Goal: Task Accomplishment & Management: Use online tool/utility

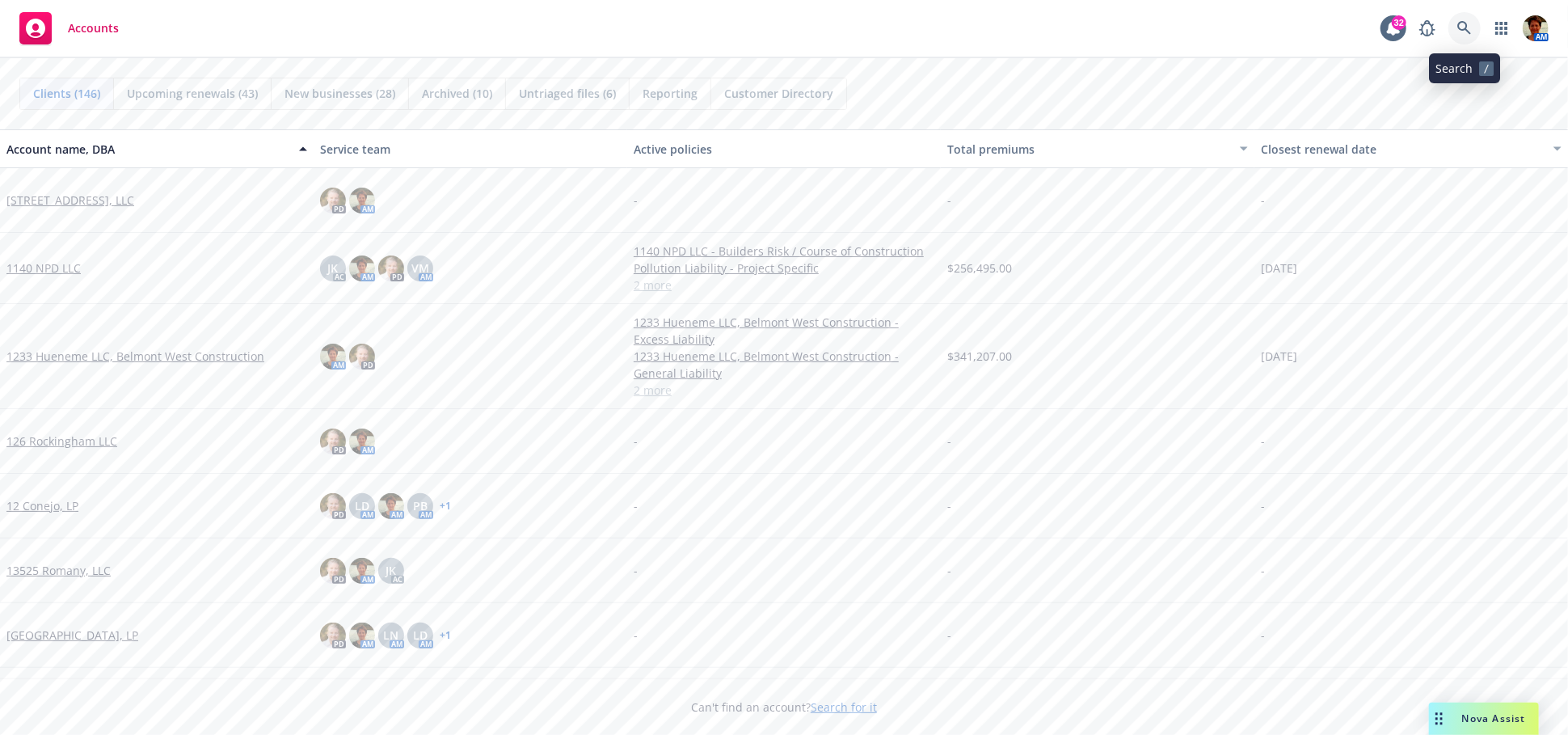
drag, startPoint x: 1471, startPoint y: 34, endPoint x: 1477, endPoint y: 29, distance: 7.8
click at [1477, 29] on link at bounding box center [1464, 28] width 32 height 32
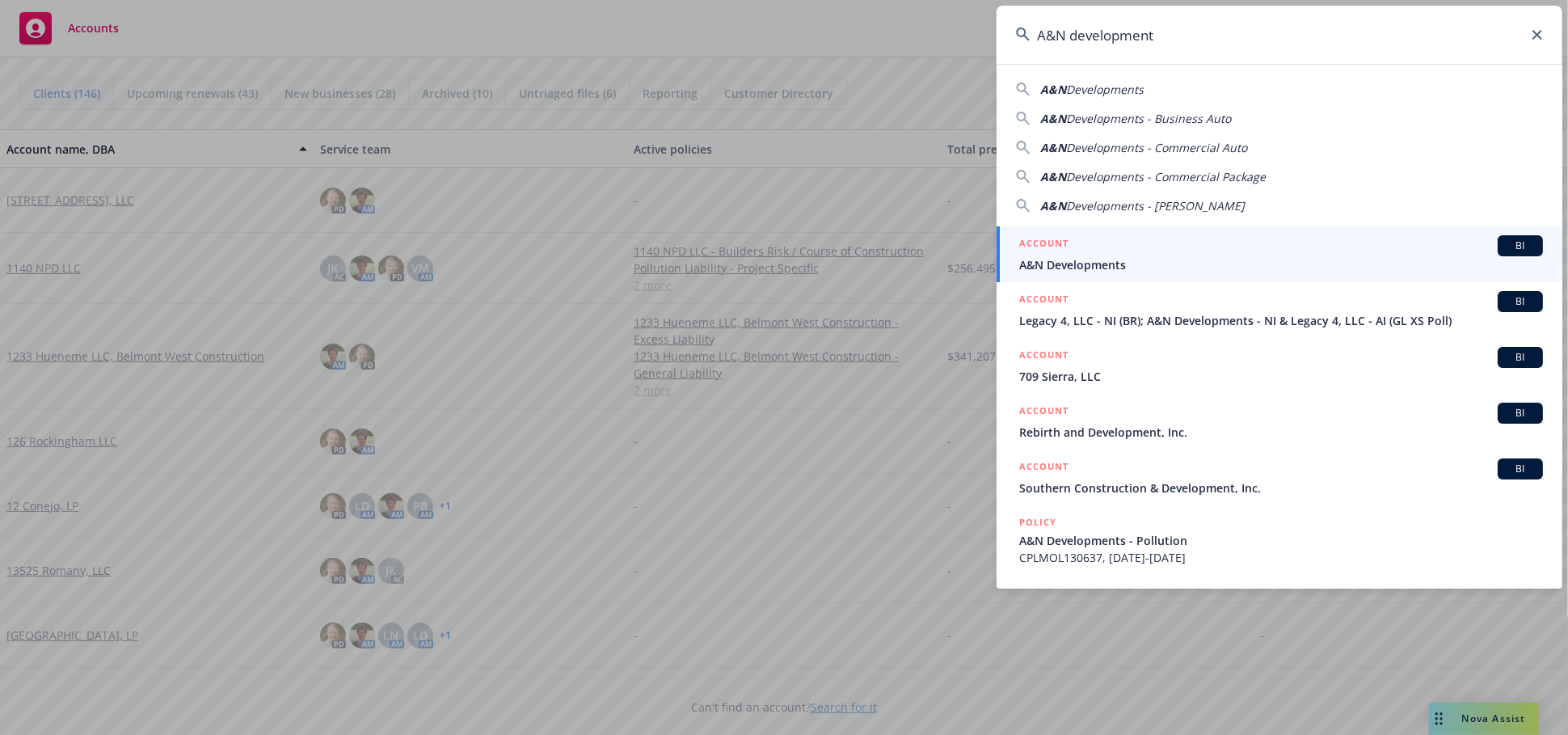
type input "A&N development"
click at [1119, 245] on div "ACCOUNT BI" at bounding box center [1281, 246] width 524 height 21
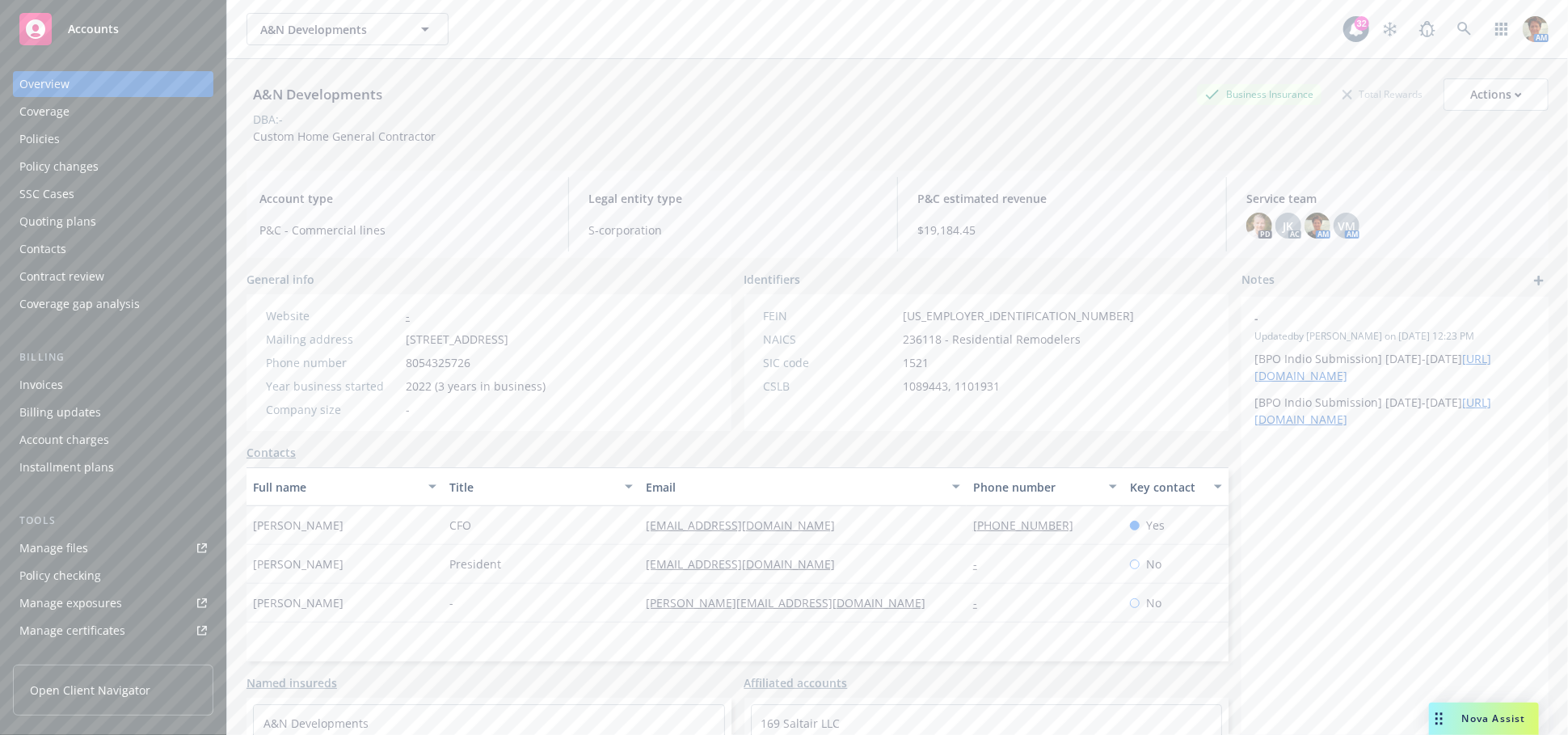
click at [51, 136] on div "Policies" at bounding box center [40, 139] width 41 height 26
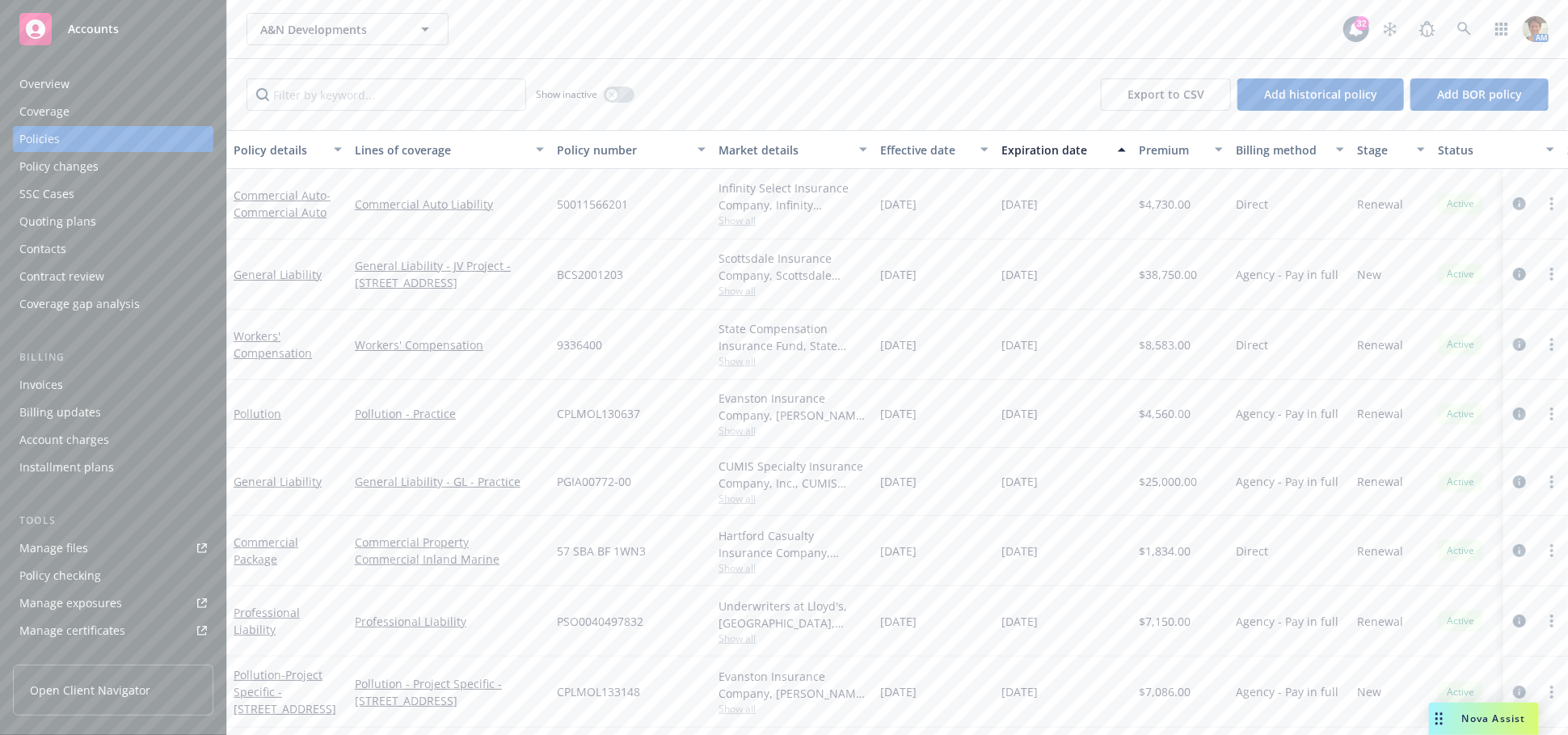
click at [57, 389] on div "Invoices" at bounding box center [41, 385] width 44 height 26
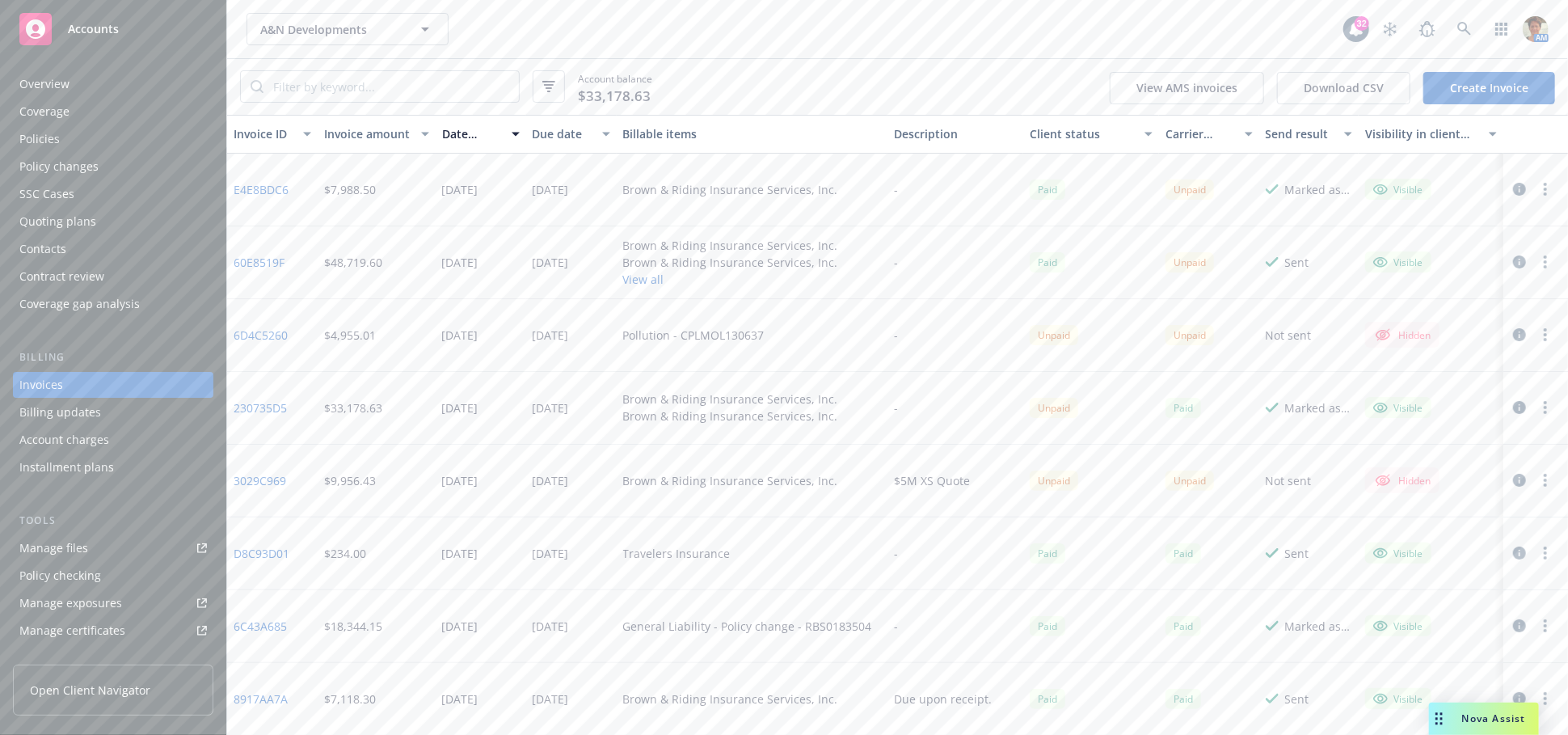
click at [67, 136] on div "Policies" at bounding box center [113, 139] width 187 height 26
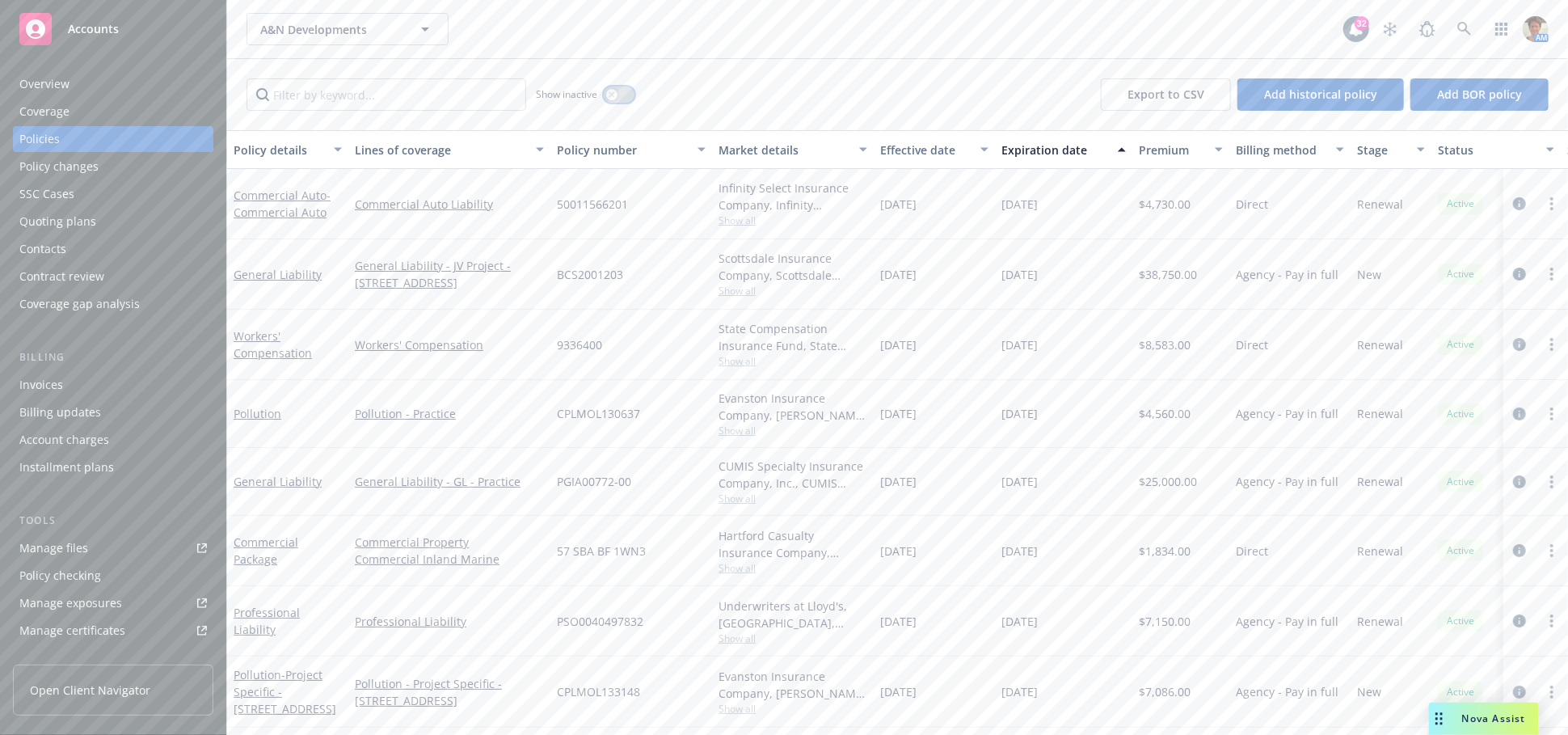
click at [613, 95] on icon "button" at bounding box center [612, 95] width 6 height 6
click at [59, 143] on div "Policies" at bounding box center [113, 139] width 187 height 26
click at [611, 89] on div "button" at bounding box center [612, 95] width 11 height 11
click at [47, 385] on div "Invoices" at bounding box center [41, 385] width 44 height 26
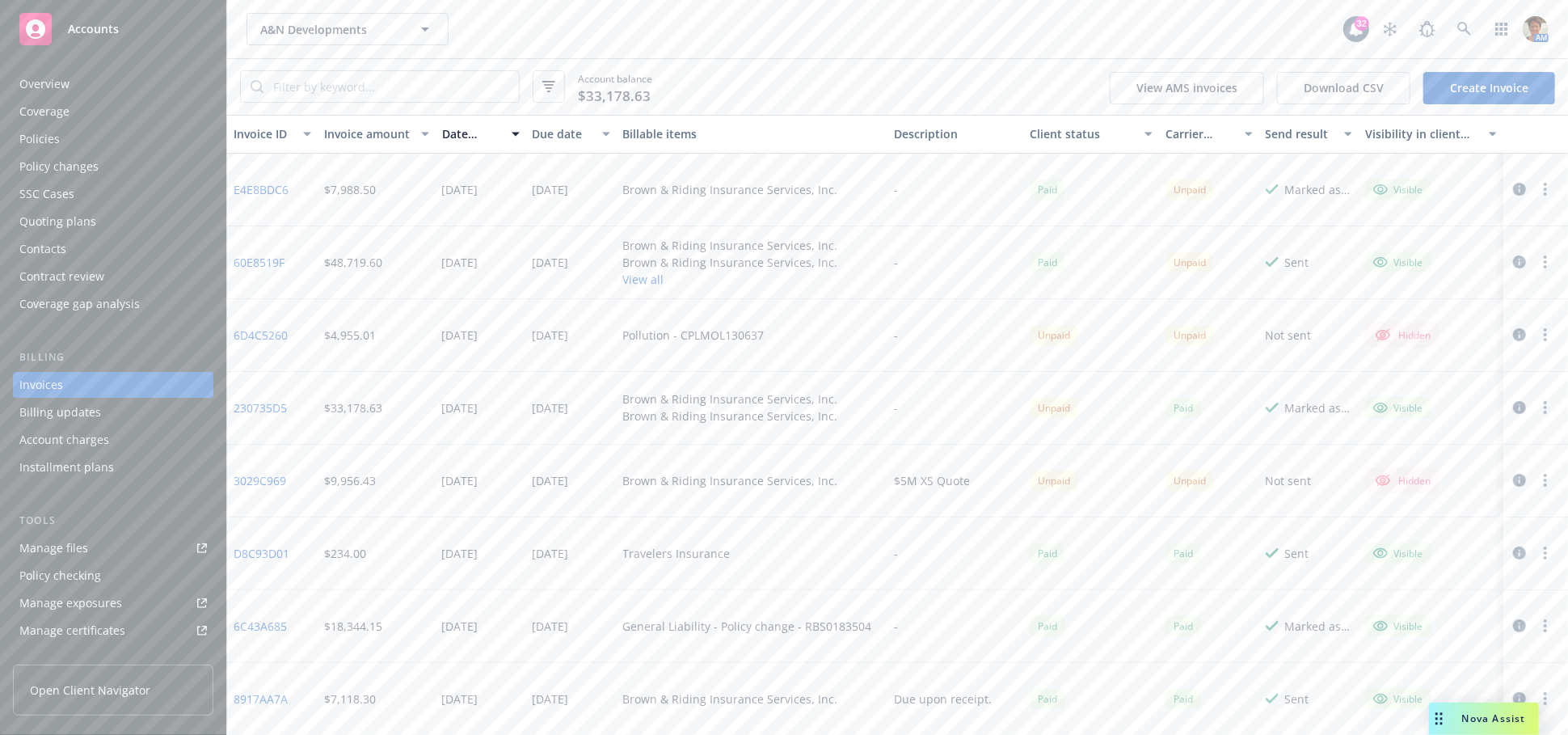
click at [255, 403] on link "230735D5" at bounding box center [260, 408] width 54 height 17
click at [49, 131] on div "Policies" at bounding box center [40, 139] width 41 height 26
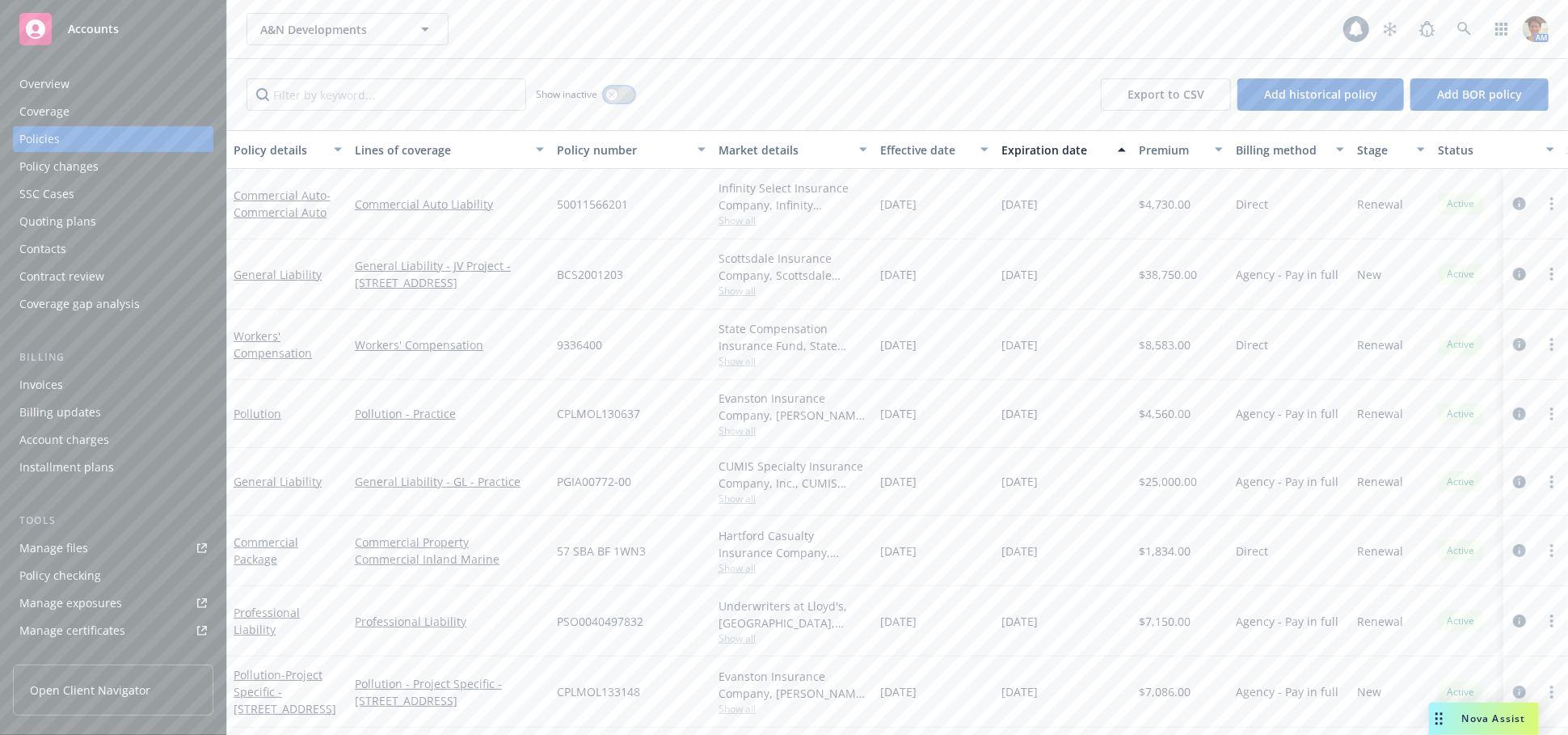
click at [613, 92] on icon "button" at bounding box center [612, 95] width 6 height 6
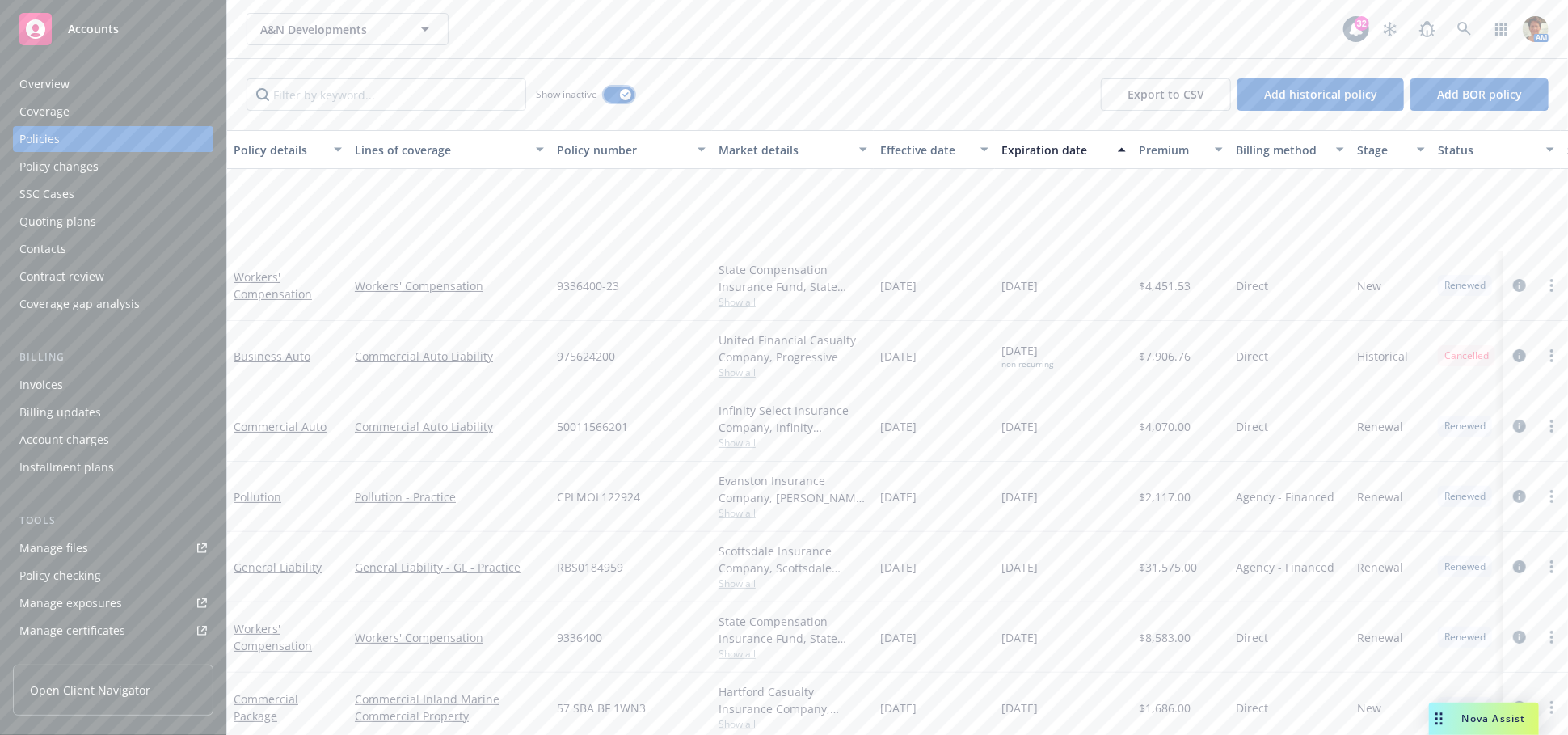
scroll to position [221, 0]
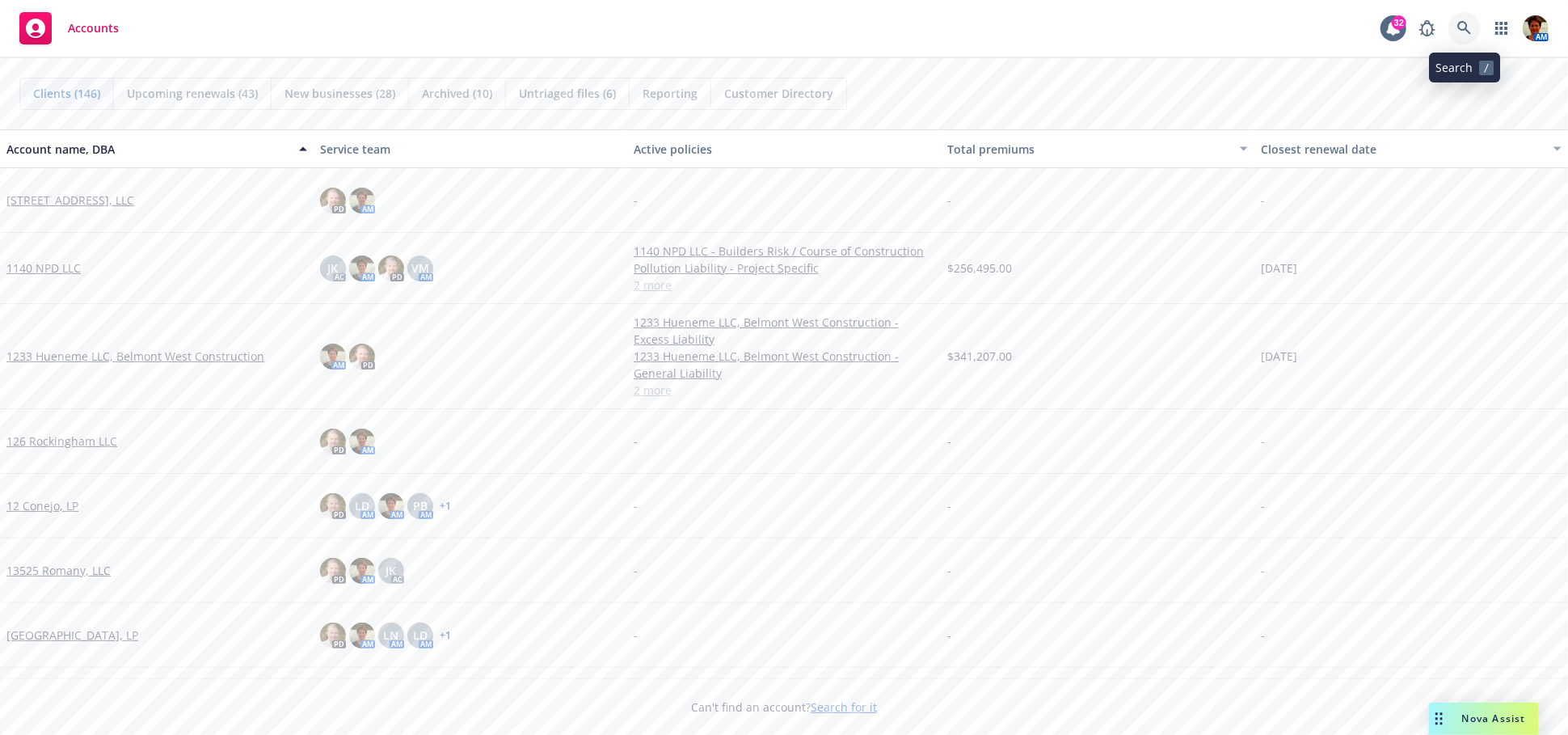
click at [1475, 22] on link at bounding box center [1464, 28] width 32 height 32
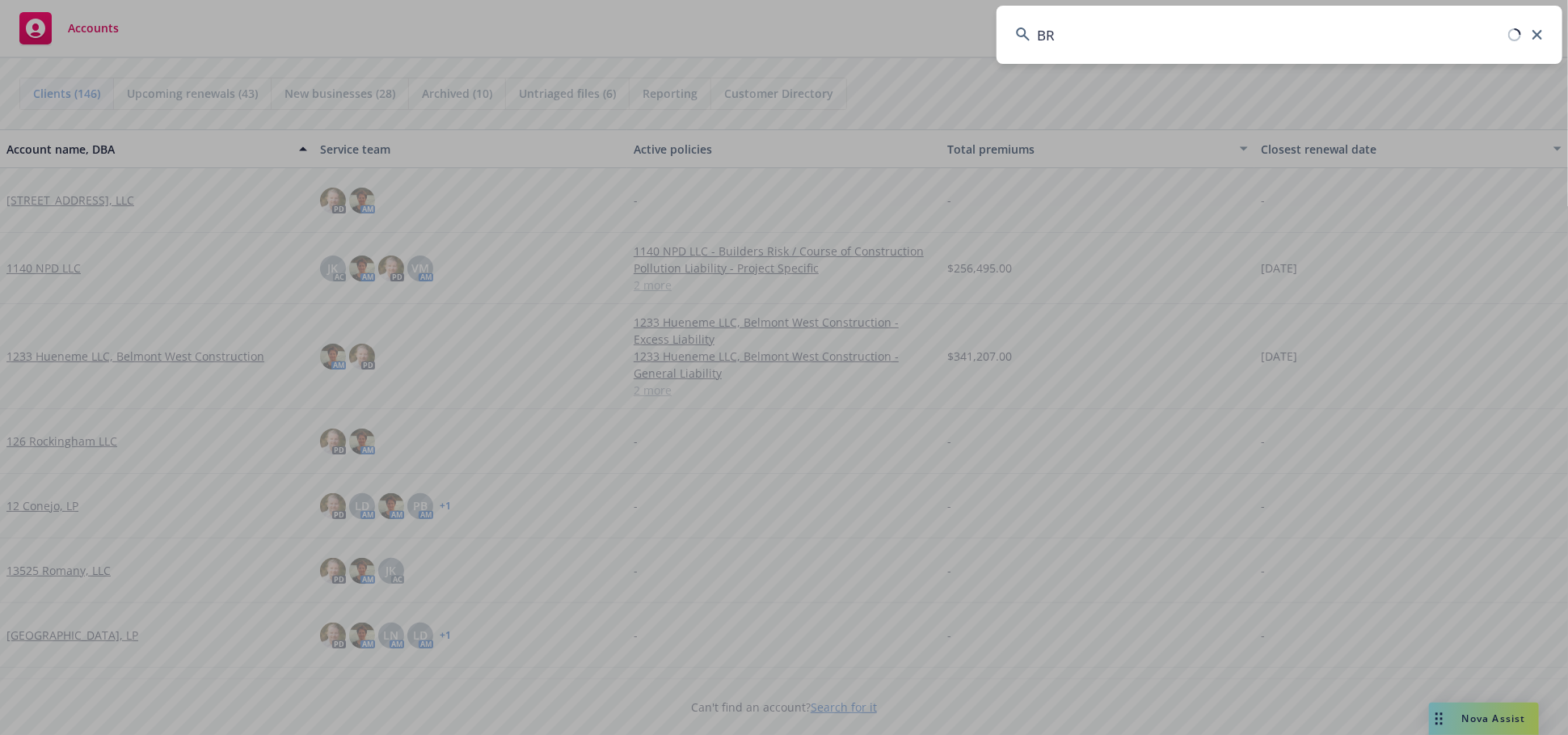
type input "B"
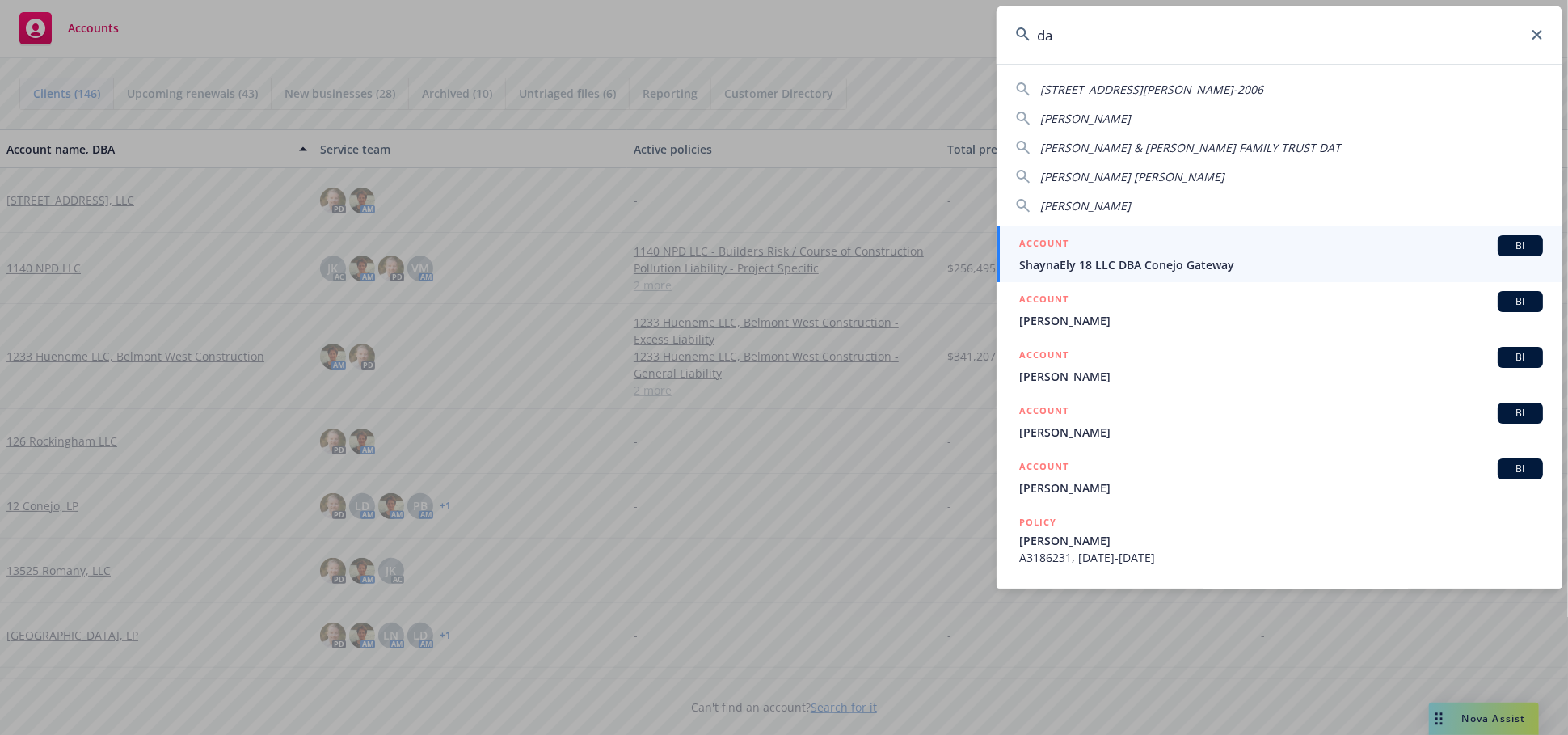
type input "d"
type input "n"
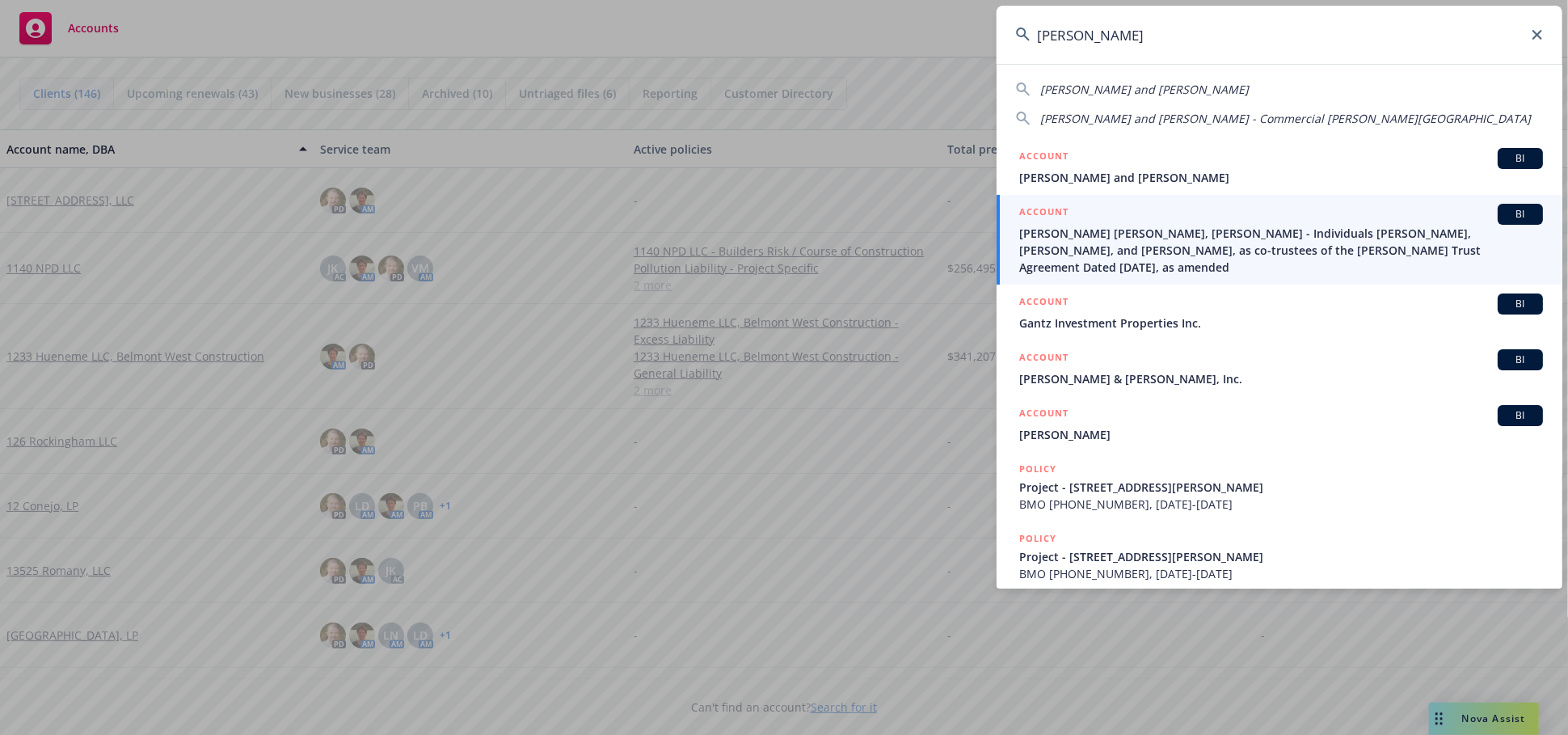
type input "glantz"
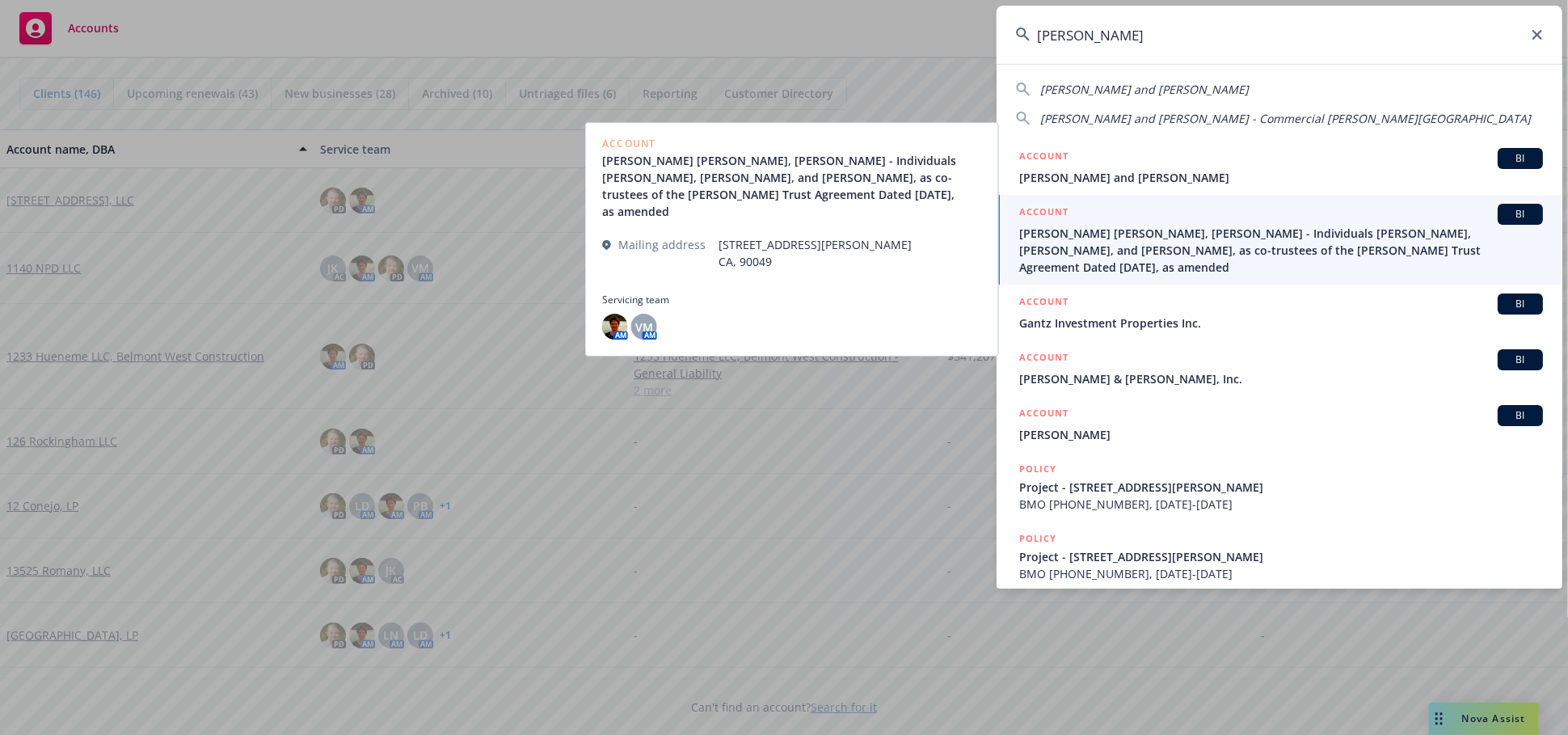
click at [1115, 229] on span "Nicole Glantz Kagan, Michael Kagan - Individuals Nicole Glantz, Dana Glantz, an…" at bounding box center [1281, 249] width 524 height 51
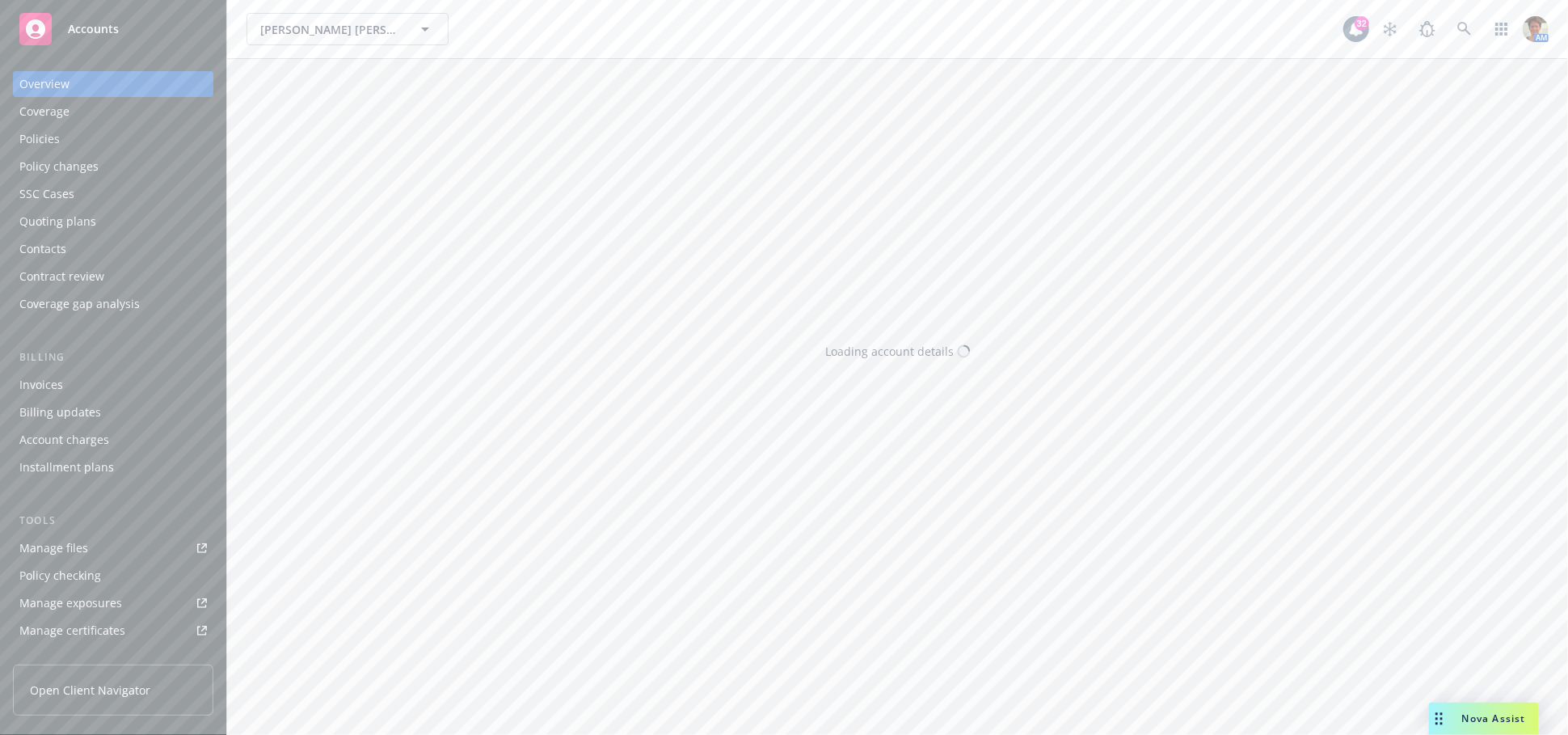
click at [68, 137] on div "Policies" at bounding box center [113, 139] width 187 height 26
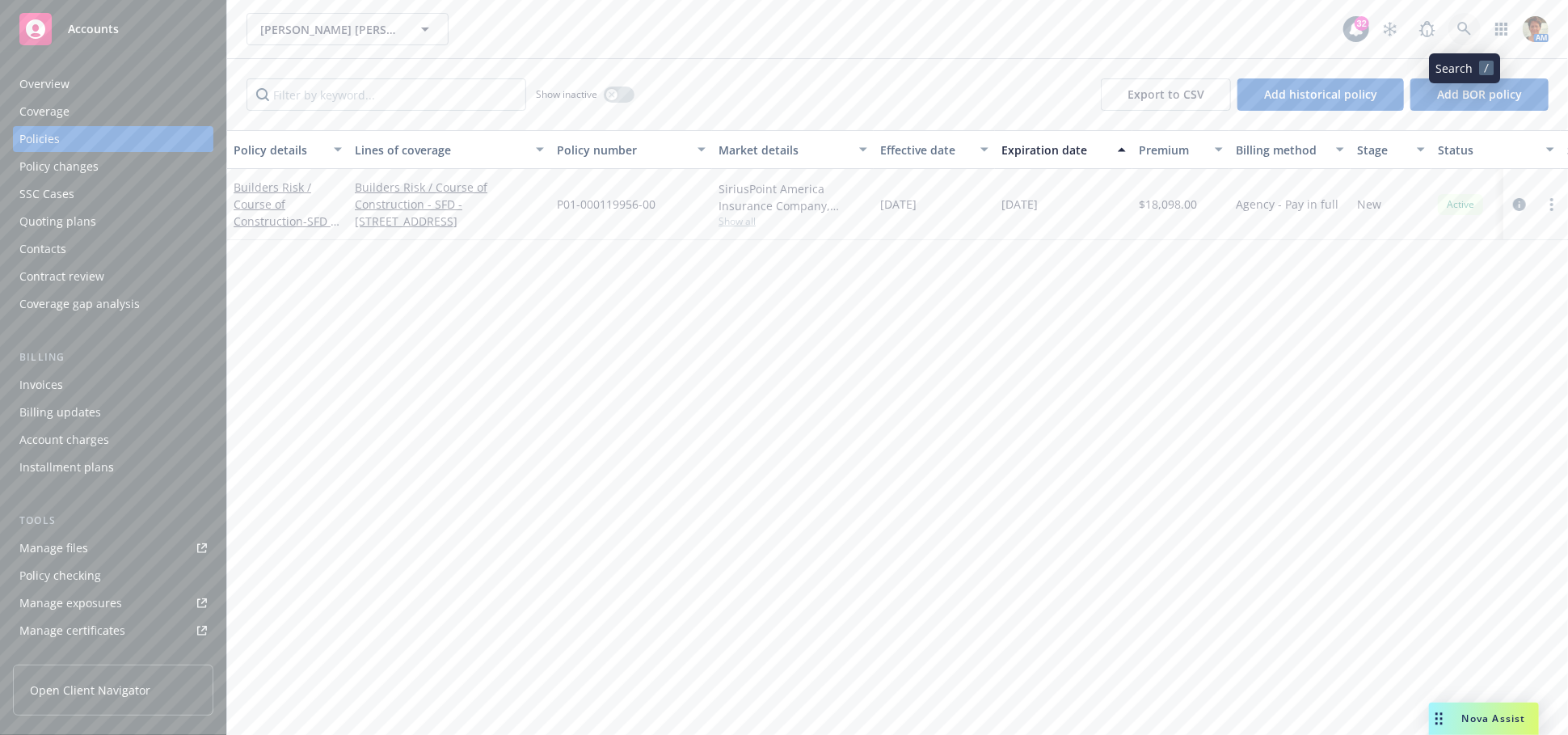
click at [1465, 38] on link at bounding box center [1464, 29] width 32 height 32
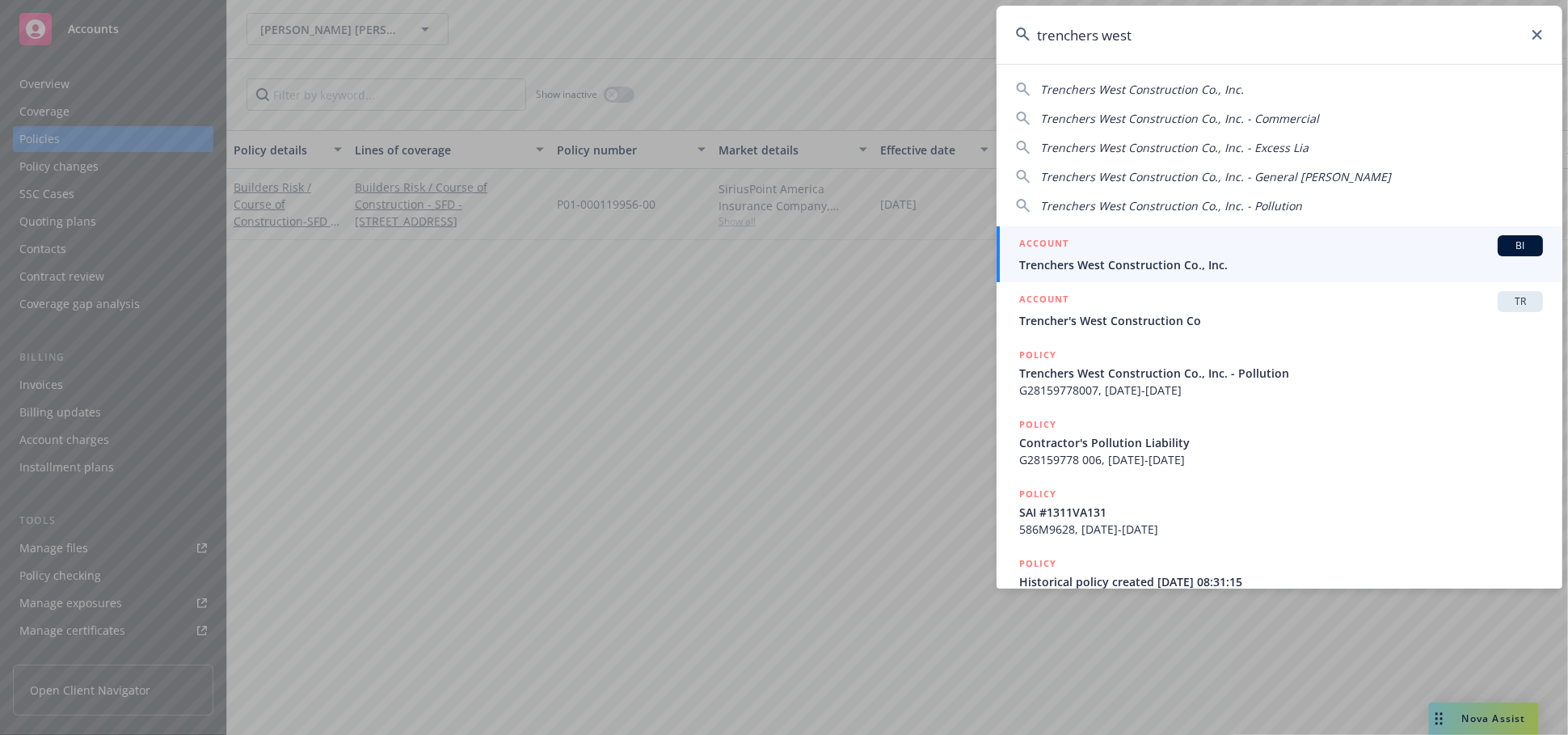
type input "trenchers west"
click at [1194, 253] on div "ACCOUNT BI" at bounding box center [1281, 246] width 524 height 21
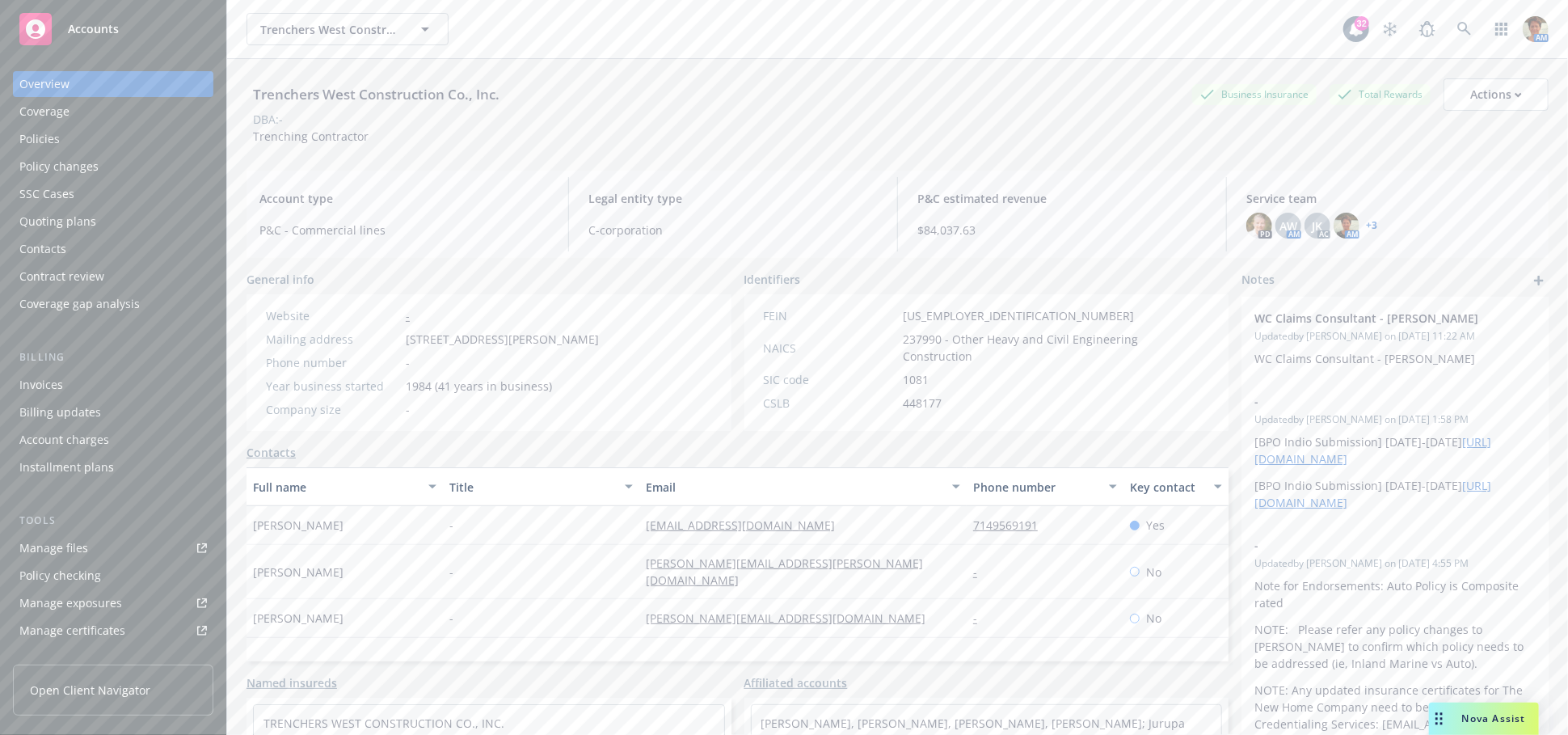
click at [91, 130] on div "Policies" at bounding box center [113, 139] width 187 height 26
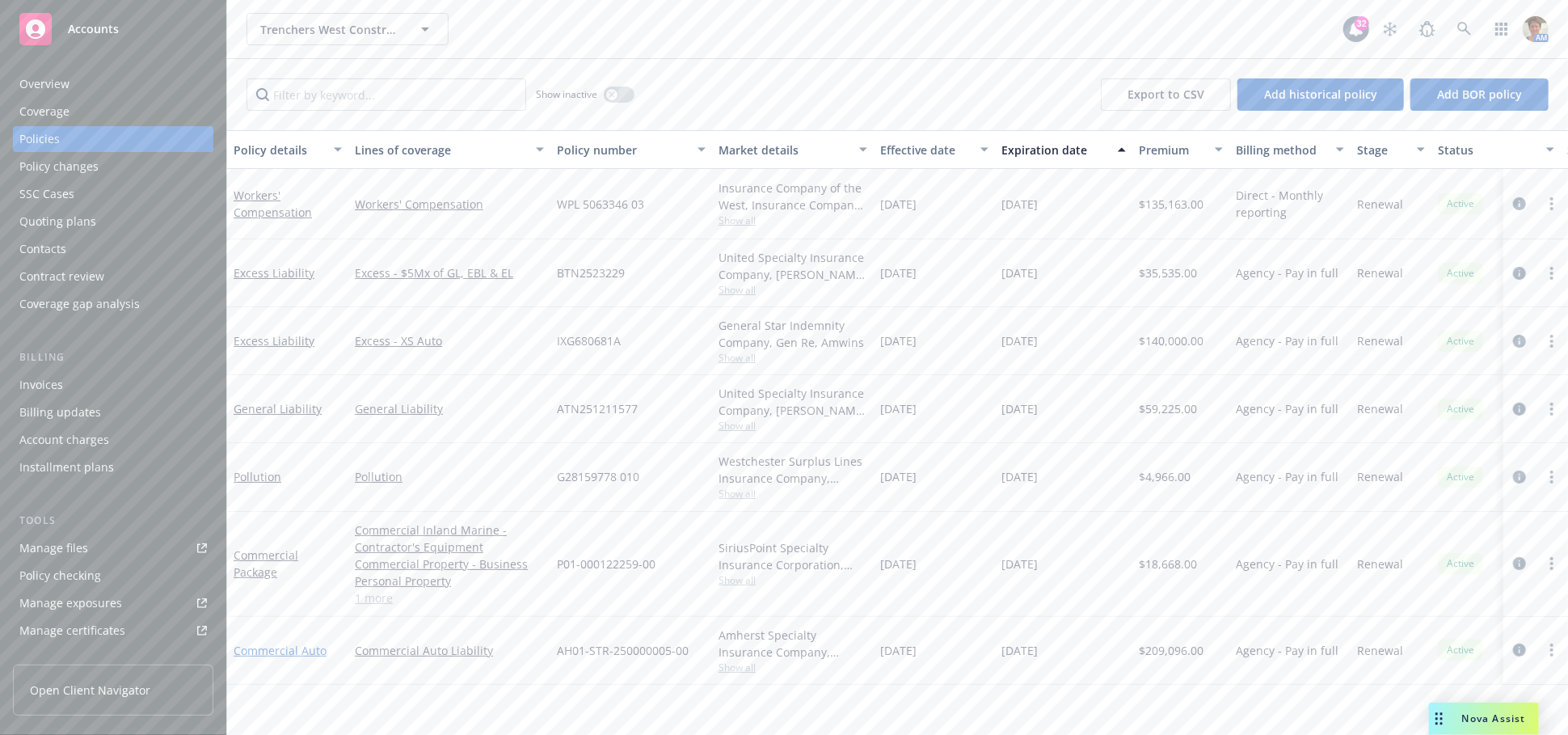
click at [281, 649] on link "Commercial Auto" at bounding box center [280, 650] width 93 height 16
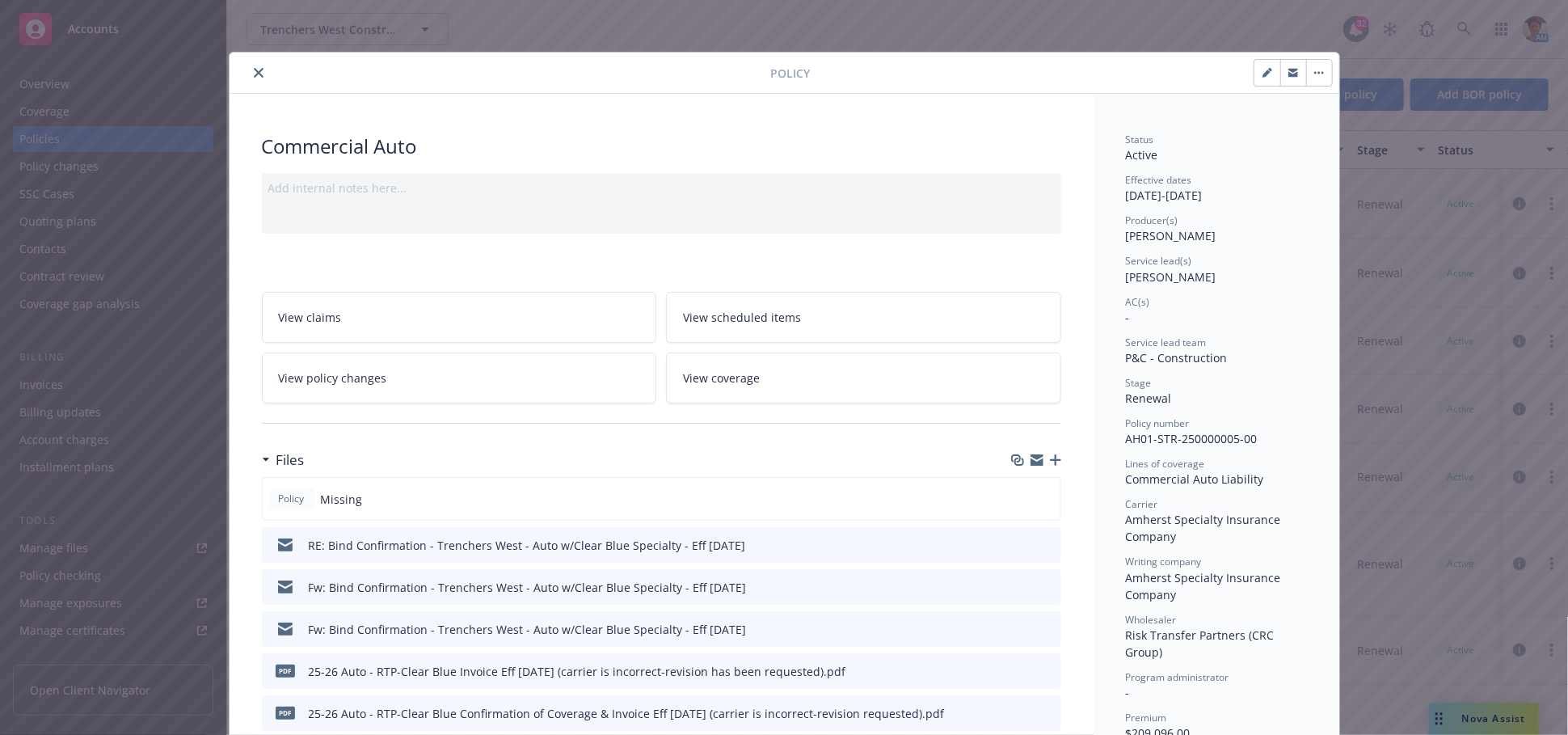
scroll to position [180, 0]
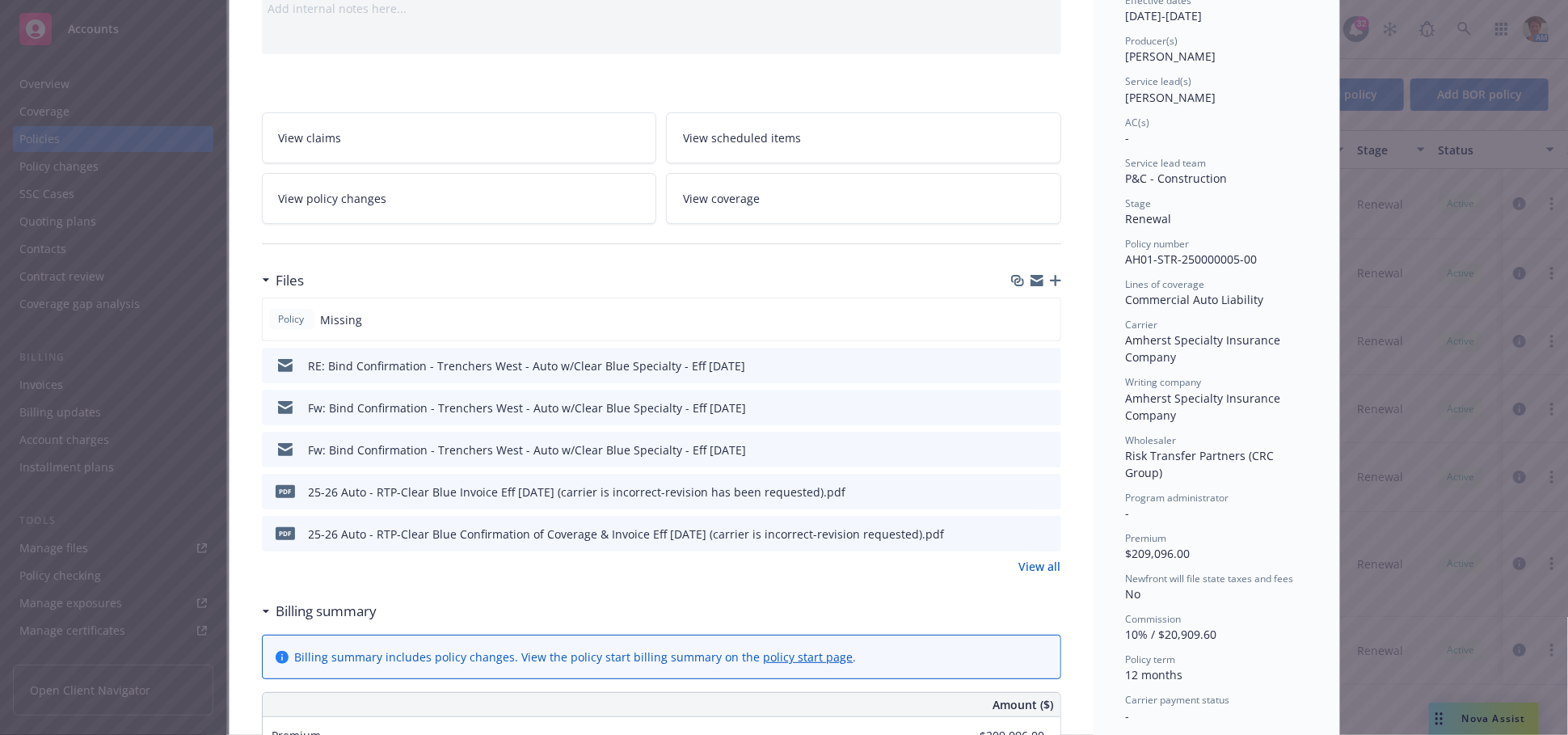
click at [1044, 566] on link "View all" at bounding box center [1040, 566] width 42 height 17
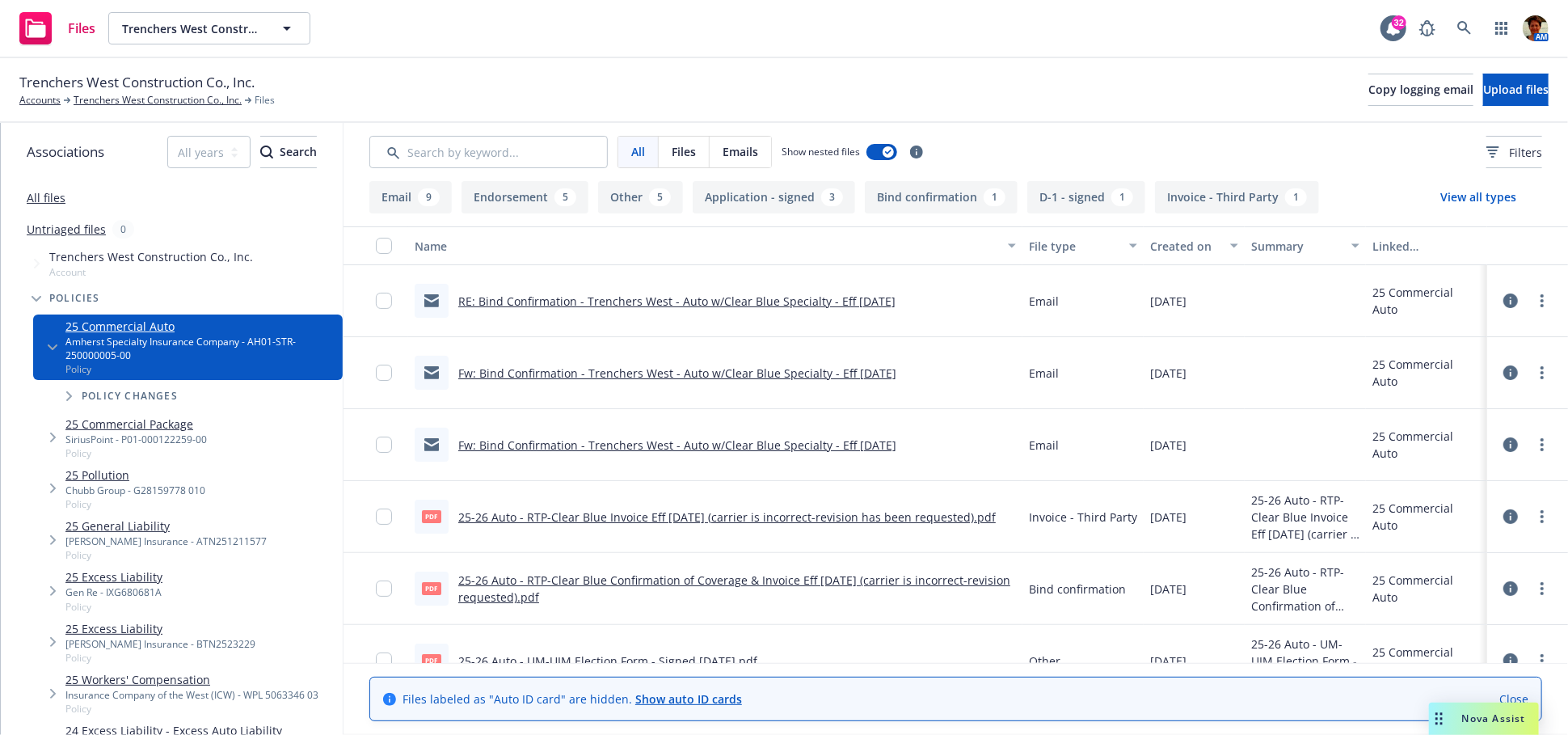
click at [714, 303] on link "RE: Bind Confirmation - Trenchers West - Auto w/Clear Blue Specialty - Eff 09/0…" at bounding box center [677, 301] width 437 height 16
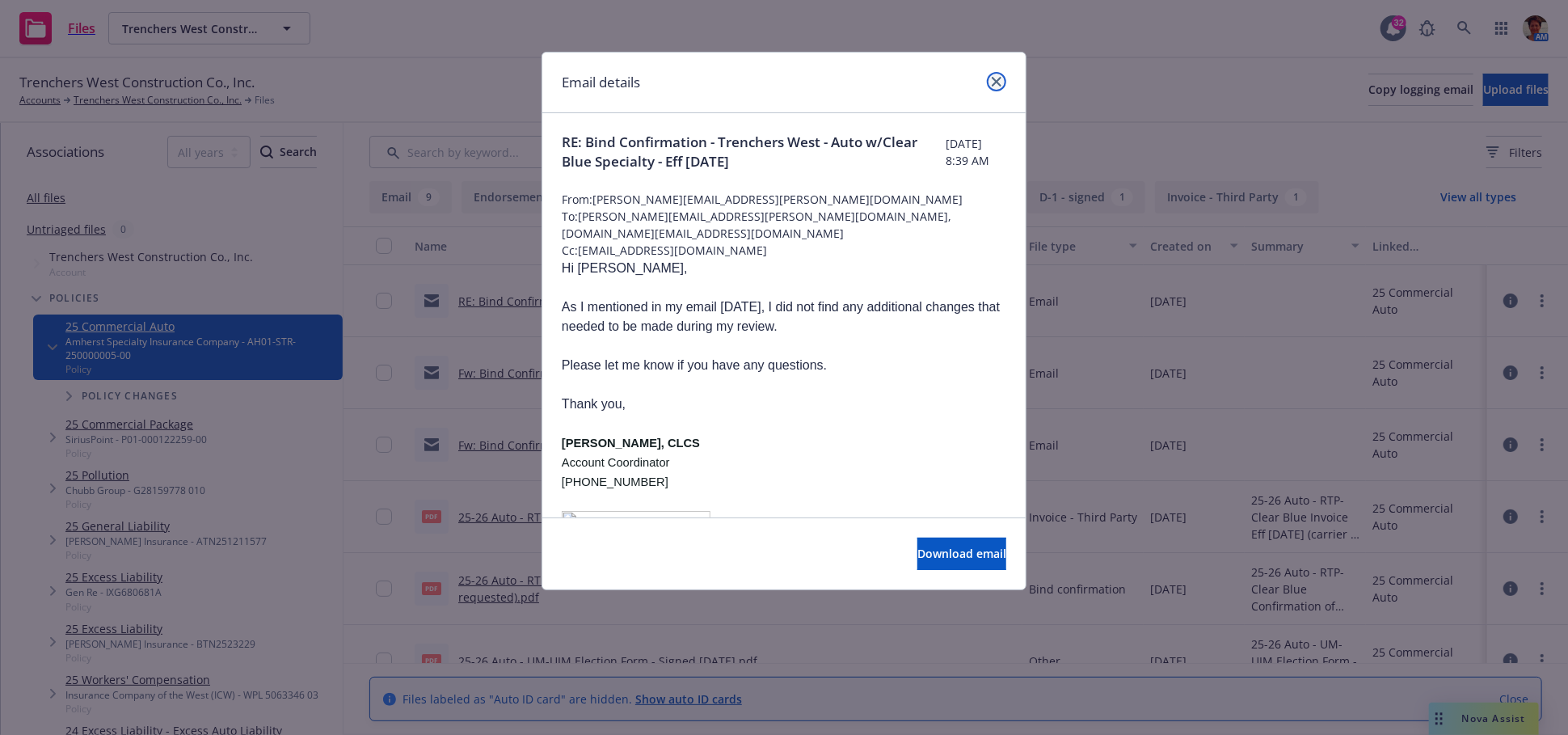
click at [996, 81] on icon "close" at bounding box center [996, 82] width 9 height 9
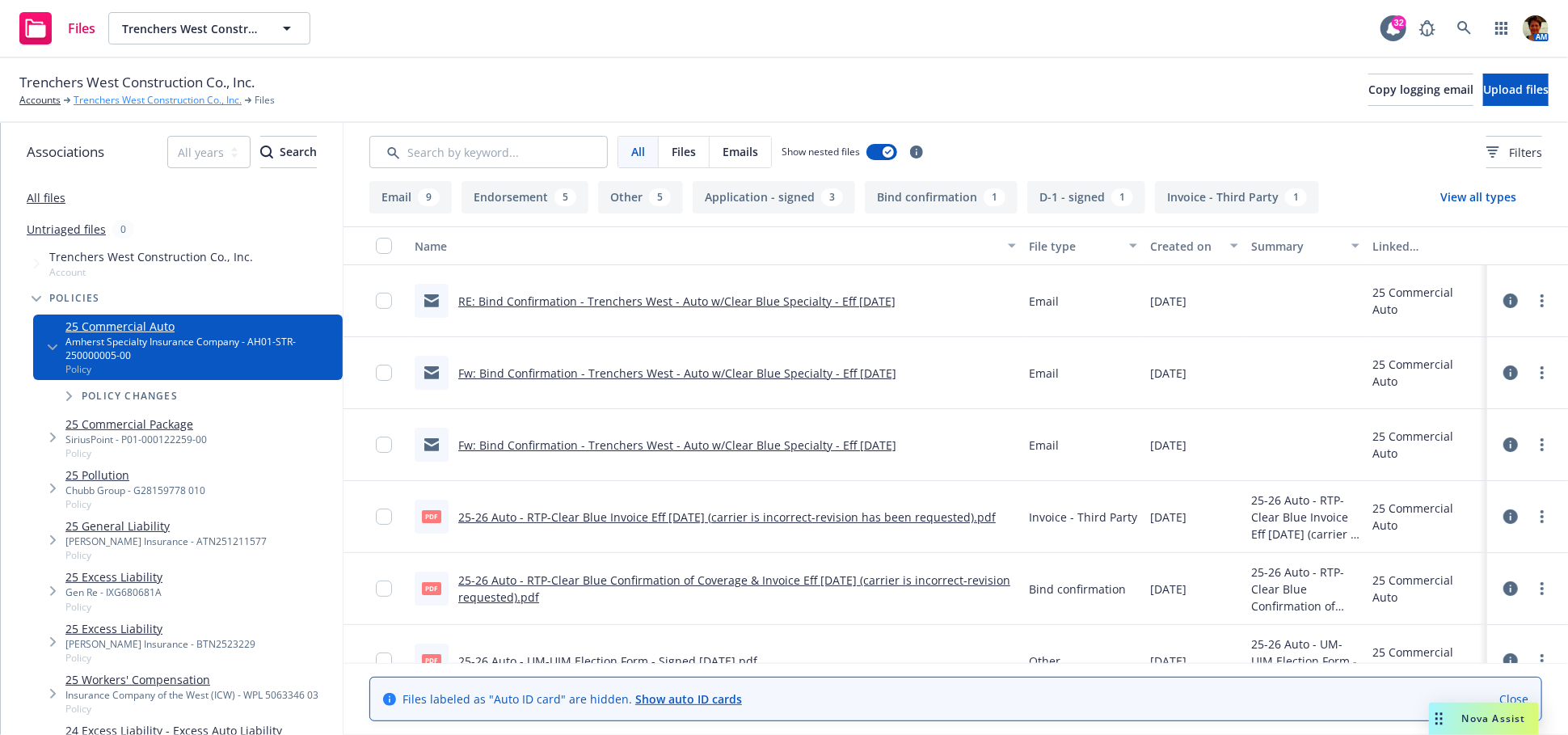
click at [181, 101] on link "Trenchers West Construction Co., Inc." at bounding box center [157, 100] width 168 height 15
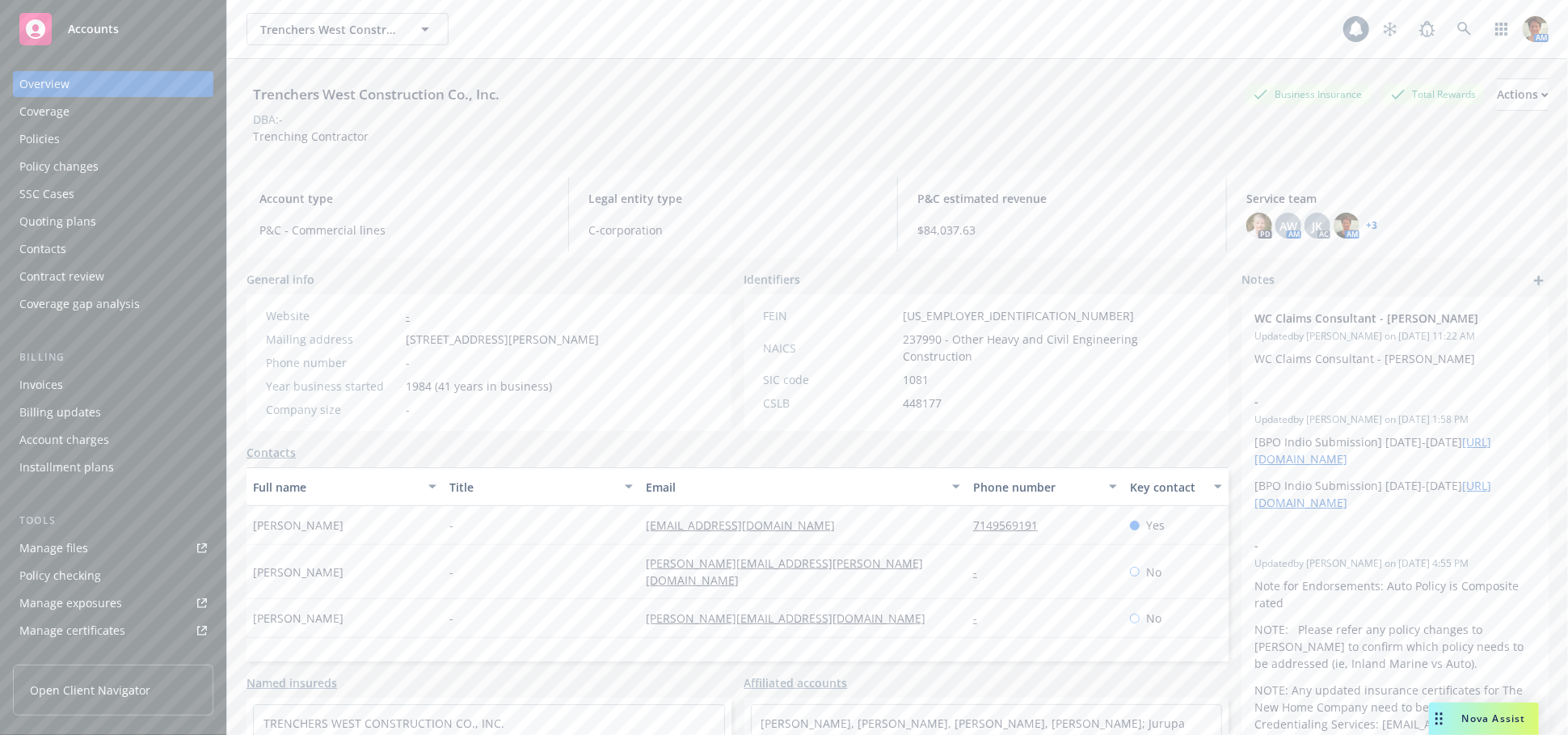
click at [107, 141] on div "Policies" at bounding box center [113, 139] width 187 height 26
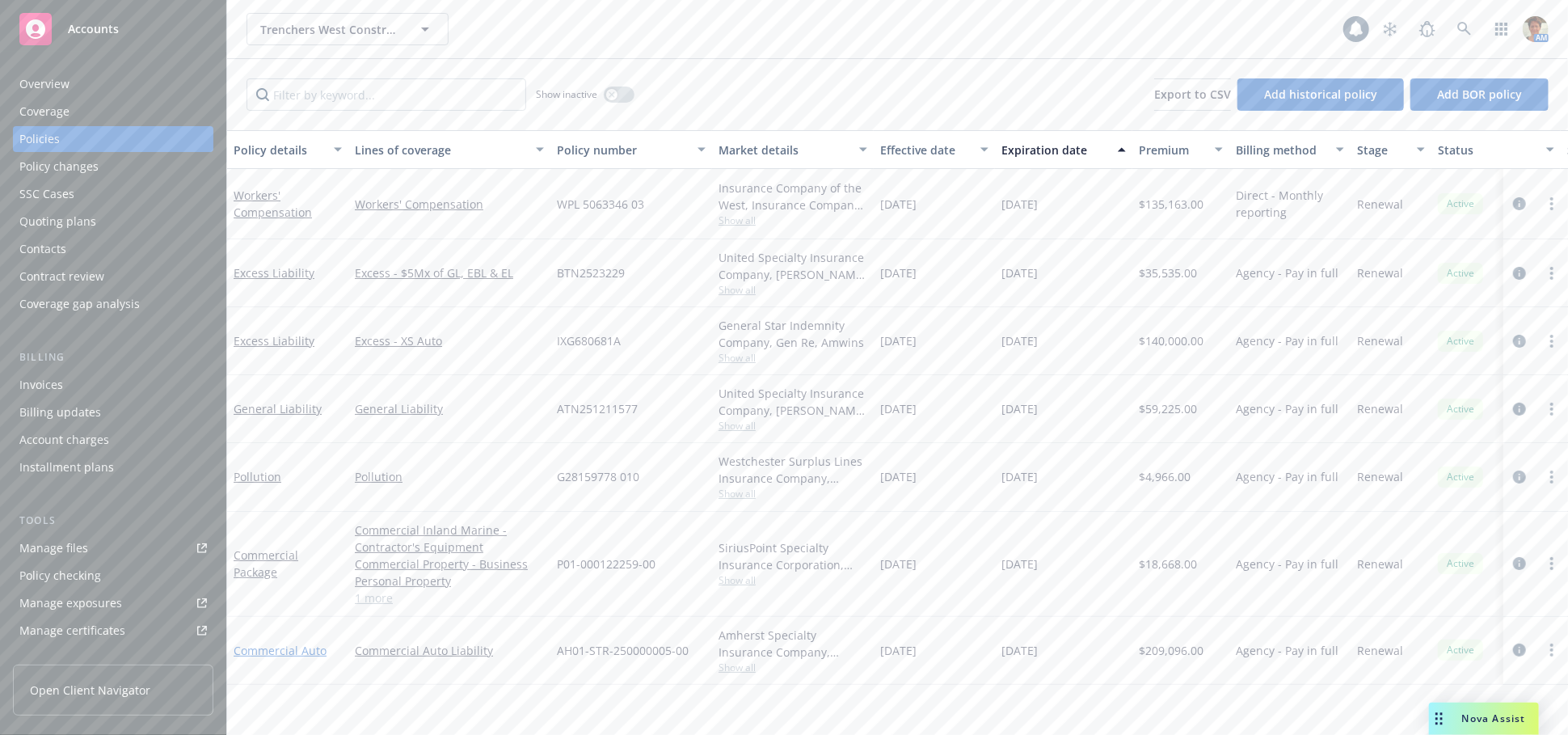
click at [297, 653] on link "Commercial Auto" at bounding box center [280, 650] width 93 height 16
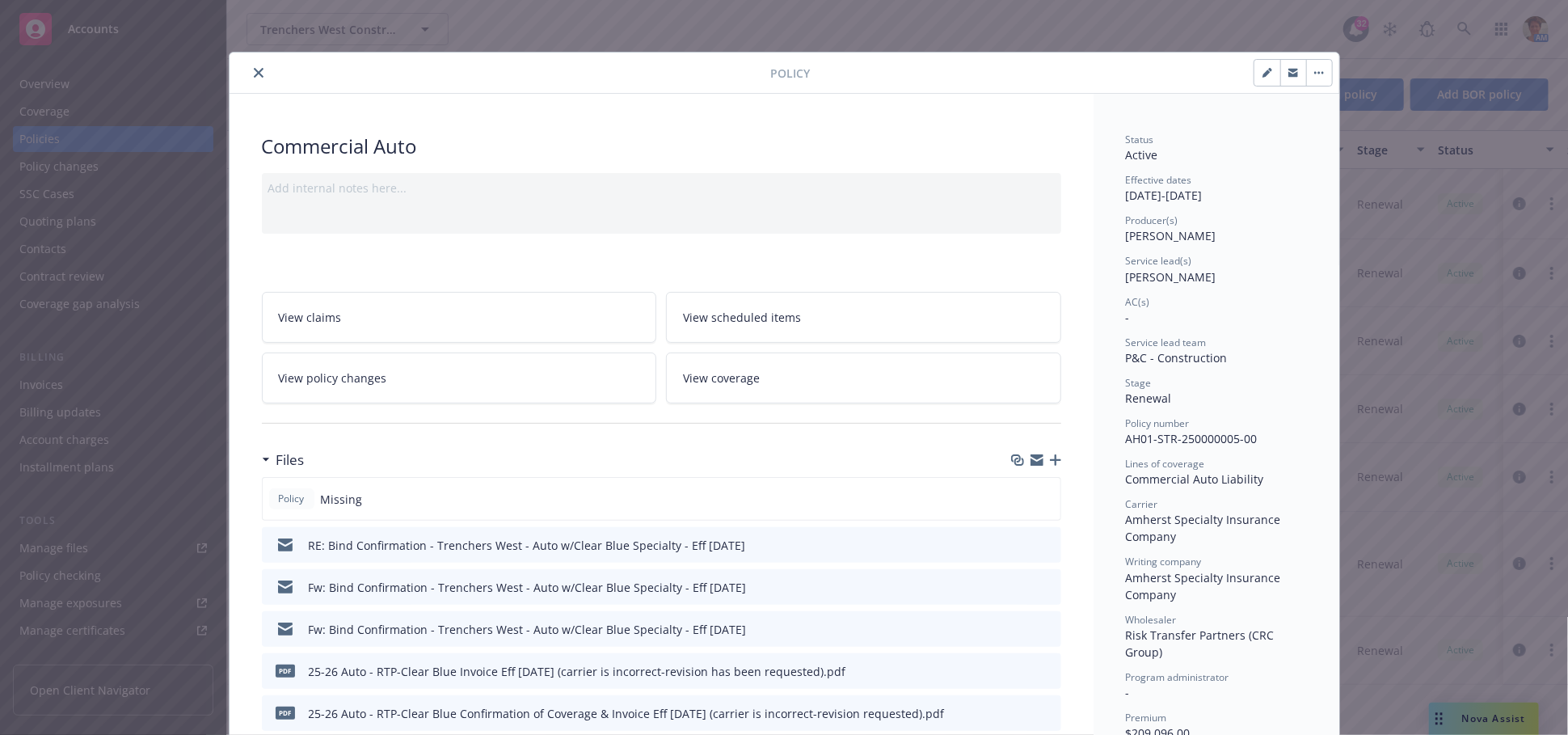
click at [254, 72] on icon "close" at bounding box center [259, 72] width 9 height 9
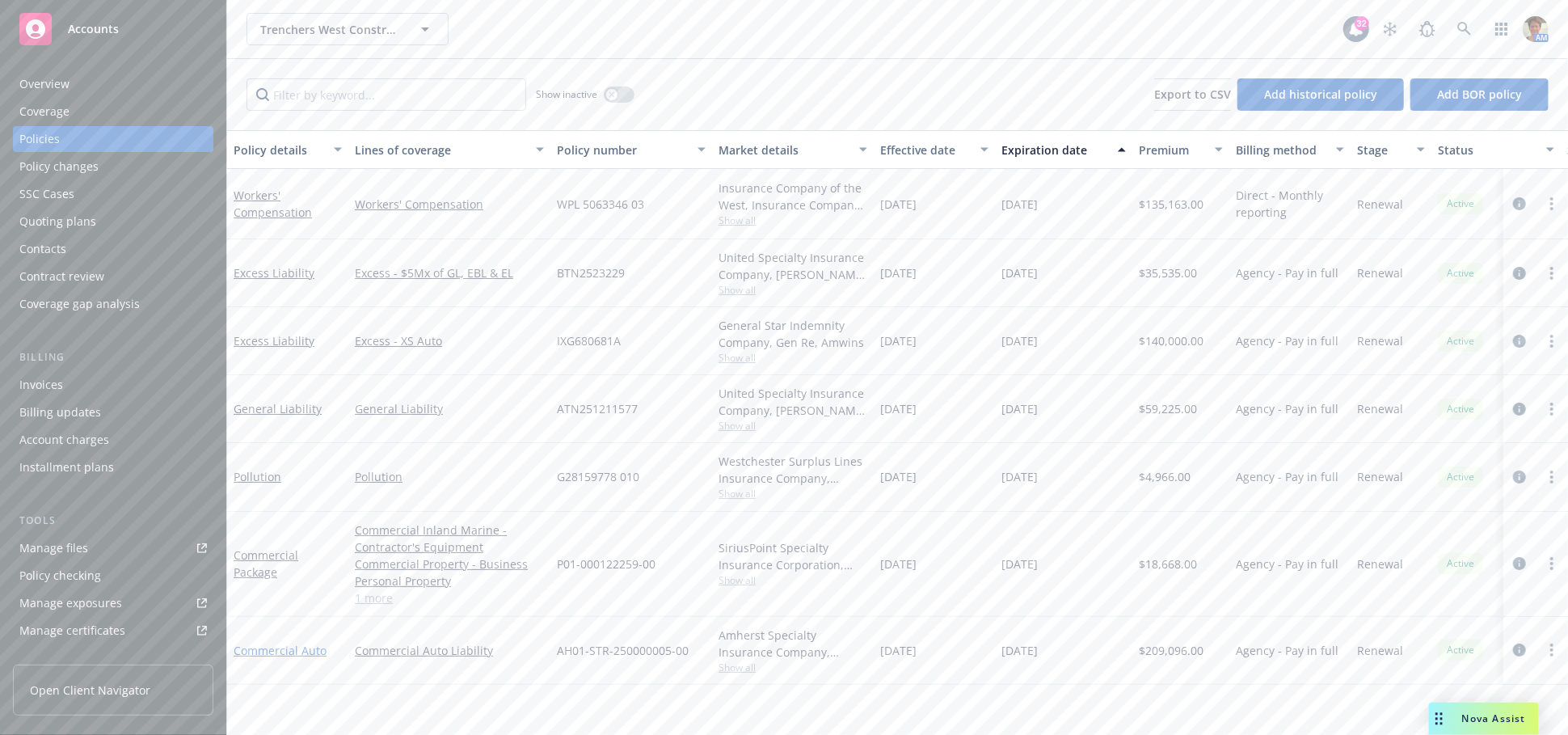
click at [291, 647] on link "Commercial Auto" at bounding box center [280, 650] width 93 height 16
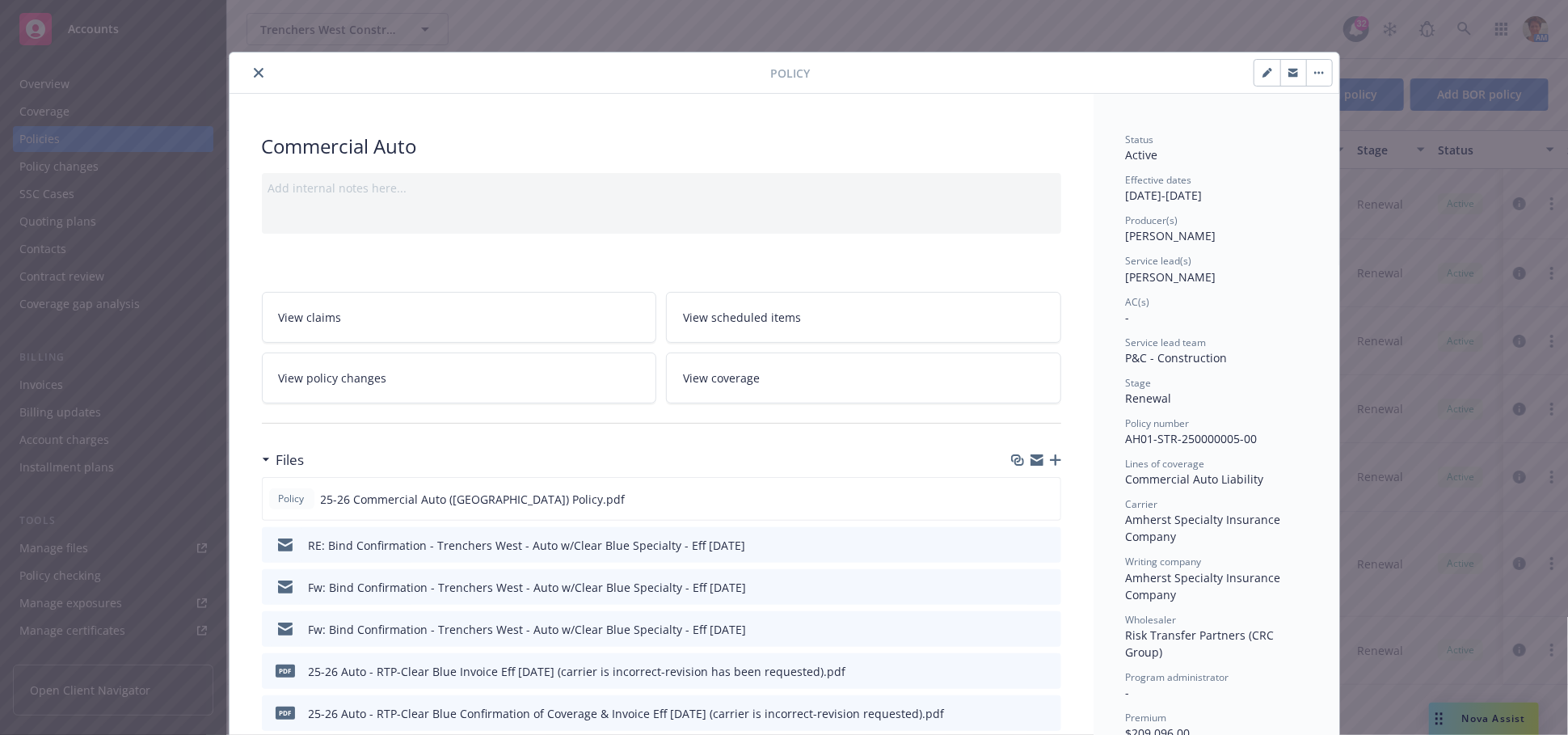
click at [1050, 463] on icon "button" at bounding box center [1056, 460] width 11 height 11
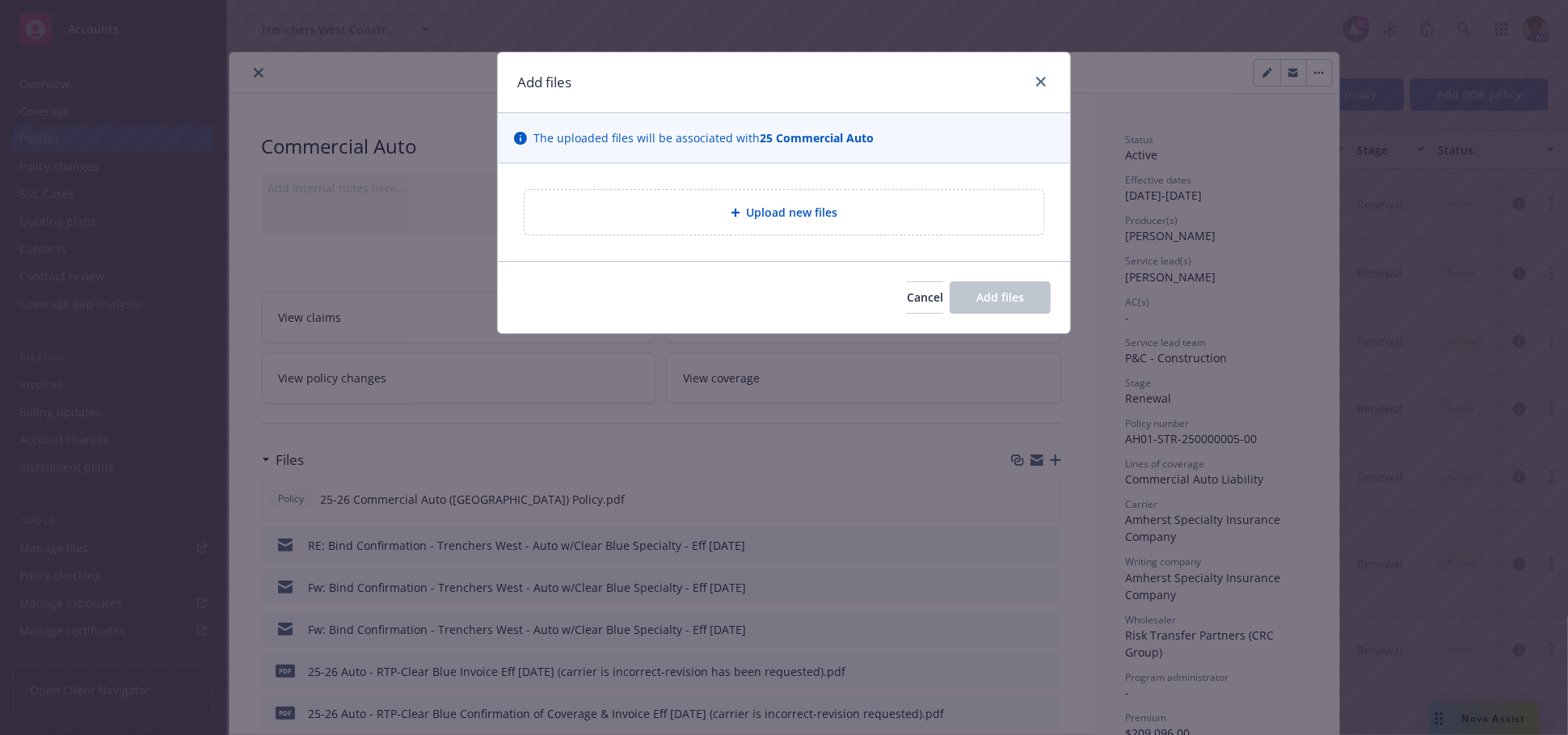
click at [758, 224] on div "Upload new files" at bounding box center [784, 212] width 519 height 44
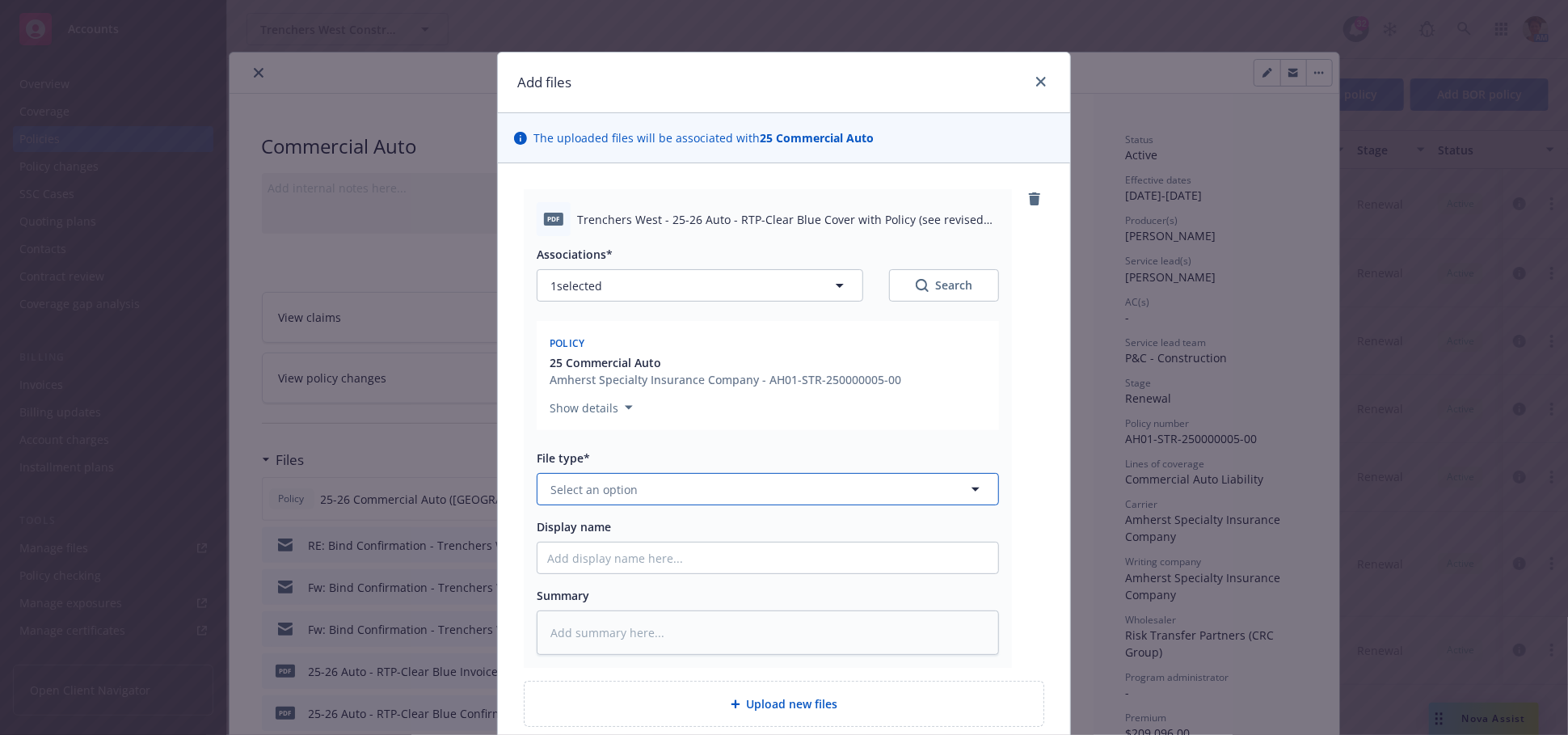
click at [635, 488] on button "Select an option" at bounding box center [767, 488] width 462 height 32
type input "Other"
click at [629, 547] on div "Other" at bounding box center [767, 535] width 461 height 43
drag, startPoint x: 663, startPoint y: 216, endPoint x: 955, endPoint y: 248, distance: 293.7
click at [955, 248] on div "pdf Trenchers West - 25-26 Auto - RTP-Clear Blue Cover with Policy (see revised…" at bounding box center [767, 428] width 488 height 478
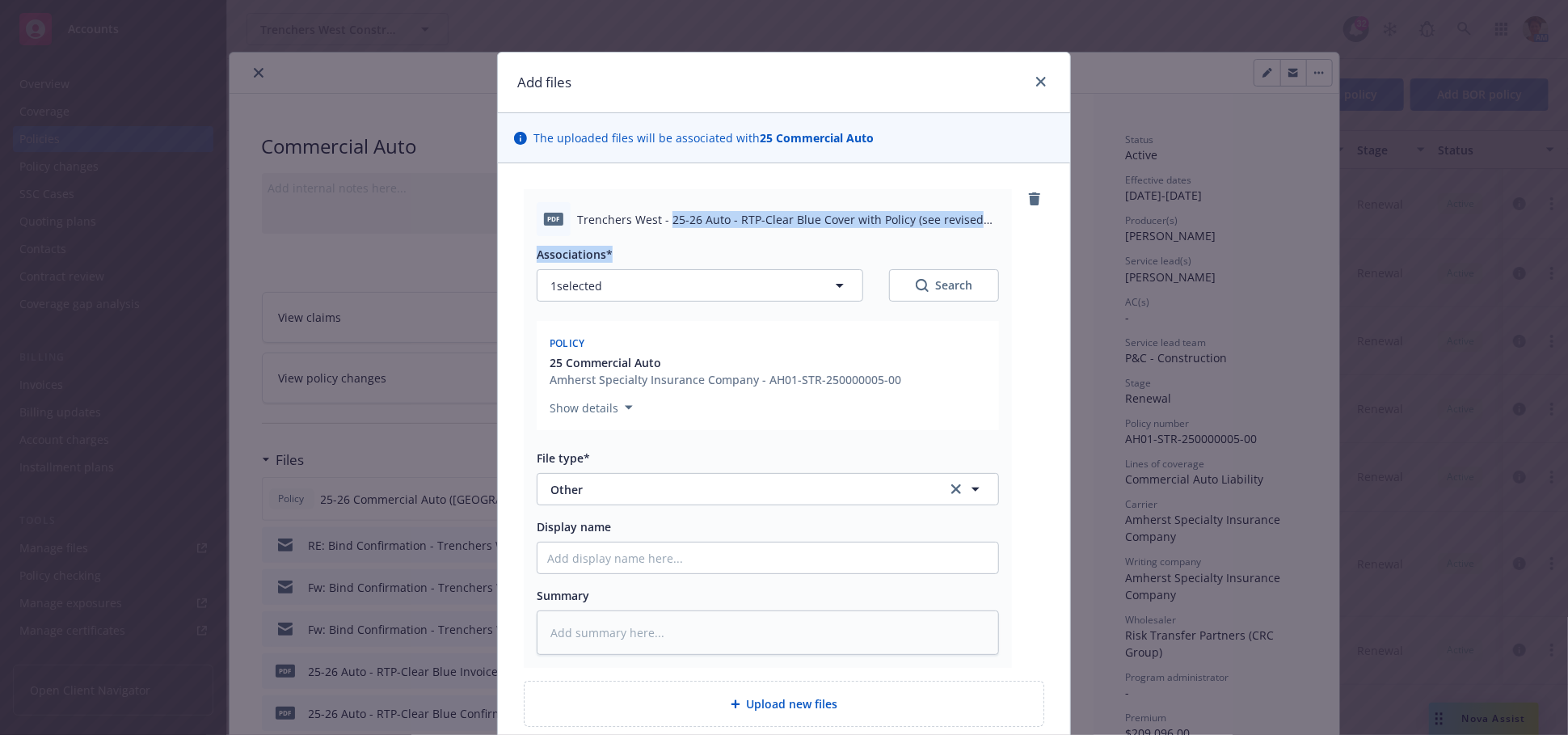
copy div "25-26 Auto - RTP-Clear Blue Cover with Policy (see revised changing to Amherst …"
click at [672, 564] on input "Display name" at bounding box center [767, 557] width 461 height 31
paste input "25-26 Auto - RTP-Clear Blue Cover with Policy (see revised changing to Amherst …"
type textarea "x"
type input "25-26 Auto - RTP-Clear Blue Cover with Policy (see revised changing to Amherst …"
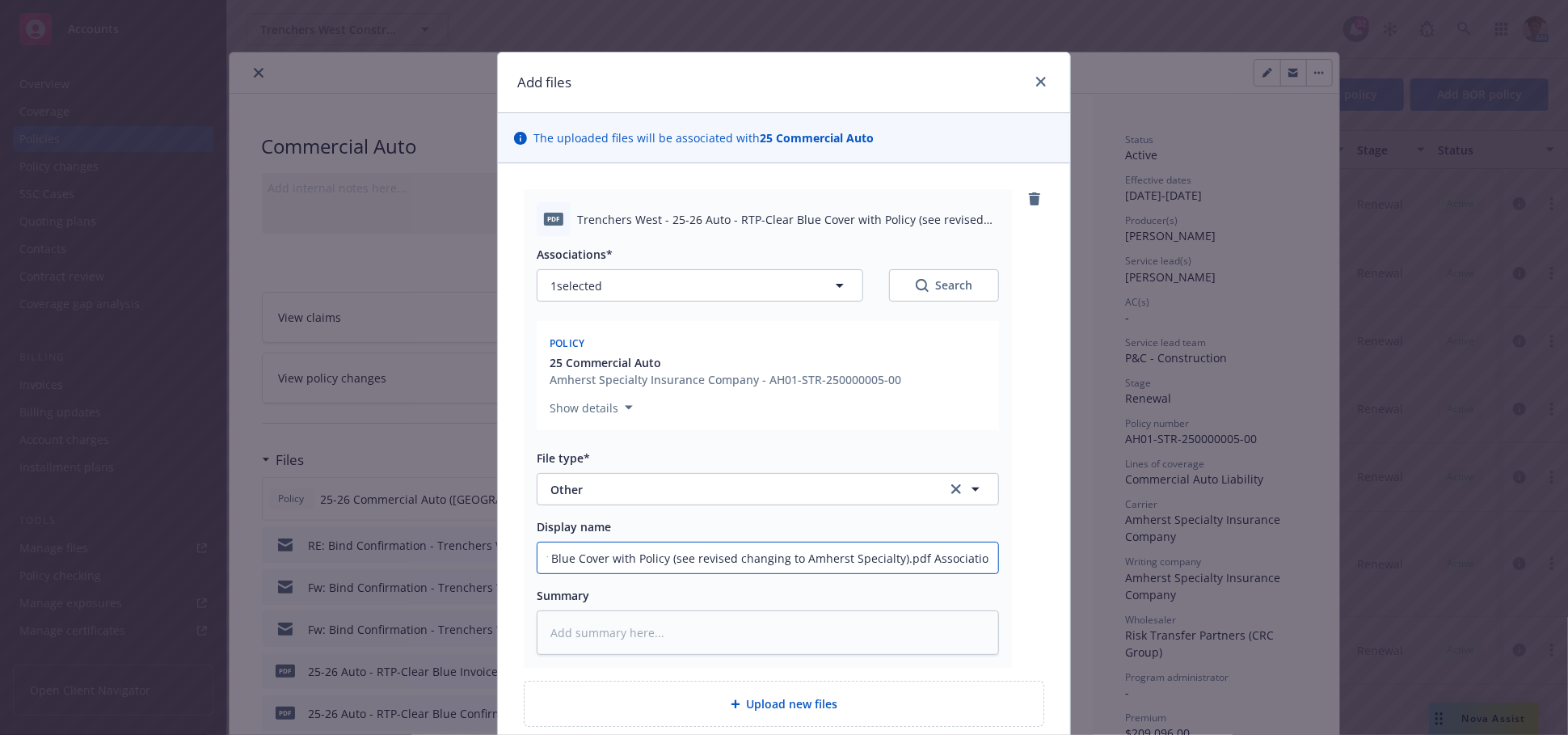
type textarea "x"
type input "25-26 Auto - RTP-Clear Blue Cover with Policy (see revised changing to Amherst …"
type textarea "x"
type input "25-26 Auto - RTP-Clear Blue Cover with Policy (see revised changing to Amherst …"
type textarea "x"
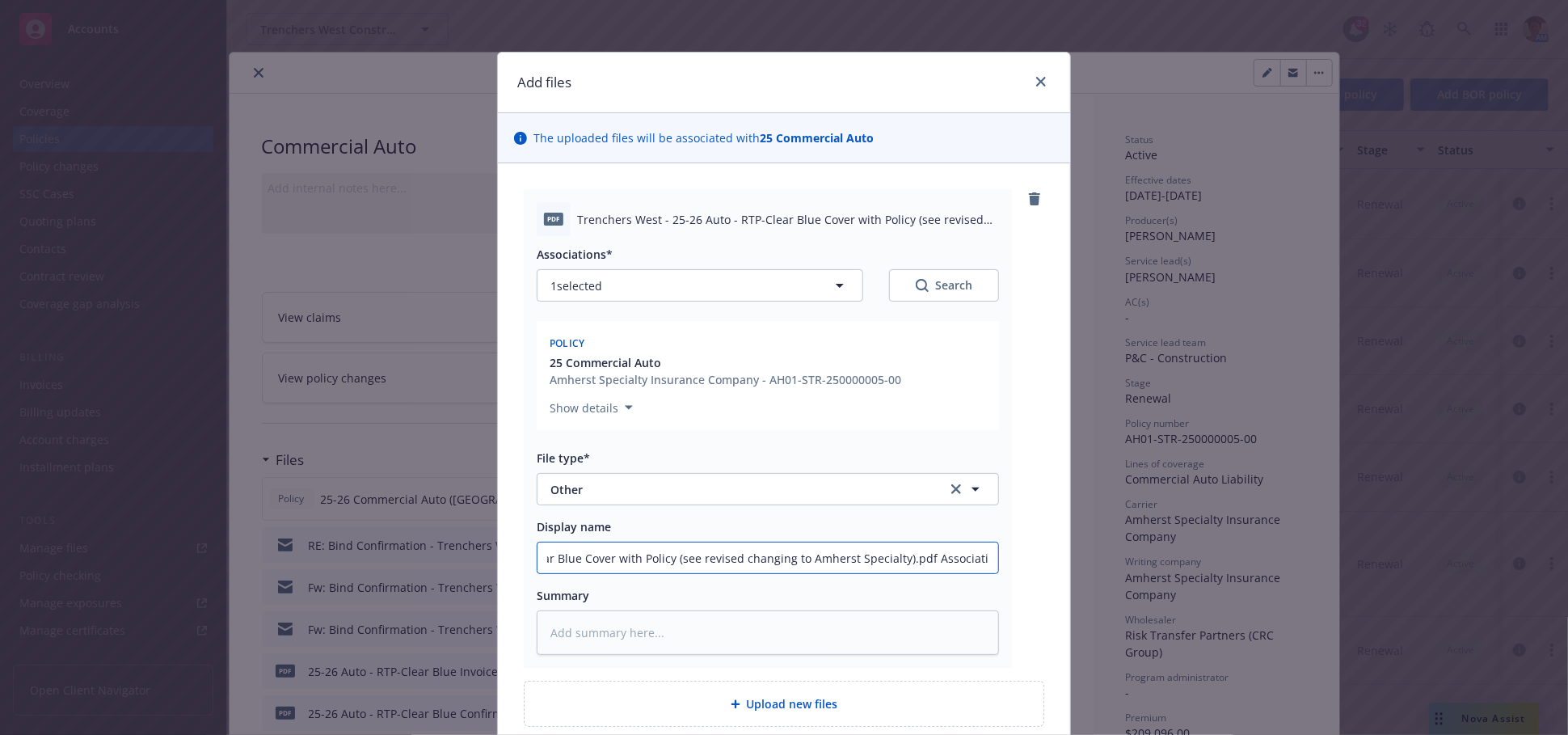
type input "25-26 Auto - RTP-Clear Blue Cover with Policy (see revised changing to Amherst …"
type textarea "x"
type input "25-26 Auto - RTP-Clear Blue Cover with Policy (see revised changing to Amherst …"
type textarea "x"
type input "25-26 Auto - RTP-Clear Blue Cover with Policy (see revised changing to Amherst …"
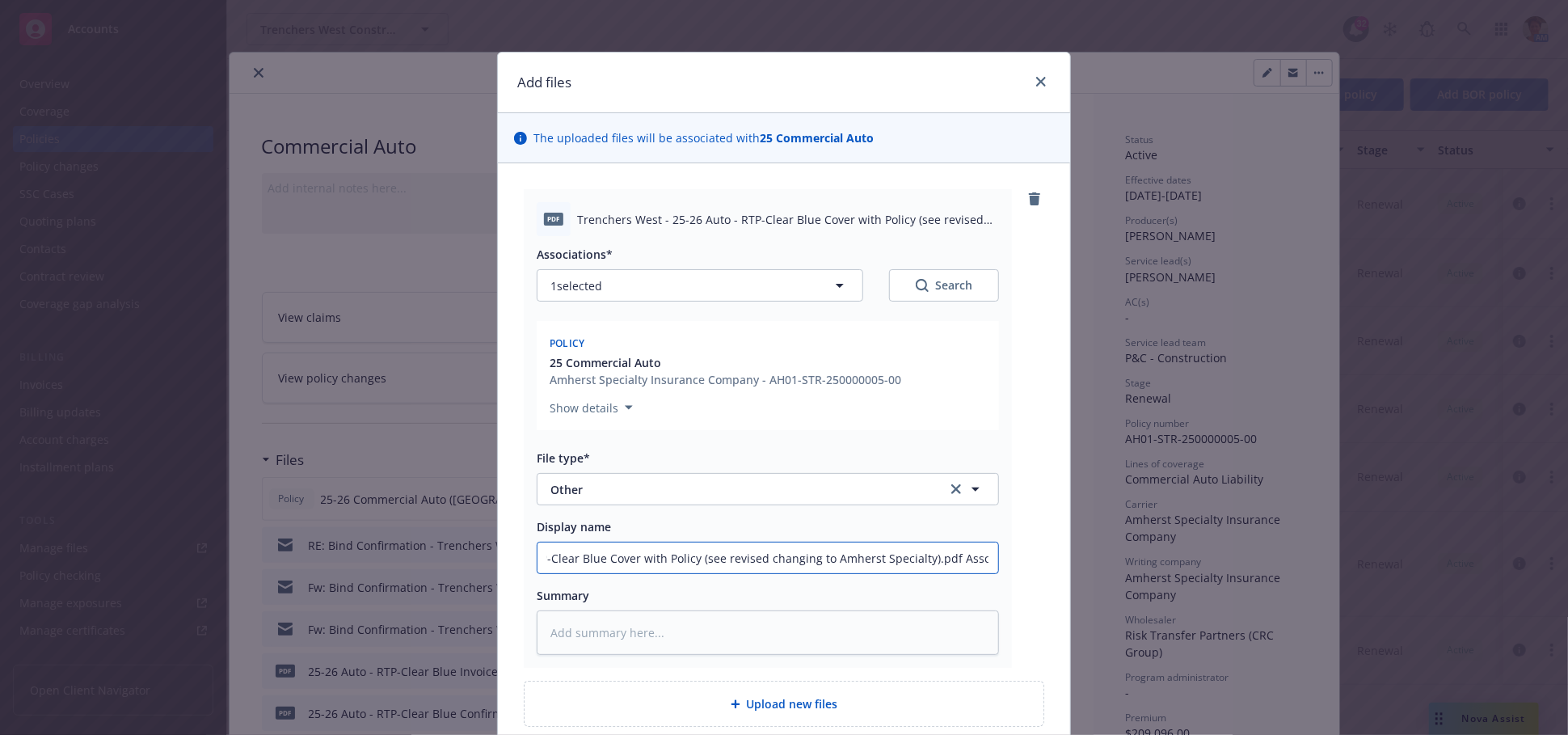
type textarea "x"
type input "25-26 Auto - RTP-Clear Blue Cover with Policy (see revised changing to Amherst …"
type textarea "x"
type input "25-26 Auto - RTP-Clear Blue Cover with Policy (see revised changing to Amherst …"
type textarea "x"
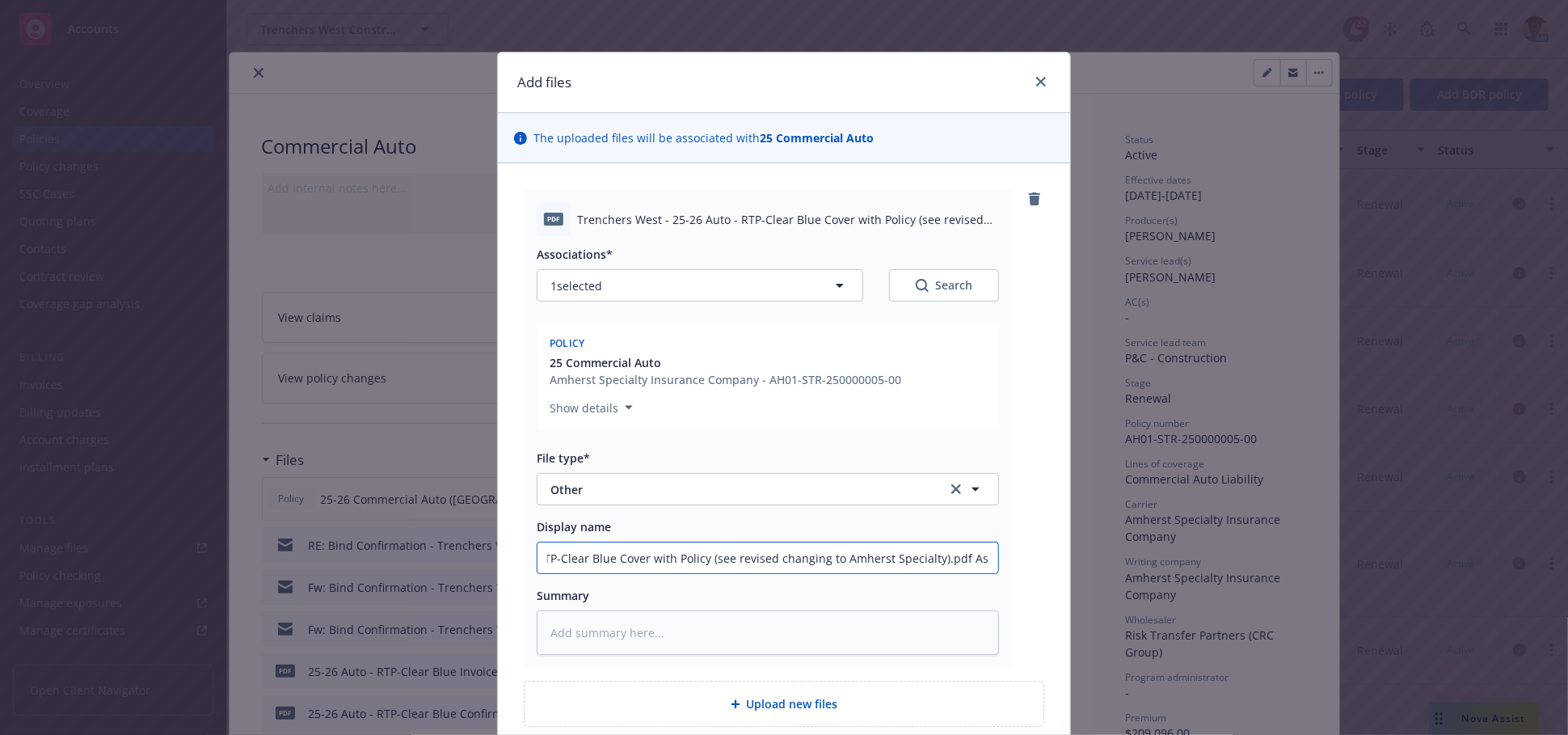
type input "25-26 Auto - RTP-Clear Blue Cover with Policy (see revised changing to Amherst …"
type textarea "x"
type input "25-26 Auto - RTP-Clear Blue Cover with Policy (see revised changing to Amherst …"
type textarea "x"
type input "25-26 Auto - RTP-Clear Blue Cover with Policy (see revised changing to Amherst …"
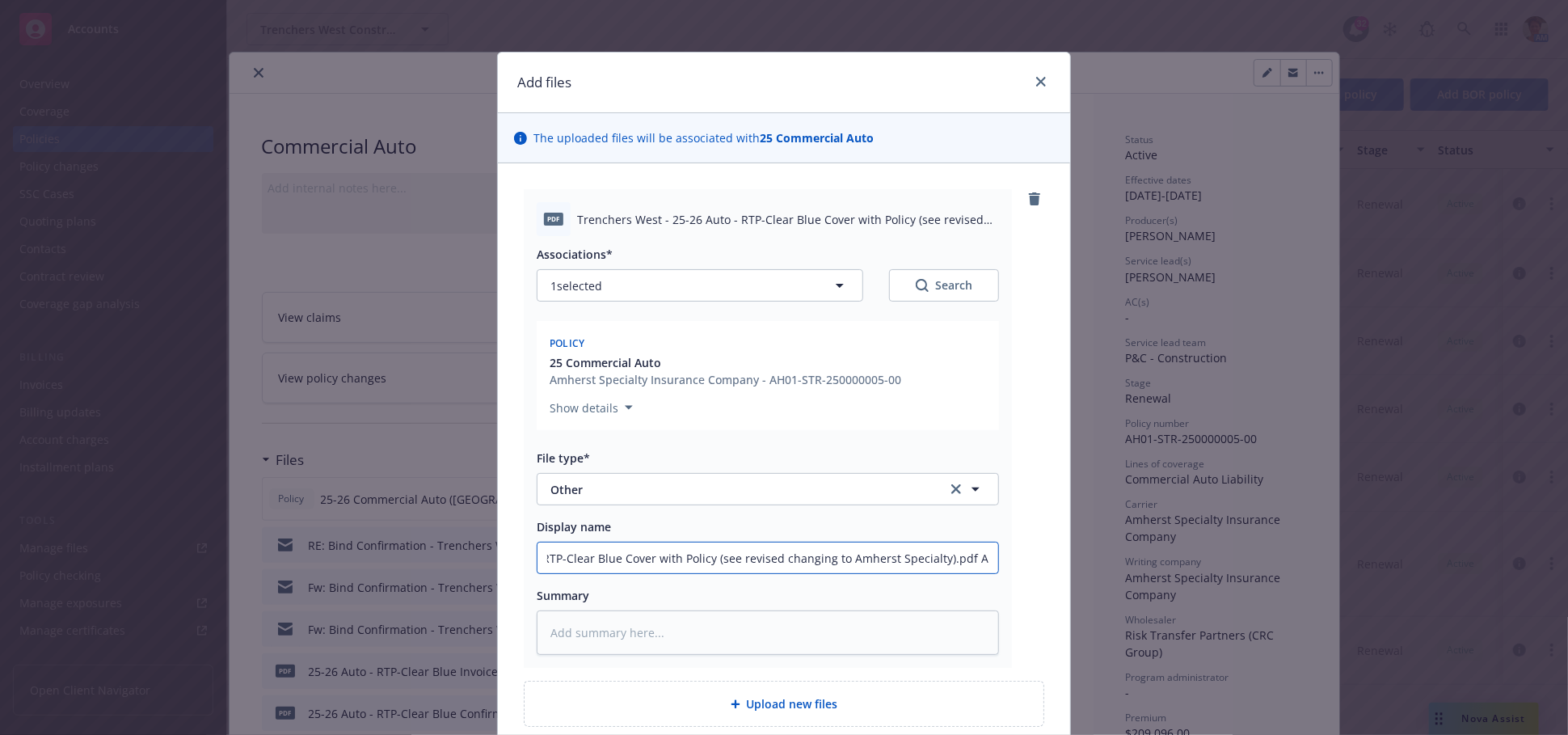
type textarea "x"
type input "25-26 Auto - RTP-Clear Blue Cover with Policy (see revised changing to Amherst …"
type textarea "x"
type input "25-26 Auto - RTP-Clear Blue Cover with Policy (see revised changing to Amherst …"
type textarea "x"
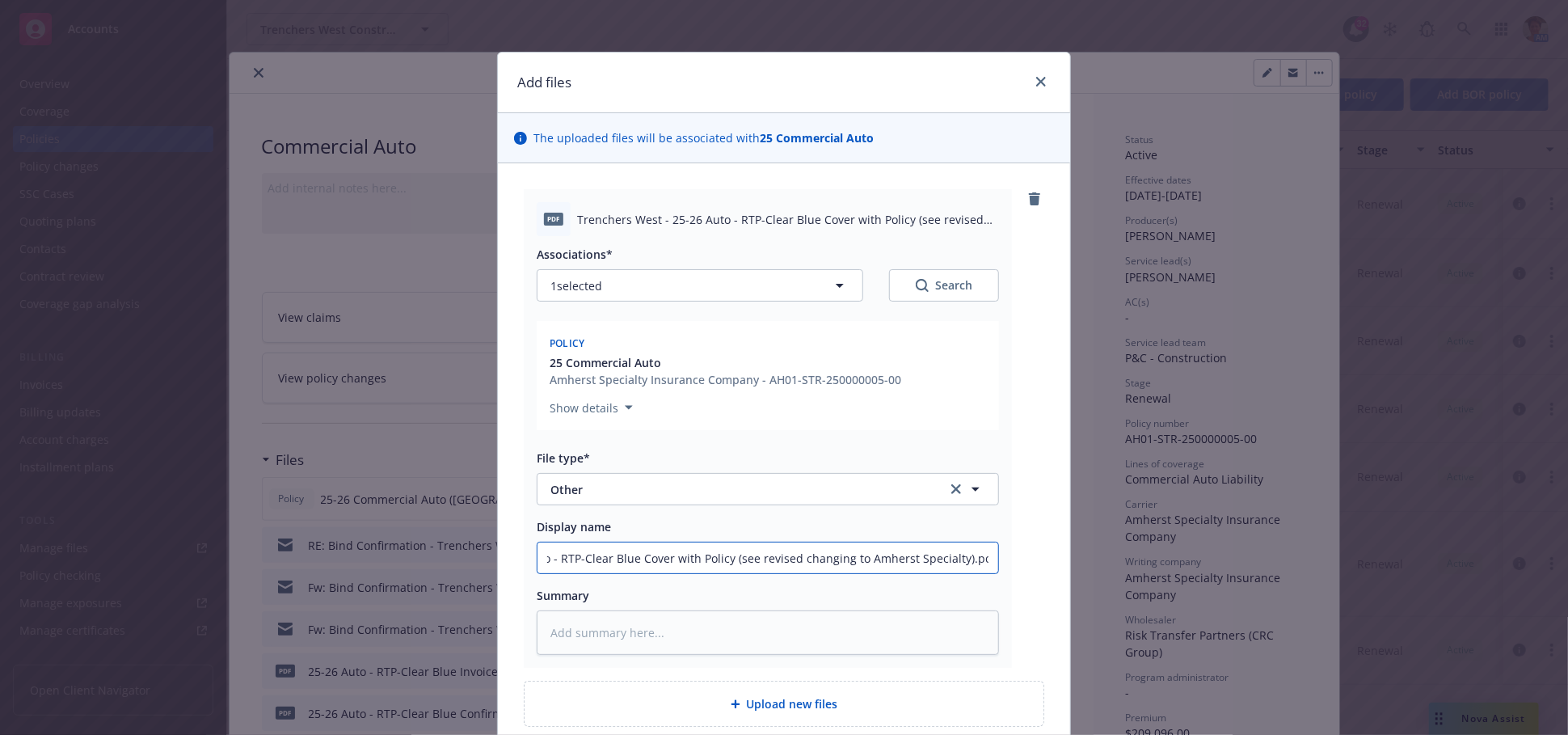
type input "25-26 Auto - RTP-Clear Blue Cover with Policy (see revised changing to Amherst …"
type textarea "x"
type input "25-26 Auto - RTP-Clear Blue Cover with Policy (see revised changing to Amherst …"
type textarea "x"
type input "25-26 Auto - RTP-Clear Blue Cover with Policy (see revised changing to Amherst …"
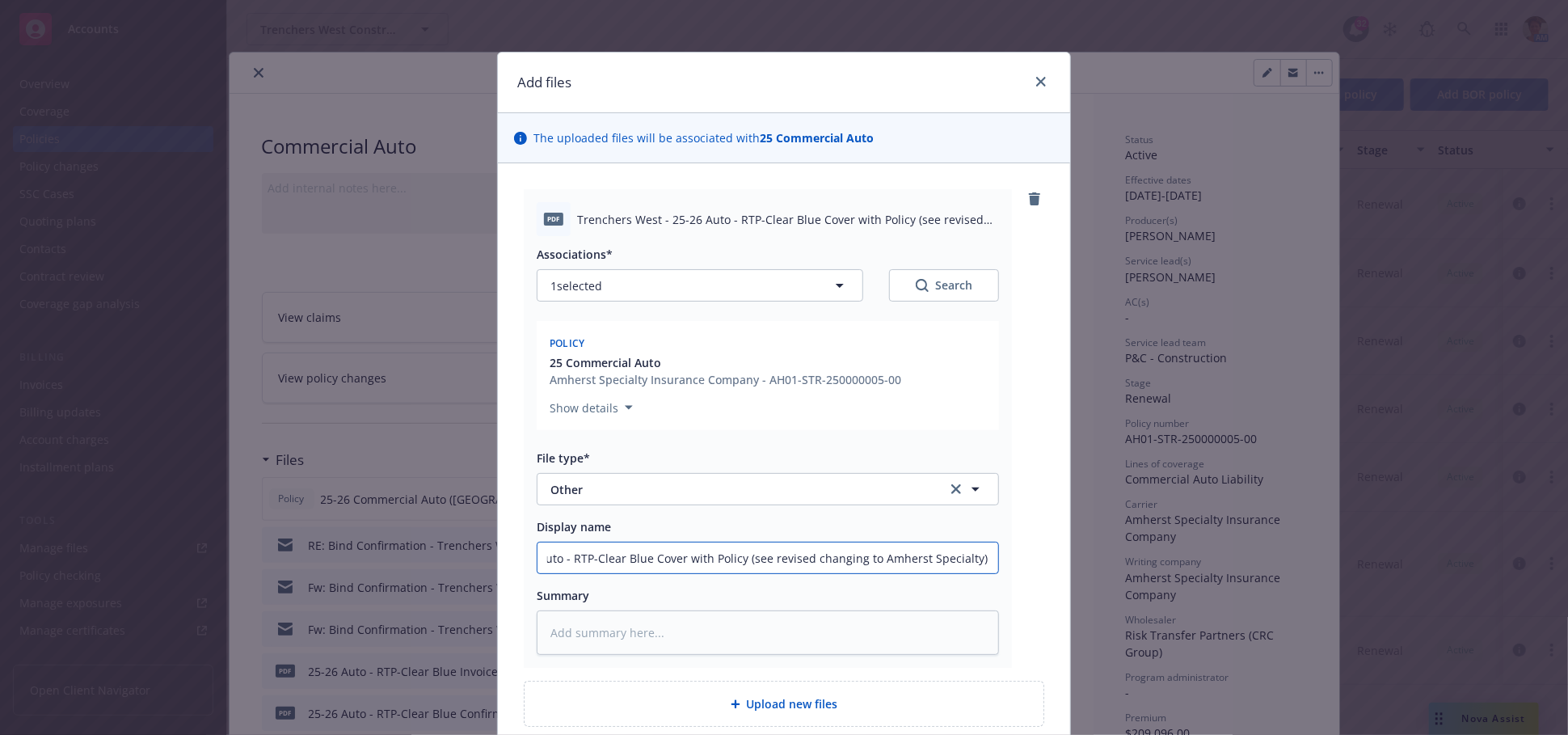
type textarea "x"
type input "25-26 Auto - RTP-Clear Blue Cover with Policy (see revised changing to Amherst …"
type textarea "x"
type input "25-26 Auto - RTP-Clear Blue Cover with Policy (see revised changing to Amherst …"
type textarea "x"
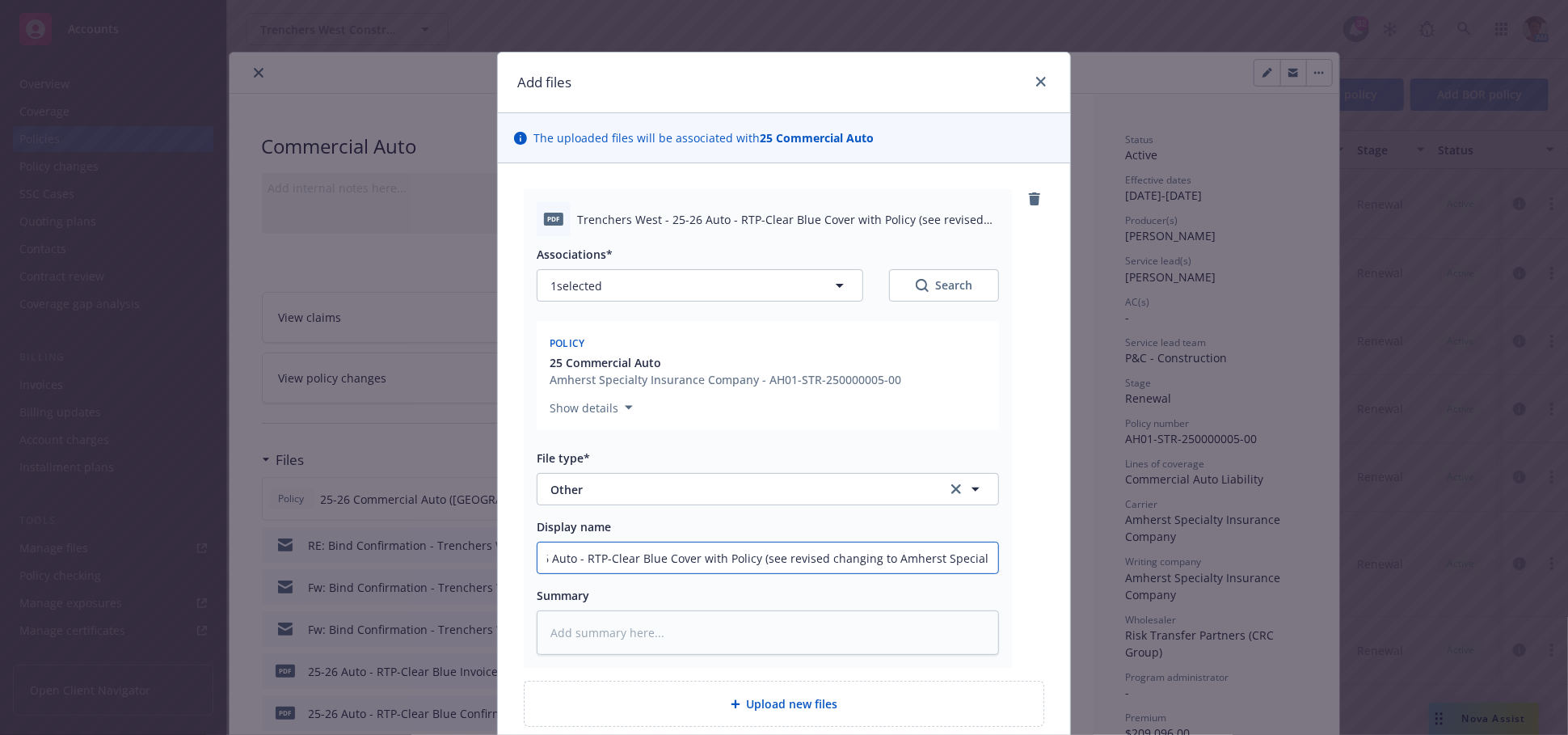
type input "25-26 Auto - RTP-Clear Blue Cover with Policy (see revised changing to Amherst …"
type textarea "x"
type input "25-26 Auto - RTP-Clear Blue Cover with Policy (see revised changing to Amherst …"
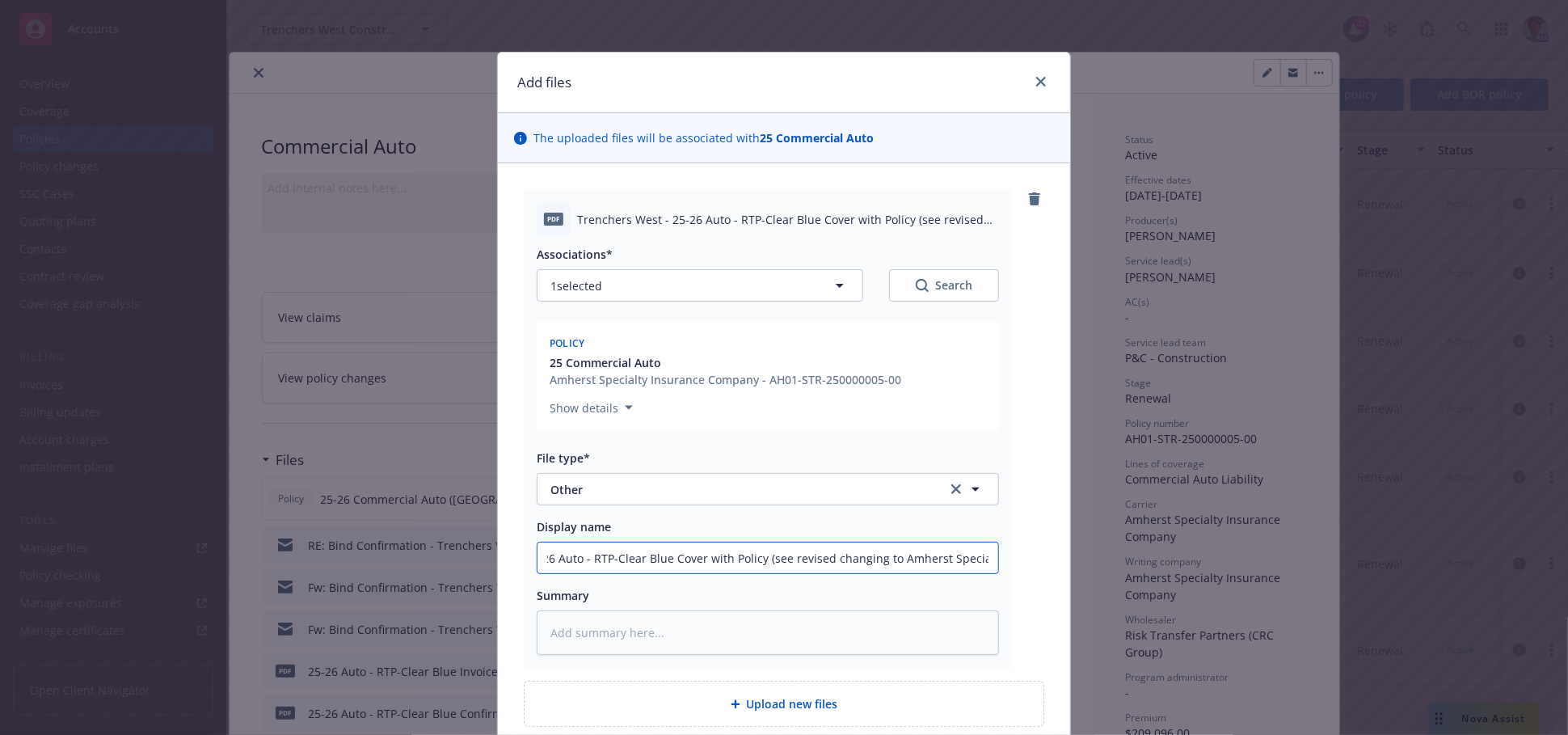
type textarea "x"
drag, startPoint x: 983, startPoint y: 561, endPoint x: 522, endPoint y: 572, distance: 461.1
click at [524, 572] on div "pdf Trenchers West - 25-26 Auto - RTP-Clear Blue Cover with Policy (see revised…" at bounding box center [767, 428] width 488 height 478
type input "25-26 Auto - RTP-Clear Blue Cover with Policy (see revised changing to Amherst …"
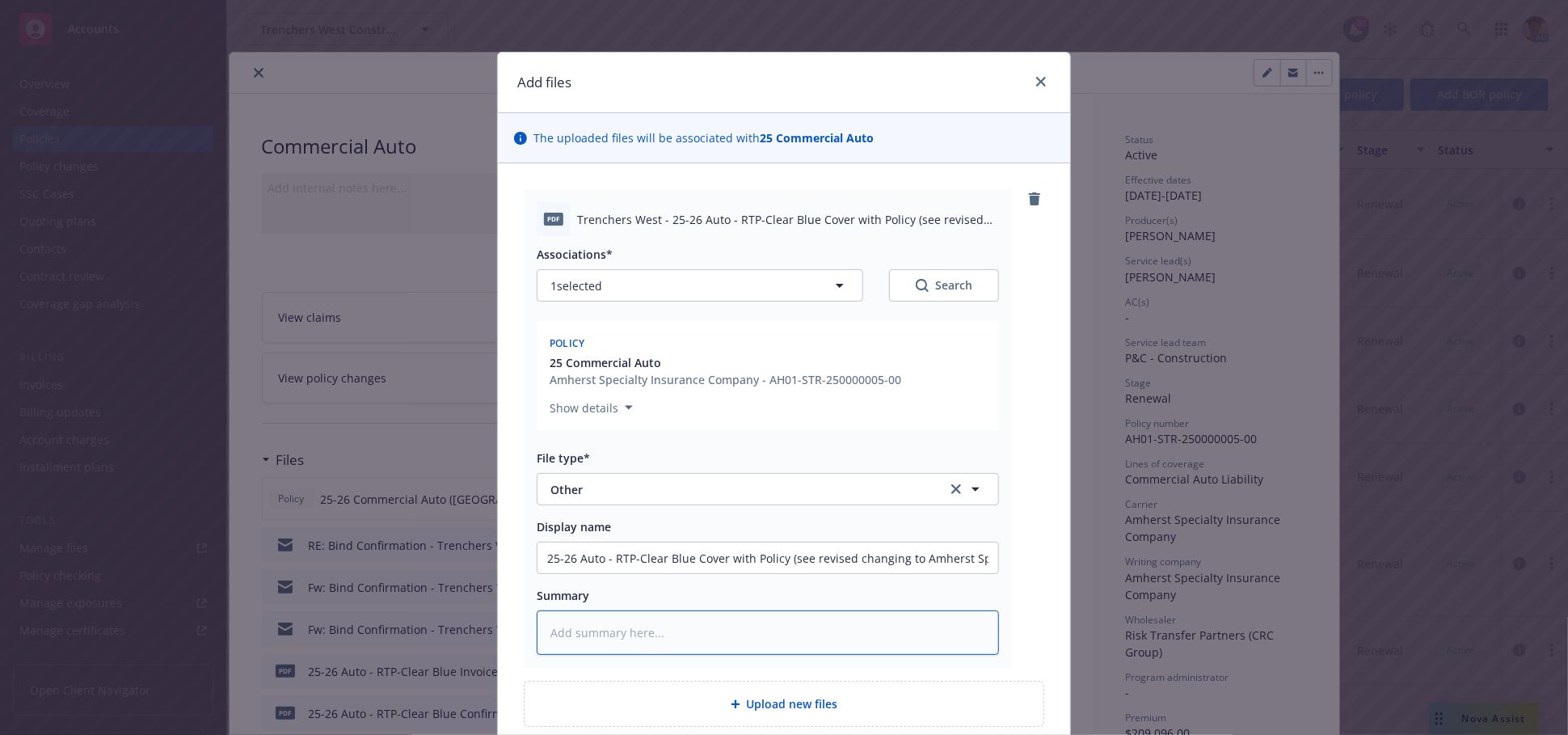
click at [650, 628] on textarea at bounding box center [767, 633] width 462 height 44
paste textarea "25-26 Auto - RTP-Clear Blue Cover with Policy (see revised changing to Amherst …"
type textarea "x"
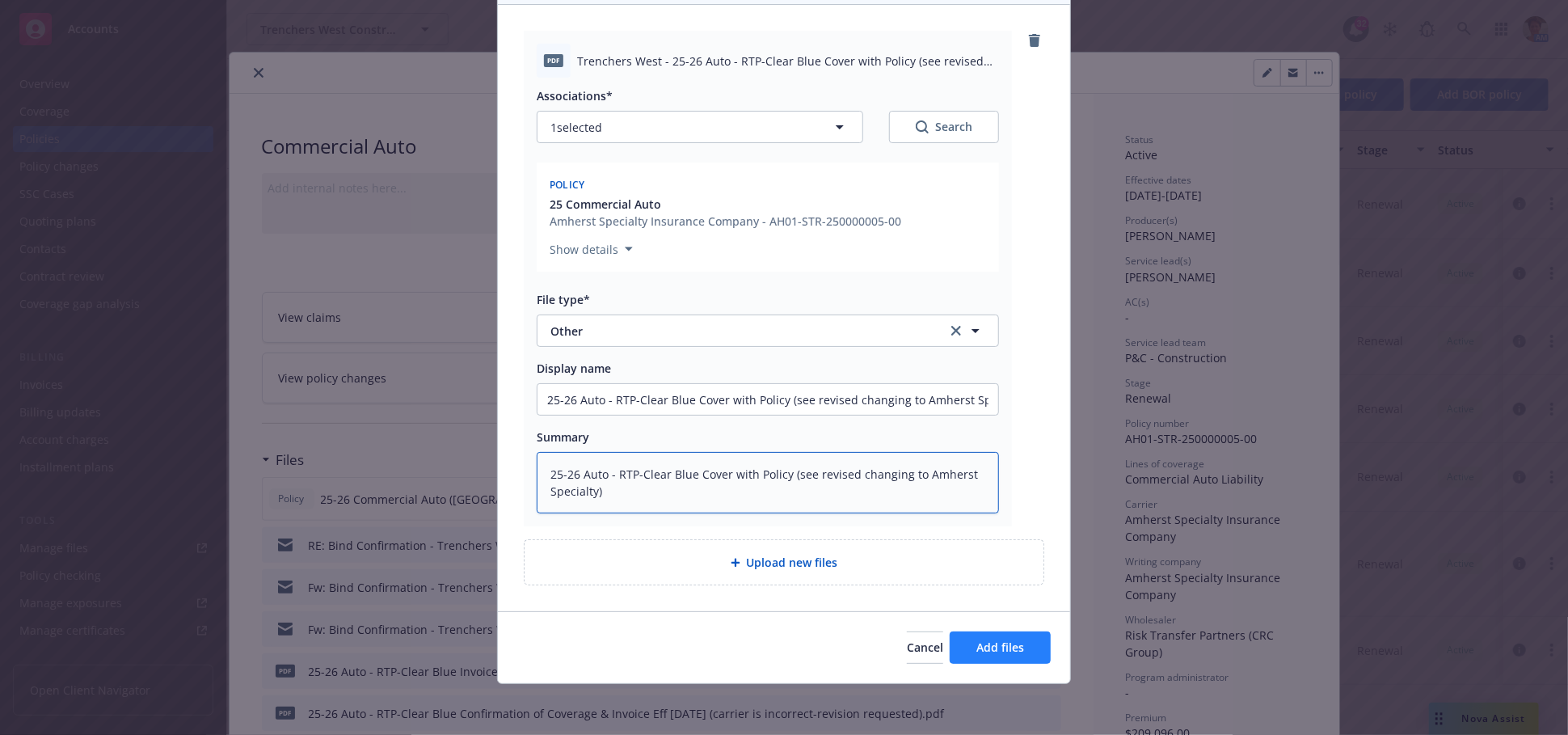
type textarea "25-26 Auto - RTP-Clear Blue Cover with Policy (see revised changing to Amherst …"
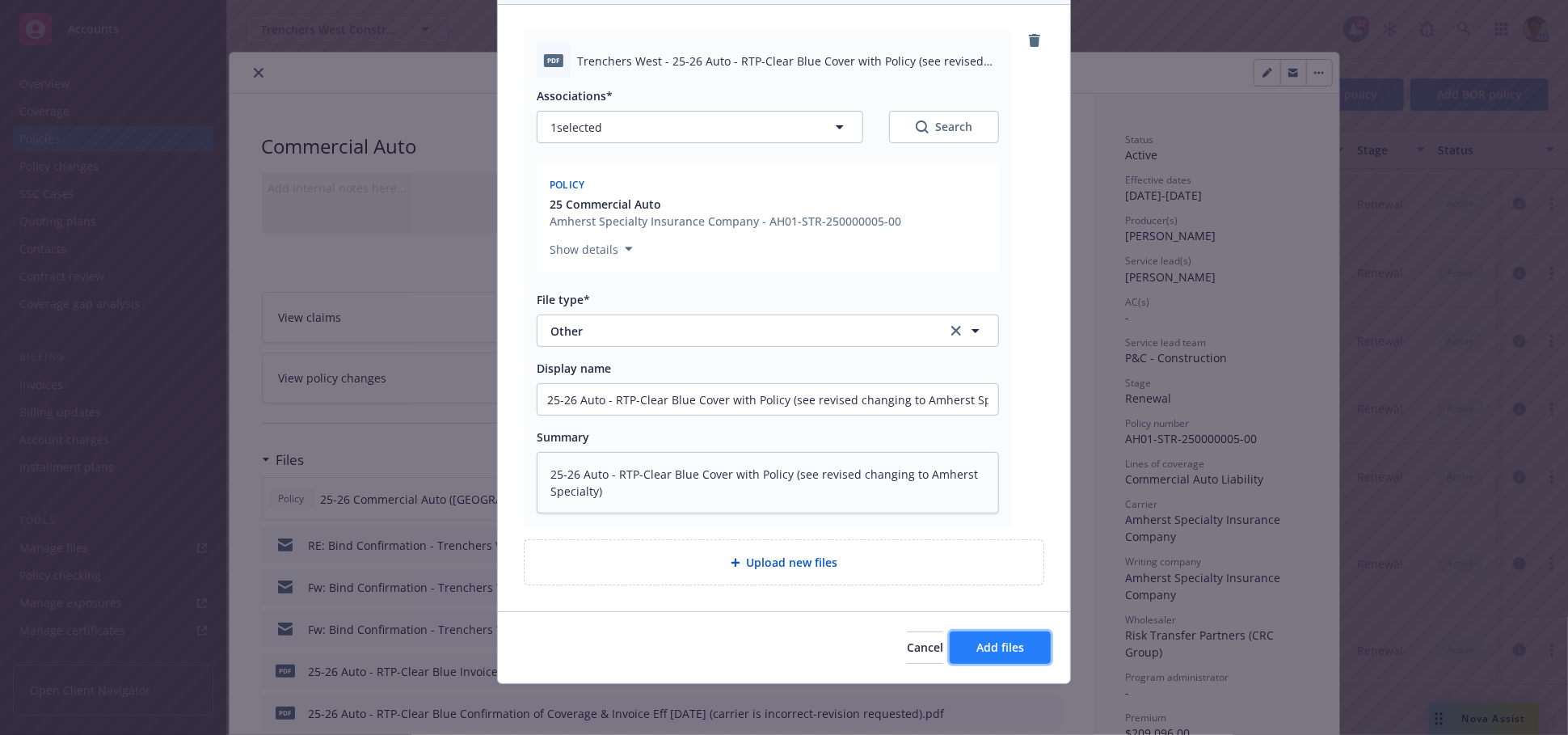
click at [991, 644] on span "Add files" at bounding box center [1000, 647] width 47 height 16
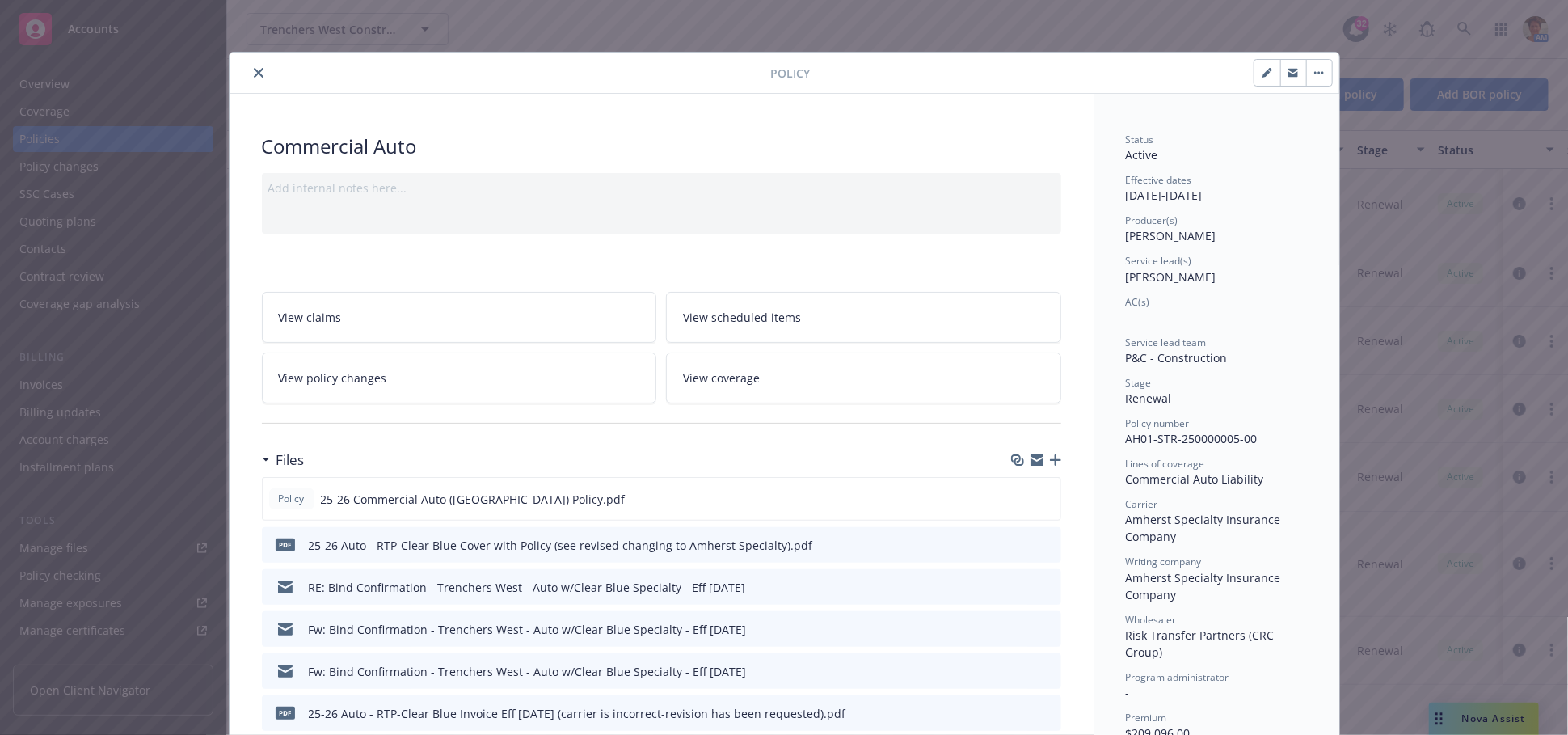
click at [1053, 463] on icon "button" at bounding box center [1056, 460] width 11 height 11
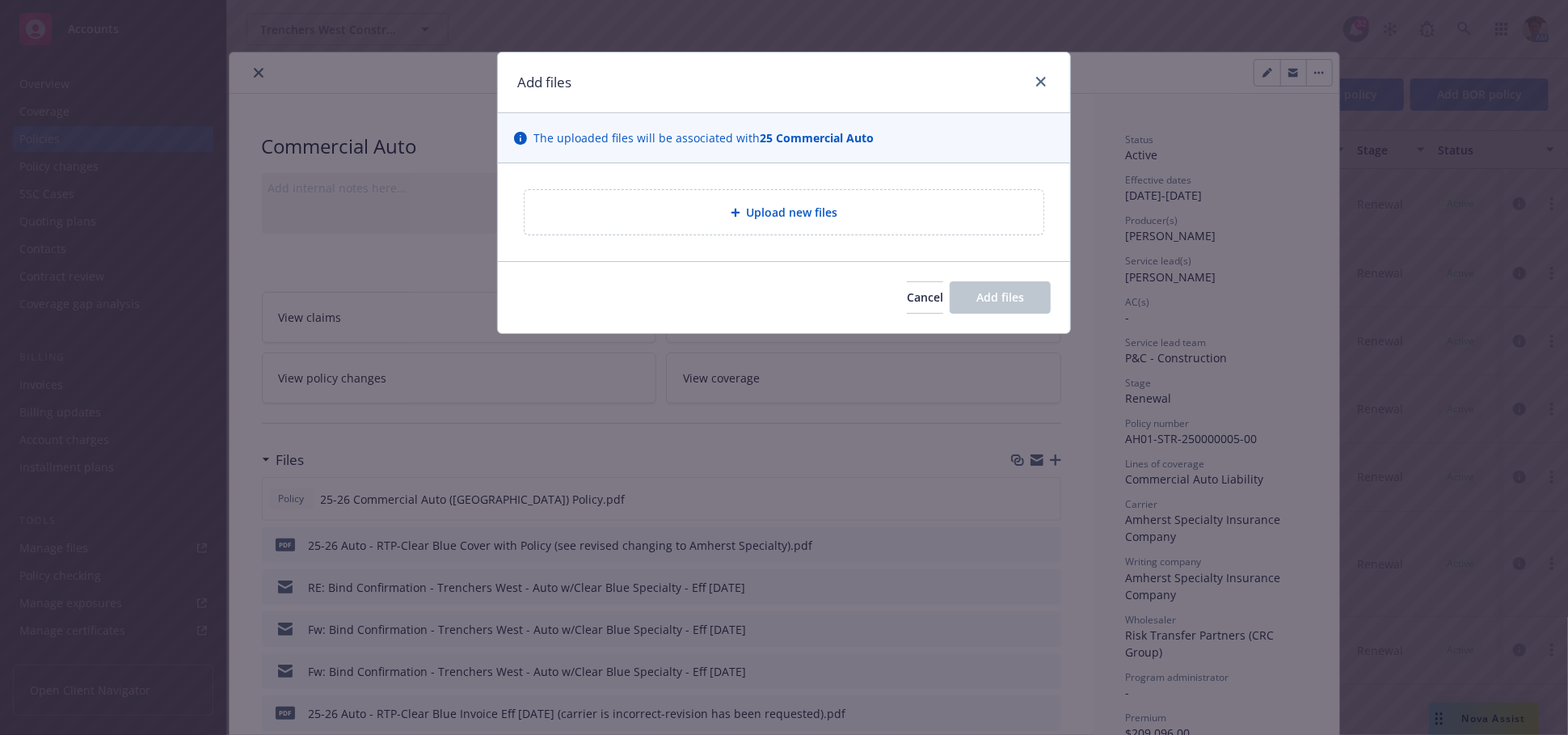
type textarea "x"
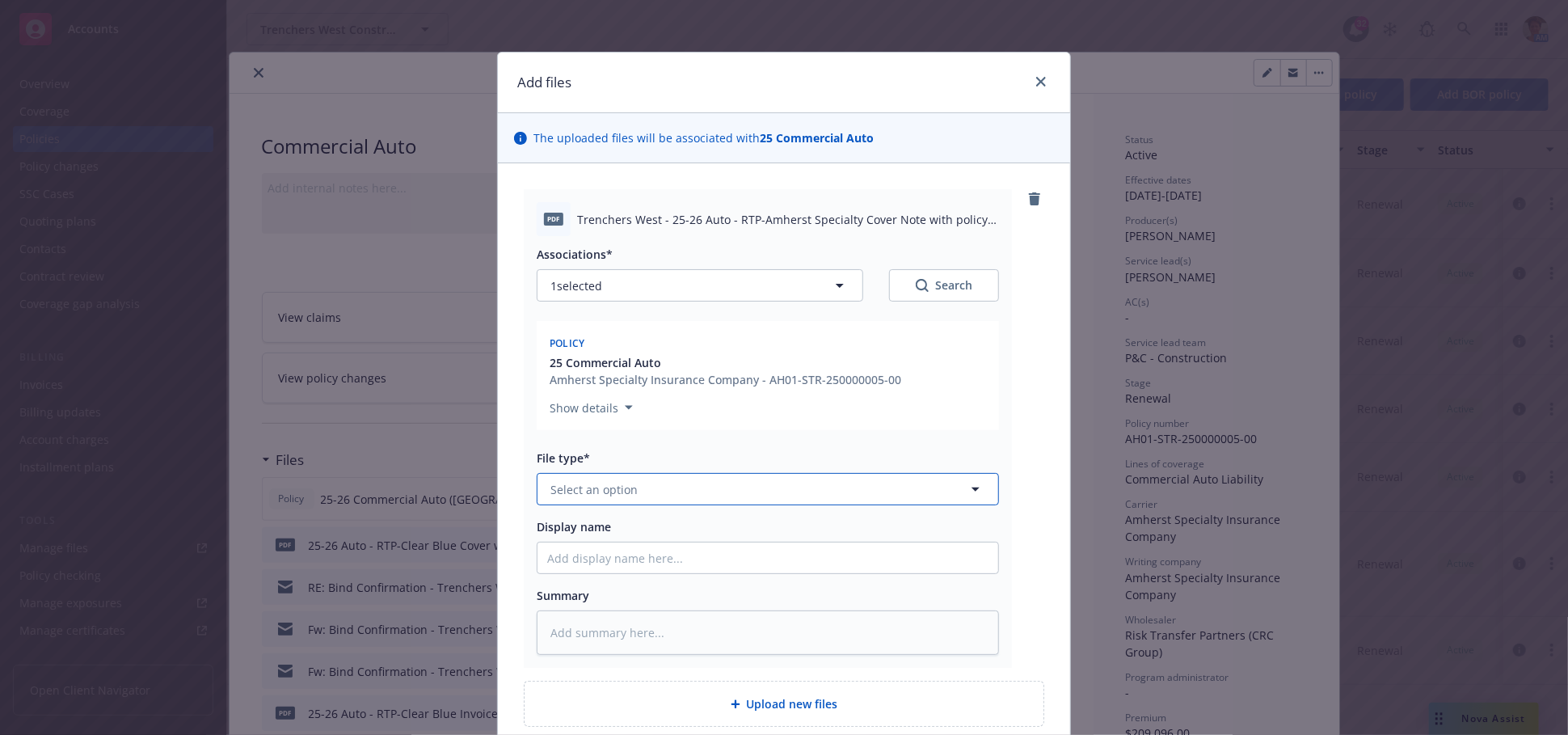
click at [559, 498] on button "Select an option" at bounding box center [767, 488] width 462 height 32
type input "Other"
click at [578, 523] on div "Other" at bounding box center [567, 534] width 42 height 23
drag, startPoint x: 664, startPoint y: 220, endPoint x: 944, endPoint y: 253, distance: 281.9
click at [944, 253] on div "pdf Trenchers West - 25-26 Auto - RTP-Amherst Specialty Cover Note with policy …" at bounding box center [767, 428] width 488 height 478
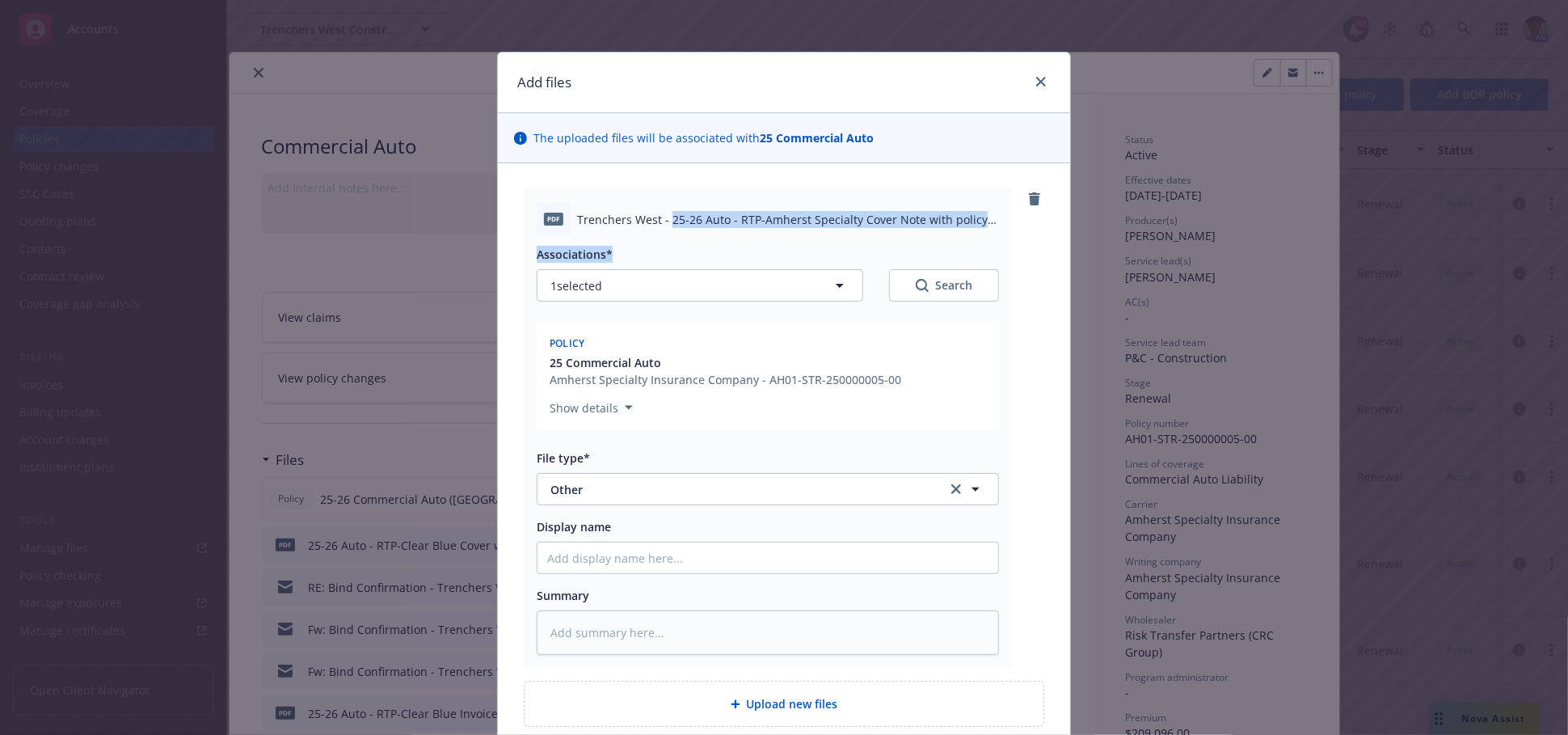
copy div "25-26 Auto - RTP-Amherst Specialty Cover Note with policy - Correcting Clear Bl…"
click at [718, 563] on input "Display name" at bounding box center [767, 557] width 461 height 31
paste input "25-26 Auto - RTP-Amherst Specialty Cover Note with policy - Correcting Clear Bl…"
type textarea "x"
type input "25-26 Auto - RTP-Amherst Specialty Cover Note with policy - Correcting Clear Bl…"
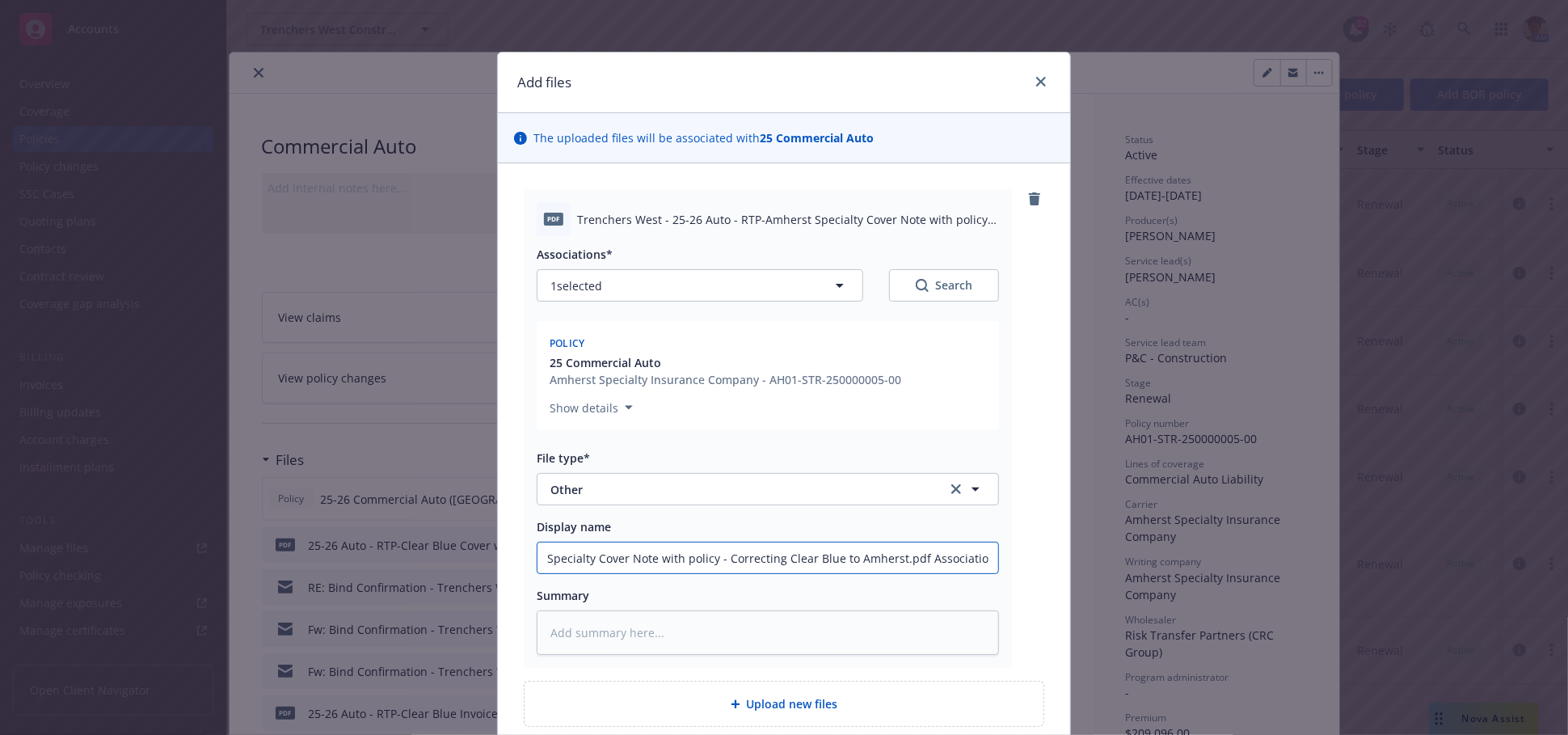
type textarea "x"
type input "25-26 Auto - RTP-Amherst Specialty Cover Note with policy - Correcting Clear Bl…"
type textarea "x"
type input "25-26 Auto - RTP-Amherst Specialty Cover Note with policy - Correcting Clear Bl…"
type textarea "x"
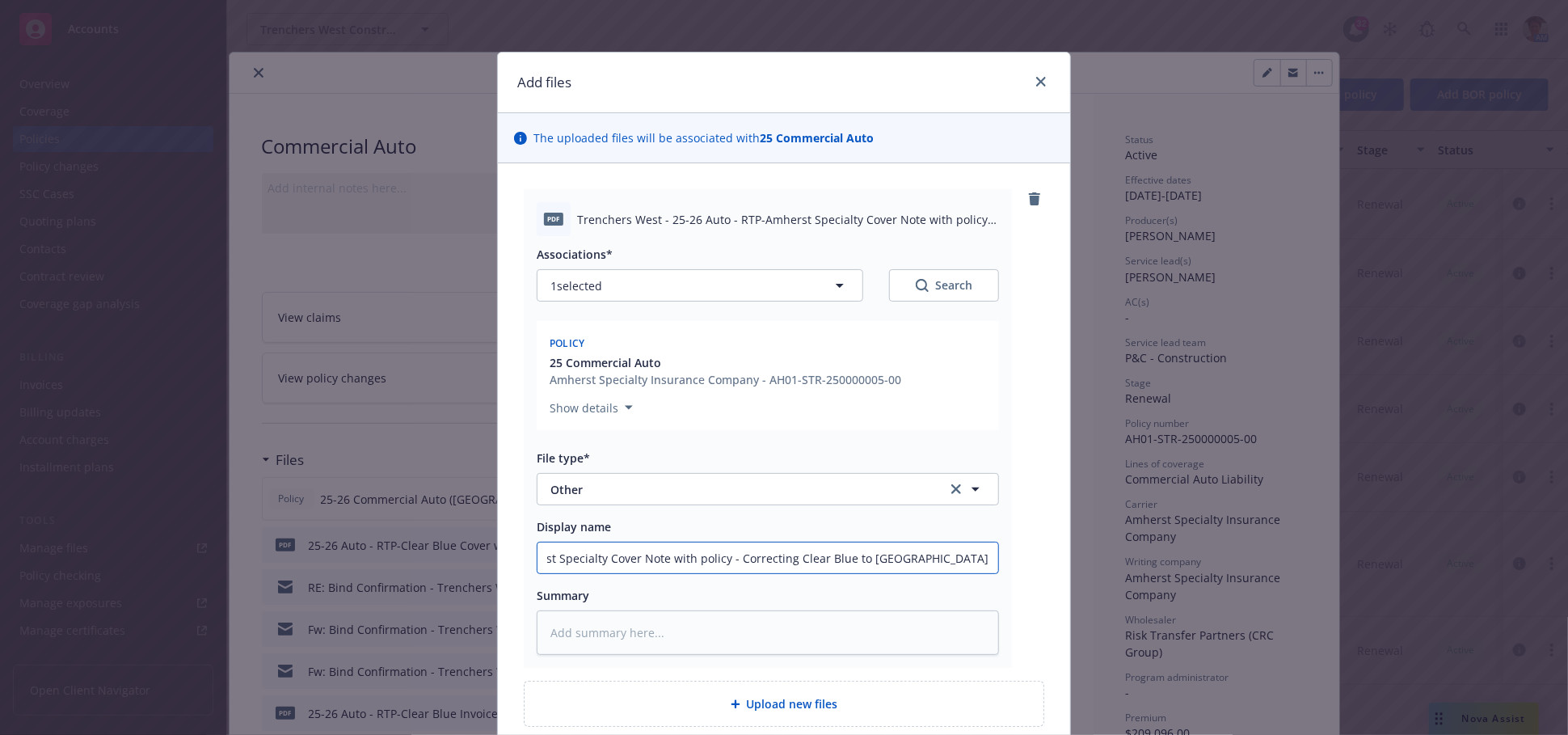
type input "25-26 Auto - RTP-Amherst Specialty Cover Note with policy - Correcting Clear Bl…"
type textarea "x"
type input "25-26 Auto - RTP-Amherst Specialty Cover Note with policy - Correcting Clear Bl…"
type textarea "x"
type input "25-26 Auto - RTP-Amherst Specialty Cover Note with policy - Correcting Clear Bl…"
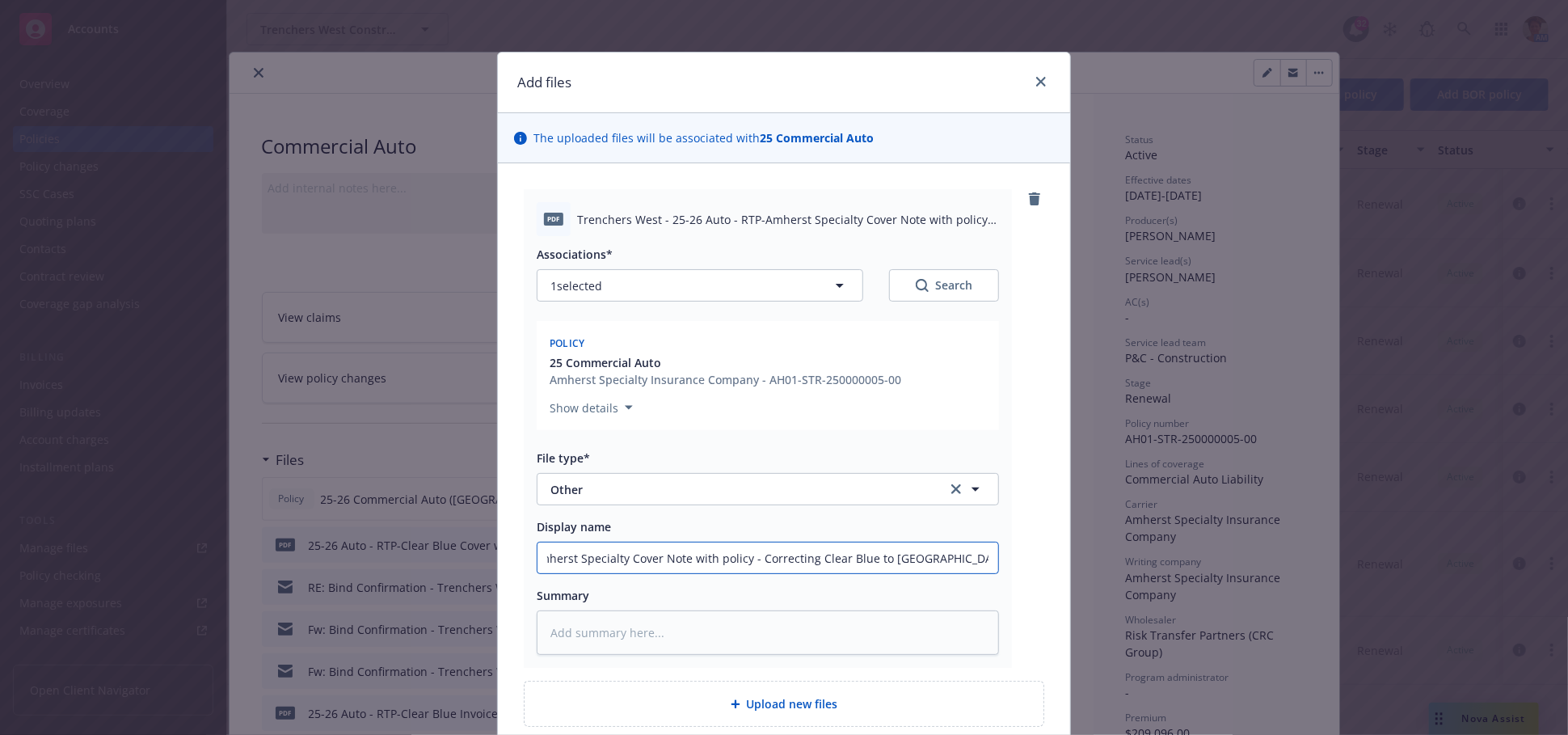
type textarea "x"
type input "25-26 Auto - RTP-Amherst Specialty Cover Note with policy - Correcting Clear Bl…"
type textarea "x"
type input "25-26 Auto - RTP-Amherst Specialty Cover Note with policy - Correcting Clear Bl…"
type textarea "x"
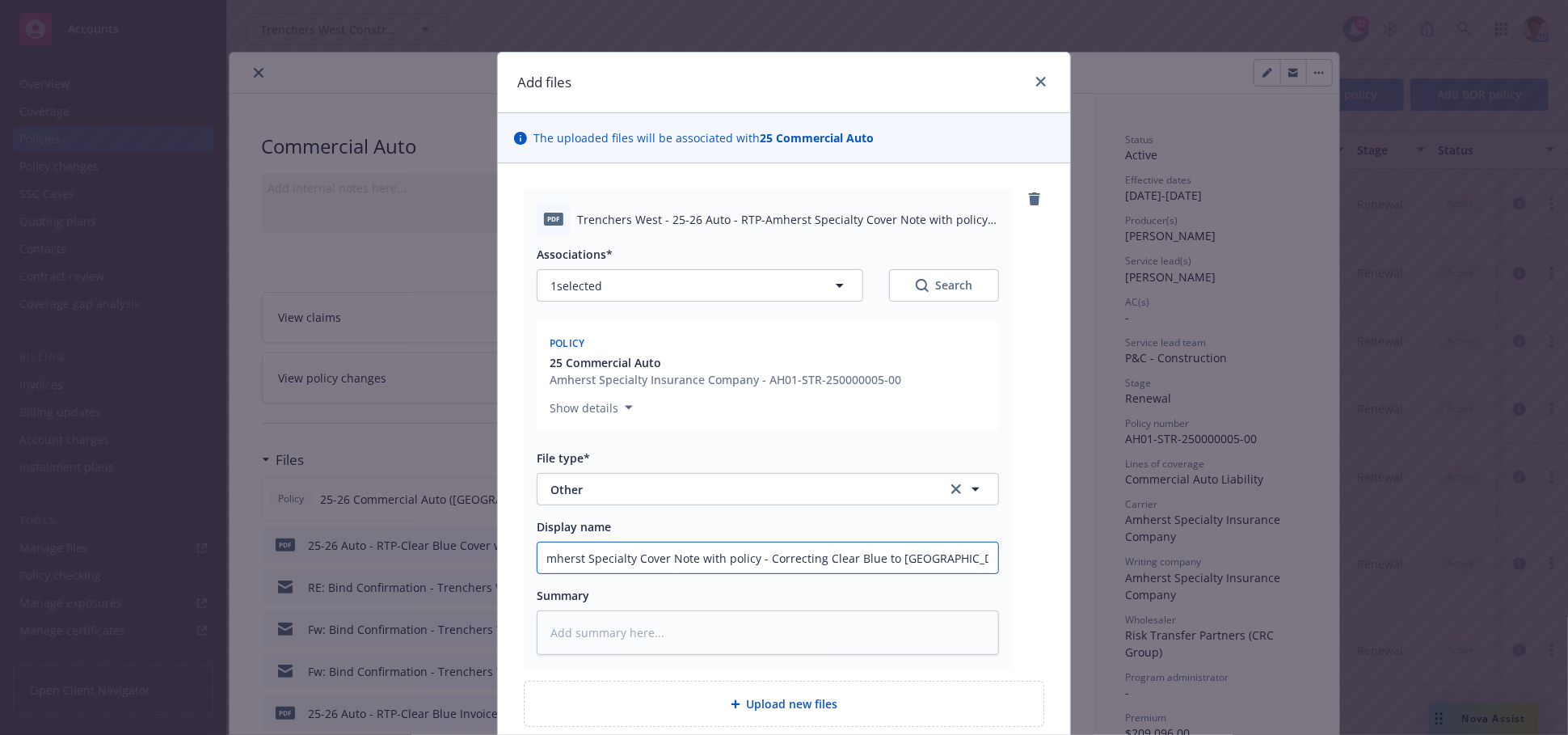
type input "25-26 Auto - RTP-Amherst Specialty Cover Note with policy - Correcting Clear Bl…"
type textarea "x"
type input "25-26 Auto - RTP-Amherst Specialty Cover Note with policy - Correcting Clear Bl…"
type textarea "x"
type input "25-26 Auto - RTP-Amherst Specialty Cover Note with policy - Correcting Clear Bl…"
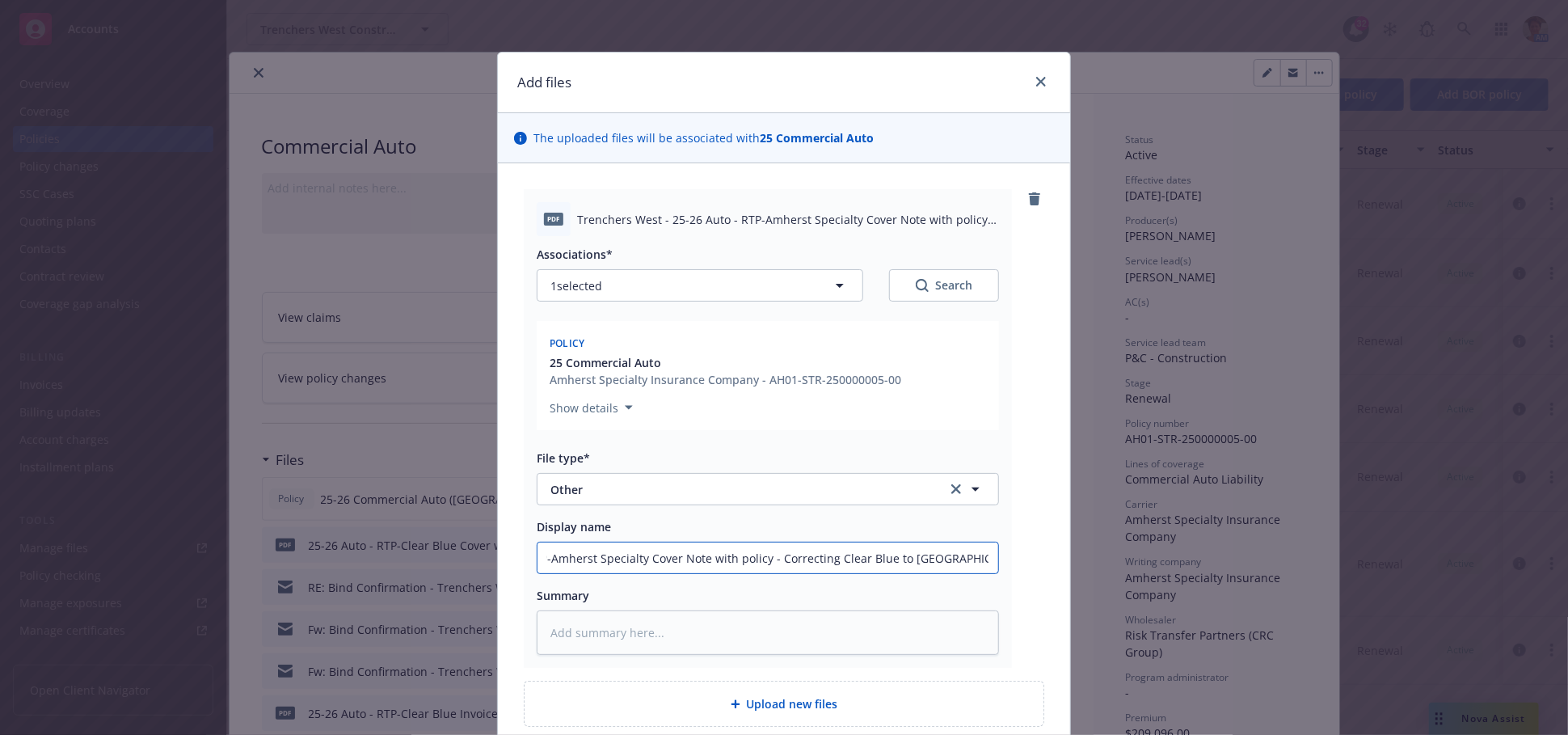
type textarea "x"
type input "25-26 Auto - RTP-Amherst Specialty Cover Note with policy - Correcting Clear Bl…"
type textarea "x"
type input "25-26 Auto - RTP-Amherst Specialty Cover Note with policy - Correcting Clear Bl…"
type textarea "x"
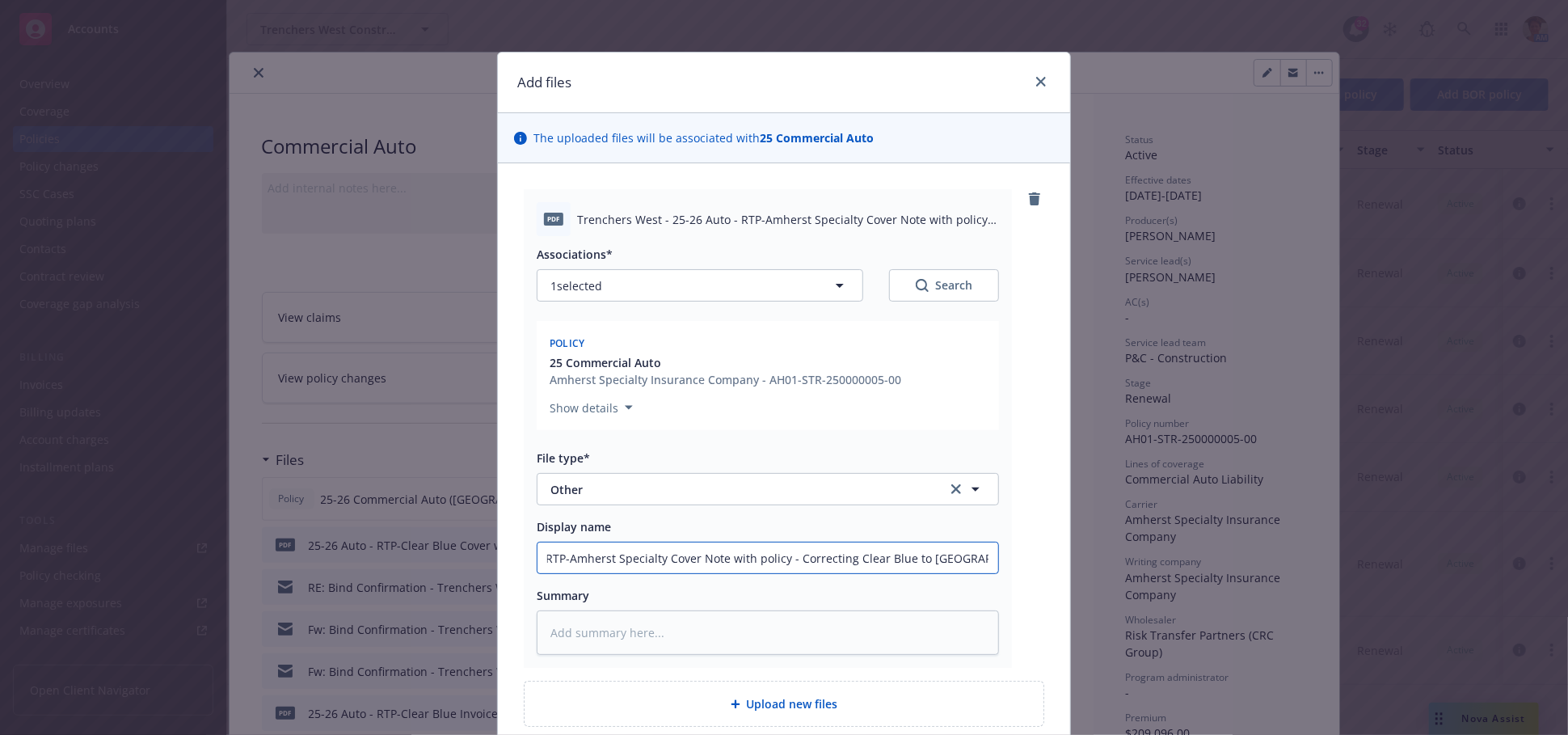
type input "25-26 Auto - RTP-Amherst Specialty Cover Note with policy - Correcting Clear Bl…"
type textarea "x"
type input "25-26 Auto - RTP-Amherst Specialty Cover Note with policy - Correcting Clear Bl…"
type textarea "x"
type input "25-26 Auto - RTP-Amherst Specialty Cover Note with policy - Correcting Clear Bl…"
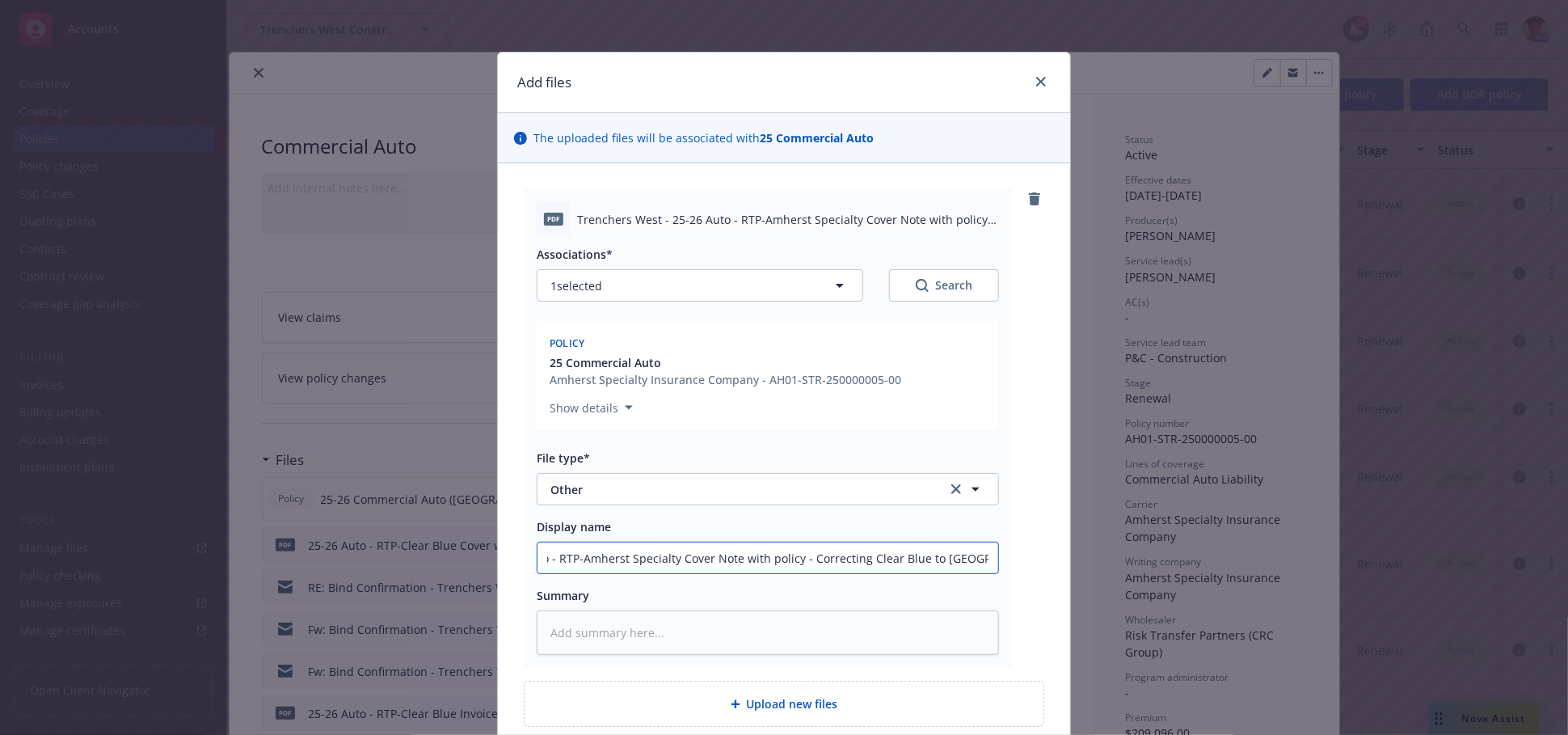
type textarea "x"
type input "25-26 Auto - RTP-Amherst Specialty Cover Note with policy - Correcting Clear Bl…"
type textarea "x"
type input "25-26 Auto - RTP-Amherst Specialty Cover Note with policy - Correcting Clear Bl…"
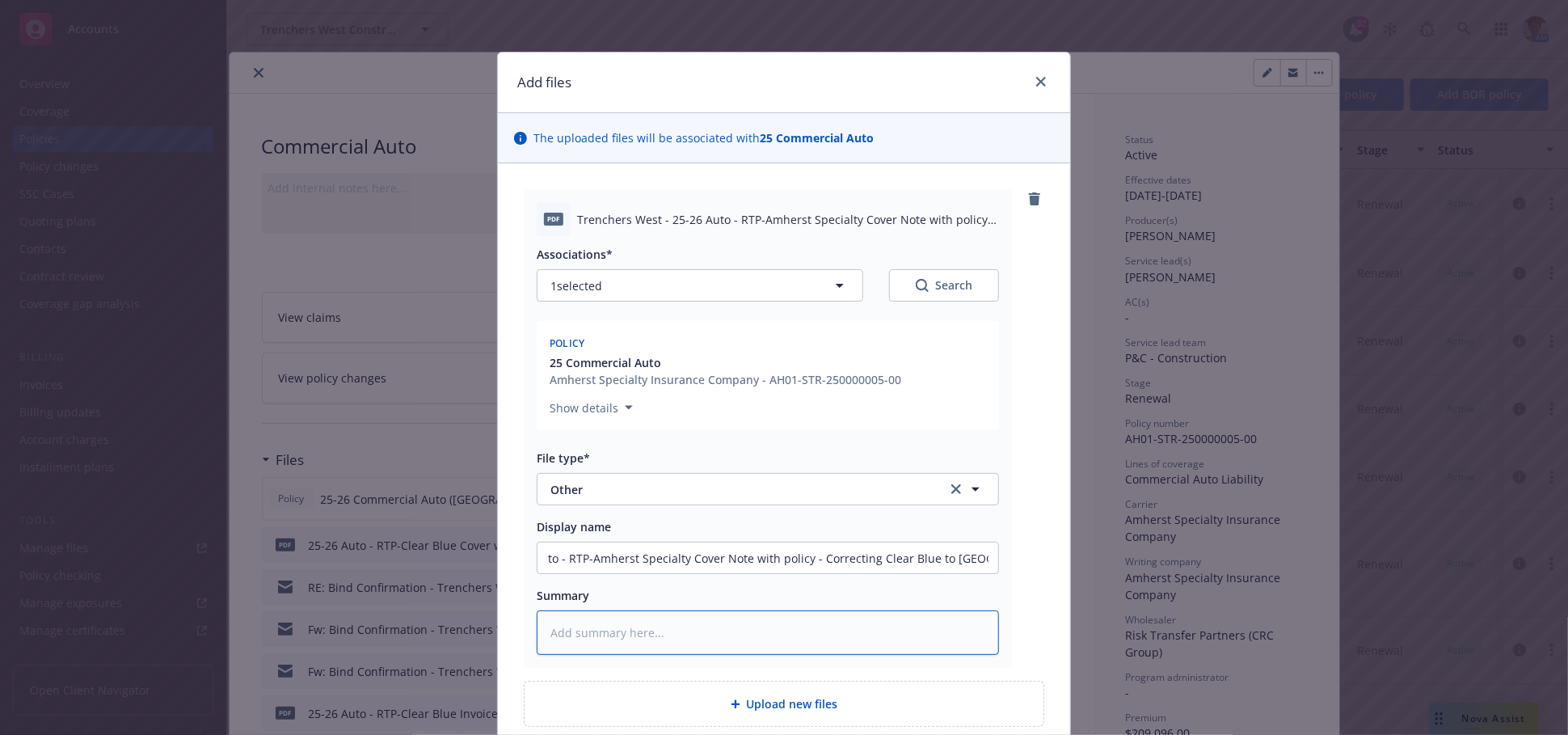
scroll to position [0, 0]
click at [752, 619] on textarea at bounding box center [767, 633] width 462 height 44
paste textarea "25-26 Auto - RTP-Amherst Specialty Cover Note with policy - Correcting Clear Bl…"
type textarea "x"
type textarea "25-26 Auto - RTP-Amherst Specialty Cover Note with policy - Correcting Clear Bl…"
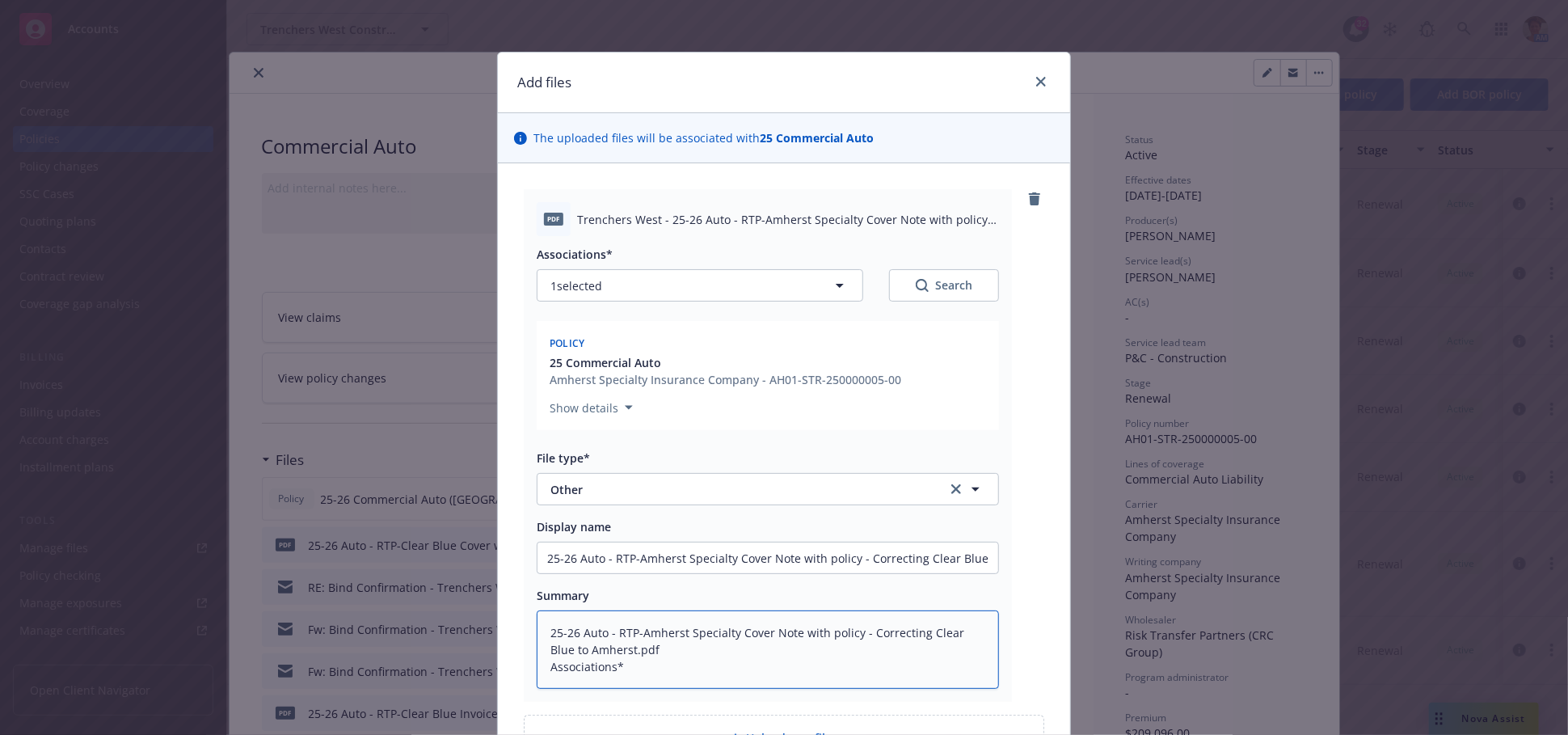
type textarea "x"
type textarea "25-26 Auto - RTP-Amherst Specialty Cover Note with policy - Correcting Clear Bl…"
type textarea "x"
type textarea "25-26 Auto - RTP-Amherst Specialty Cover Note with policy - Correcting Clear Bl…"
type textarea "x"
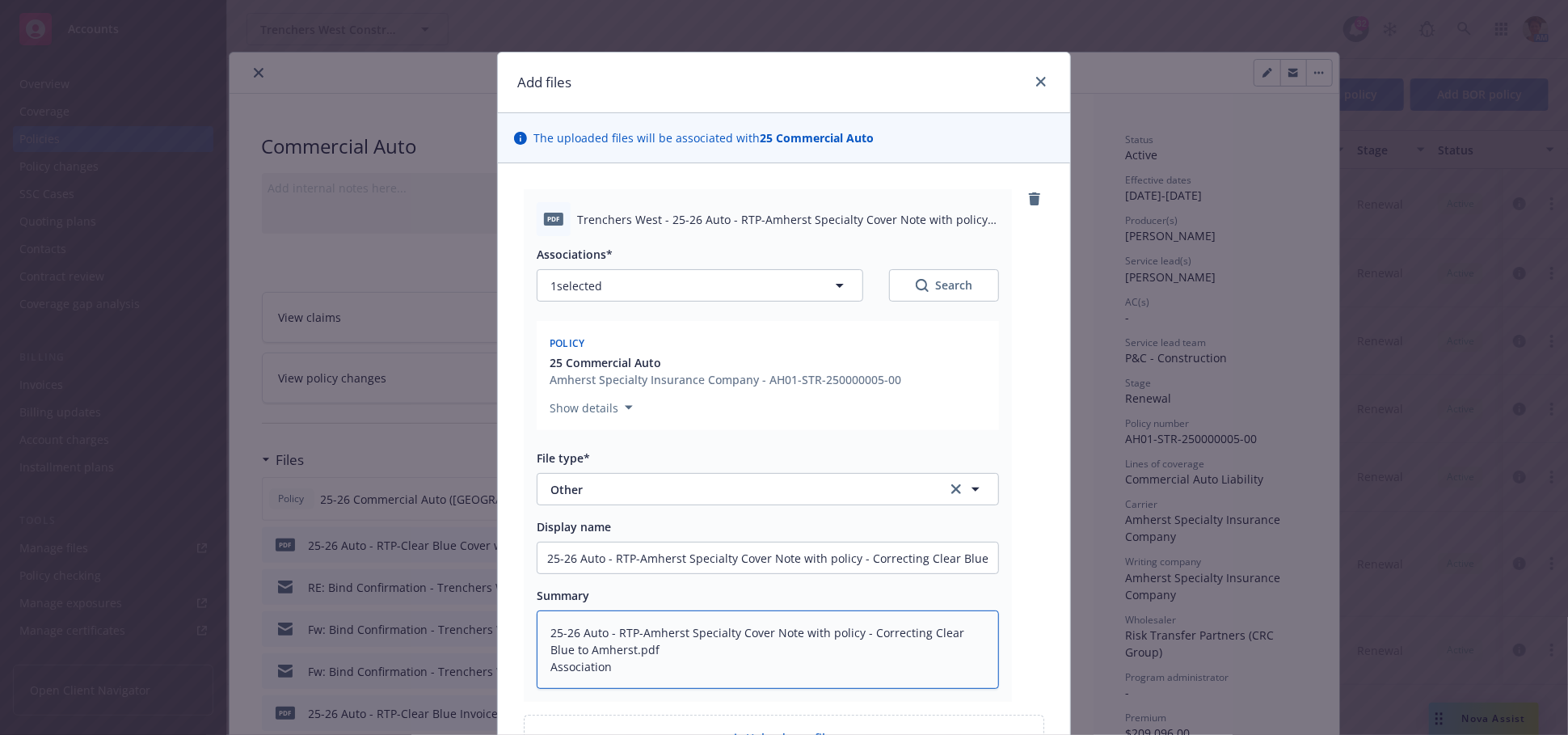
type textarea "25-26 Auto - RTP-Amherst Specialty Cover Note with policy - Correcting Clear Bl…"
type textarea "x"
type textarea "25-26 Auto - RTP-Amherst Specialty Cover Note with policy - Correcting Clear Bl…"
type textarea "x"
type textarea "25-26 Auto - RTP-Amherst Specialty Cover Note with policy - Correcting Clear Bl…"
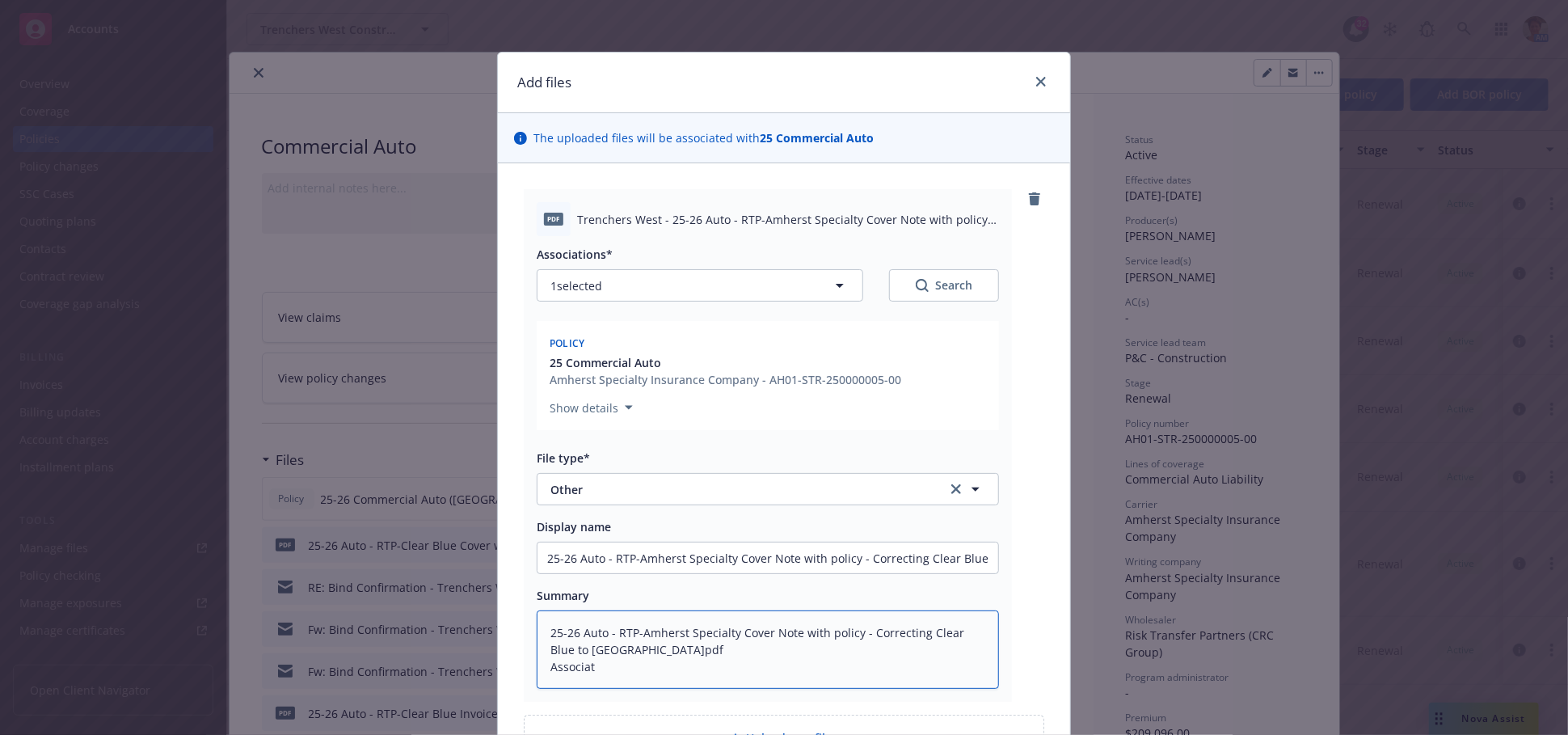
type textarea "x"
type textarea "25-26 Auto - RTP-Amherst Specialty Cover Note with policy - Correcting Clear Bl…"
type textarea "x"
type textarea "25-26 Auto - RTP-Amherst Specialty Cover Note with policy - Correcting Clear Bl…"
type textarea "x"
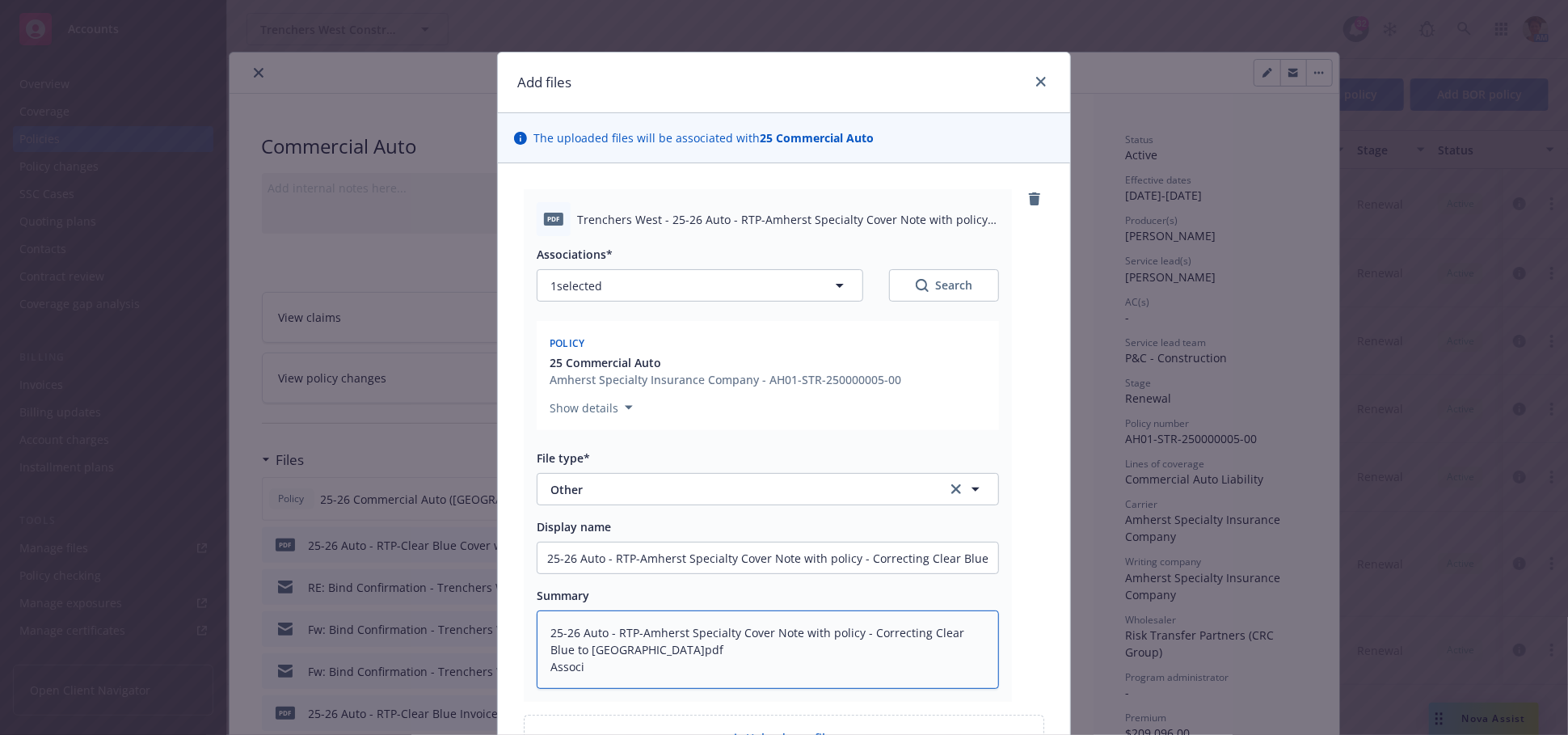
type textarea "25-26 Auto - RTP-Amherst Specialty Cover Note with policy - Correcting Clear Bl…"
type textarea "x"
type textarea "25-26 Auto - RTP-Amherst Specialty Cover Note with policy - Correcting Clear Bl…"
type textarea "x"
type textarea "25-26 Auto - RTP-Amherst Specialty Cover Note with policy - Correcting Clear Bl…"
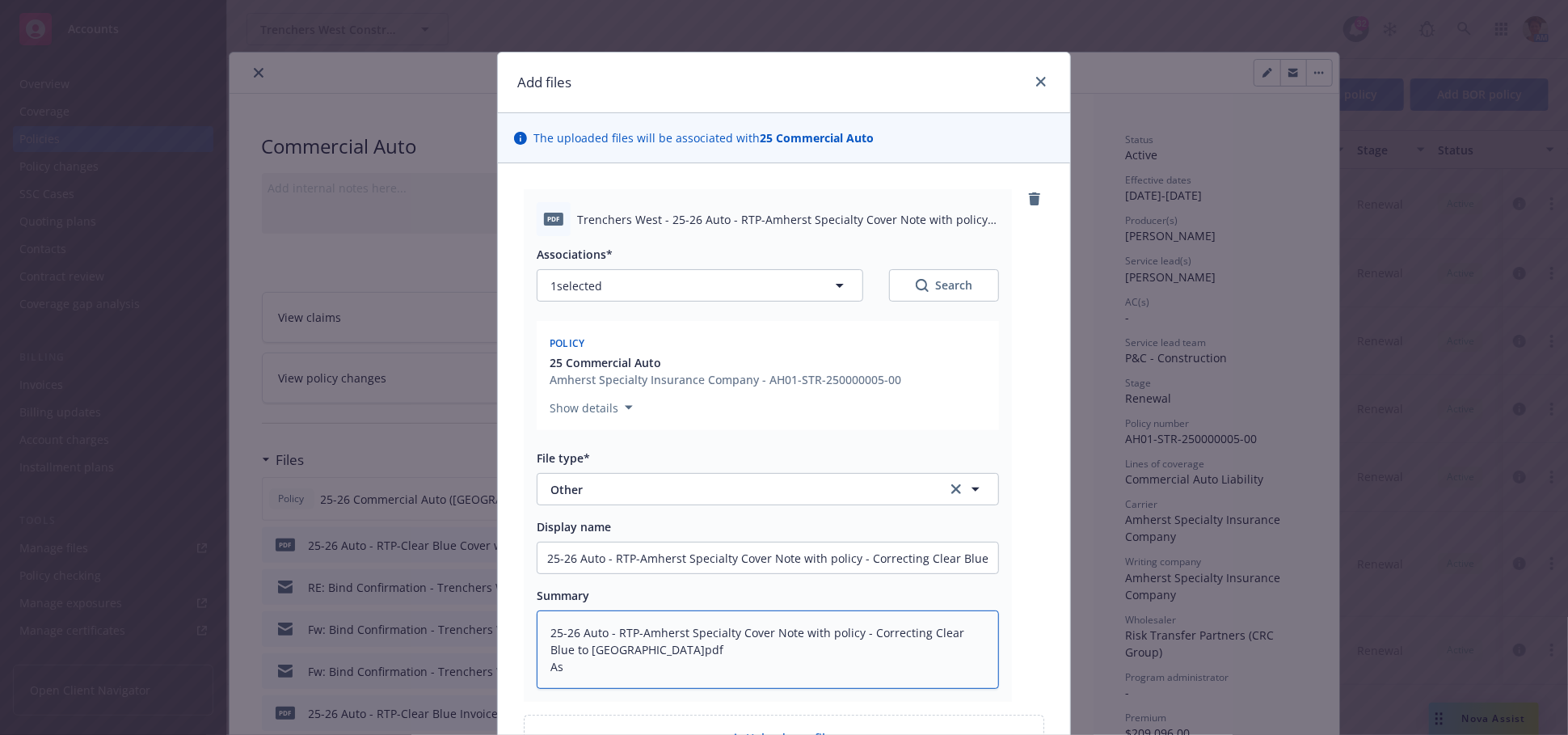
type textarea "x"
type textarea "25-26 Auto - RTP-Amherst Specialty Cover Note with policy - Correcting Clear Bl…"
type textarea "x"
type textarea "25-26 Auto - RTP-Amherst Specialty Cover Note with policy - Correcting Clear Bl…"
type textarea "x"
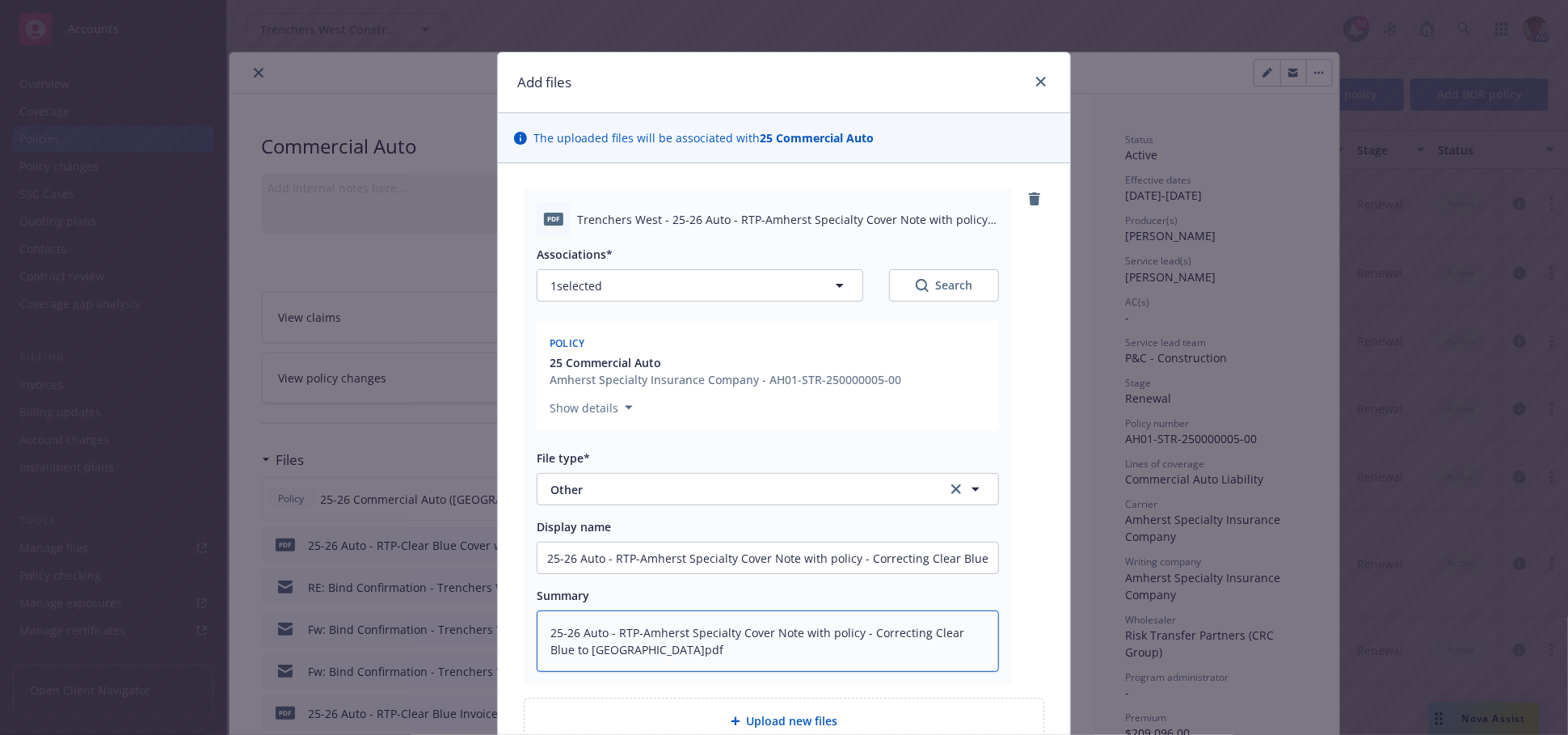
type textarea "25-26 Auto - RTP-Amherst Specialty Cover Note with policy - Correcting Clear Bl…"
type textarea "x"
type textarea "25-26 Auto - RTP-Amherst Specialty Cover Note with policy - Correcting Clear Bl…"
type textarea "x"
type textarea "25-26 Auto - RTP-Amherst Specialty Cover Note with policy - Correcting Clear Bl…"
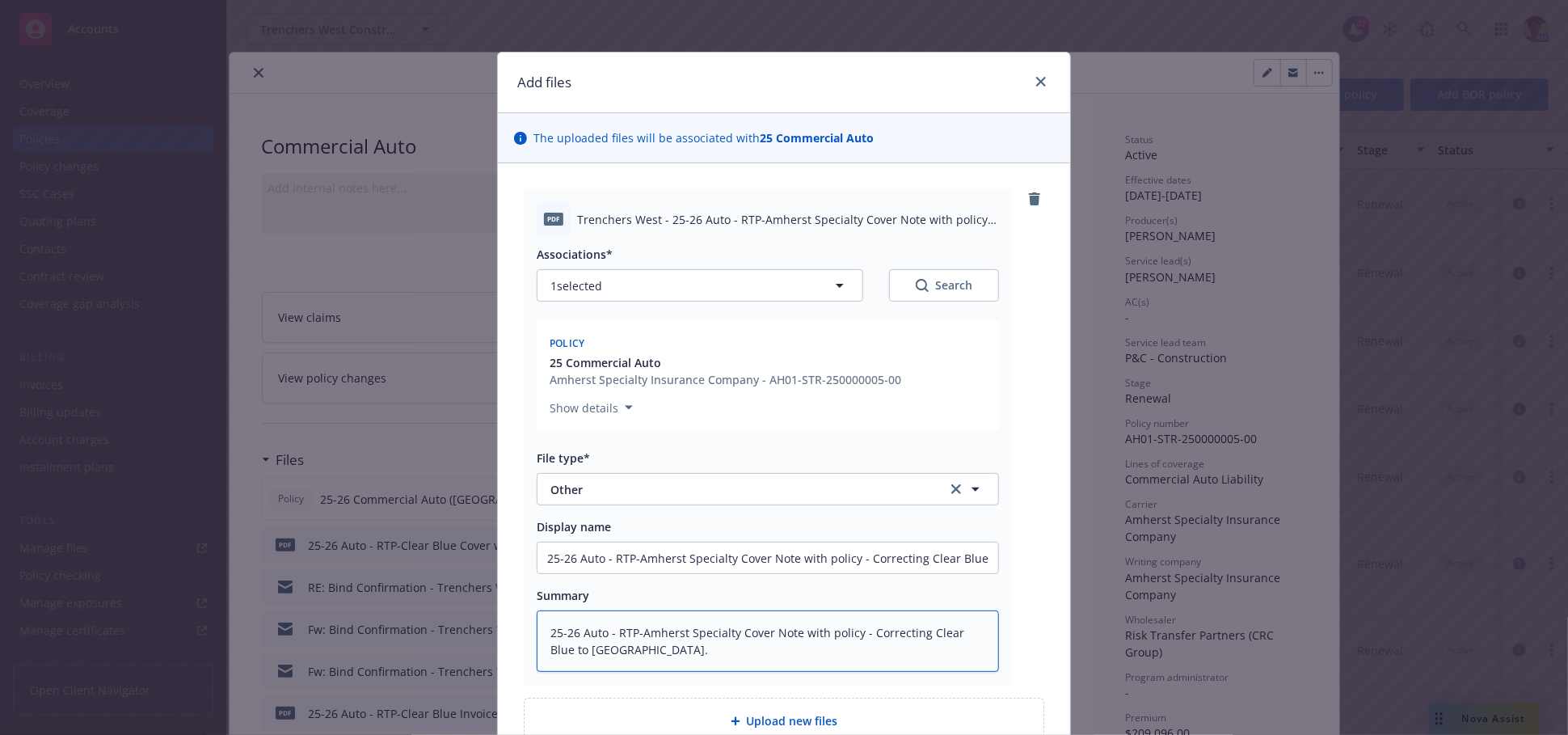
type textarea "x"
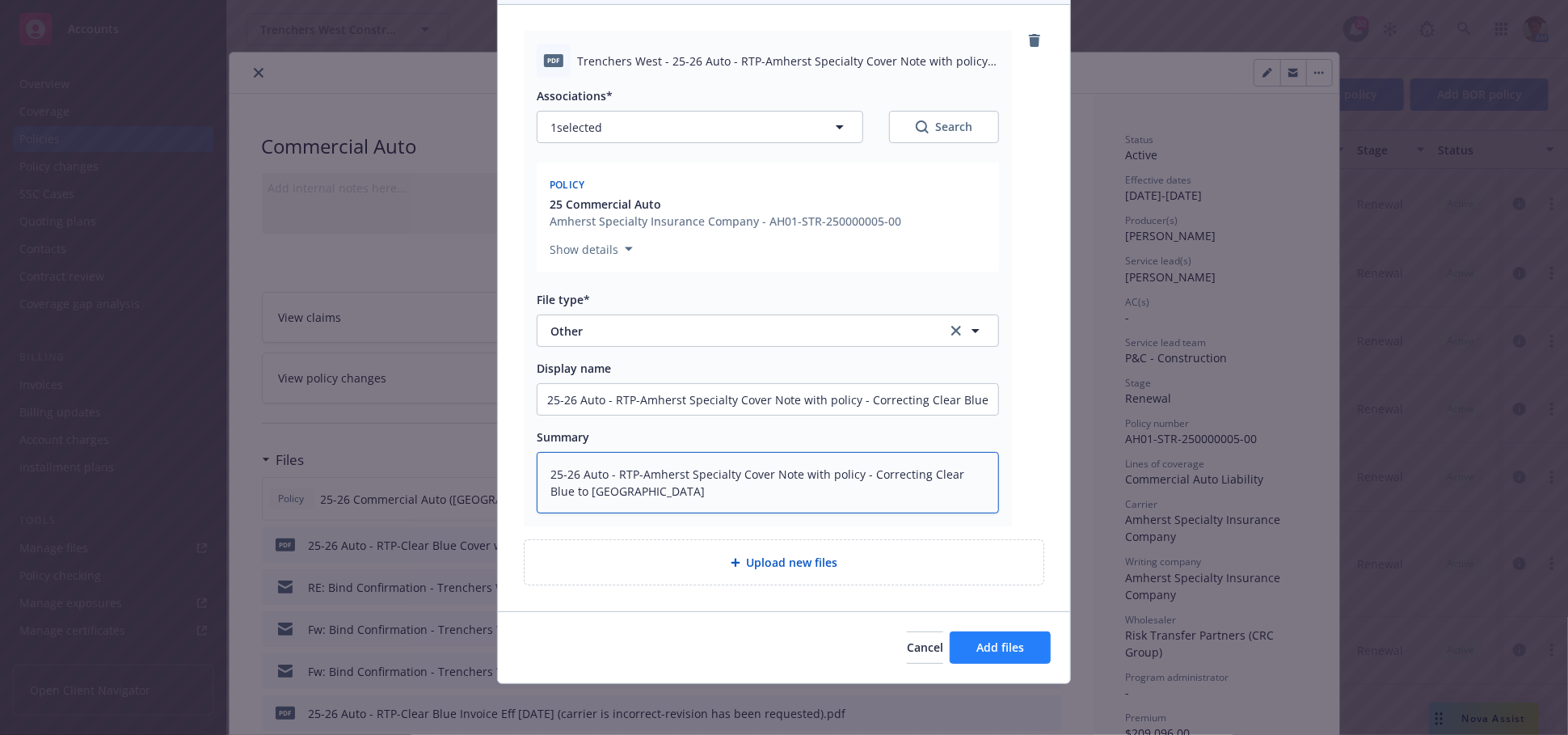
type textarea "25-26 Auto - RTP-Amherst Specialty Cover Note with policy - Correcting Clear Bl…"
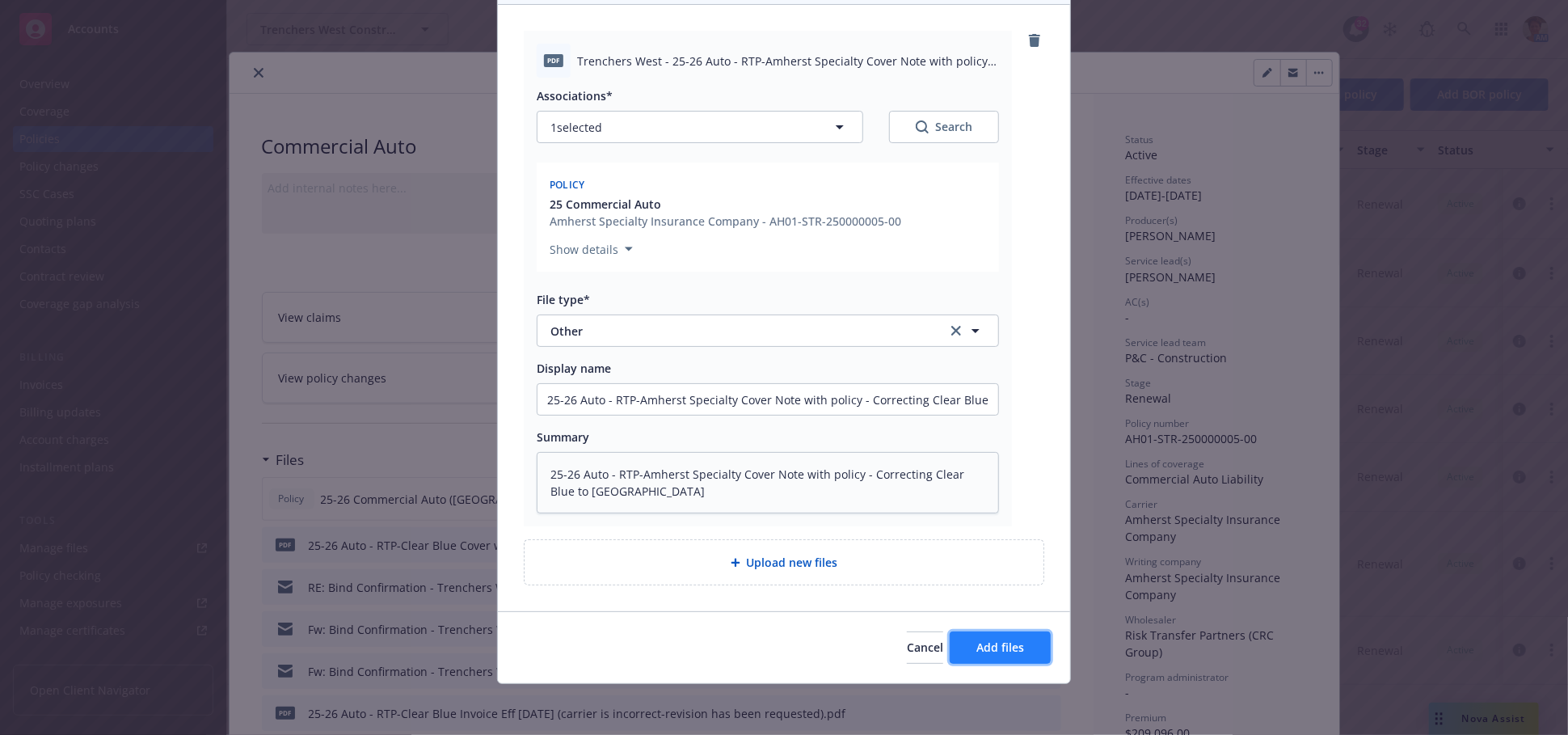
click at [978, 643] on span "Add files" at bounding box center [1000, 647] width 47 height 16
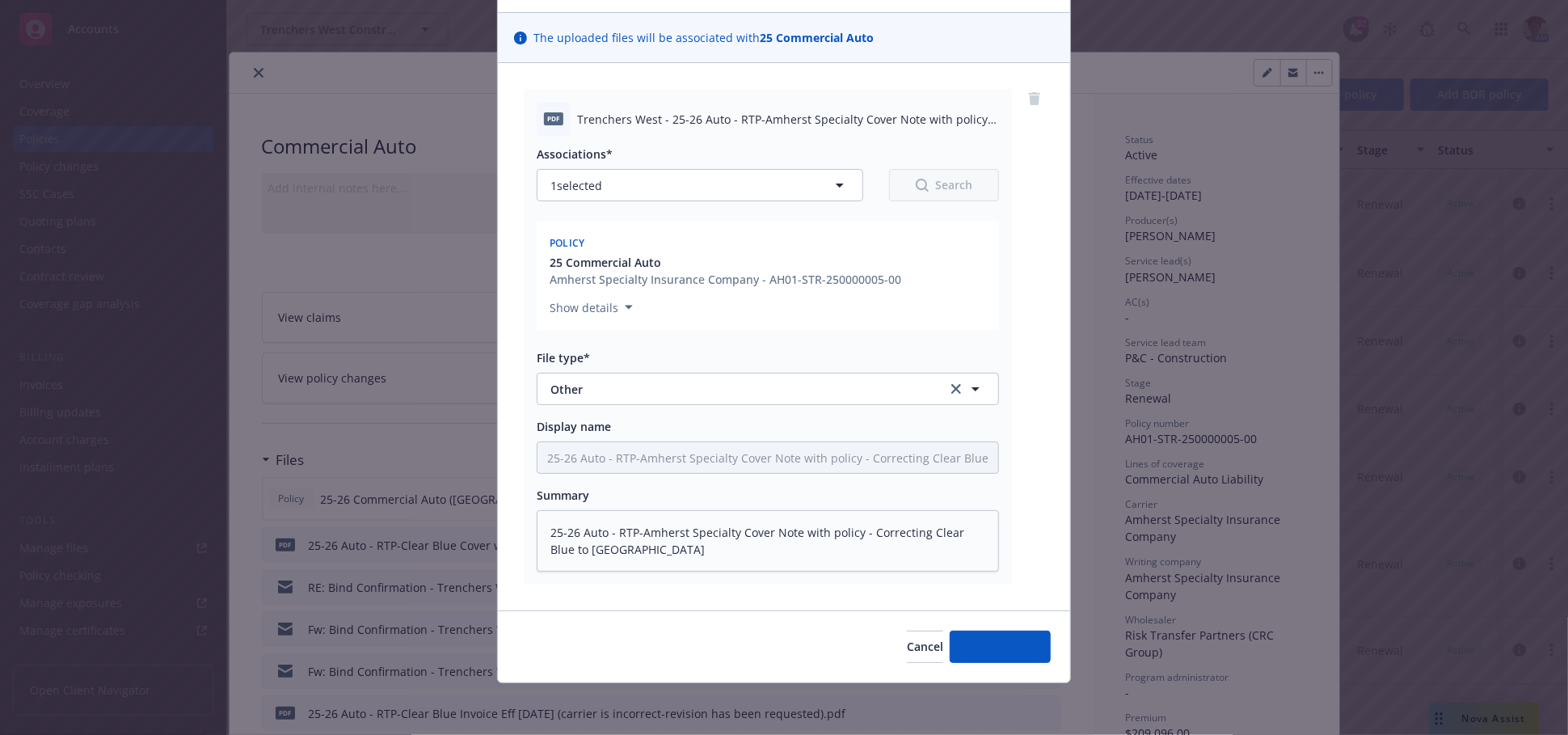
scroll to position [100, 0]
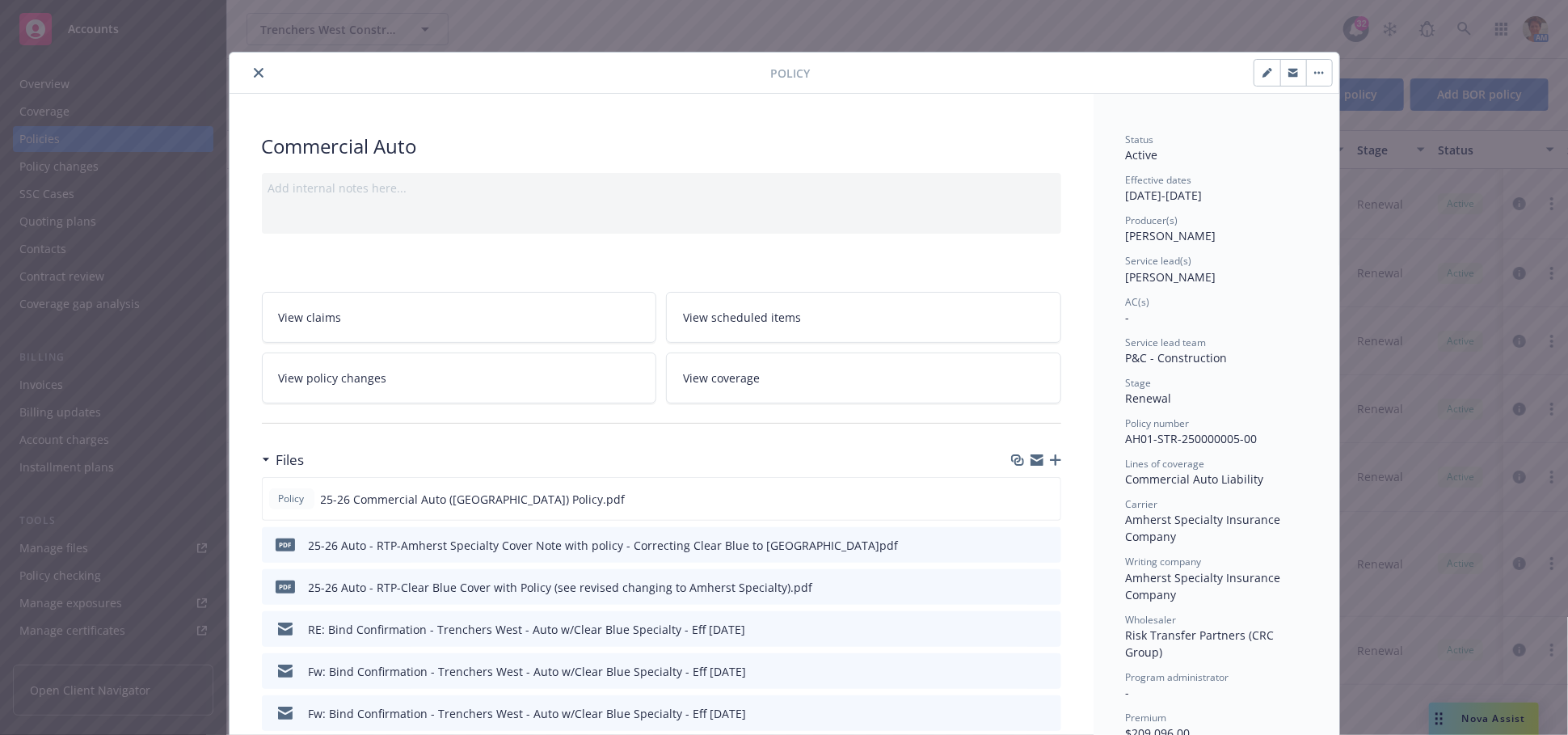
click at [1050, 457] on icon "button" at bounding box center [1056, 460] width 11 height 11
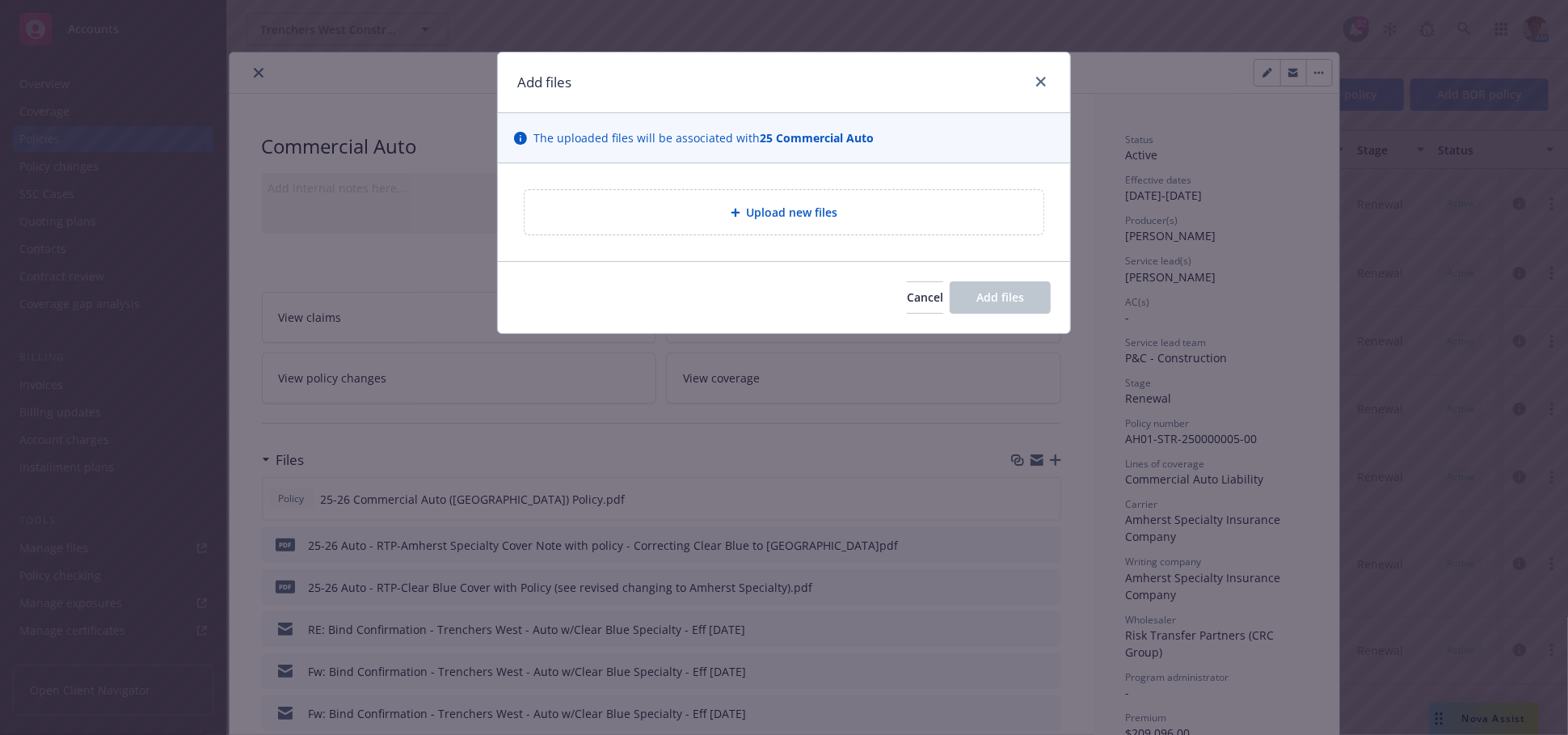
type textarea "x"
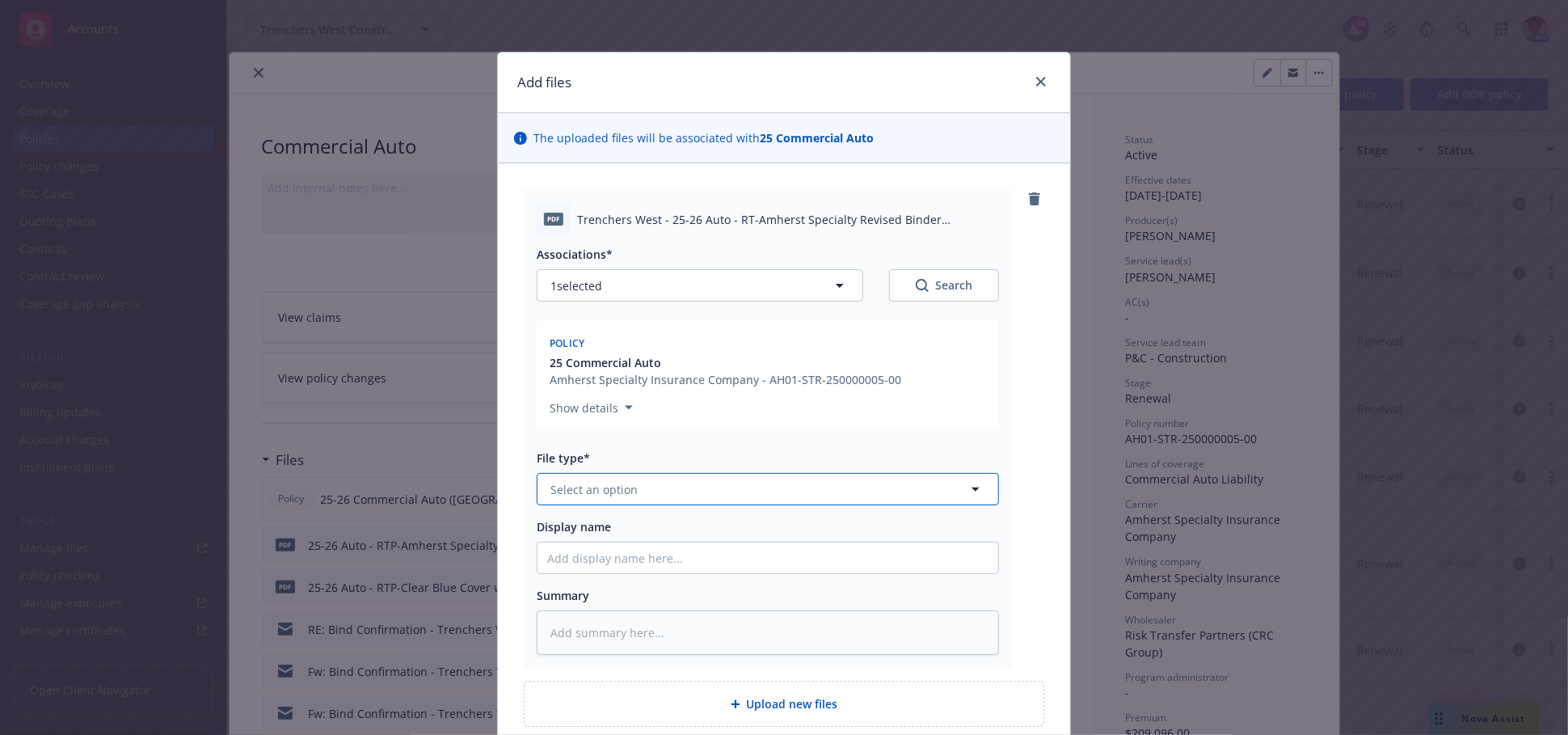
click at [665, 476] on button "Select an option" at bounding box center [767, 488] width 462 height 32
type input "binder"
click at [657, 531] on div "Binder" at bounding box center [767, 534] width 441 height 23
drag, startPoint x: 664, startPoint y: 218, endPoint x: 917, endPoint y: 257, distance: 256.0
click at [917, 256] on div "pdf Trenchers West - 25-26 Auto - RT-Amherst Specialty Revised Binder (correcti…" at bounding box center [767, 428] width 488 height 478
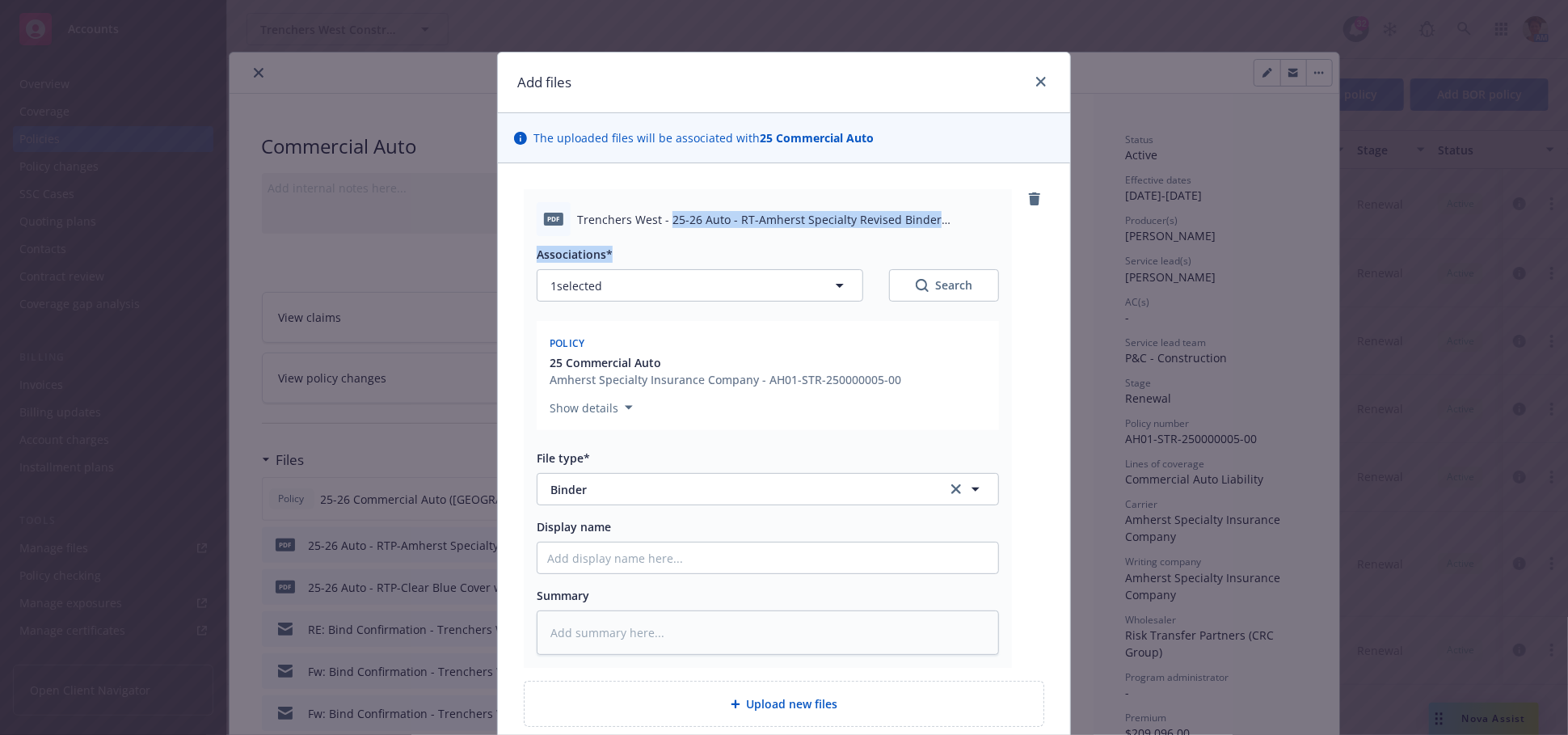
copy div "25-26 Auto - RT-Amherst Specialty Revised Binder (correcting Clear Blue to Amhe…"
click at [686, 564] on input "Display name" at bounding box center [767, 557] width 461 height 31
paste input "25-26 Auto - RT-Amherst Specialty Revised Binder (correcting Clear Blue to Amhe…"
type textarea "x"
type input "25-26 Auto - RT-Amherst Specialty Revised Binder (correcting Clear Blue to Amhe…"
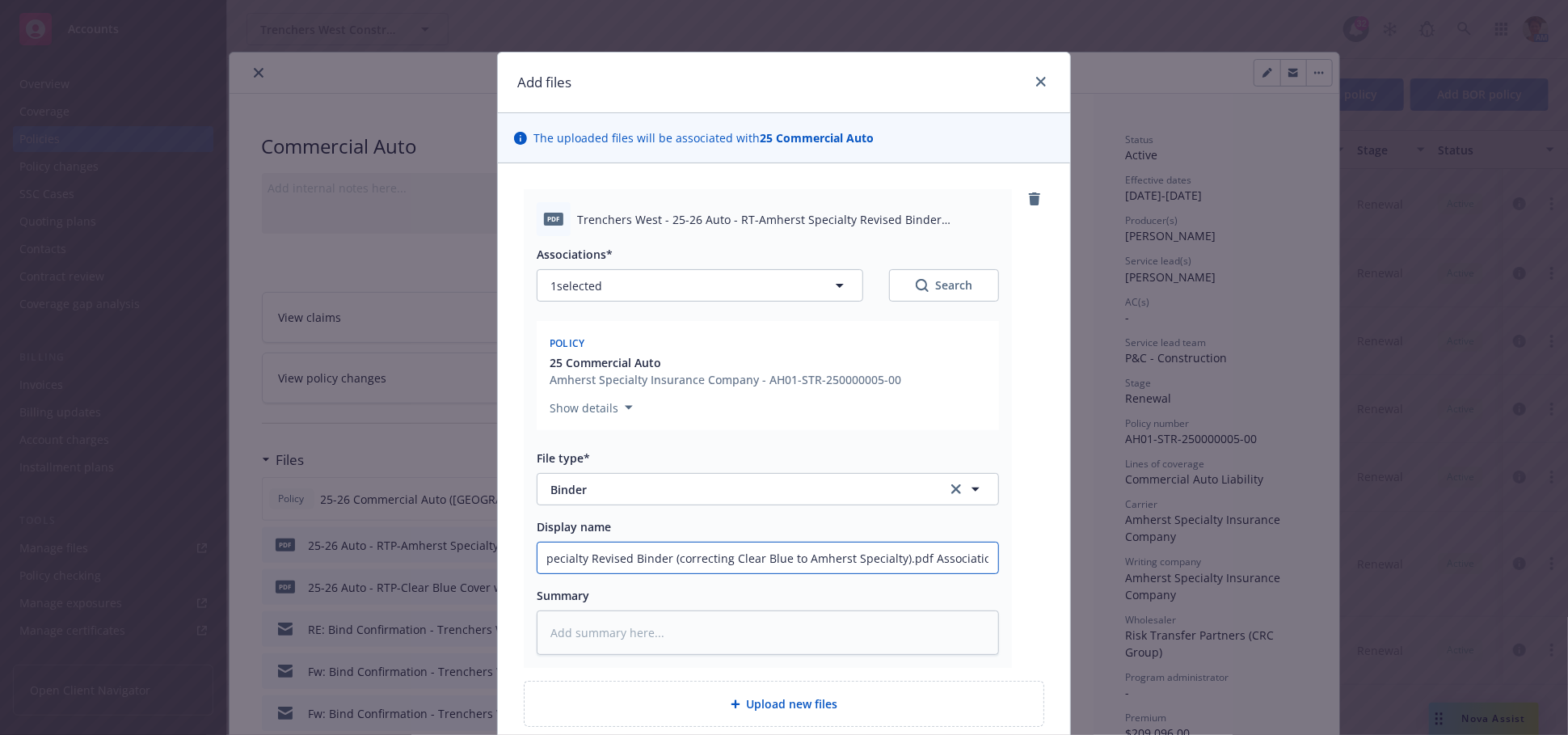
type textarea "x"
type input "25-26 Auto - RT-Amherst Specialty Revised Binder (correcting Clear Blue to Amhe…"
type textarea "x"
type input "25-26 Auto - RT-Amherst Specialty Revised Binder (correcting Clear Blue to Amhe…"
type textarea "x"
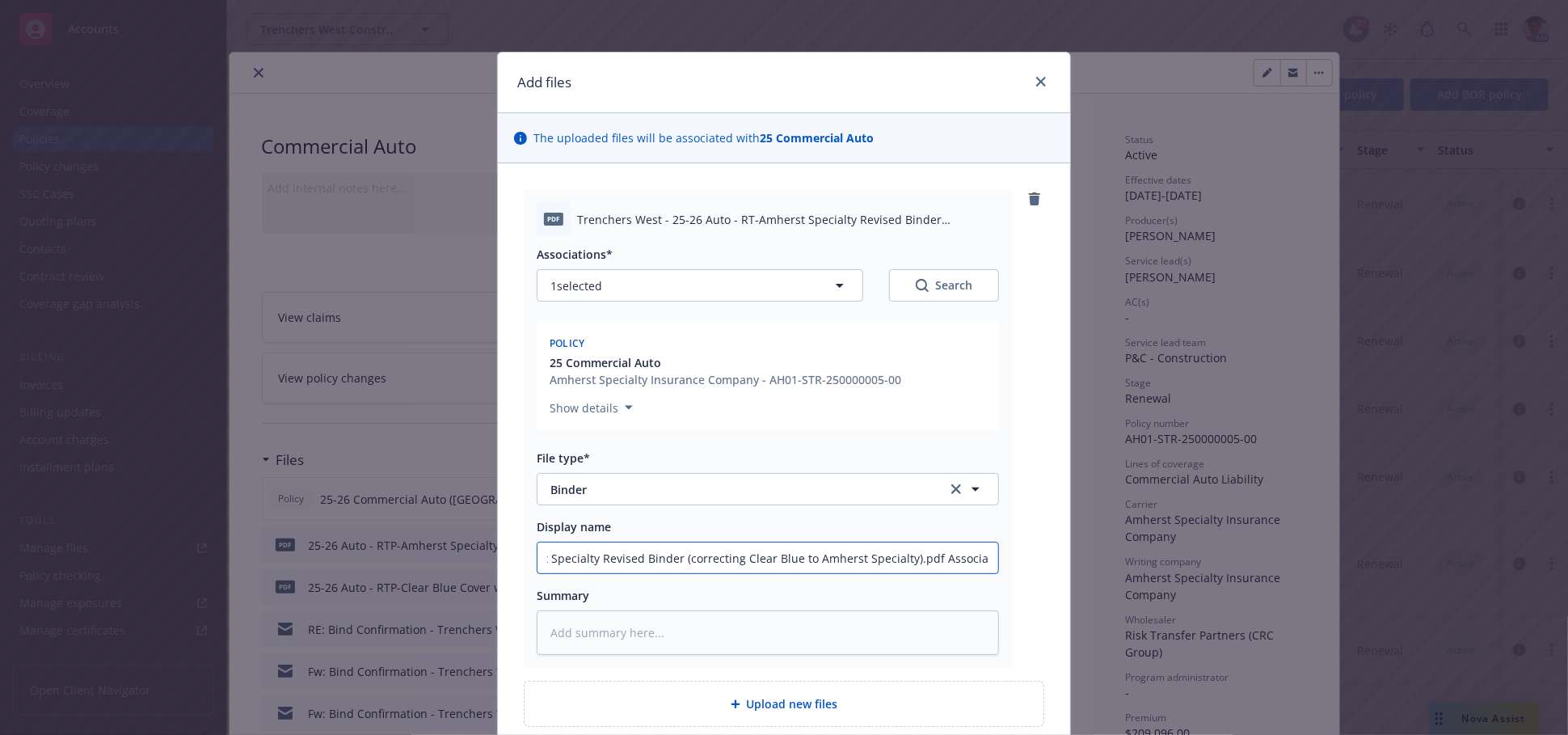
type input "25-26 Auto - RT-Amherst Specialty Revised Binder (correcting Clear Blue to Amhe…"
type textarea "x"
type input "25-26 Auto - RT-Amherst Specialty Revised Binder (correcting Clear Blue to Amhe…"
type textarea "x"
type input "25-26 Auto - RT-Amherst Specialty Revised Binder (correcting Clear Blue to Amhe…"
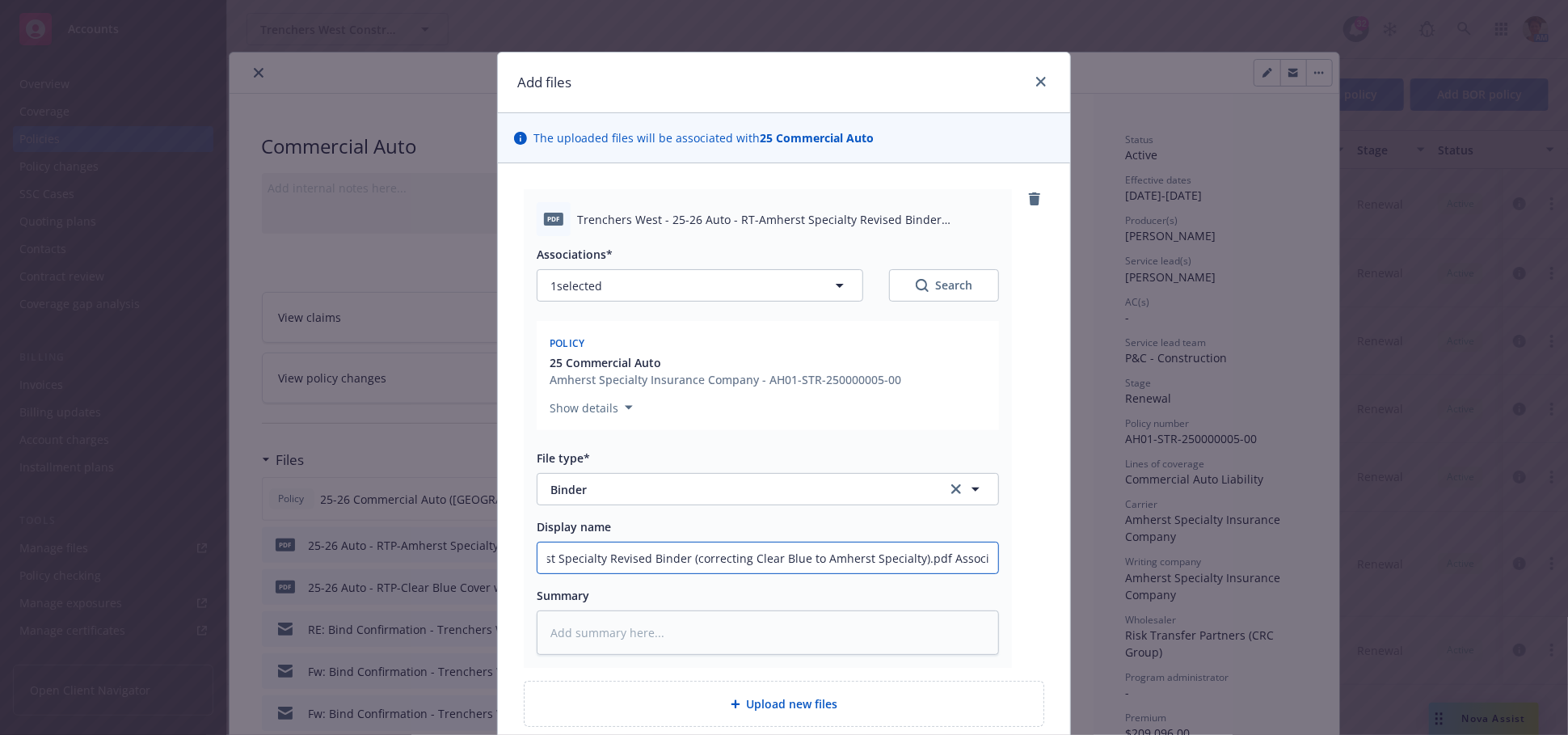
type textarea "x"
type input "25-26 Auto - RT-Amherst Specialty Revised Binder (correcting Clear Blue to Amhe…"
type textarea "x"
type input "25-26 Auto - RT-Amherst Specialty Revised Binder (correcting Clear Blue to Amhe…"
type textarea "x"
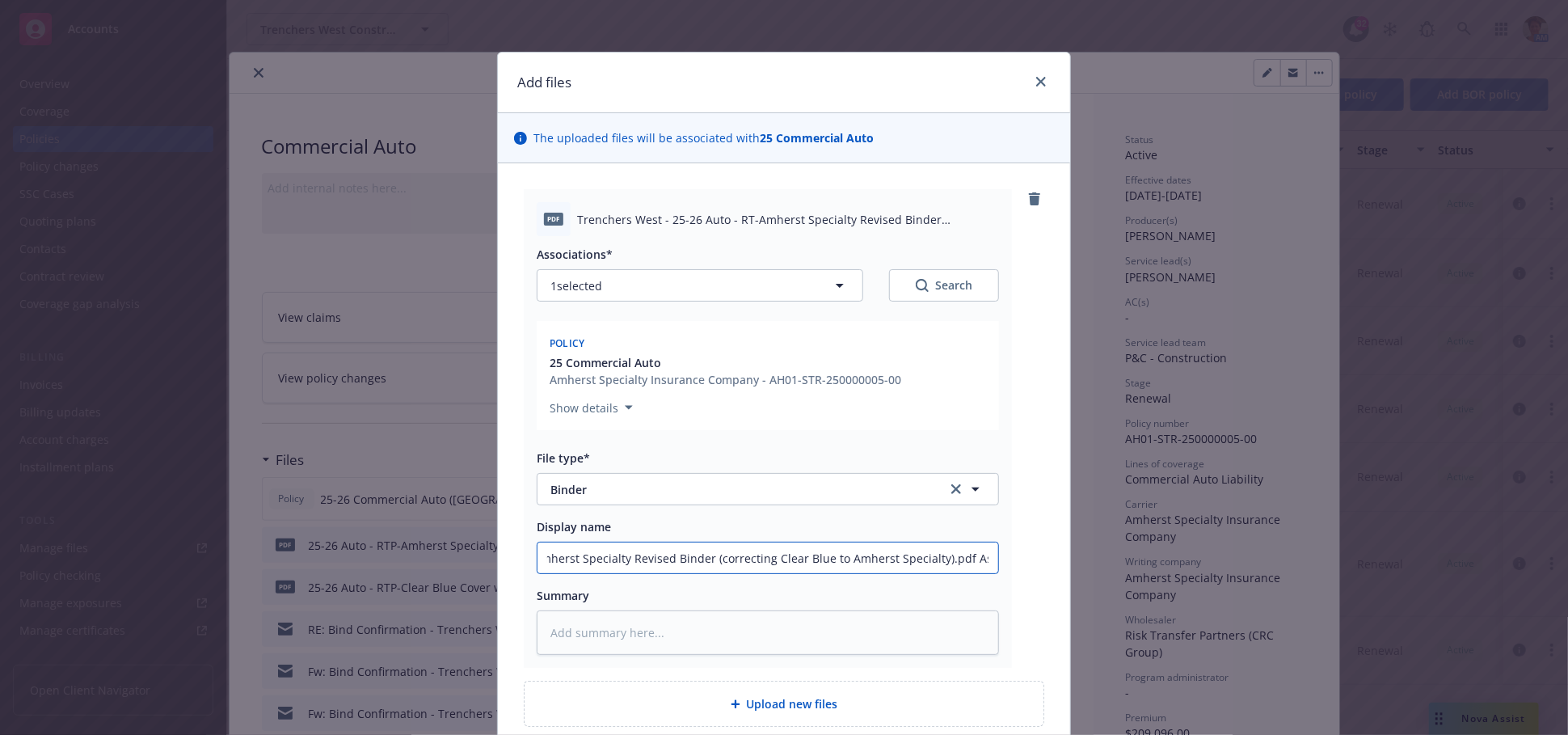
type input "25-26 Auto - RT-Amherst Specialty Revised Binder (correcting Clear Blue to Amhe…"
type textarea "x"
type input "25-26 Auto - RT-Amherst Specialty Revised Binder (correcting Clear Blue to Amhe…"
type textarea "x"
type input "25-26 Auto - RT-Amherst Specialty Revised Binder (correcting Clear Blue to Amhe…"
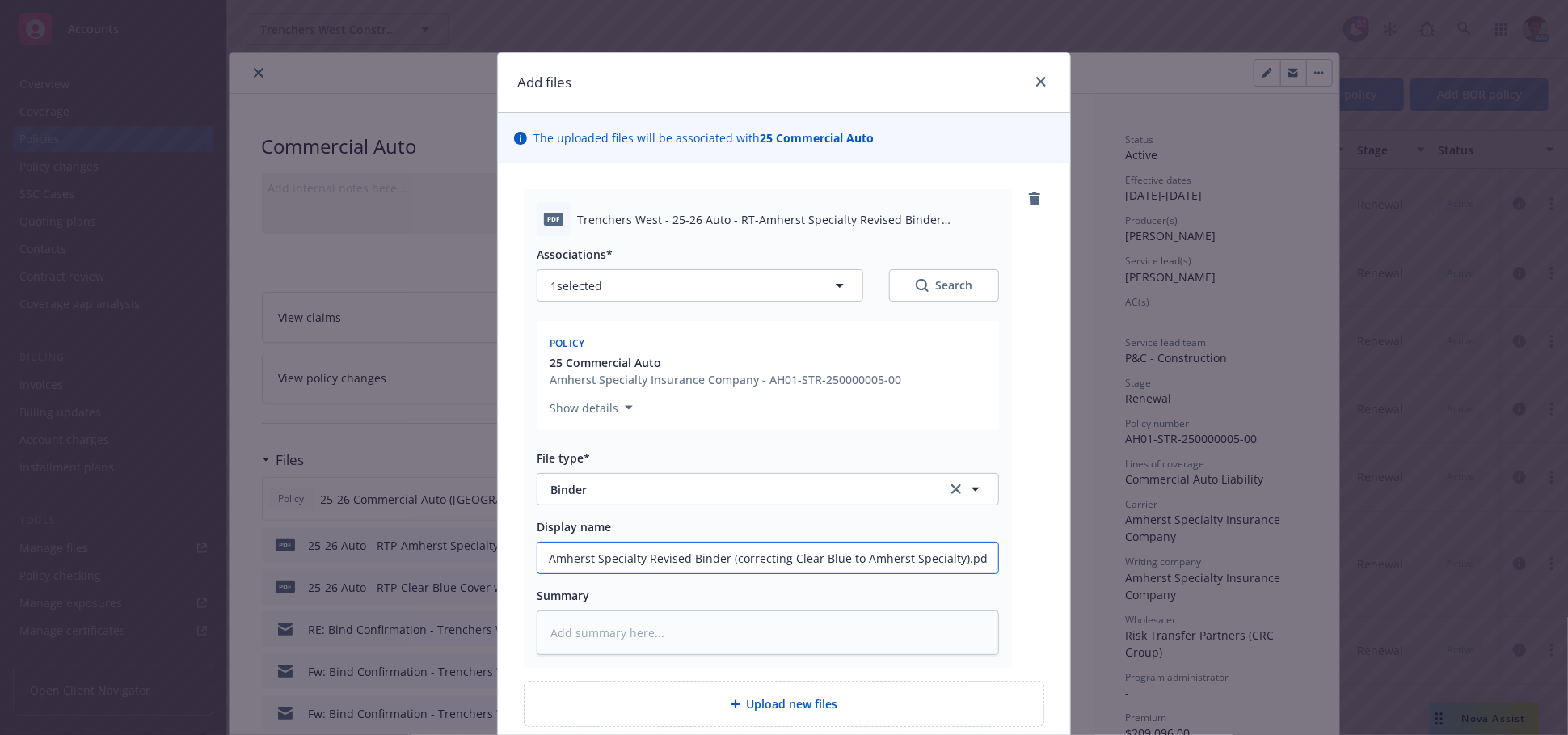
type textarea "x"
type input "25-26 Auto - RT-Amherst Specialty Revised Binder (correcting Clear Blue to Amhe…"
type textarea "x"
type input "25-26 Auto - RT-Amherst Specialty Revised Binder (correcting Clear Blue to Amhe…"
type textarea "x"
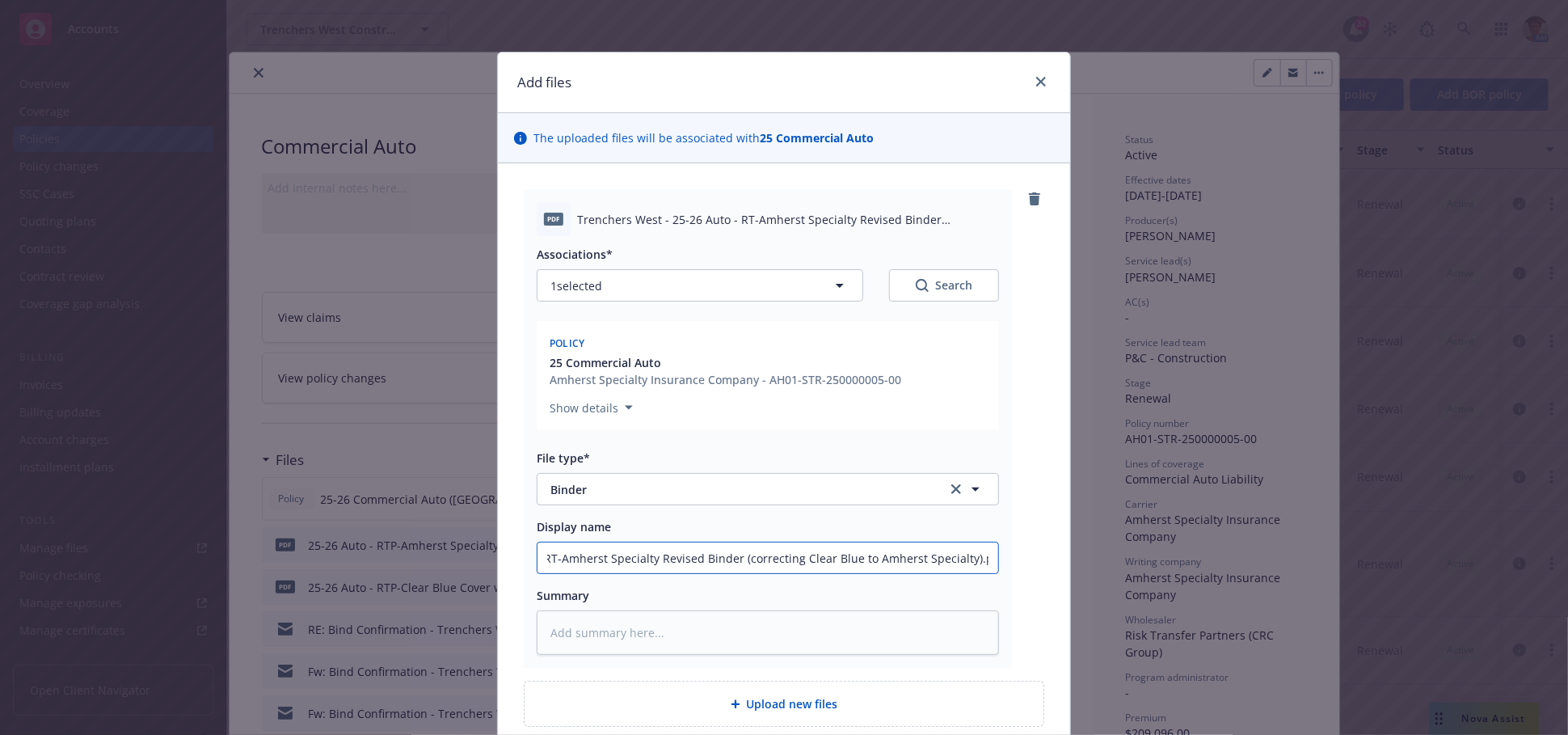
type input "25-26 Auto - RT-Amherst Specialty Revised Binder (correcting Clear Blue to Amhe…"
type textarea "x"
type input "25-26 Auto - RT-Amherst Specialty Revised Binder (correcting Clear Blue to Amhe…"
type textarea "x"
type input "25-26 Auto - RT-Amherst Specialty Revised Binder (correcting Clear Blue to Amhe…"
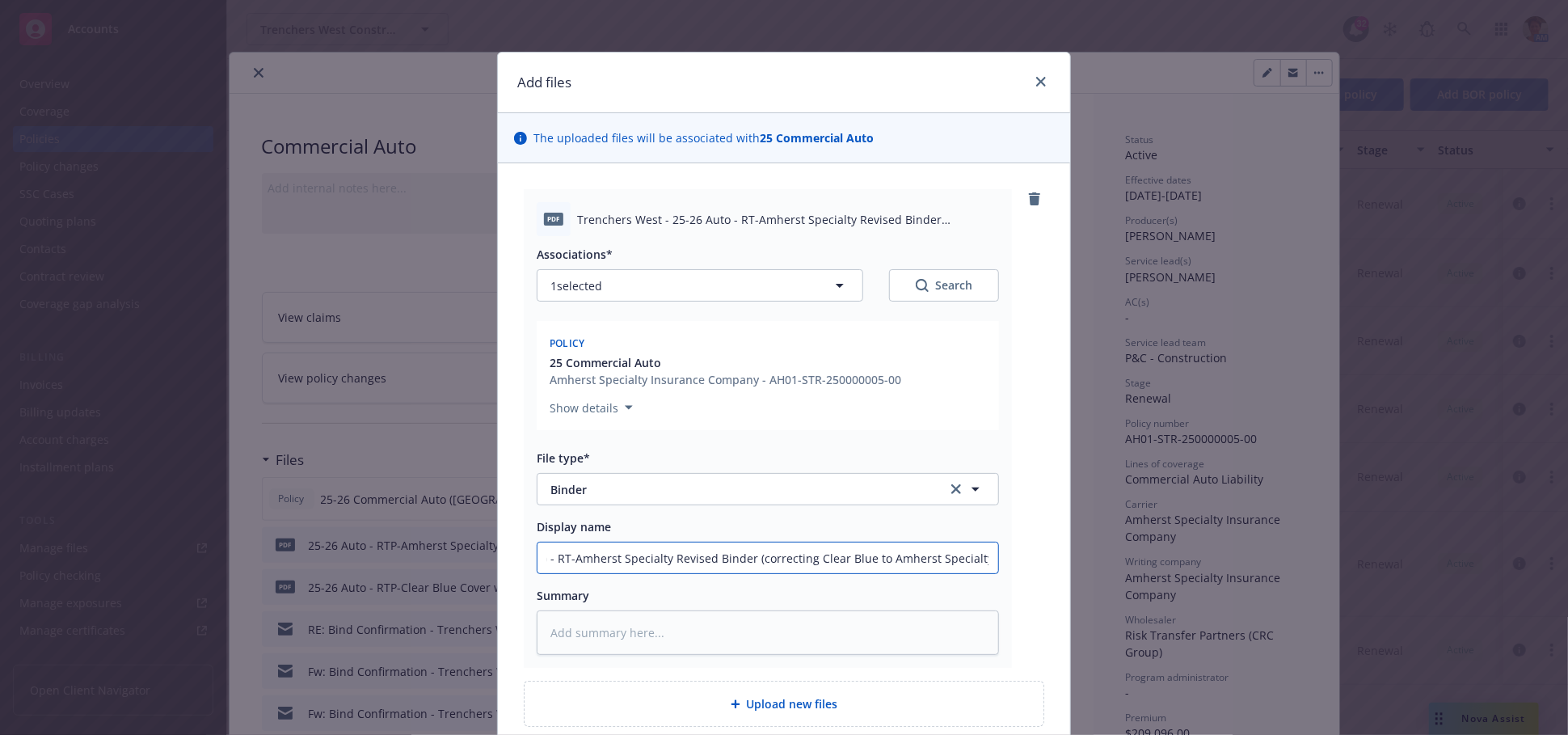
type textarea "x"
type input "25-26 Auto - RT-Amherst Specialty Revised Binder (correcting Clear Blue to Amhe…"
type textarea "x"
type input "25-26 Auto - RT-Amherst Specialty Revised Binder (correcting Clear Blue to Amhe…"
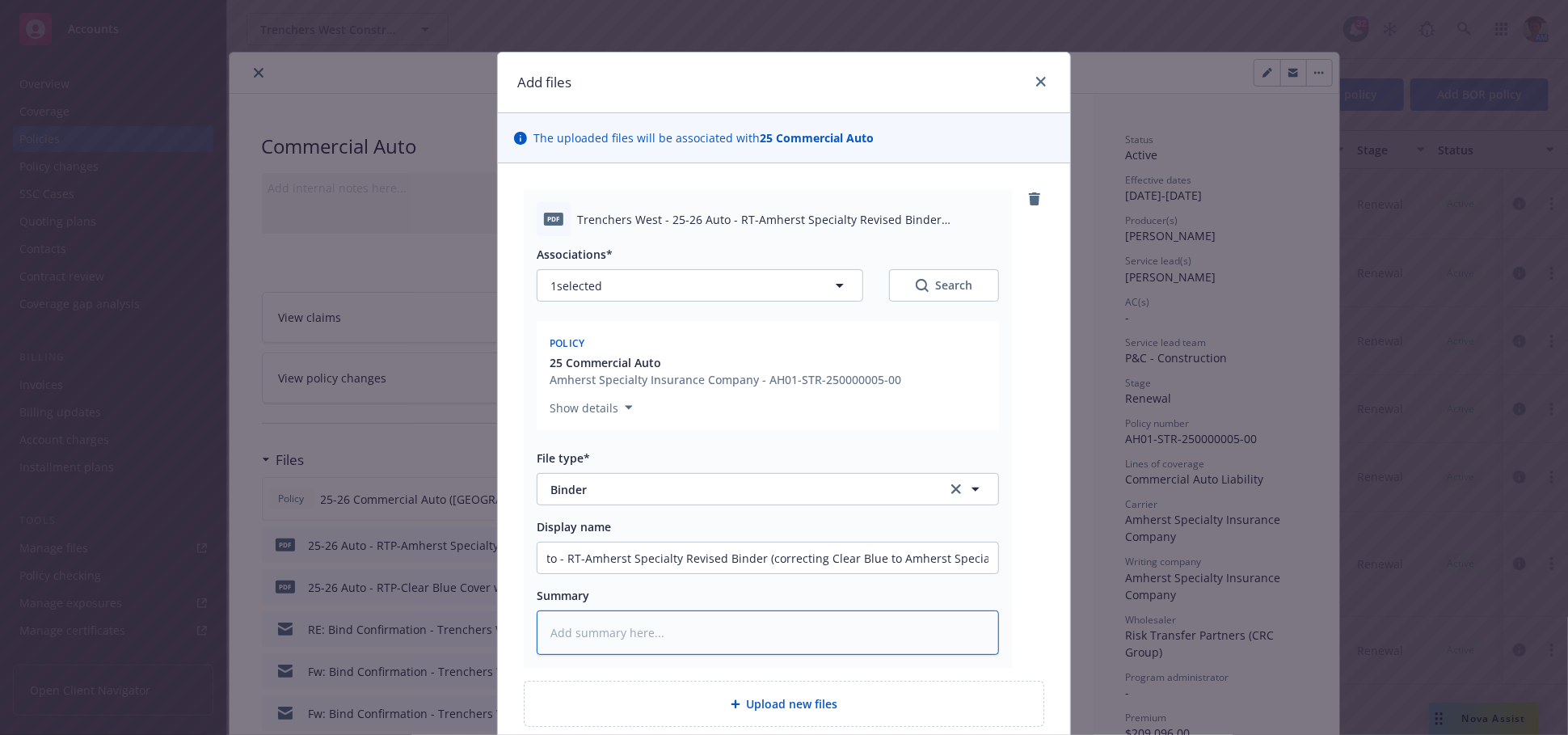
scroll to position [0, 0]
click at [718, 630] on textarea at bounding box center [767, 633] width 462 height 44
paste textarea "25-26 Auto - RT-Amherst Specialty Revised Binder (correcting Clear Blue to Amhe…"
type textarea "x"
type textarea "25-26 Auto - RT-Amherst Specialty Revised Binder (correcting Clear Blue to Amhe…"
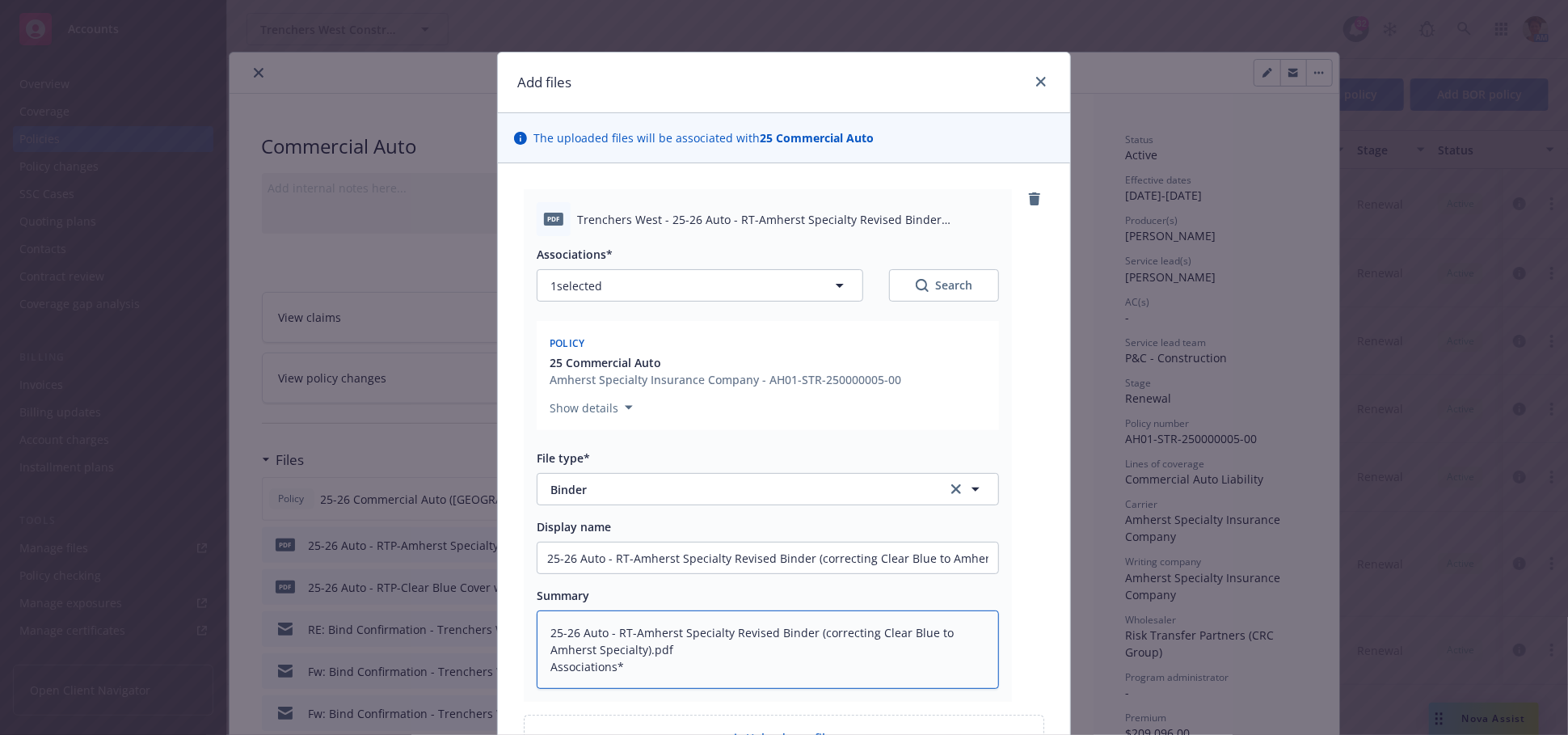
type textarea "x"
type textarea "25-26 Auto - RT-Amherst Specialty Revised Binder (correcting Clear Blue to Amhe…"
type textarea "x"
type textarea "25-26 Auto - RT-Amherst Specialty Revised Binder (correcting Clear Blue to Amhe…"
type textarea "x"
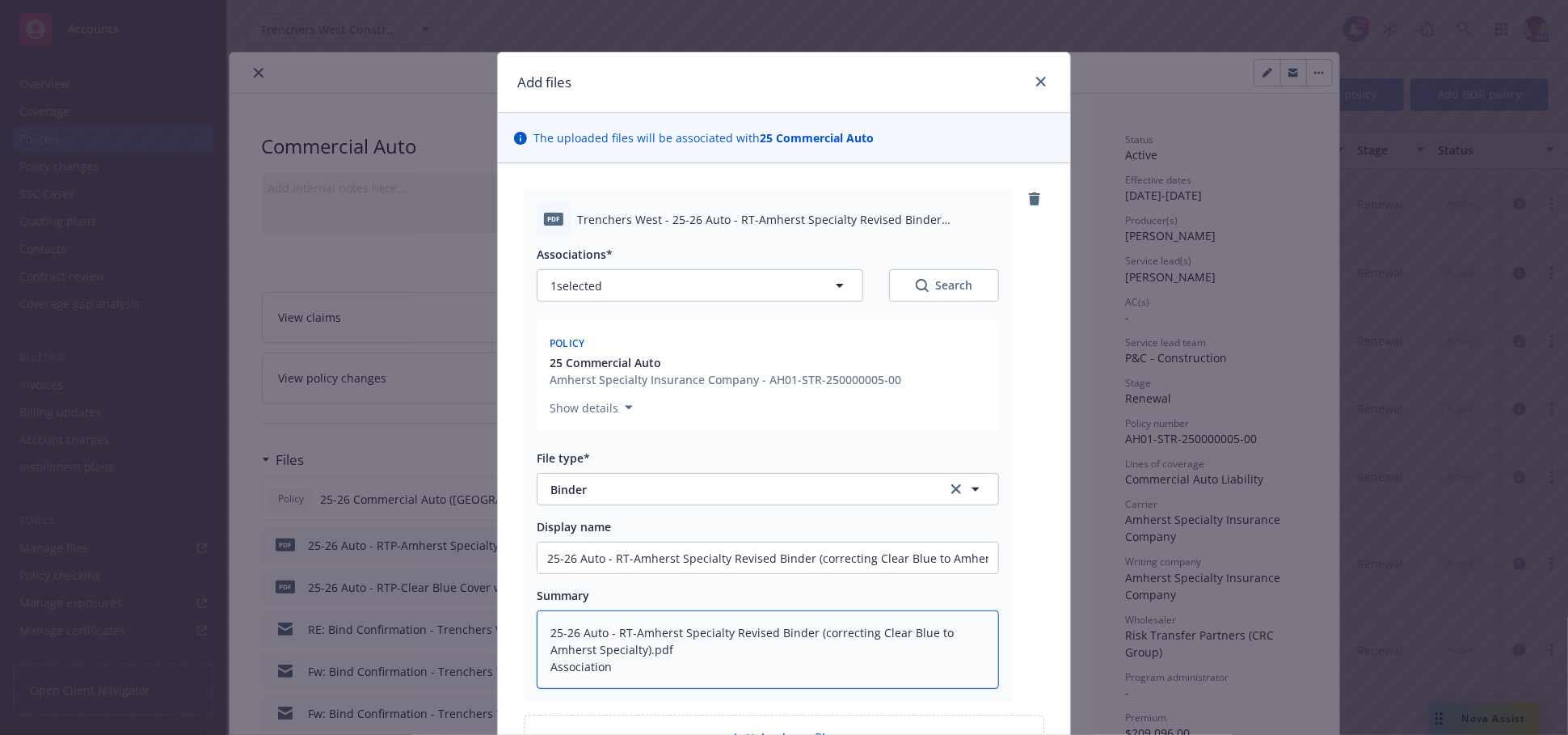
type textarea "25-26 Auto - RT-Amherst Specialty Revised Binder (correcting Clear Blue to Amhe…"
type textarea "x"
type textarea "25-26 Auto - RT-Amherst Specialty Revised Binder (correcting Clear Blue to Amhe…"
type textarea "x"
type textarea "25-26 Auto - RT-Amherst Specialty Revised Binder (correcting Clear Blue to Amhe…"
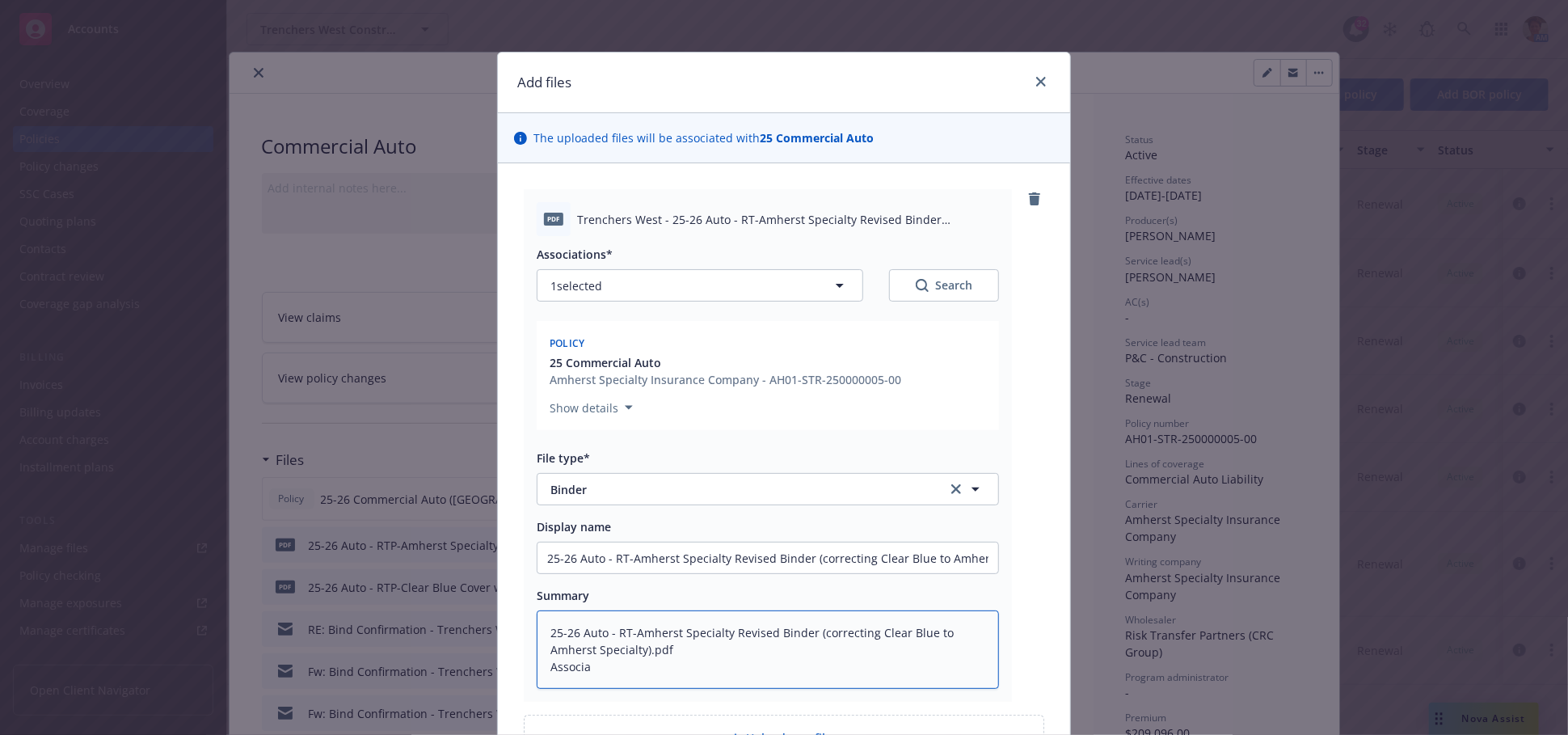
type textarea "x"
type textarea "25-26 Auto - RT-Amherst Specialty Revised Binder (correcting Clear Blue to Amhe…"
type textarea "x"
type textarea "25-26 Auto - RT-Amherst Specialty Revised Binder (correcting Clear Blue to Amhe…"
type textarea "x"
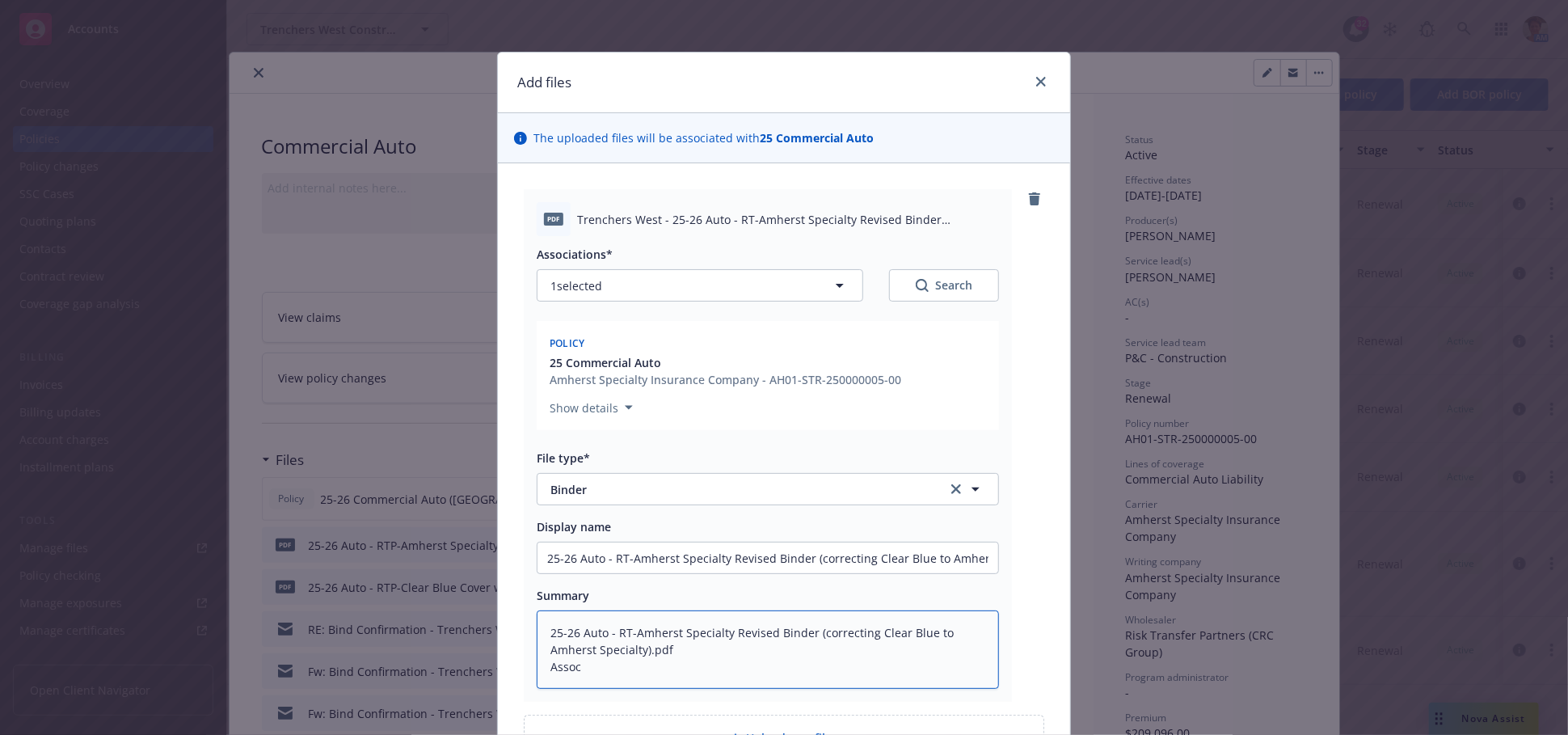
type textarea "25-26 Auto - RT-Amherst Specialty Revised Binder (correcting Clear Blue to Amhe…"
type textarea "x"
type textarea "25-26 Auto - RT-Amherst Specialty Revised Binder (correcting Clear Blue to Amhe…"
type textarea "x"
type textarea "25-26 Auto - RT-Amherst Specialty Revised Binder (correcting Clear Blue to Amhe…"
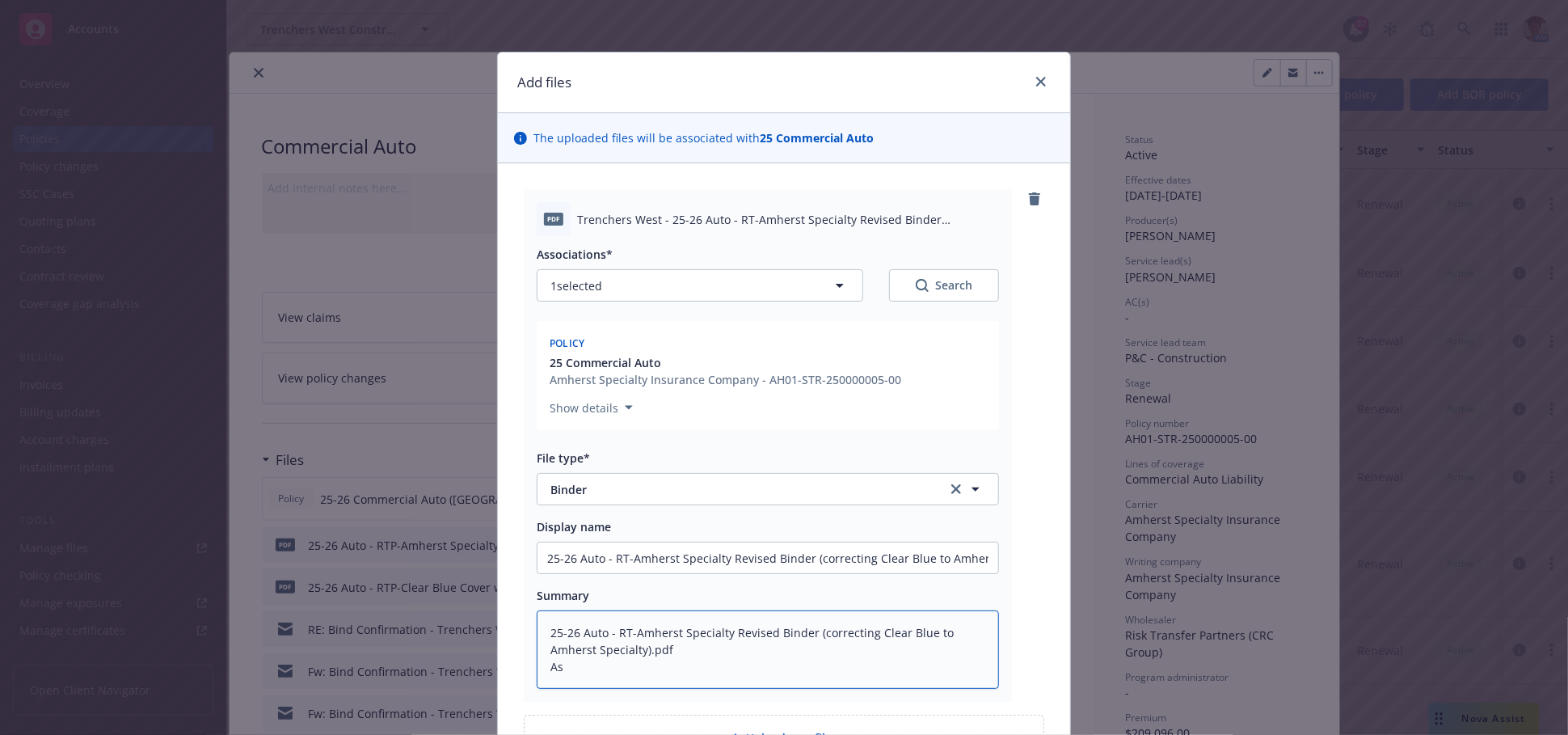
type textarea "x"
type textarea "25-26 Auto - RT-Amherst Specialty Revised Binder (correcting Clear Blue to Amhe…"
type textarea "x"
type textarea "25-26 Auto - RT-Amherst Specialty Revised Binder (correcting Clear Blue to Amhe…"
type textarea "x"
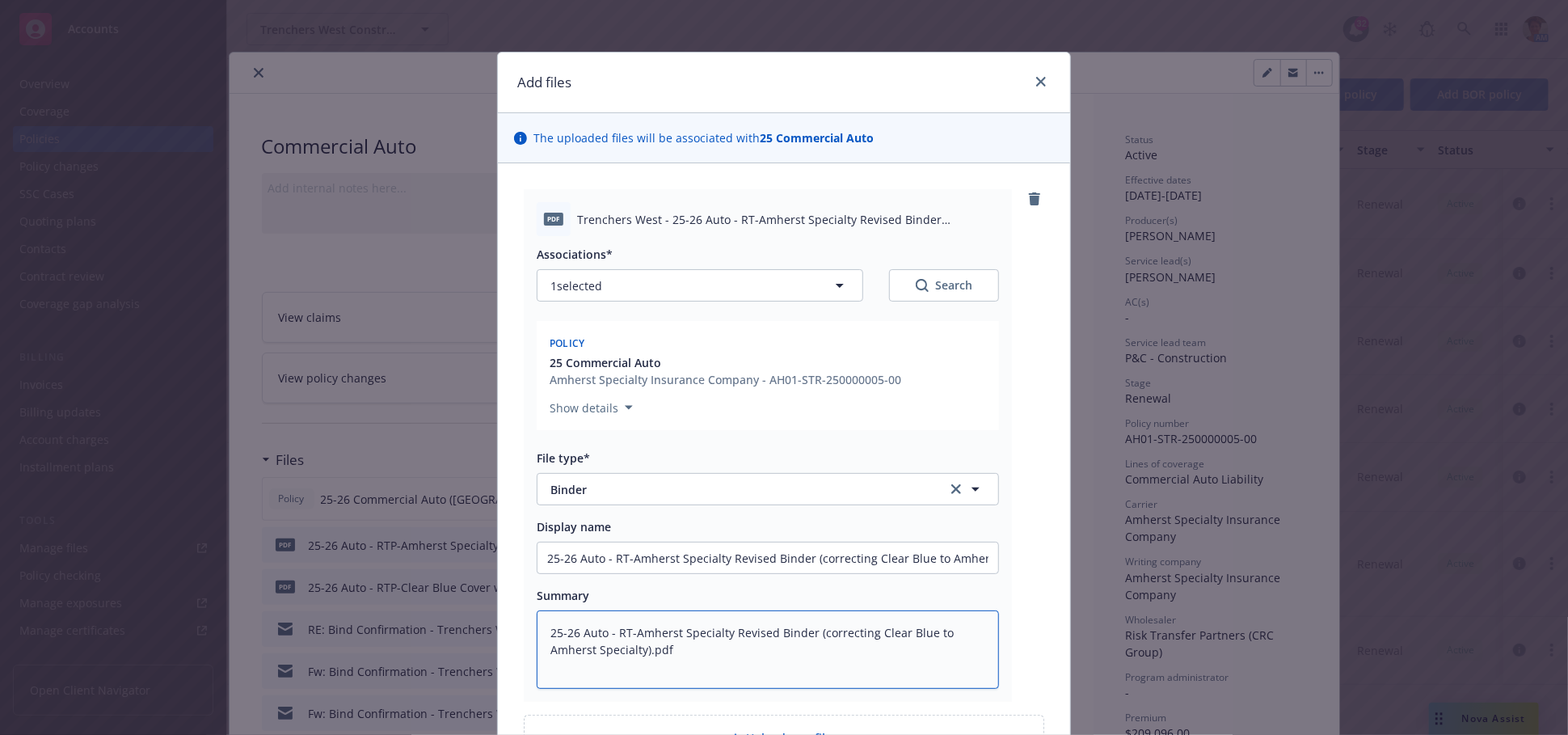
type textarea "25-26 Auto - RT-Amherst Specialty Revised Binder (correcting Clear Blue to Amhe…"
type textarea "x"
type textarea "25-26 Auto - RT-Amherst Specialty Revised Binder (correcting Clear Blue to Amhe…"
type textarea "x"
type textarea "25-26 Auto - RT-Amherst Specialty Revised Binder (correcting Clear Blue to Amhe…"
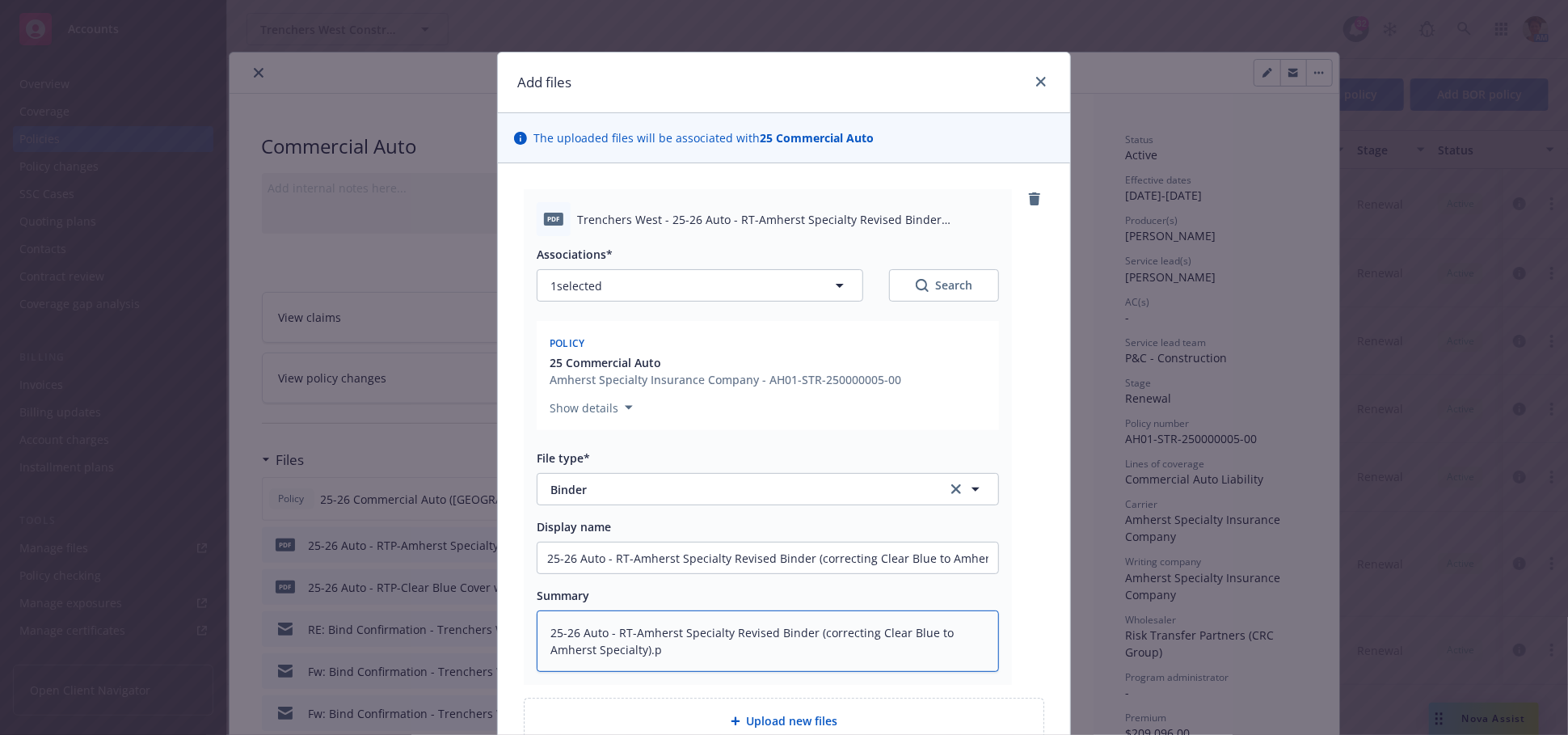
type textarea "x"
type textarea "25-26 Auto - RT-Amherst Specialty Revised Binder (correcting Clear Blue to Amhe…"
type textarea "x"
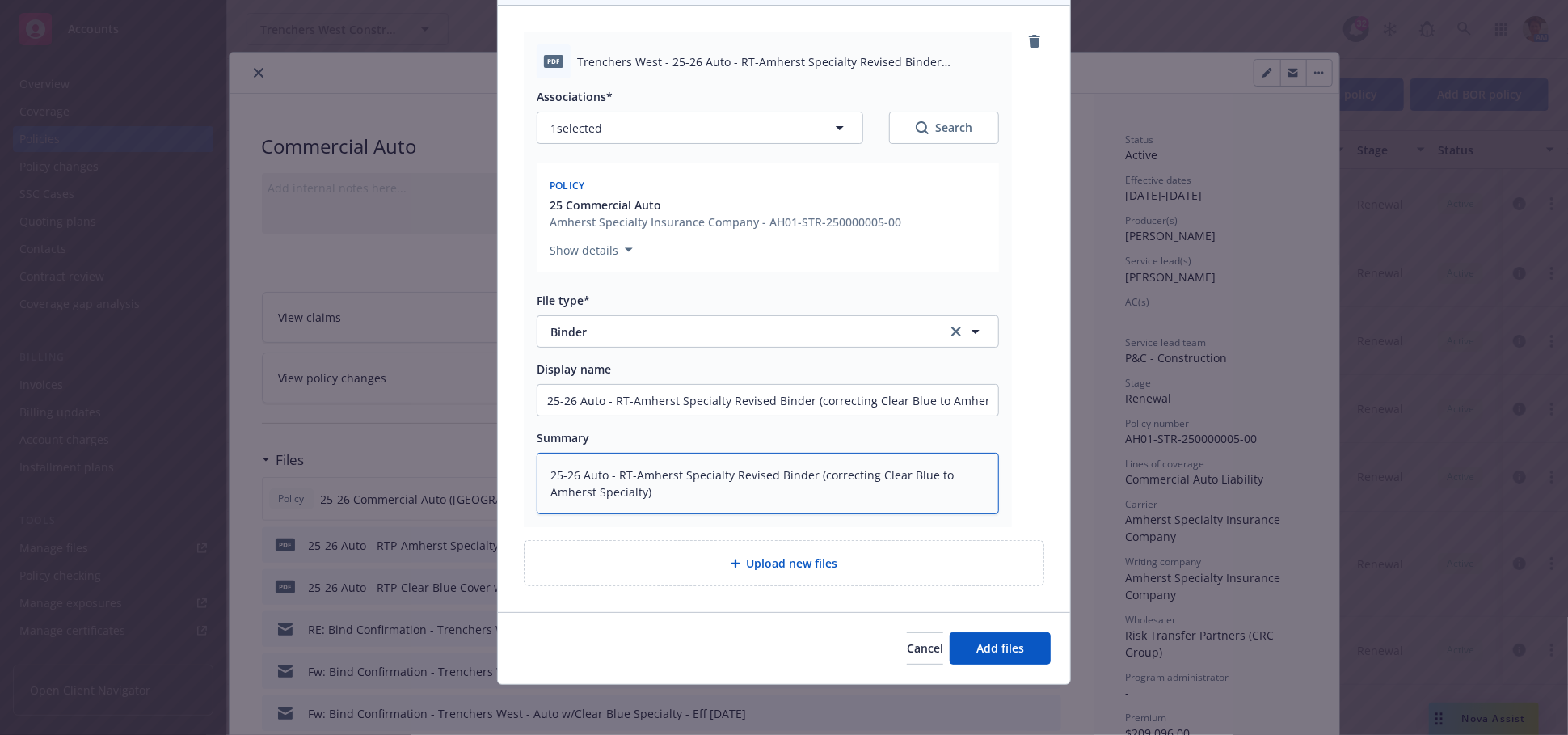
scroll to position [158, 0]
type textarea "25-26 Auto - RT-Amherst Specialty Revised Binder (correcting Clear Blue to Amhe…"
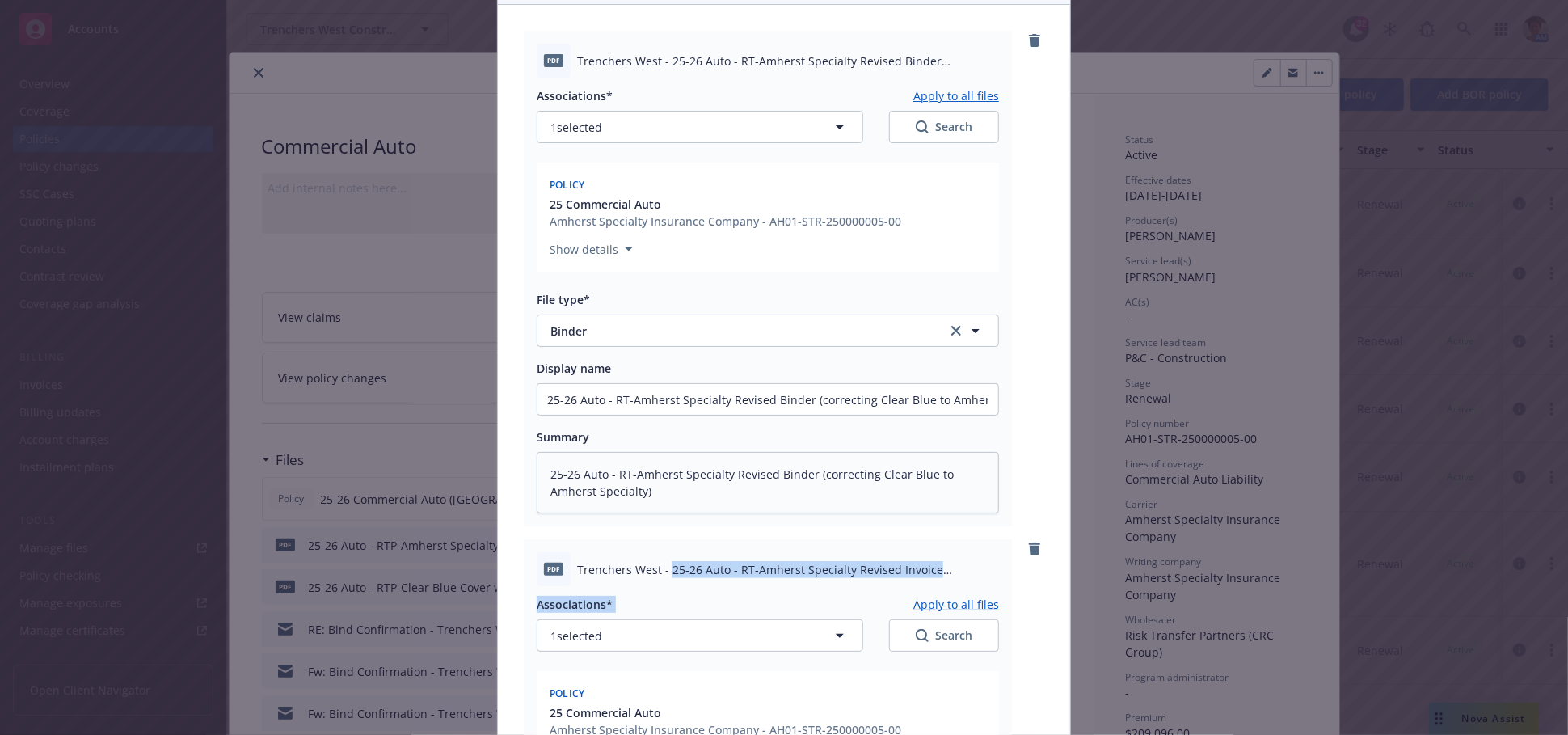
drag, startPoint x: 662, startPoint y: 567, endPoint x: 837, endPoint y: 596, distance: 177.4
copy div "25-26 Auto - RT-Amherst Specialty Revised Invoice (correcting Clear Blue to Amh…"
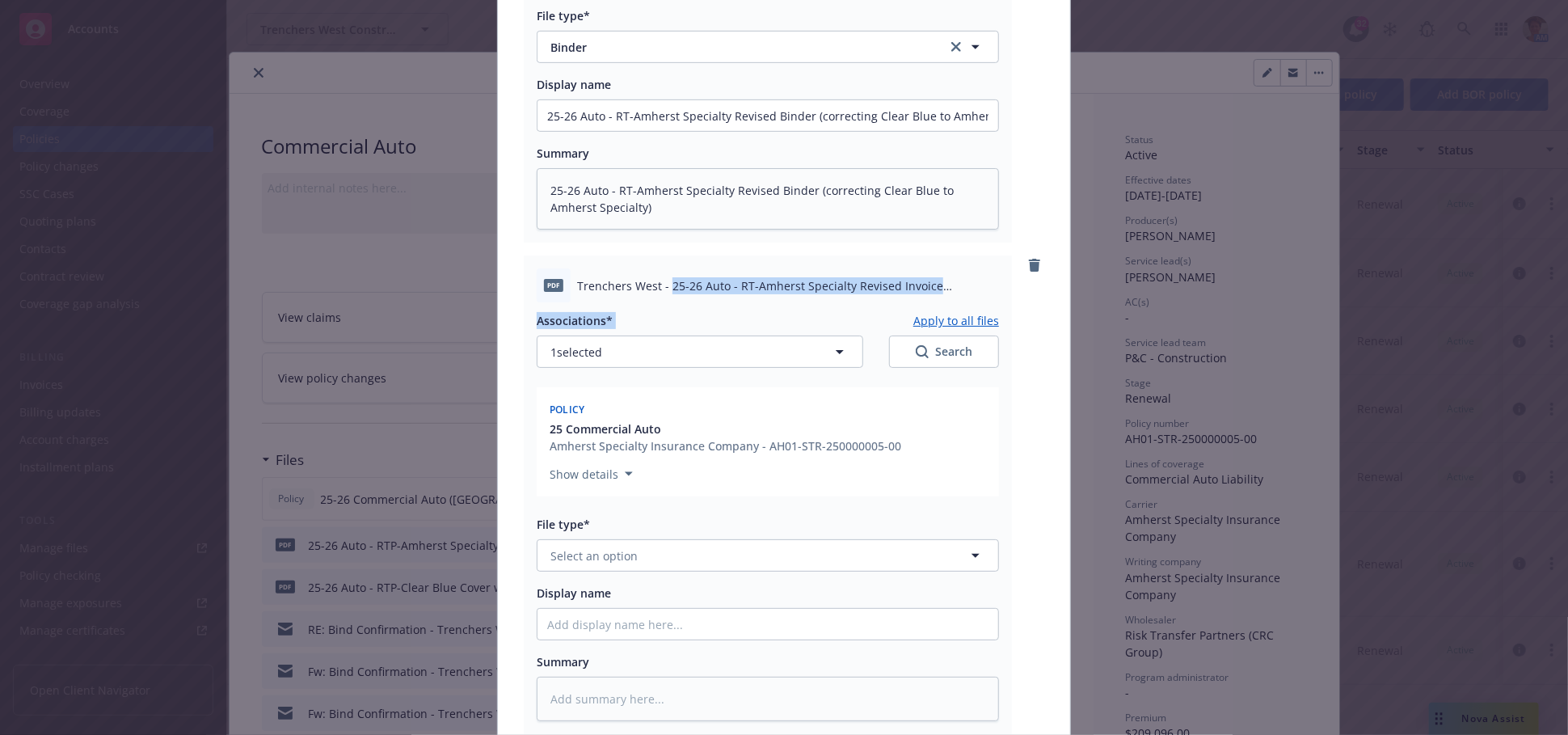
scroll to position [608, 0]
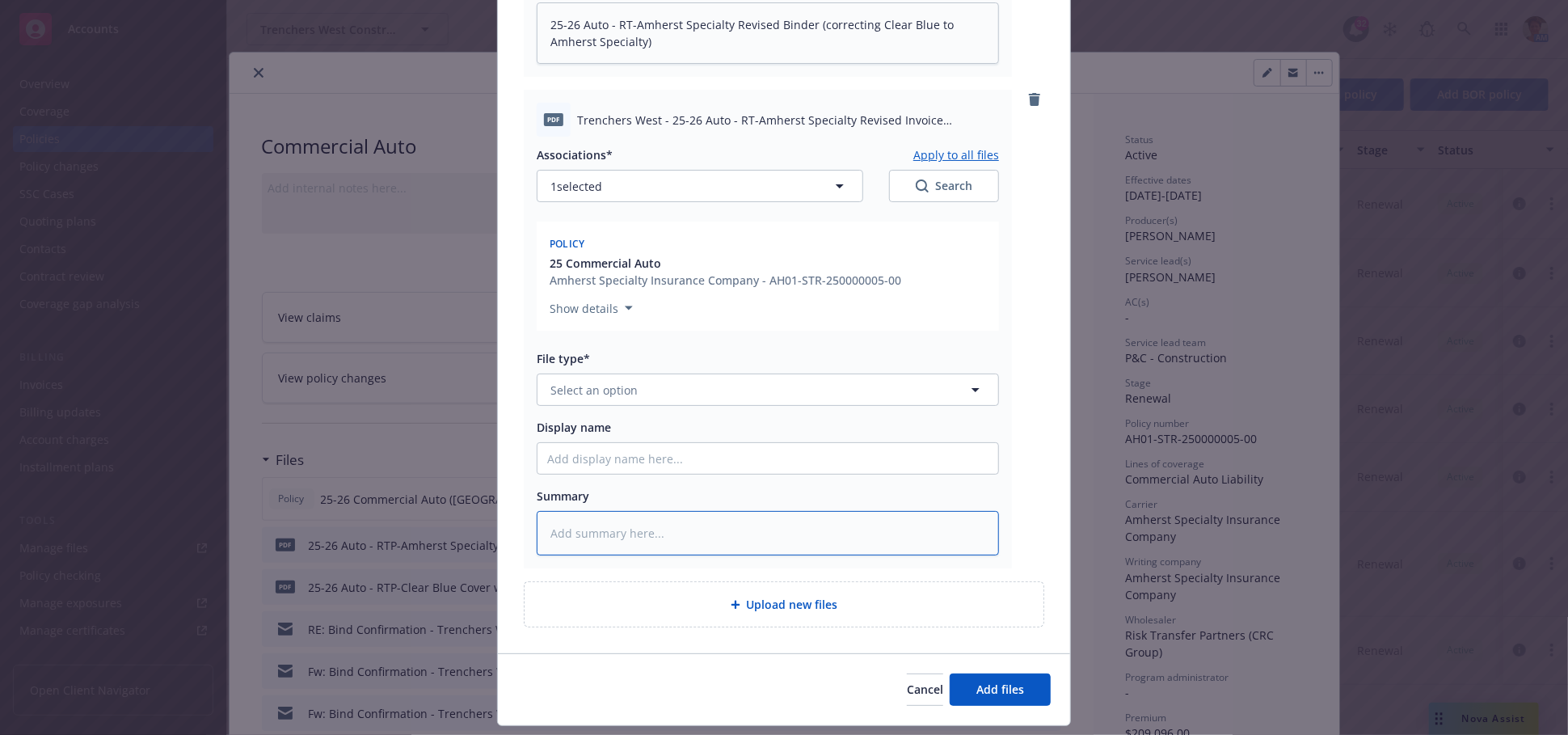
click at [775, 535] on textarea at bounding box center [767, 533] width 462 height 44
paste textarea "25-26 Auto - RT-Amherst Specialty Revised Invoice (correcting Clear Blue to Amh…"
type textarea "x"
type textarea "25-26 Auto - RT-Amherst Specialty Revised Invoice (correcting Clear Blue to Amh…"
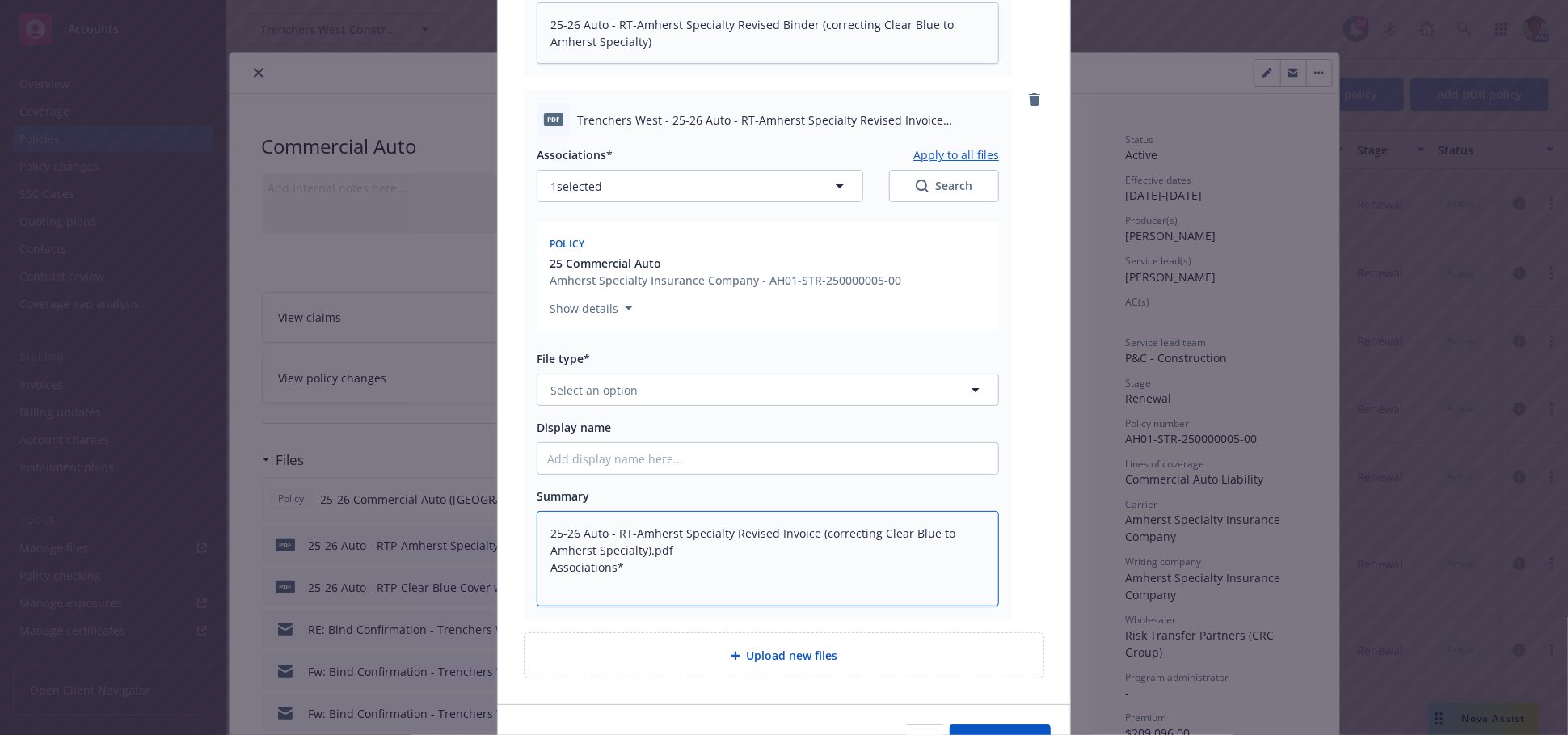
type textarea "x"
type textarea "25-26 Auto - RT-Amherst Specialty Revised Invoice (correcting Clear Blue to Amh…"
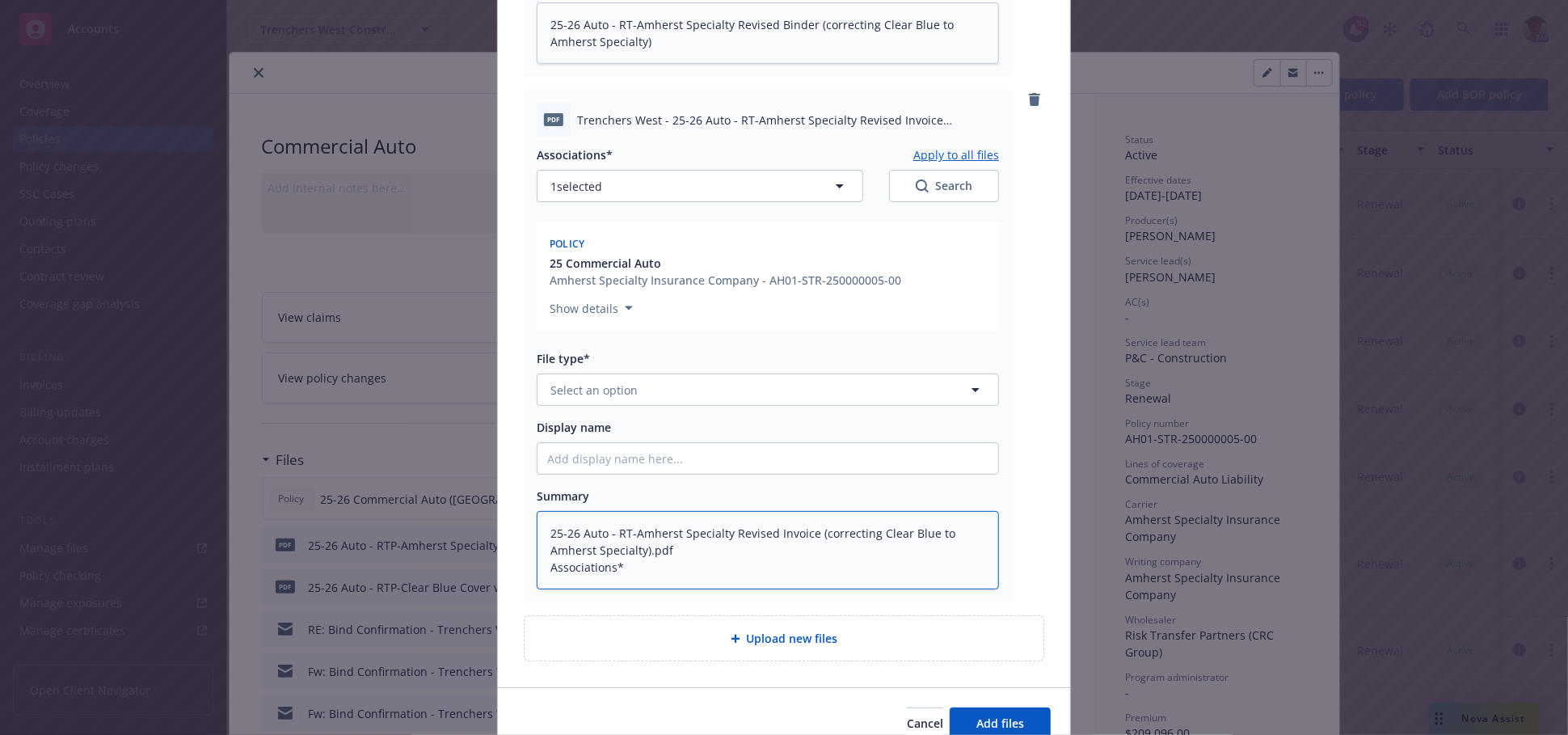
type textarea "x"
type textarea "25-26 Auto - RT-Amherst Specialty Revised Invoice (correcting Clear Blue to Amh…"
type textarea "x"
type textarea "25-26 Auto - RT-Amherst Specialty Revised Invoice (correcting Clear Blue to Amh…"
type textarea "x"
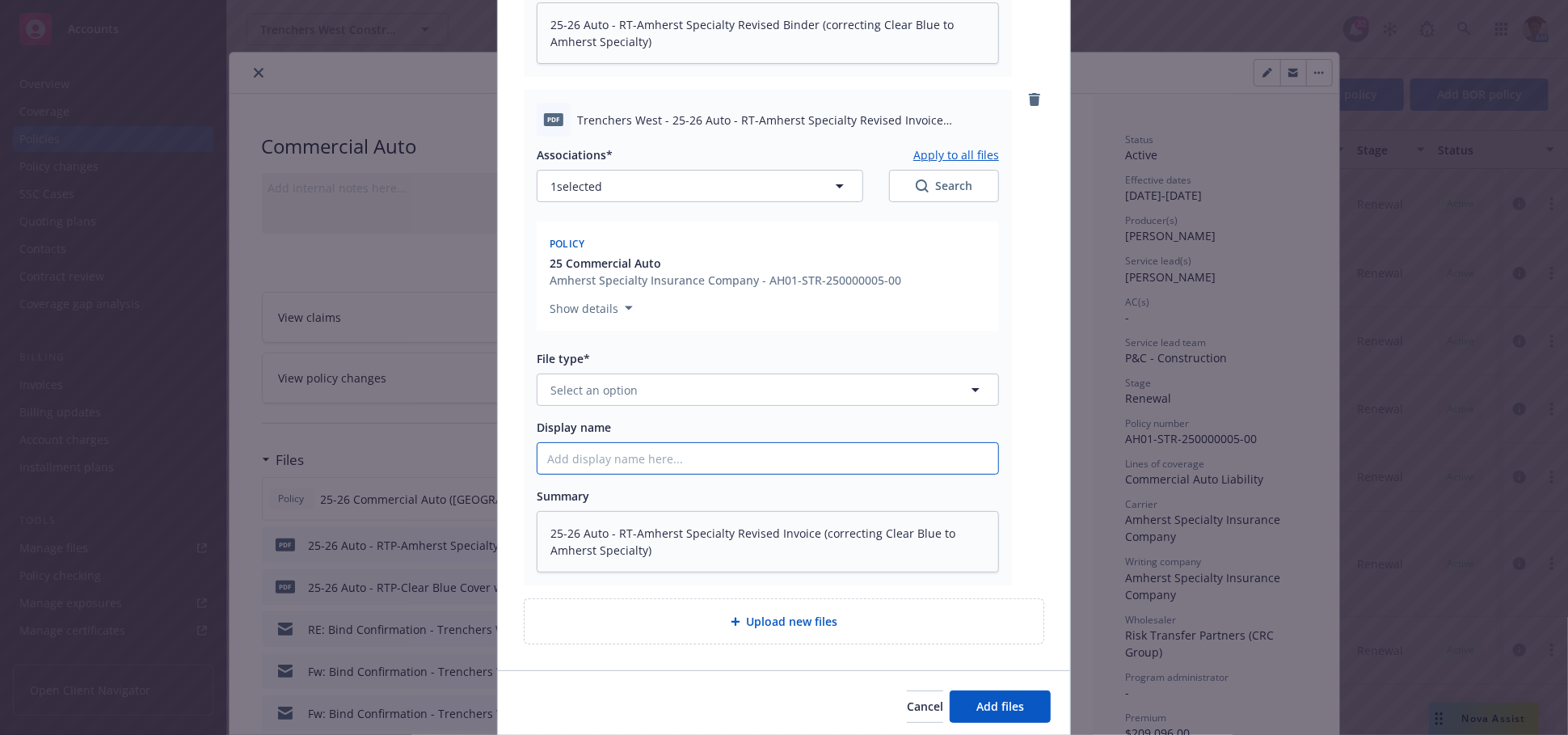
click at [813, 454] on input "Display name" at bounding box center [767, 458] width 461 height 31
paste input "25-26 Auto - RT-Amherst Specialty Revised Invoice (correcting Clear Blue to Amh…"
click at [847, 381] on button "Select an option" at bounding box center [767, 389] width 462 height 32
click at [812, 477] on div "Invoice - Third Party" at bounding box center [767, 477] width 441 height 23
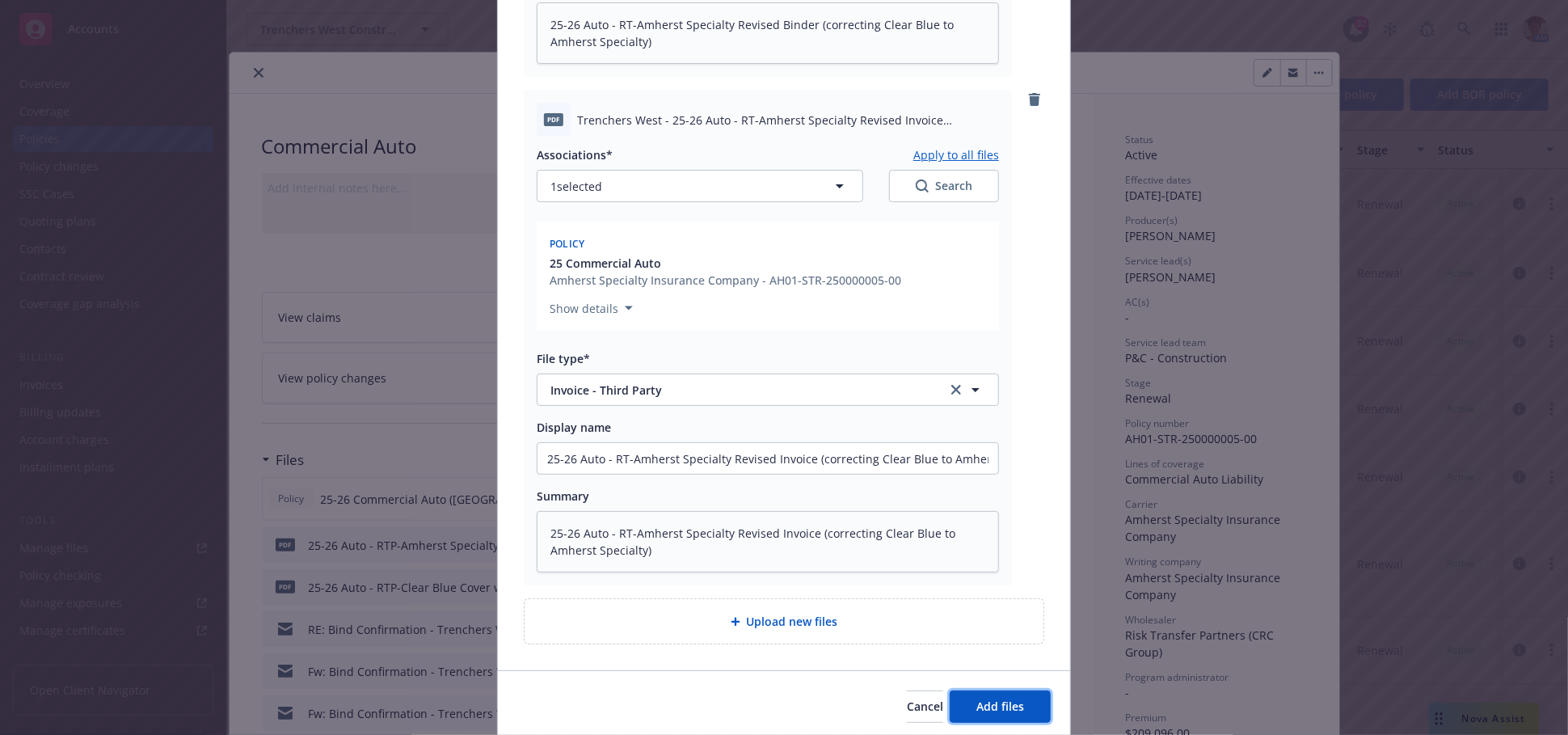
click at [998, 699] on span "Add files" at bounding box center [1000, 706] width 47 height 16
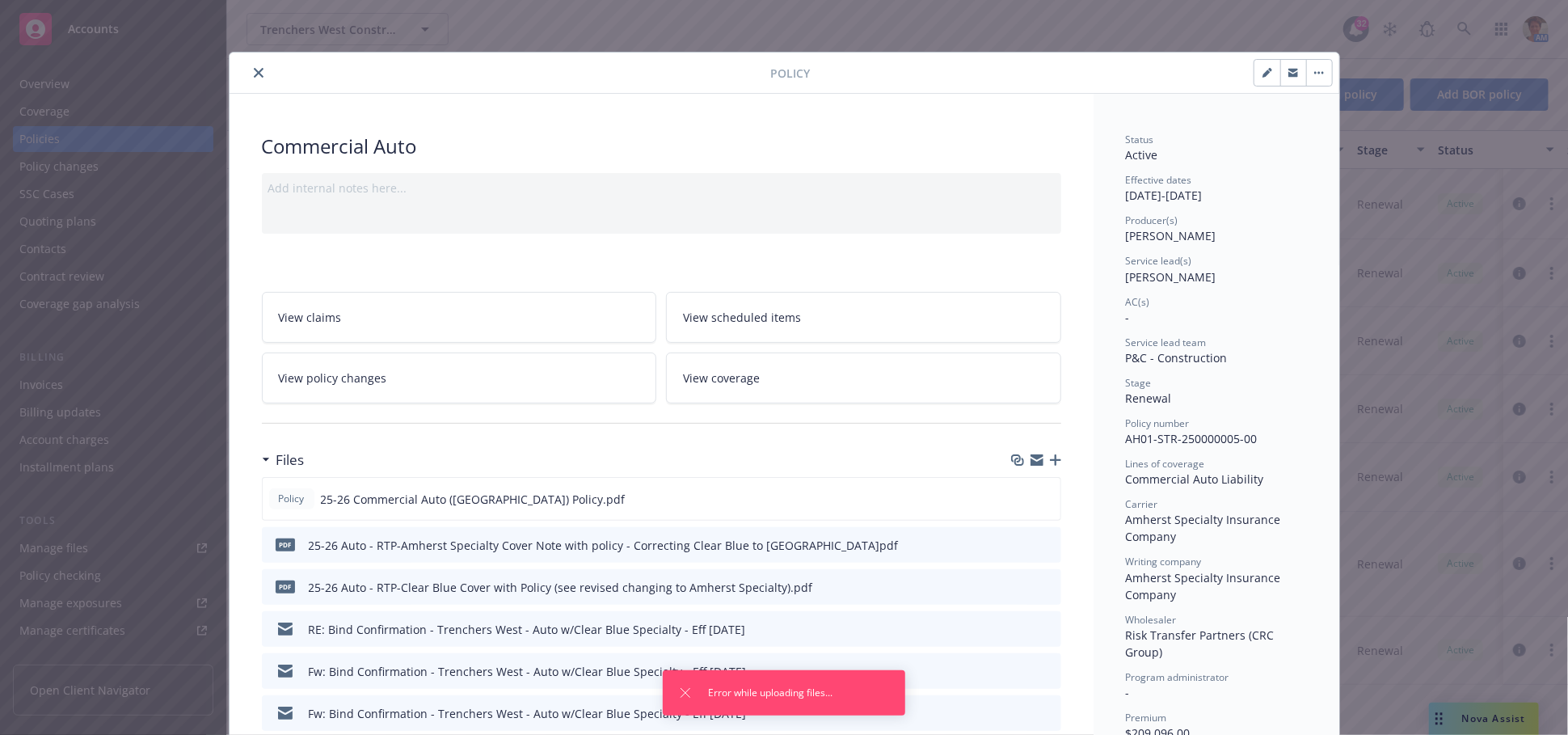
click at [1052, 457] on icon "button" at bounding box center [1056, 460] width 11 height 11
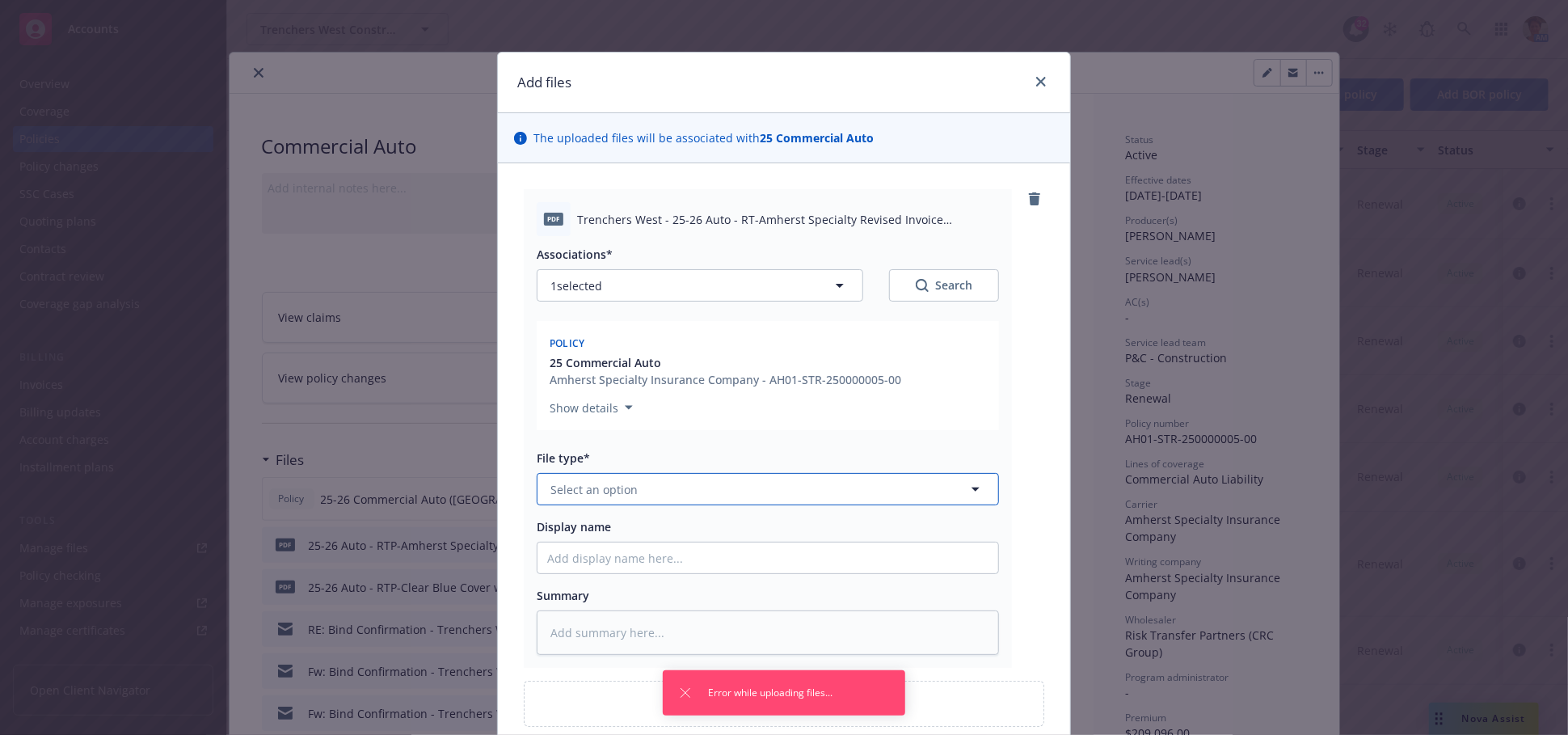
click at [664, 501] on button "Select an option" at bounding box center [767, 488] width 462 height 32
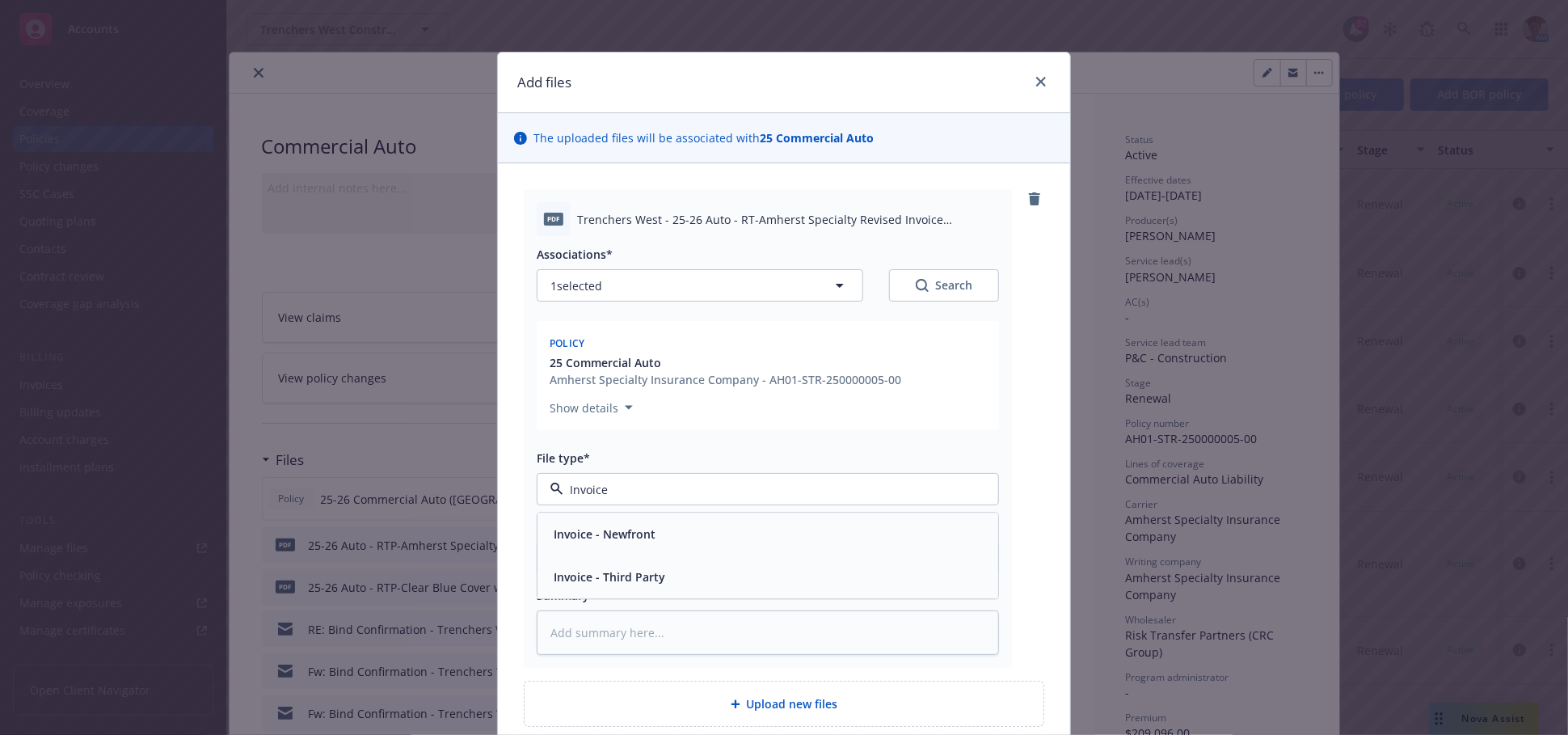
click at [658, 571] on div "Invoice - Third Party" at bounding box center [607, 577] width 121 height 23
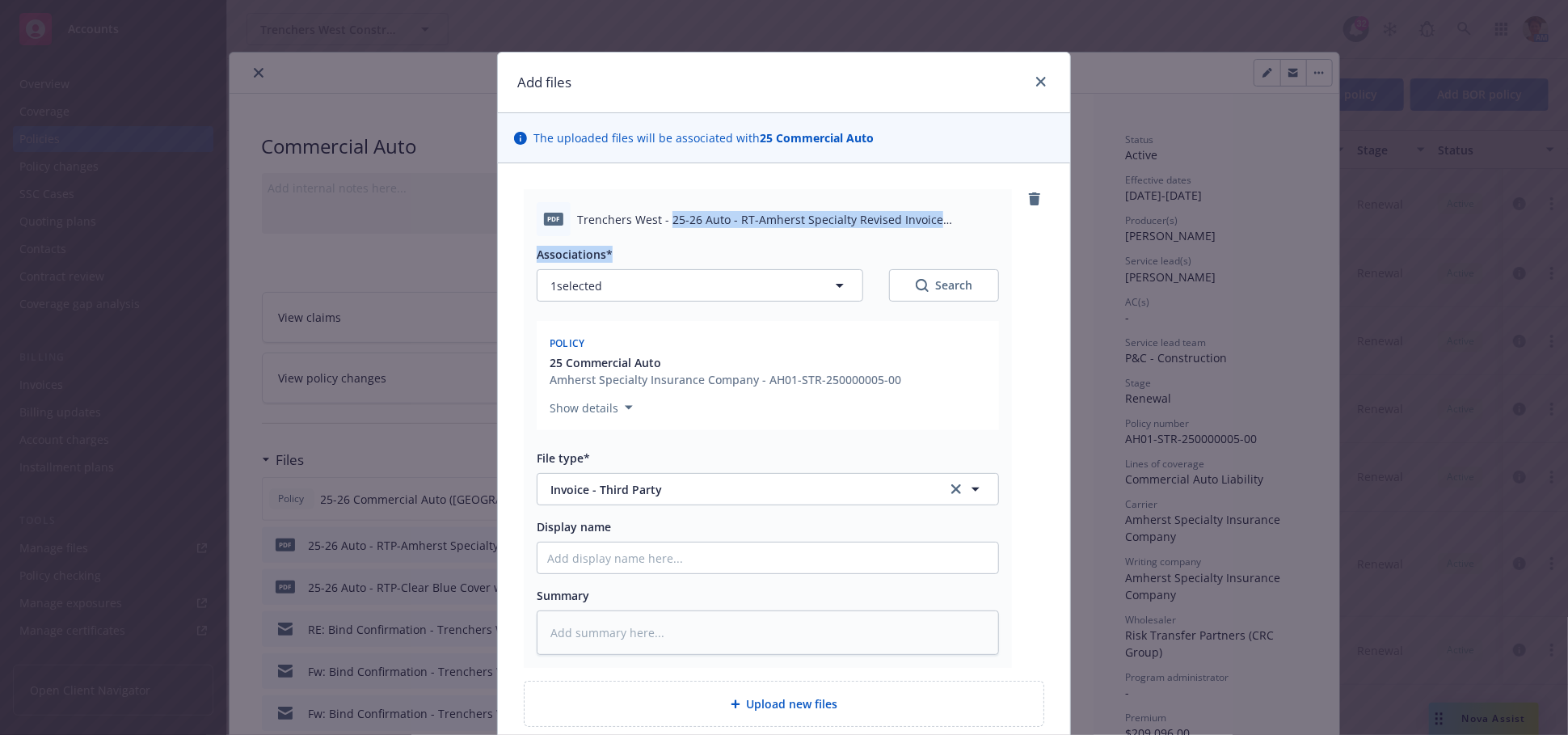
drag, startPoint x: 663, startPoint y: 224, endPoint x: 990, endPoint y: 257, distance: 328.7
click at [990, 257] on div "pdf Trenchers West - 25-26 Auto - RT-Amherst Specialty Revised Invoice (correct…" at bounding box center [767, 428] width 488 height 478
copy div "25-26 Auto - RT-Amherst Specialty Revised Invoice (correcting Clear Blue to Amh…"
click at [692, 559] on input "Display name" at bounding box center [767, 557] width 461 height 31
paste input "25-26 Auto - RT-Amherst Specialty Revised Invoice (correcting Clear Blue to Amh…"
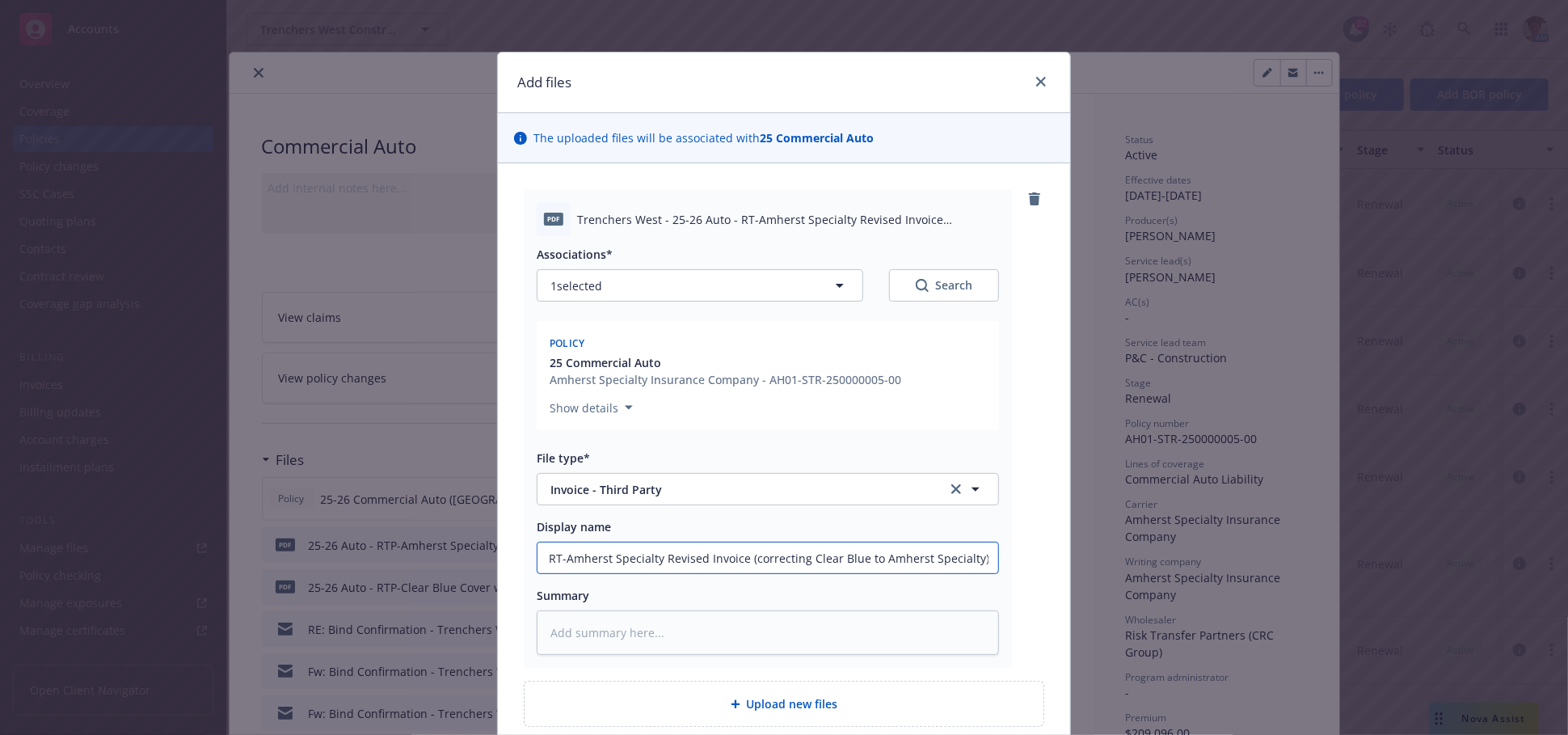
scroll to position [0, 50]
click at [710, 623] on textarea at bounding box center [767, 633] width 462 height 44
paste textarea "25-26 Auto - RT-Amherst Specialty Revised Invoice (correcting Clear Blue to Amh…"
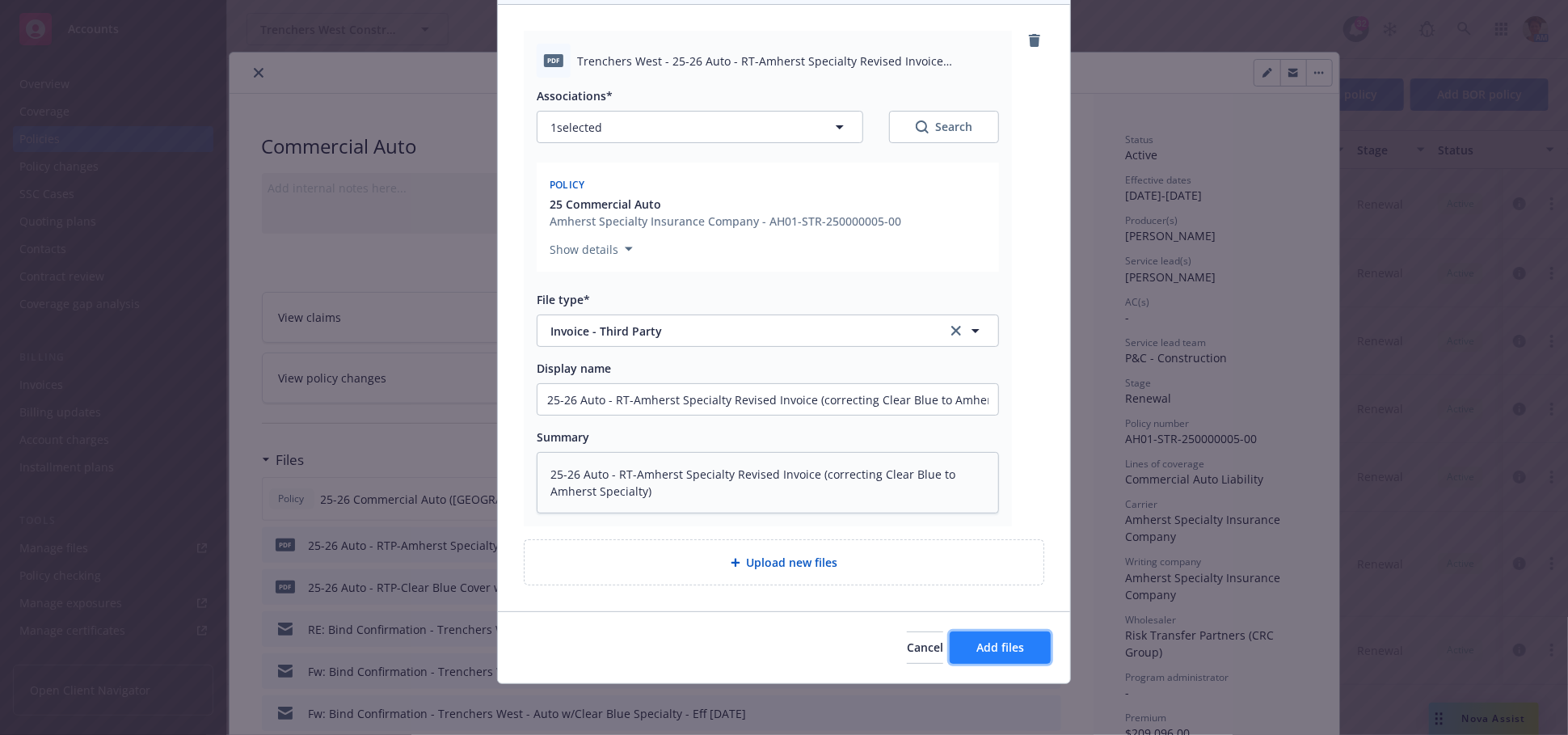
click at [1003, 642] on span "Add files" at bounding box center [1000, 647] width 47 height 16
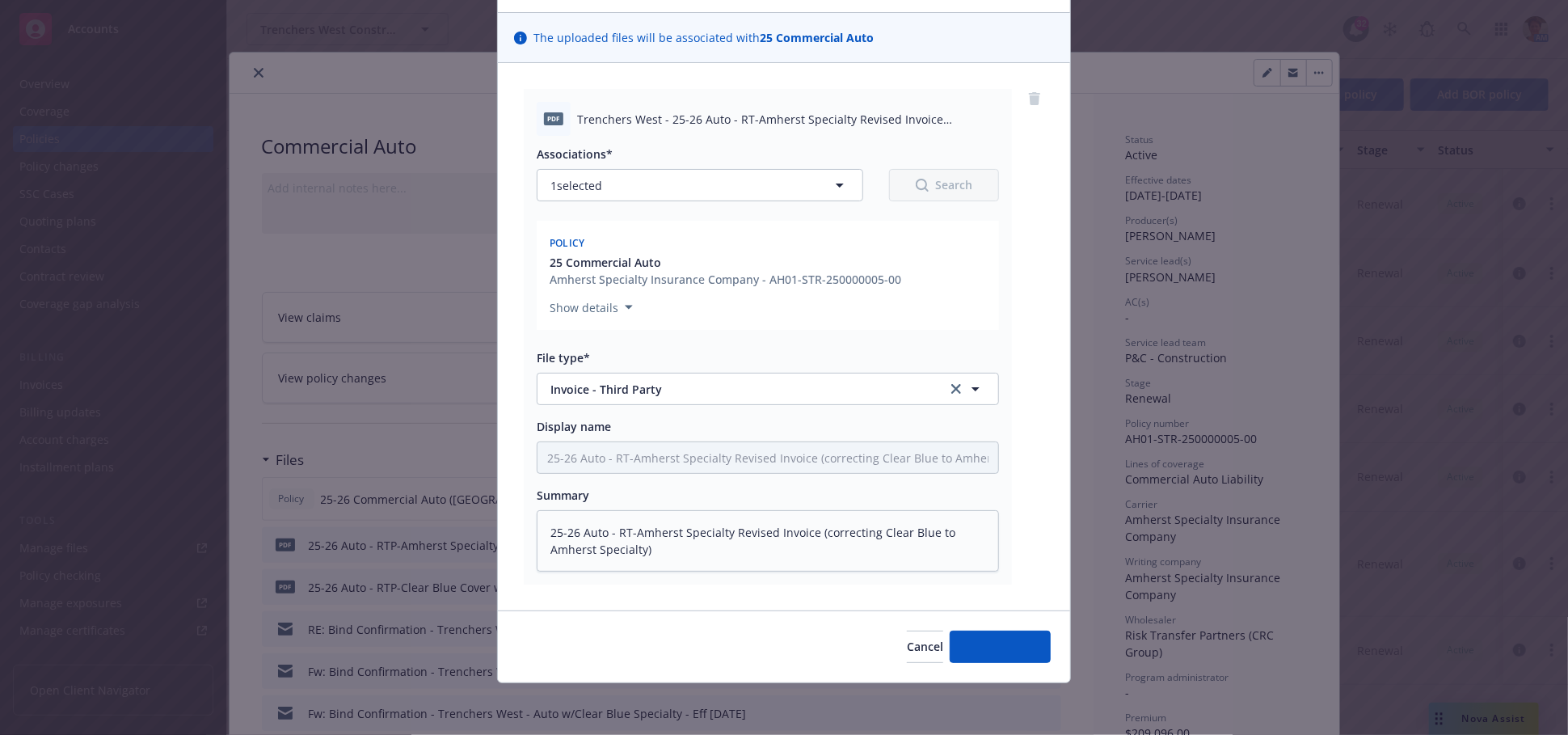
scroll to position [100, 0]
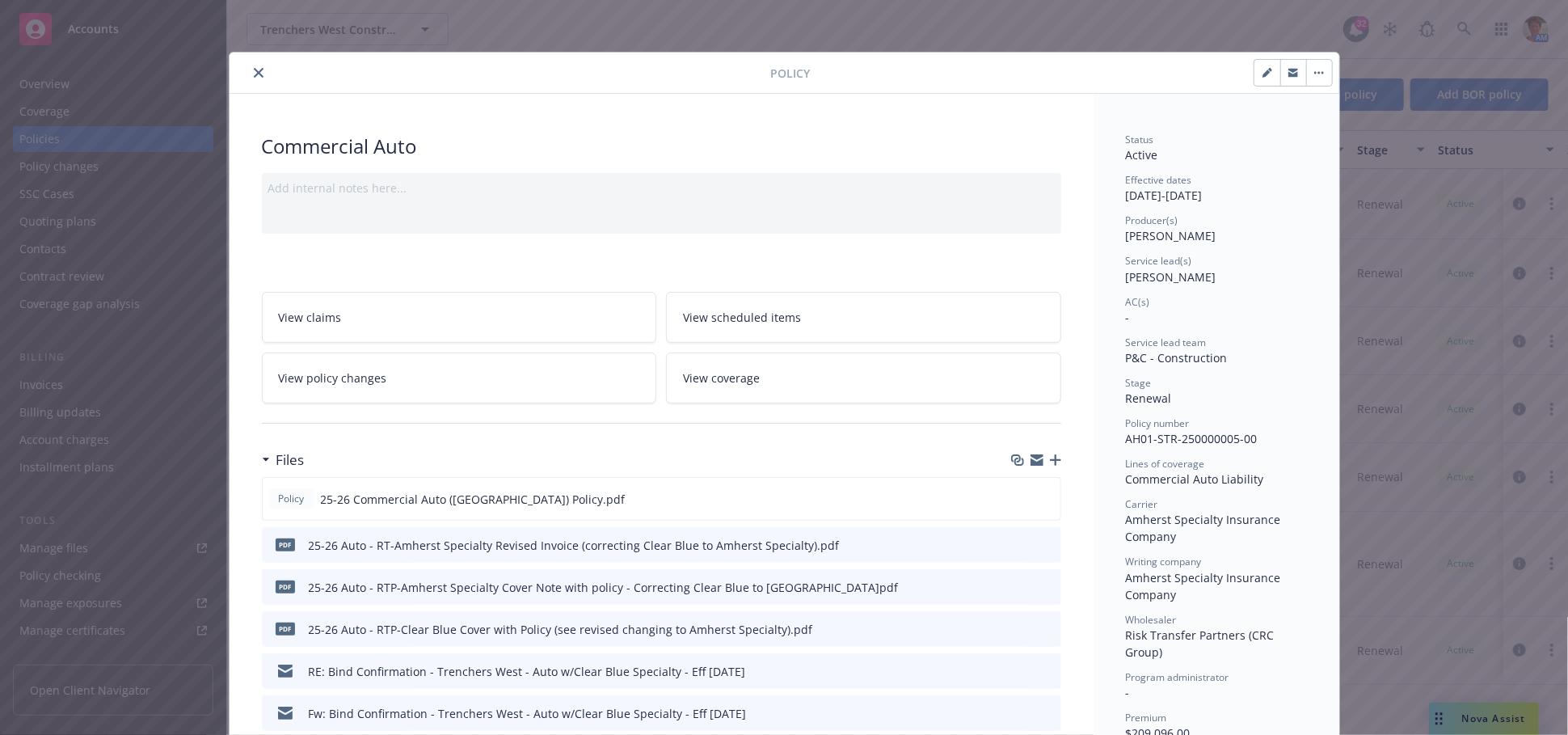
click at [1050, 461] on icon "button" at bounding box center [1056, 460] width 11 height 11
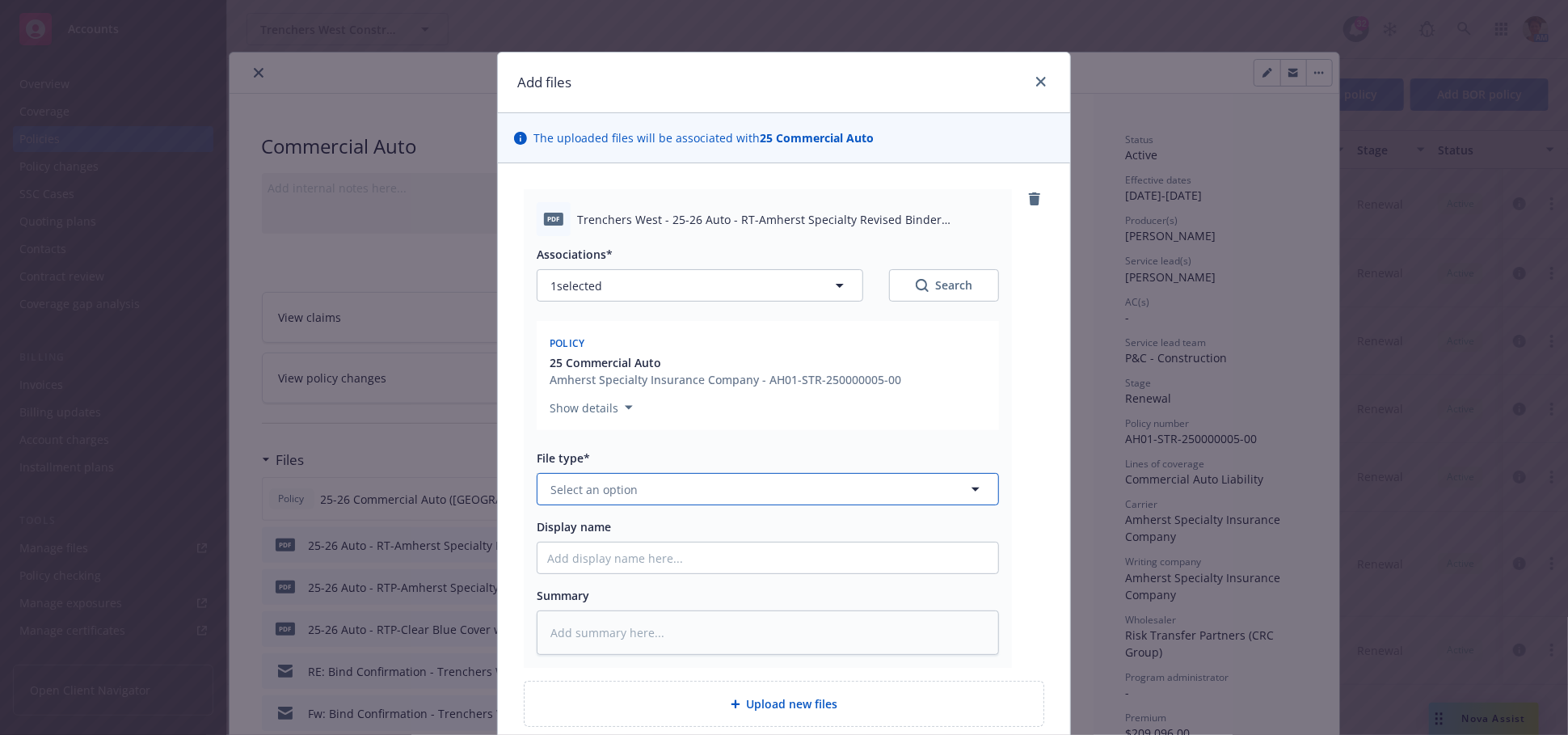
click at [658, 487] on button "Select an option" at bounding box center [767, 488] width 462 height 32
click at [642, 547] on div "Binder" at bounding box center [767, 535] width 461 height 43
drag, startPoint x: 662, startPoint y: 218, endPoint x: 869, endPoint y: 255, distance: 210.3
click at [869, 254] on div "pdf Trenchers West - 25-26 Auto - RT-Amherst Specialty Revised Binder (correcti…" at bounding box center [767, 428] width 488 height 478
copy div "25-26 Auto - RT-Amherst Specialty Revised Binder (correcting Clear Blue to Amhe…"
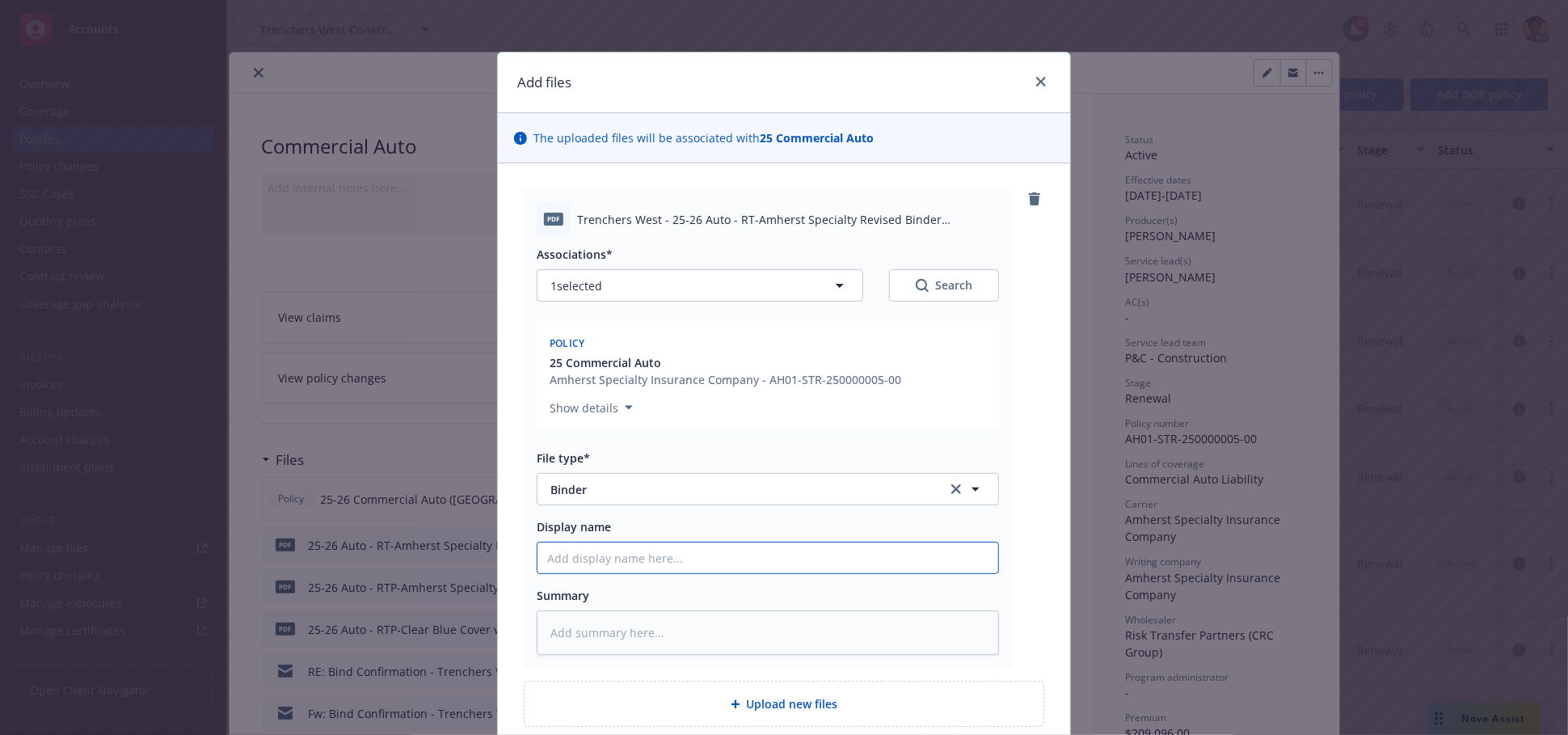
click at [684, 550] on input "Display name" at bounding box center [767, 557] width 461 height 31
paste input "25-26 Auto - RT-Amherst Specialty Revised Binder (correcting Clear Blue to Amhe…"
click at [752, 634] on textarea at bounding box center [767, 633] width 462 height 44
paste textarea "25-26 Auto - RT-Amherst Specialty Revised Binder (correcting Clear Blue to Amhe…"
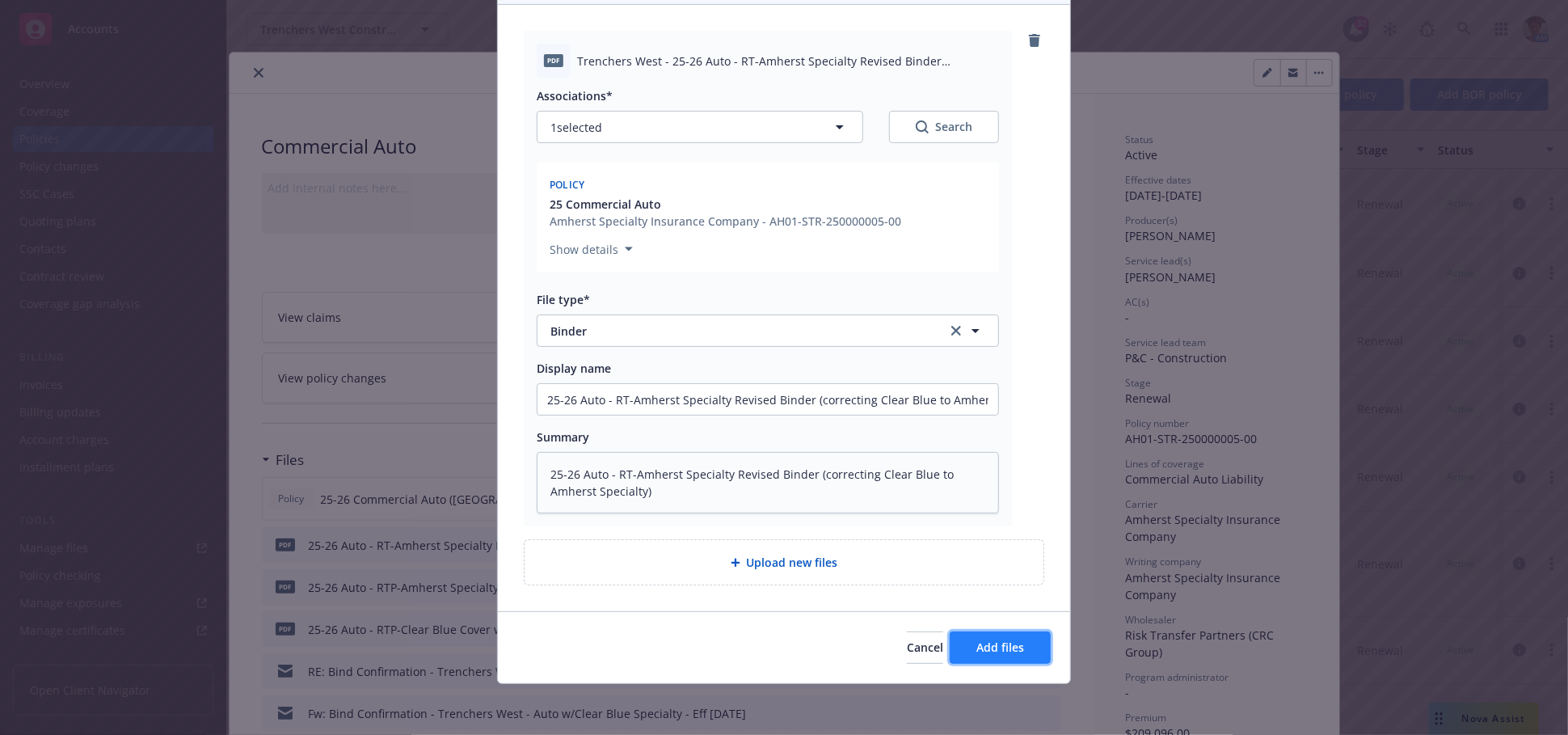
click at [1002, 653] on span "Add files" at bounding box center [1000, 647] width 47 height 16
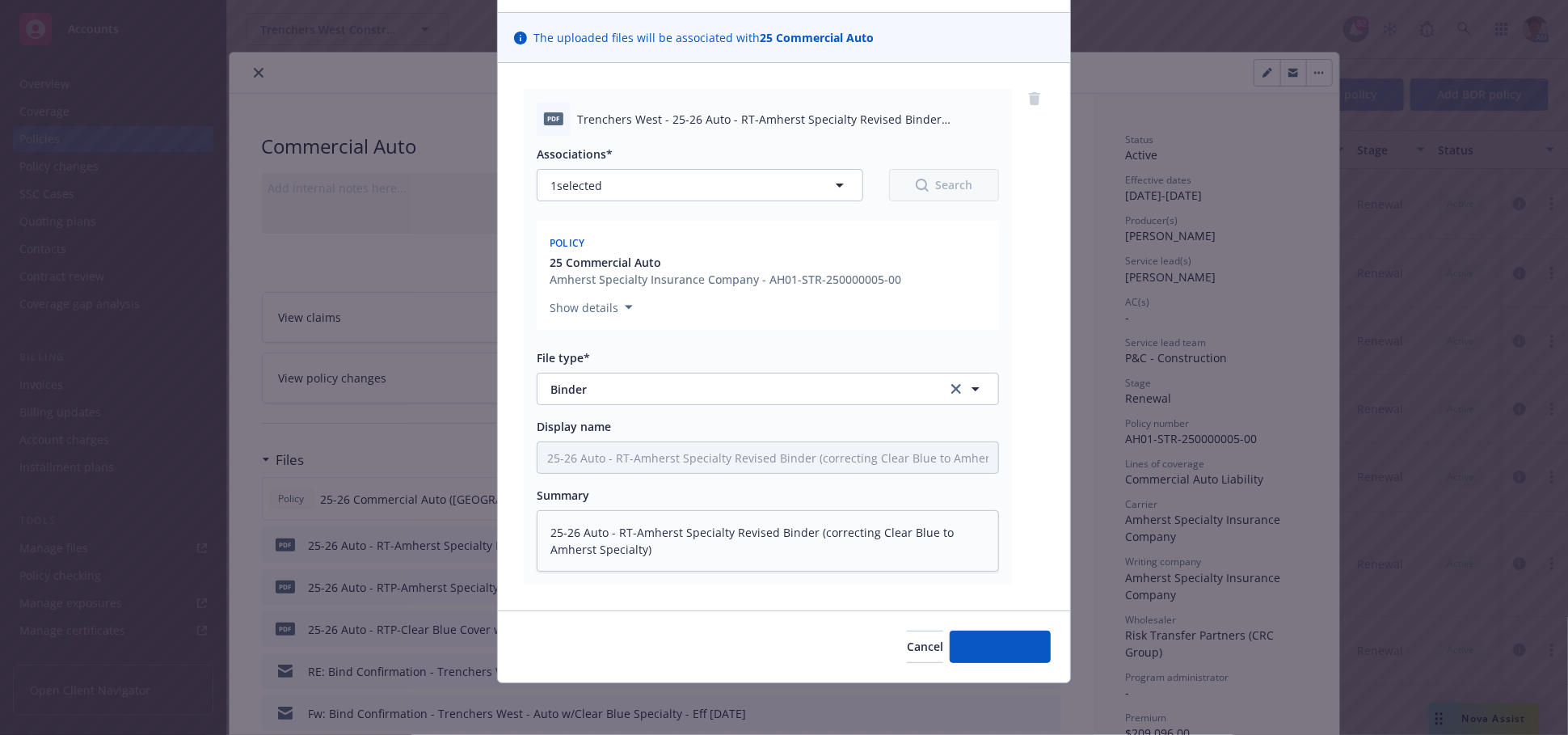
scroll to position [100, 0]
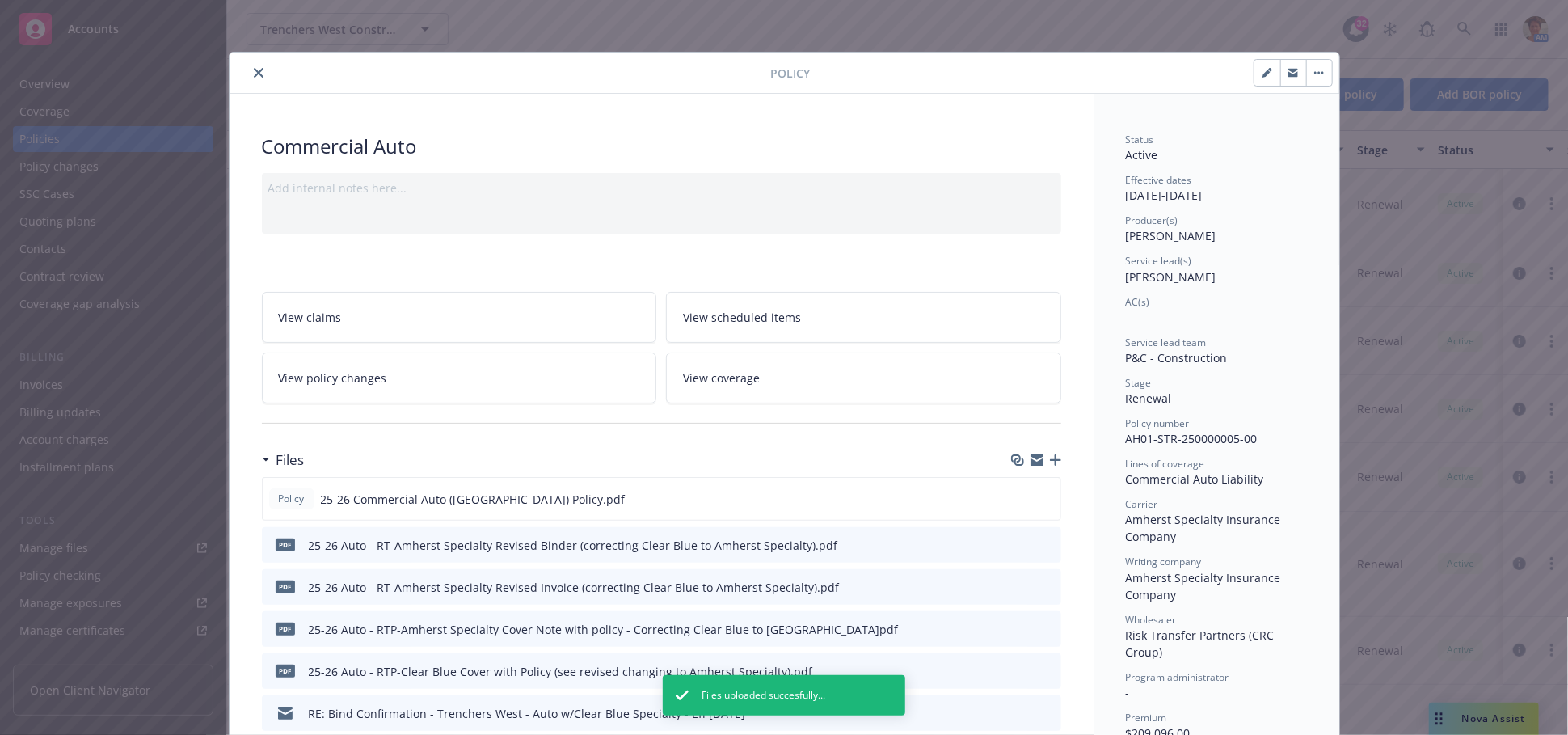
click at [254, 68] on icon "close" at bounding box center [259, 72] width 9 height 9
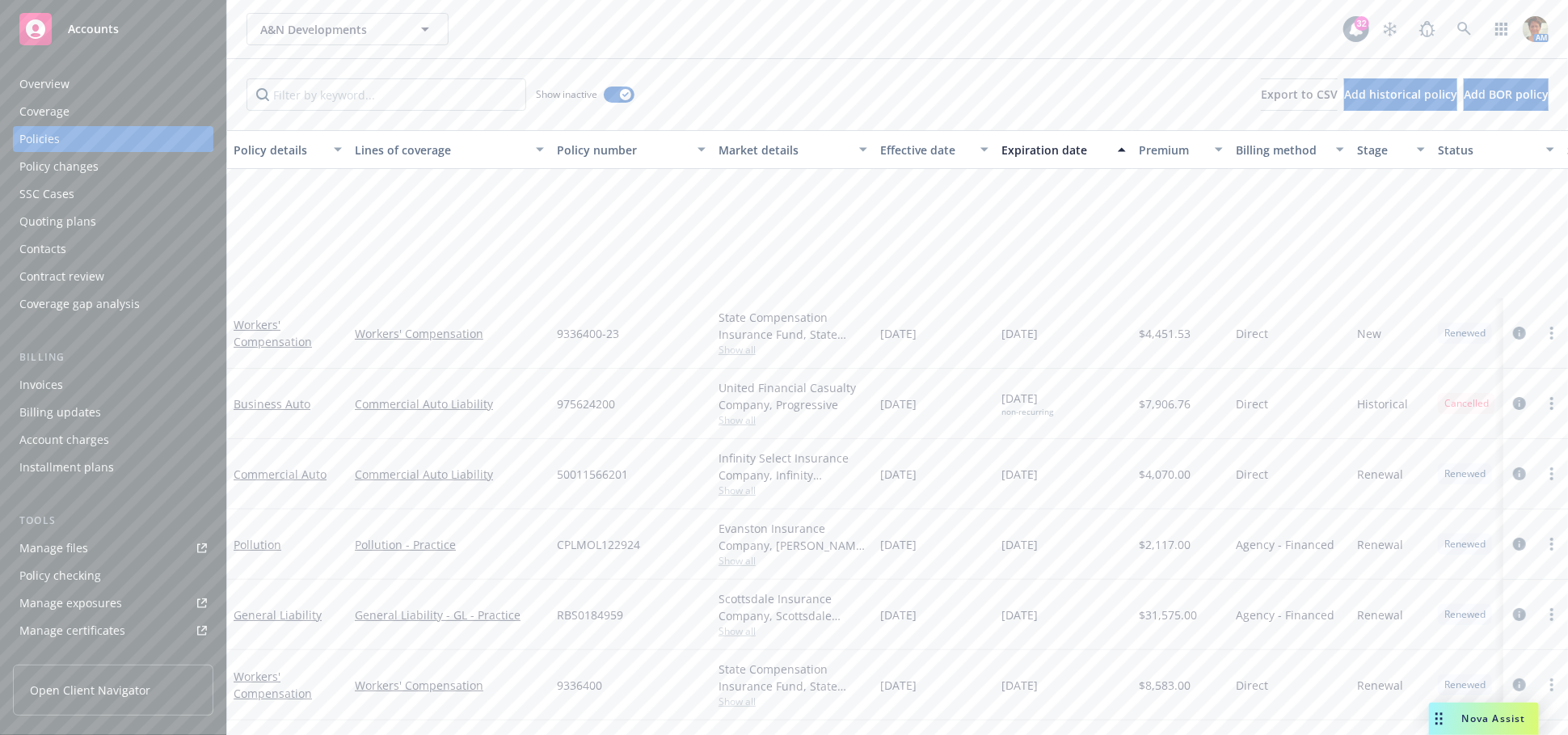
scroll to position [221, 0]
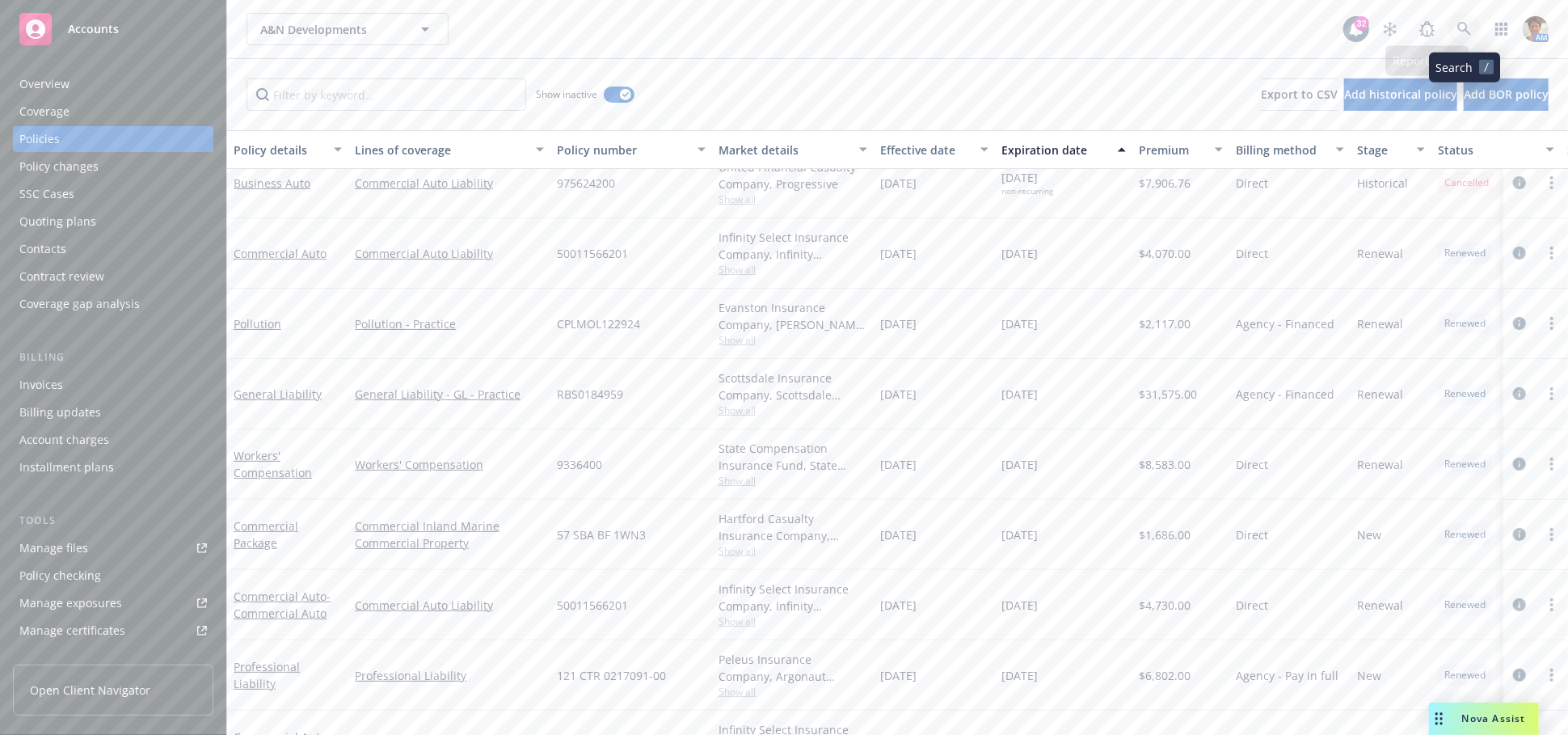
click at [1461, 29] on icon at bounding box center [1465, 30] width 15 height 15
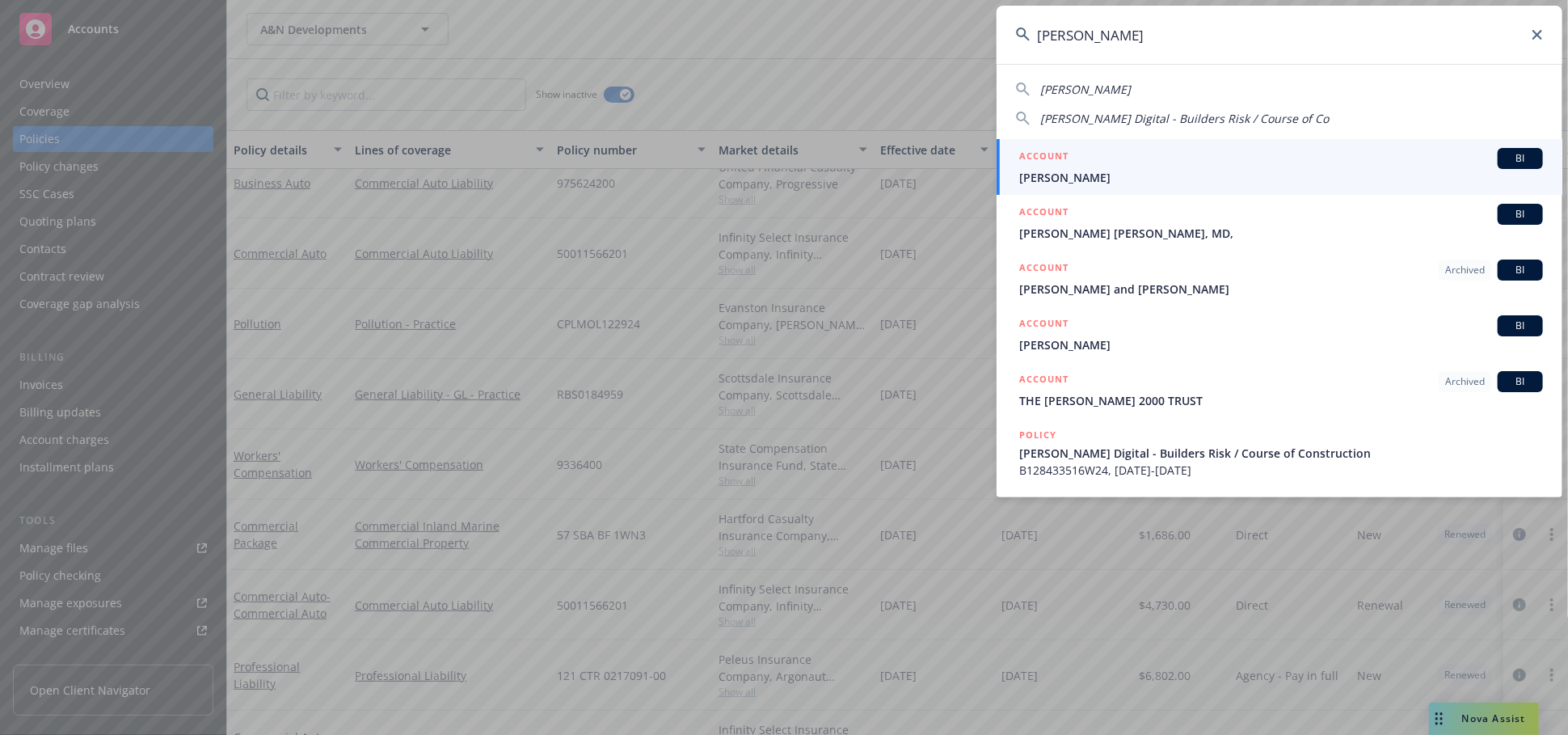
type input "[PERSON_NAME]"
click at [1160, 155] on div "ACCOUNT BI" at bounding box center [1281, 158] width 524 height 21
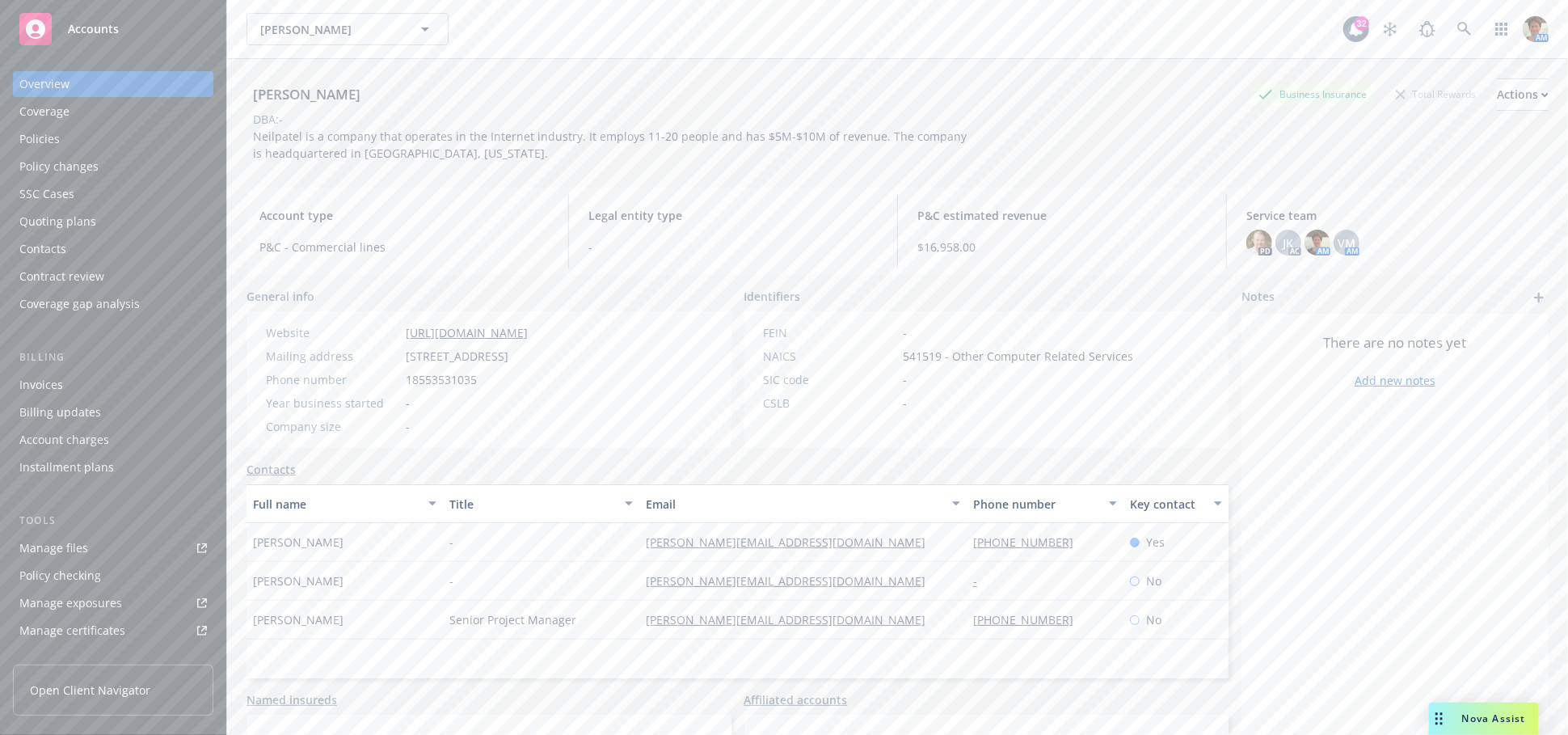
click at [56, 134] on div "Policies" at bounding box center [40, 139] width 41 height 26
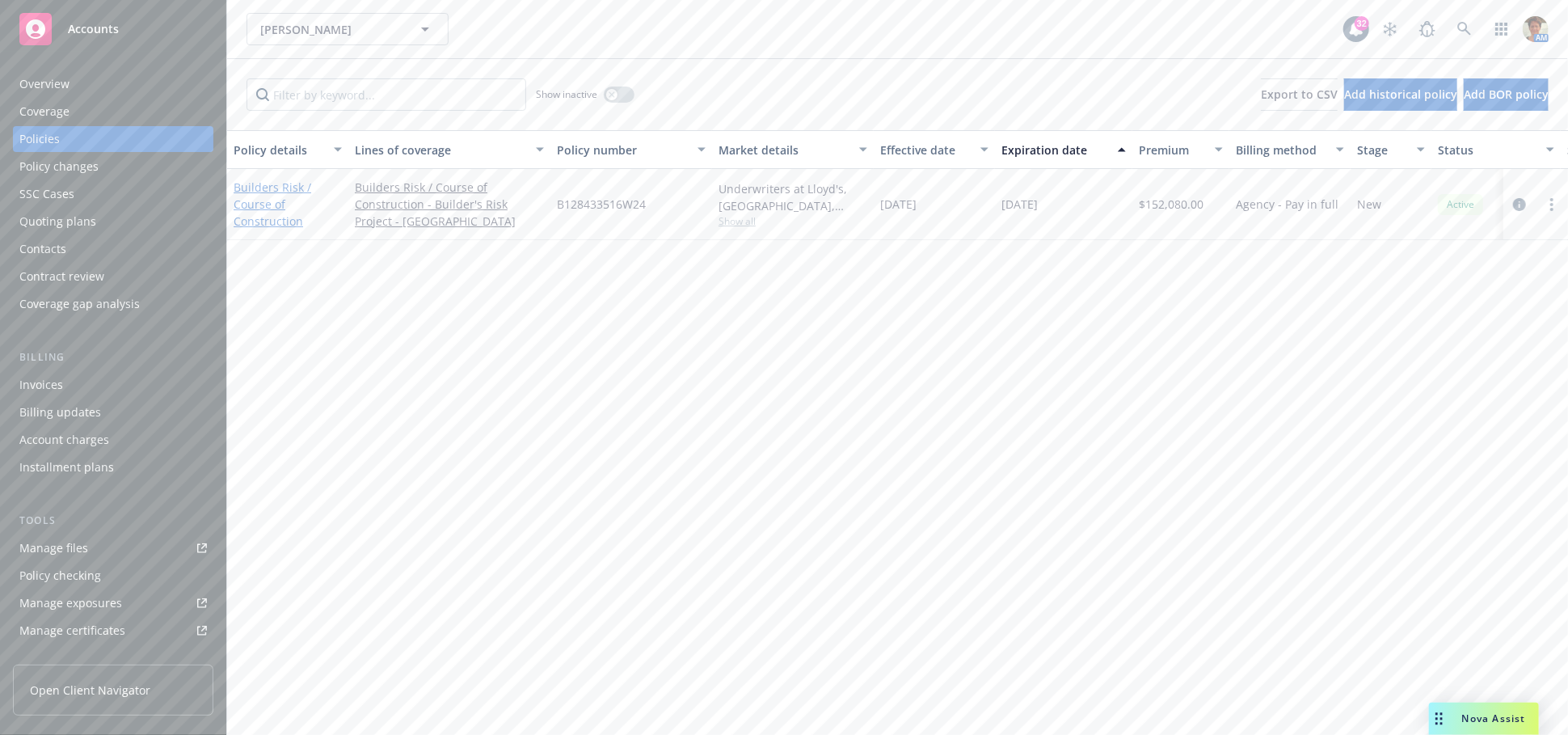
click at [275, 202] on link "Builders Risk / Course of Construction" at bounding box center [272, 204] width 78 height 49
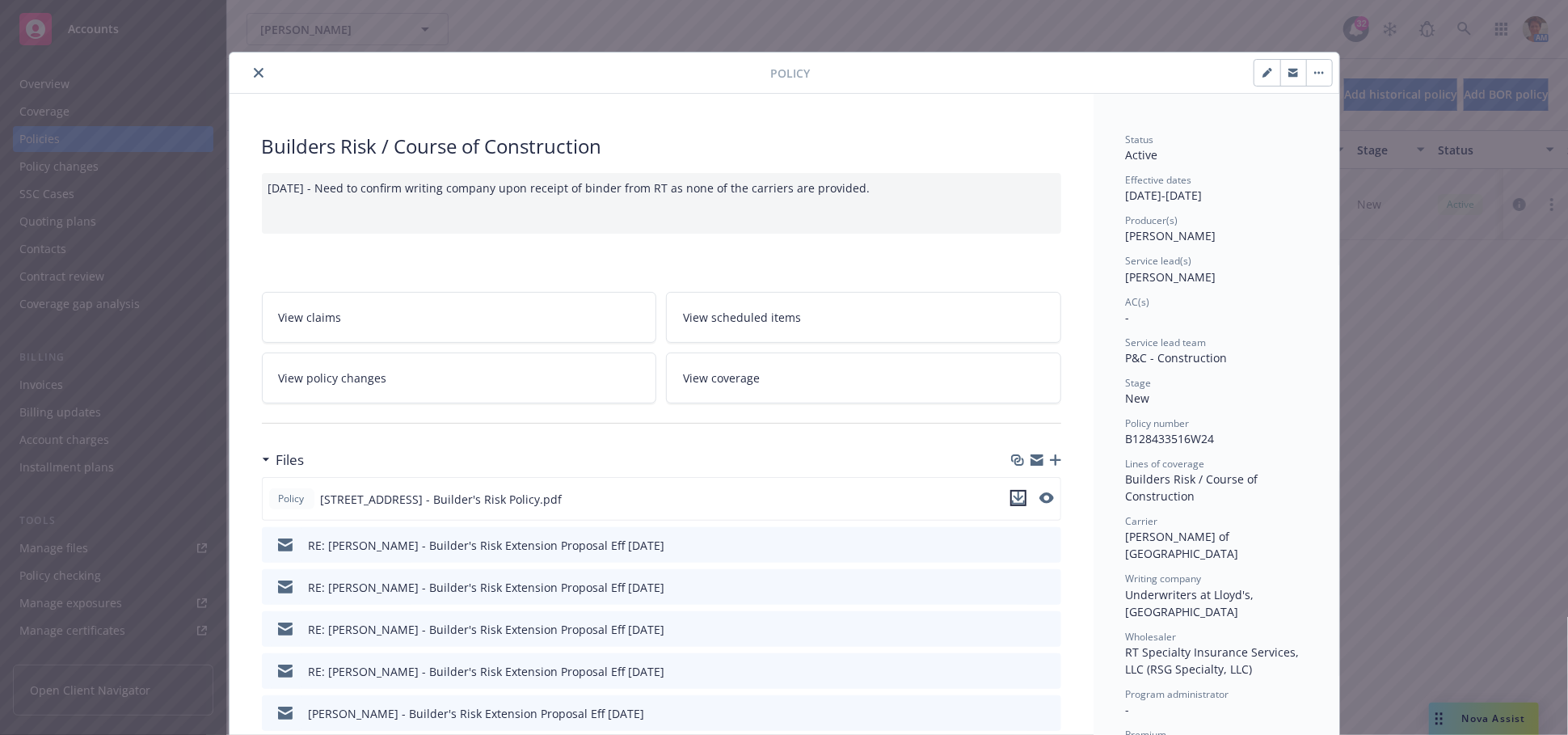
click at [1014, 500] on icon "download file" at bounding box center [1018, 498] width 13 height 13
drag, startPoint x: 247, startPoint y: 69, endPoint x: 225, endPoint y: 76, distance: 23.1
click at [254, 69] on icon "close" at bounding box center [259, 72] width 9 height 9
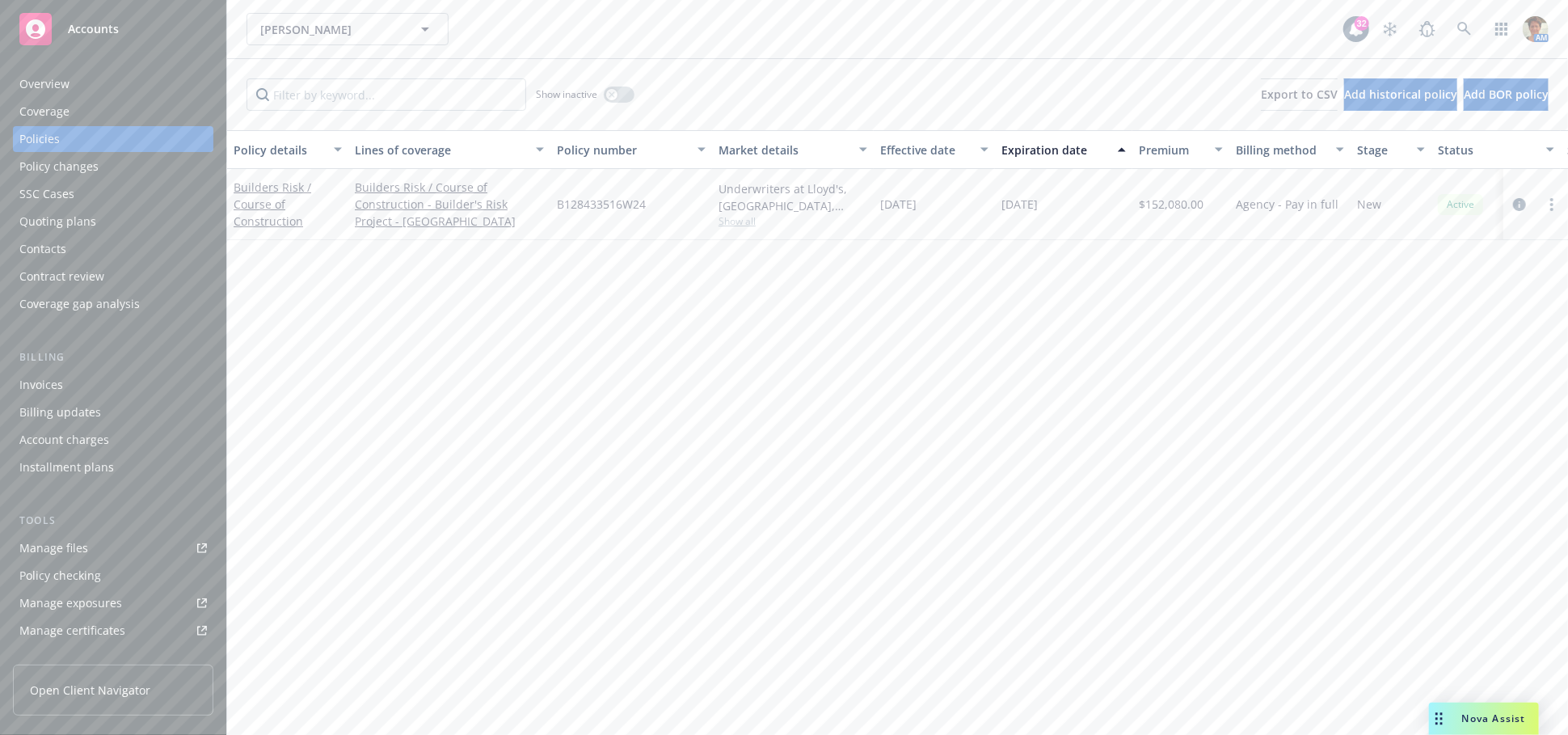
click at [62, 223] on div "Quoting plans" at bounding box center [57, 222] width 77 height 26
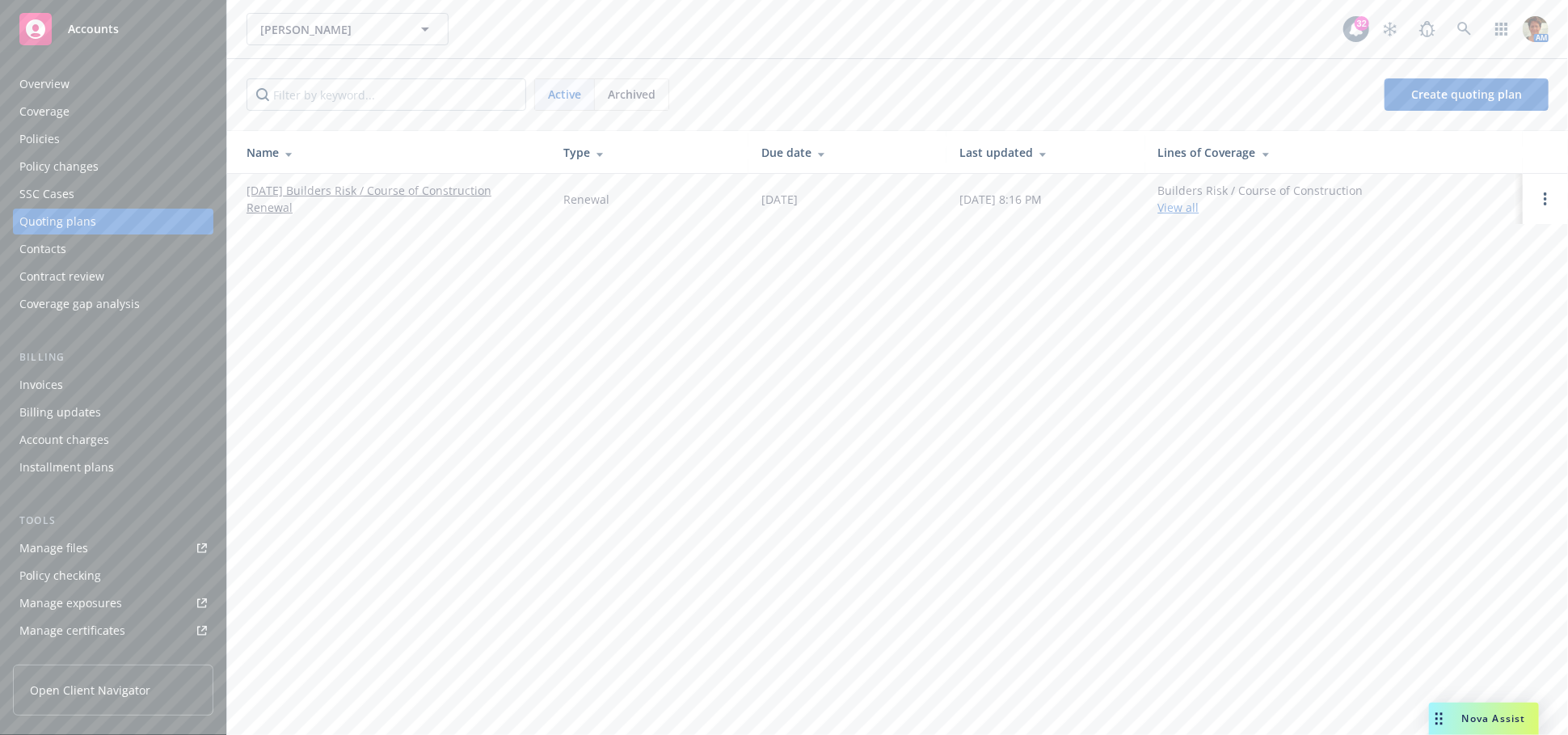
click at [405, 190] on link "[DATE] Builders Risk / Course of Construction Renewal" at bounding box center [392, 198] width 291 height 34
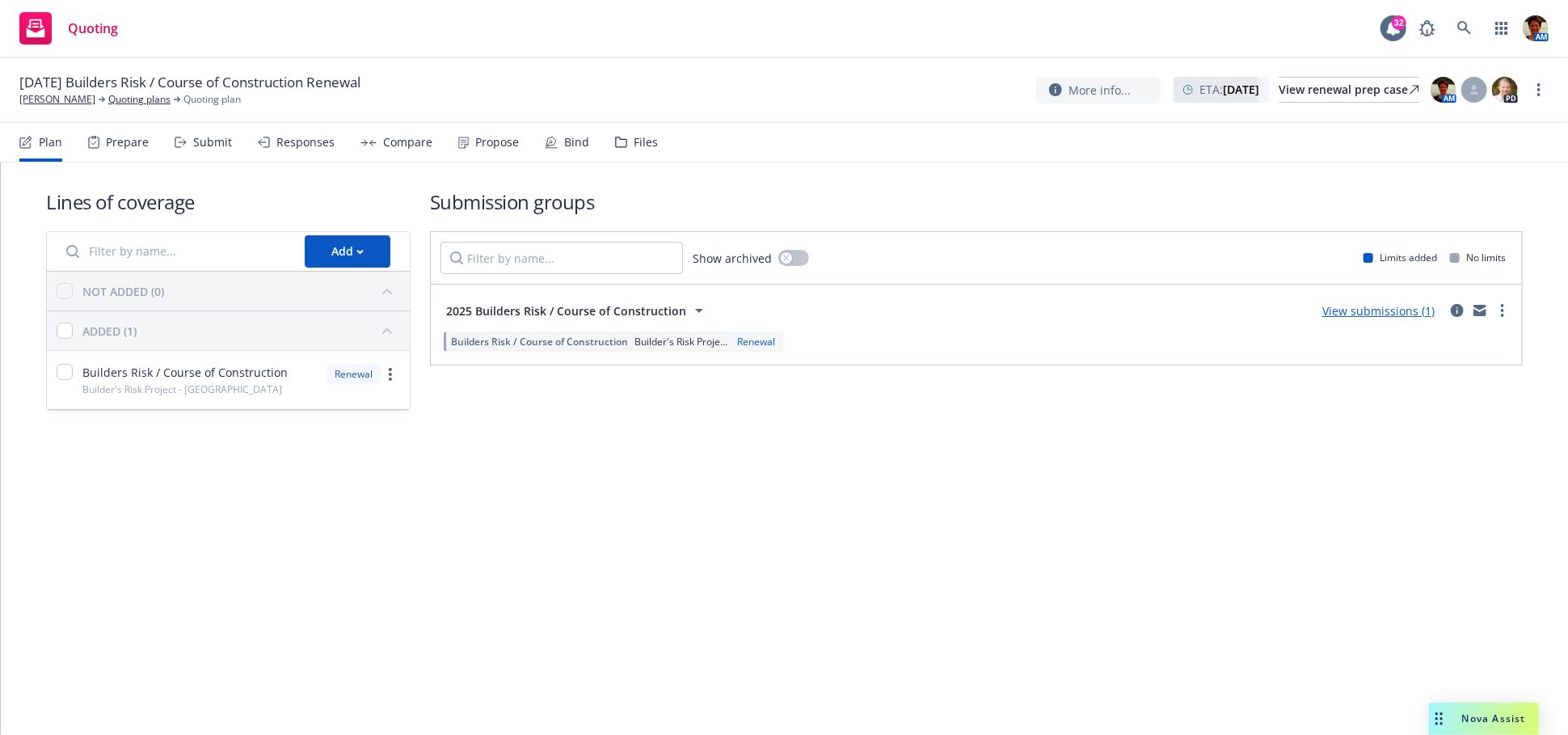
click at [475, 145] on div "Propose" at bounding box center [497, 143] width 44 height 13
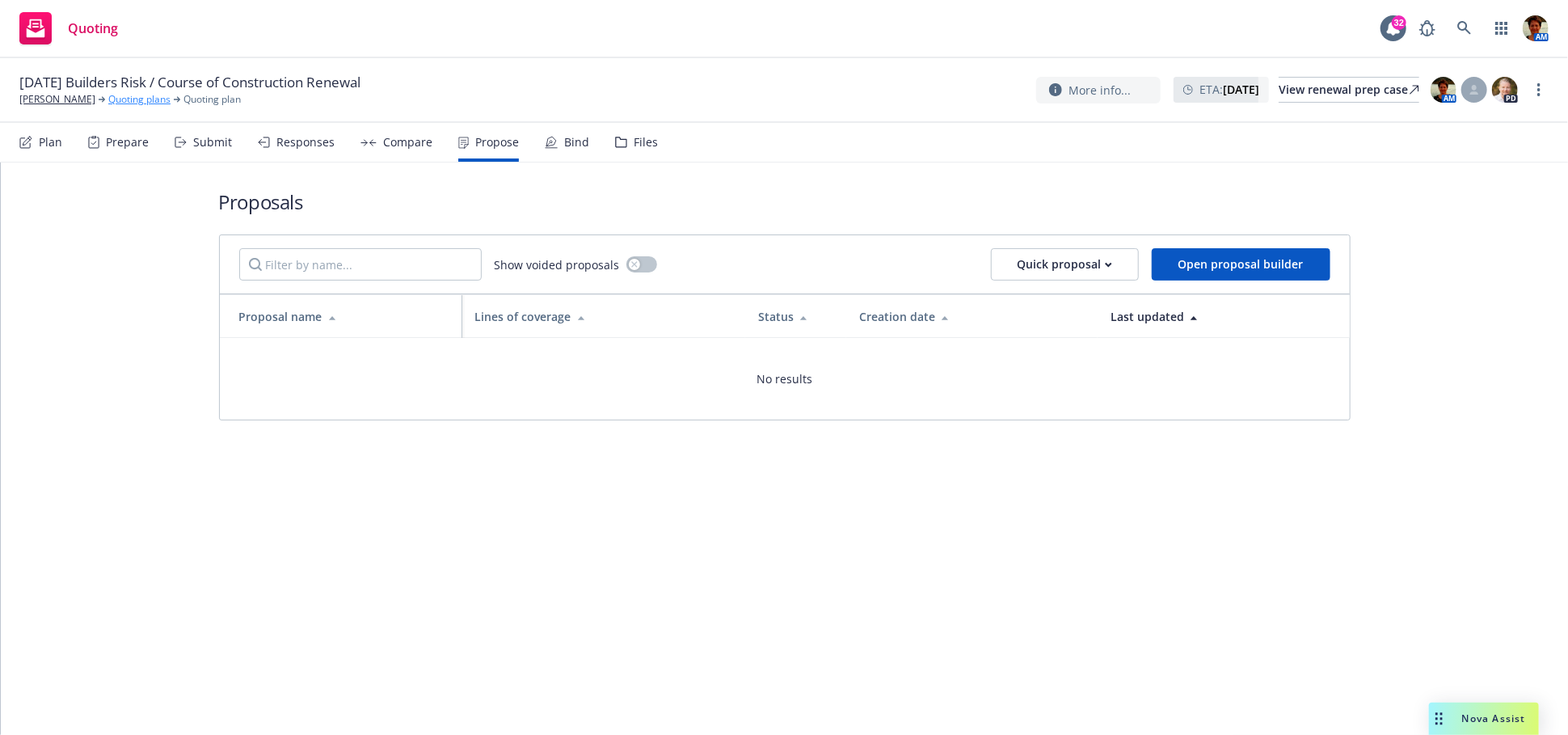
click at [108, 102] on link "Quoting plans" at bounding box center [139, 99] width 62 height 15
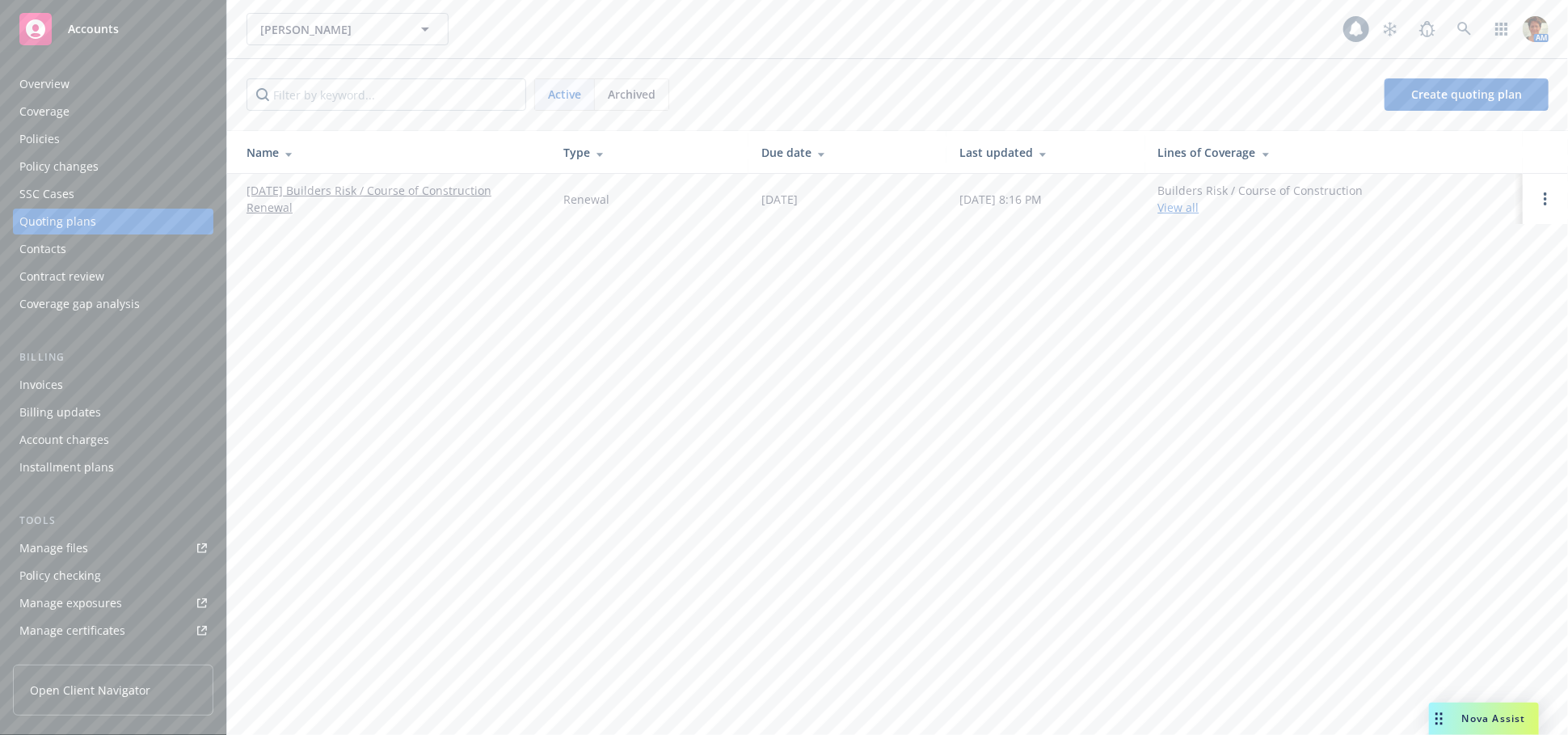
click at [338, 195] on link "[DATE] Builders Risk / Course of Construction Renewal" at bounding box center [392, 198] width 291 height 34
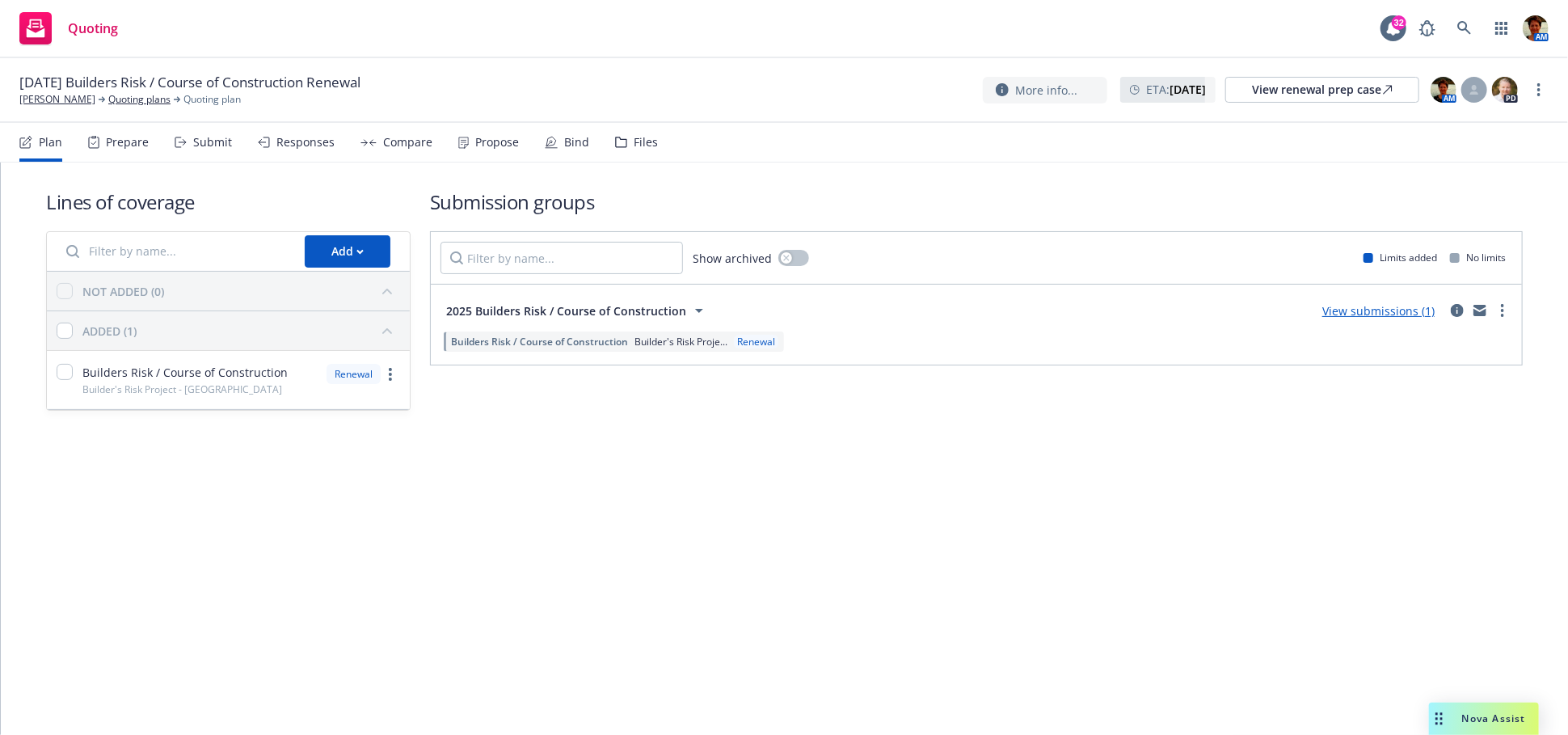
drag, startPoint x: 302, startPoint y: 142, endPoint x: 302, endPoint y: 154, distance: 12.0
click at [302, 143] on div "Responses" at bounding box center [305, 143] width 58 height 13
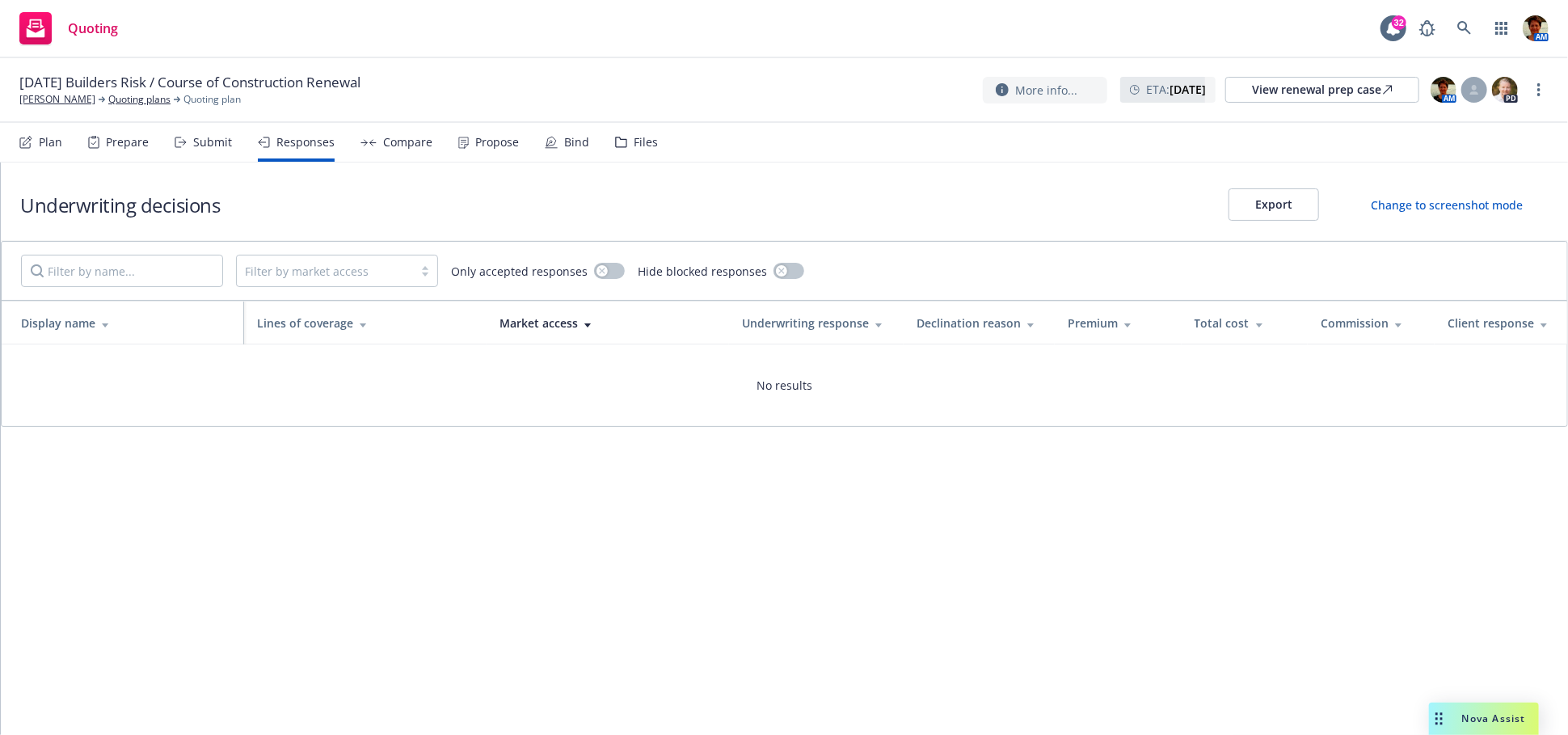
drag, startPoint x: 218, startPoint y: 147, endPoint x: 343, endPoint y: 228, distance: 148.9
click at [218, 148] on div "Submit" at bounding box center [212, 143] width 39 height 13
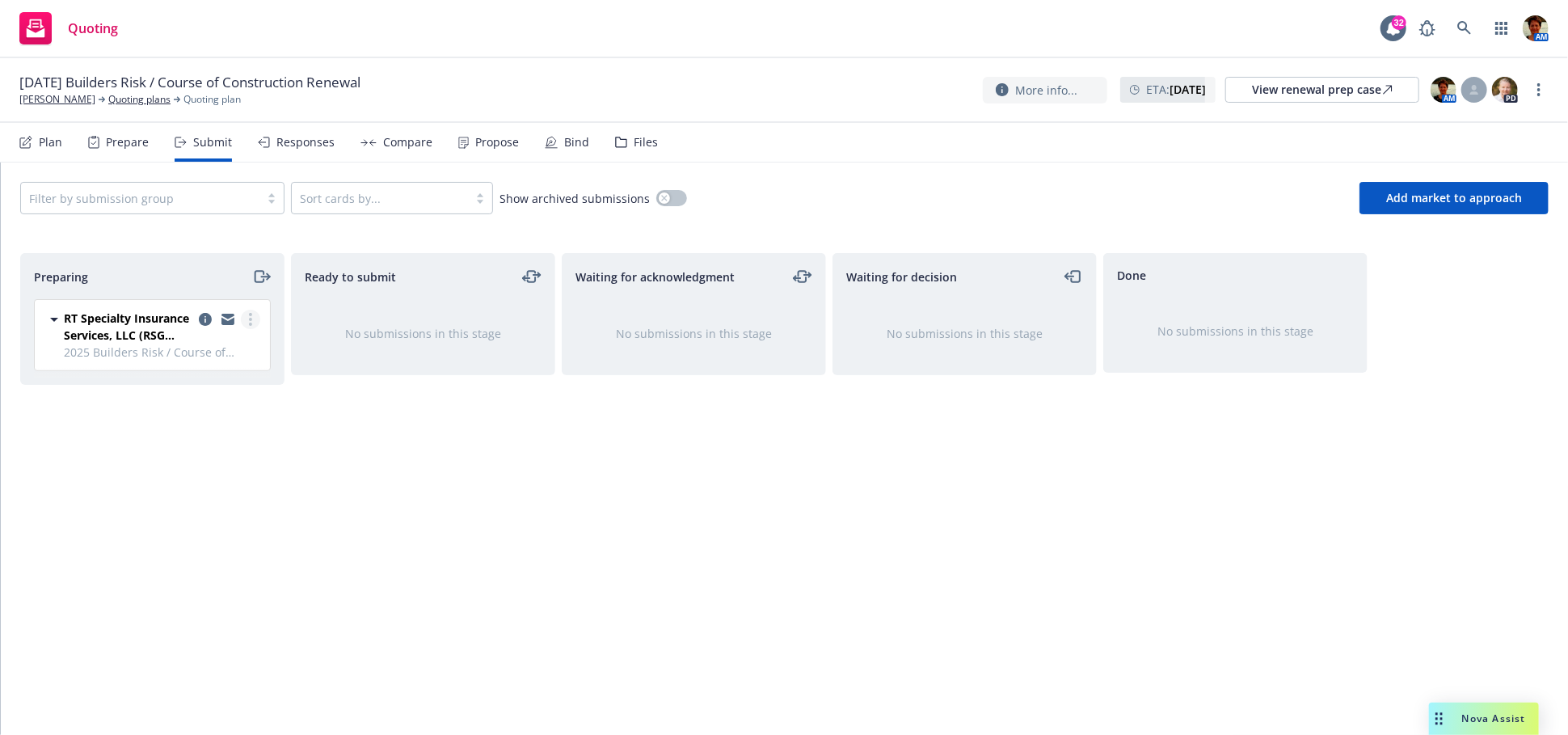
click at [254, 318] on link "more" at bounding box center [250, 319] width 19 height 19
click at [239, 351] on span "Complete preparation" at bounding box center [177, 352] width 158 height 16
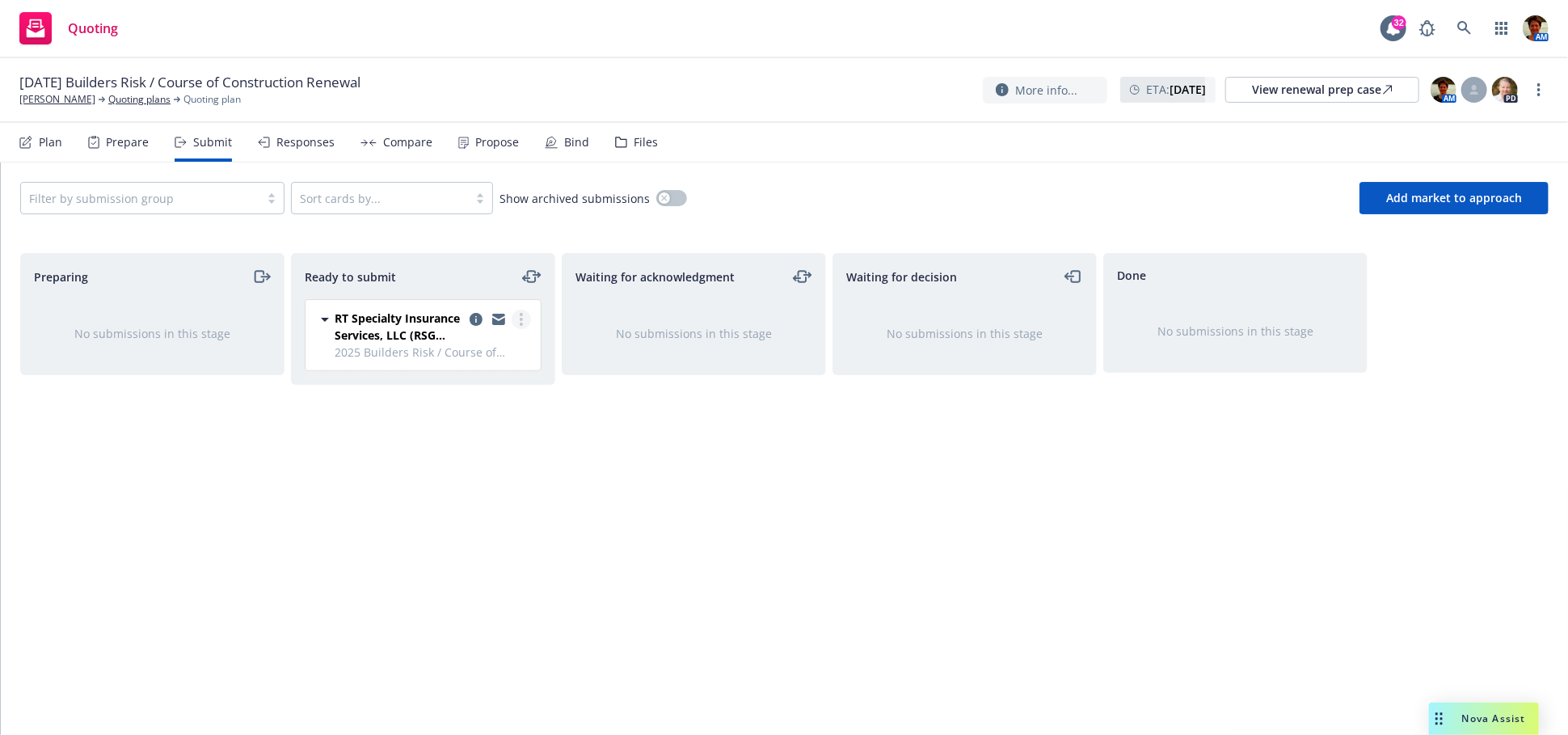
click at [517, 315] on link "more" at bounding box center [521, 319] width 19 height 19
click at [499, 355] on span "Submit to underwriter" at bounding box center [449, 352] width 160 height 16
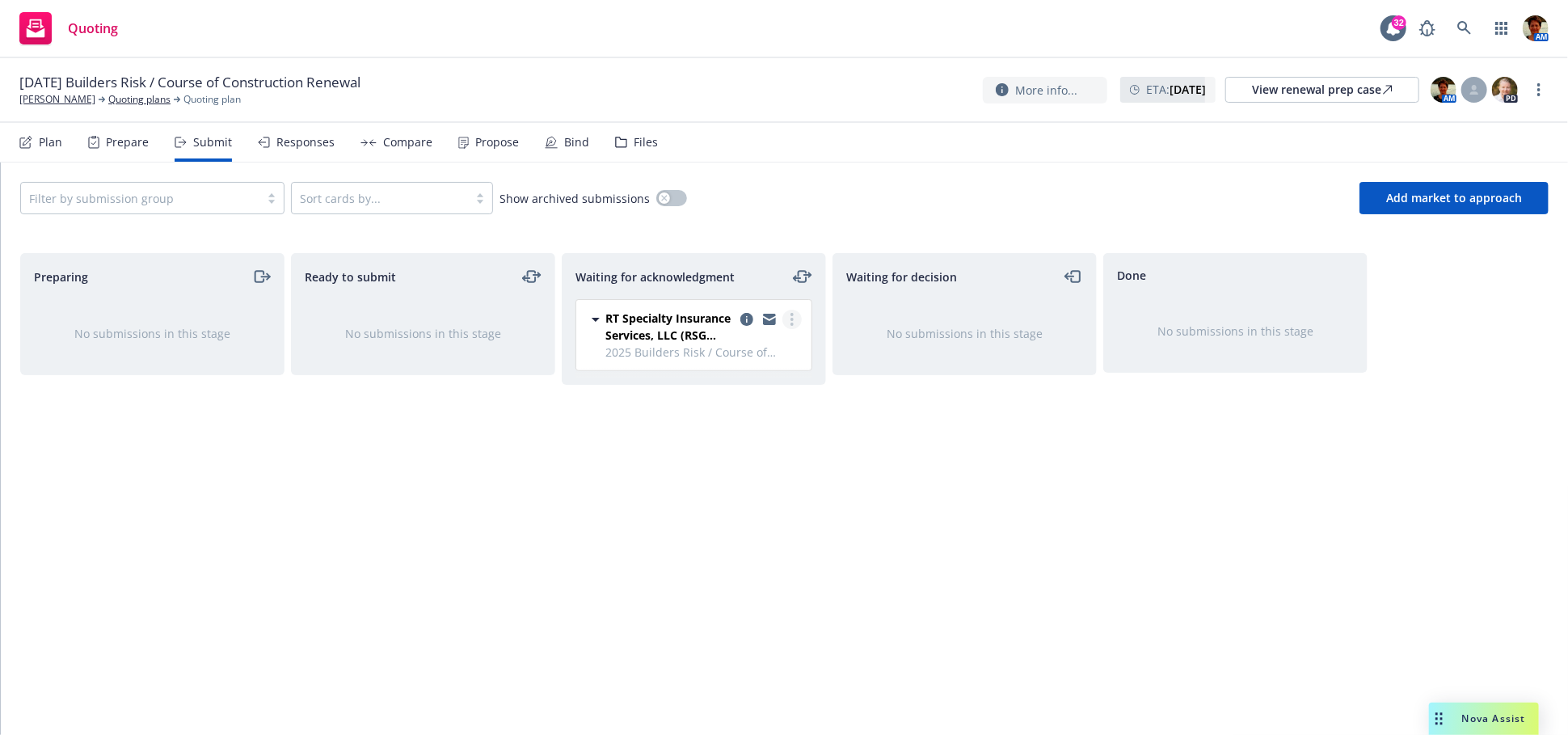
click at [788, 313] on link "more" at bounding box center [791, 319] width 19 height 19
click at [748, 452] on span "Add accepted decision" at bounding box center [720, 449] width 161 height 16
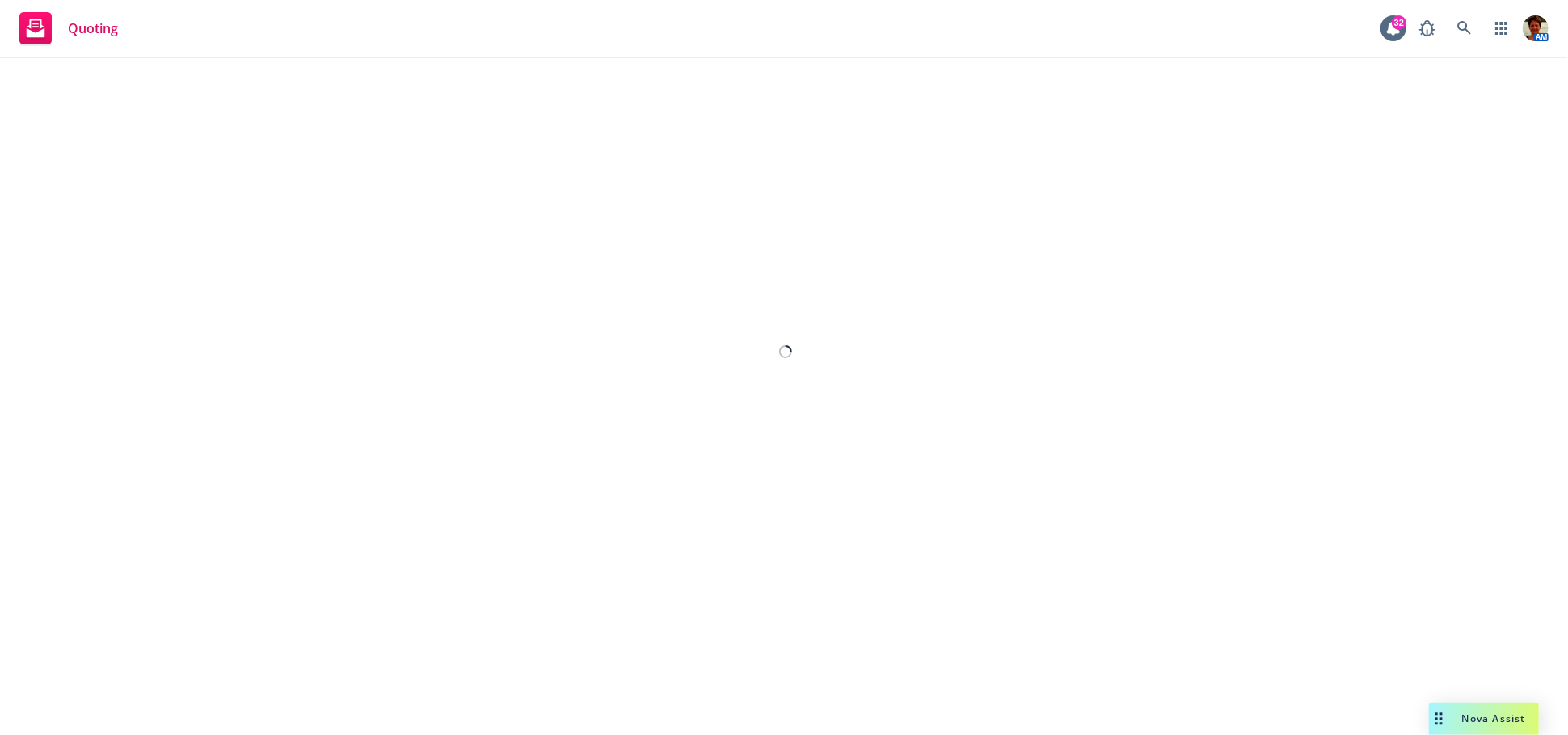
select select "12"
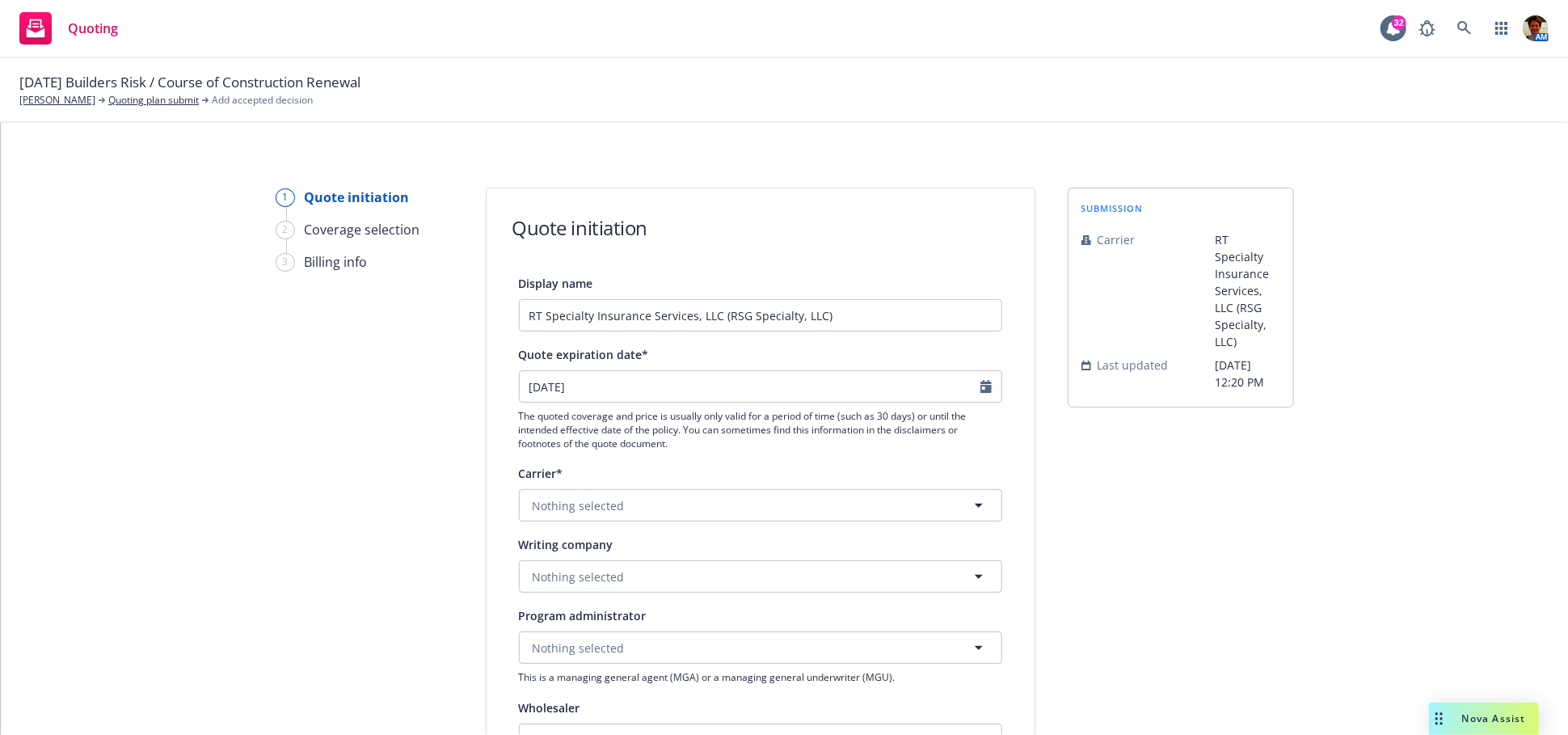
scroll to position [90, 0]
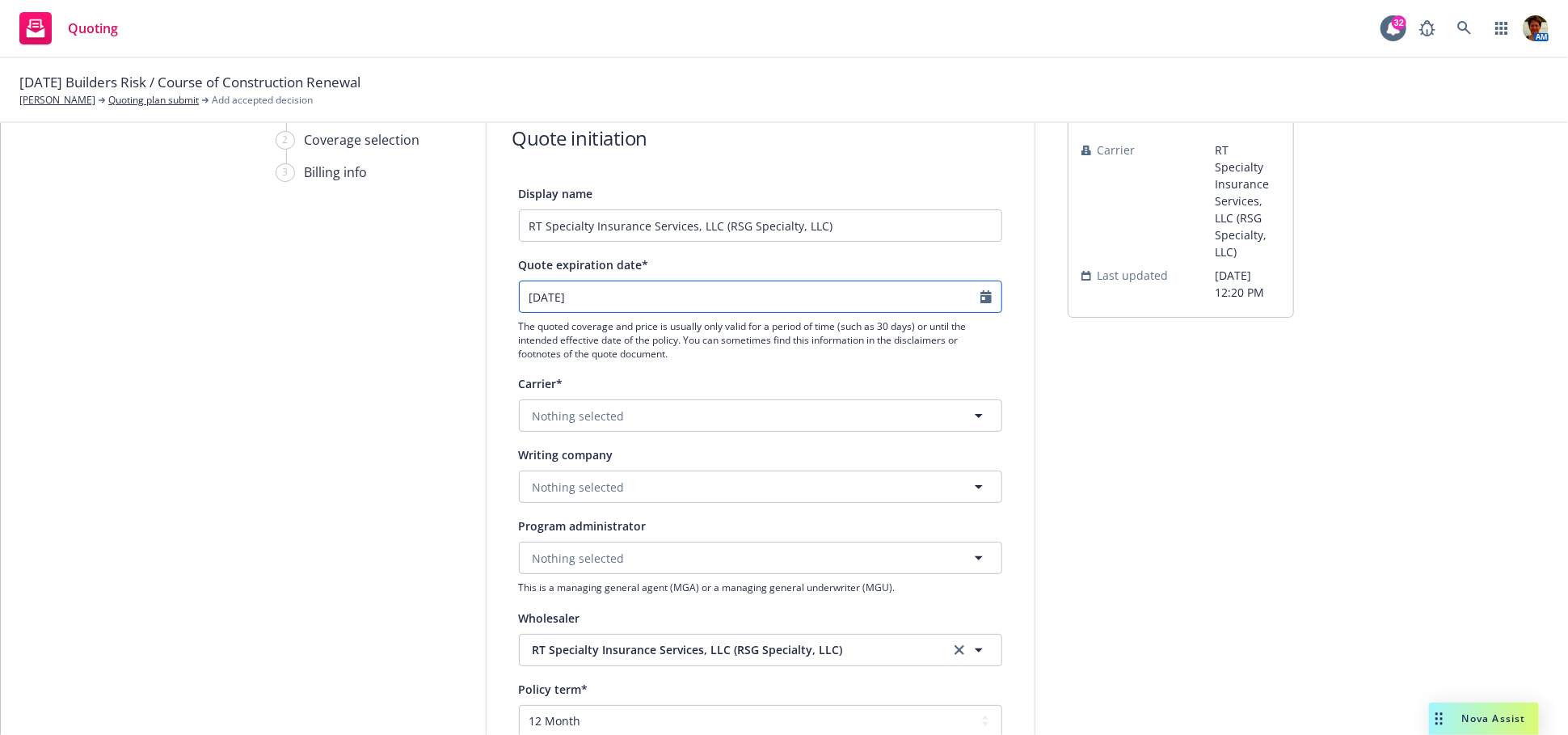
select select "10"
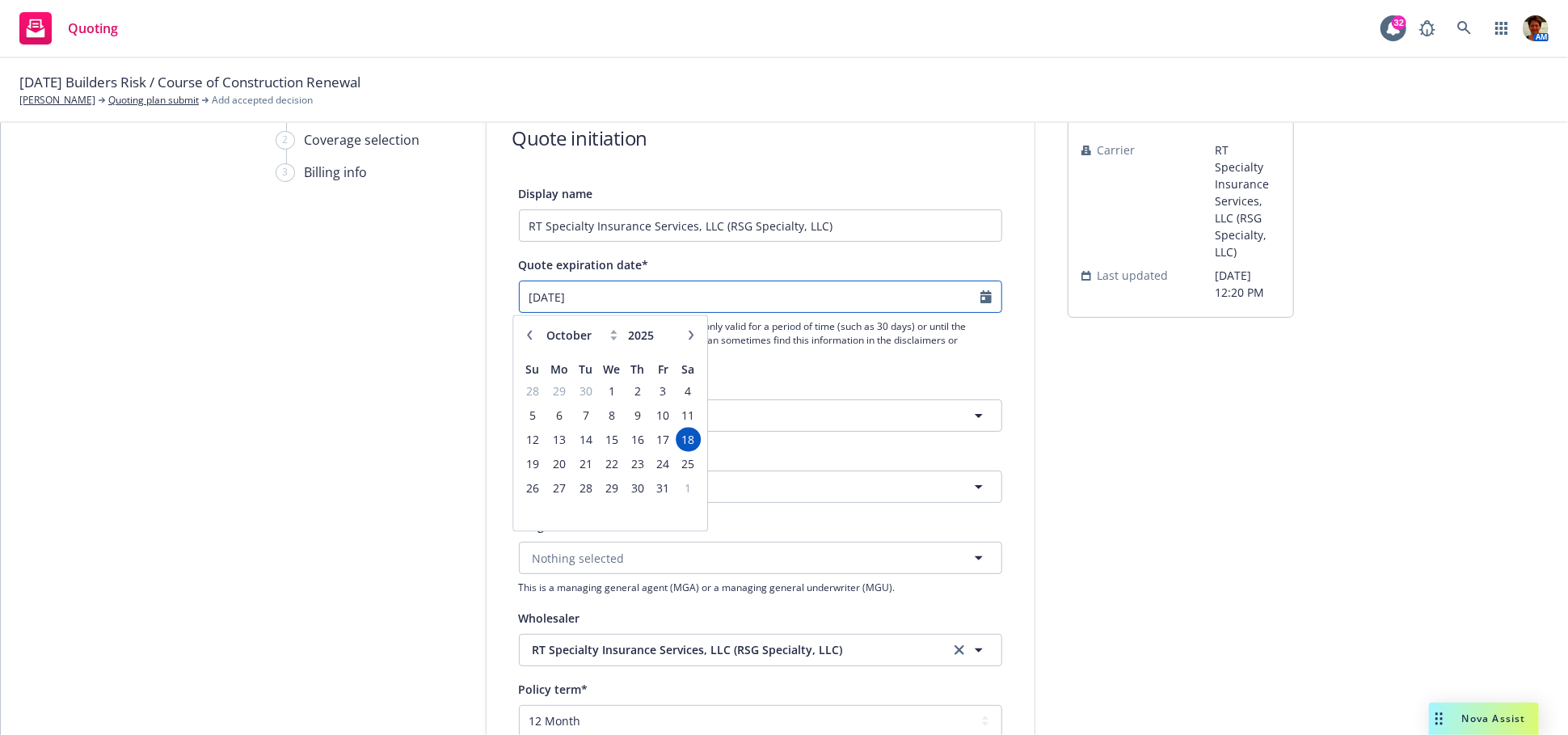
drag, startPoint x: 596, startPoint y: 288, endPoint x: 493, endPoint y: 289, distance: 103.0
click at [495, 287] on div "Display name RT Specialty Insurance Services, LLC (RSG Specialty, LLC) Quote ex…" at bounding box center [760, 633] width 548 height 900
type input "[DATE]"
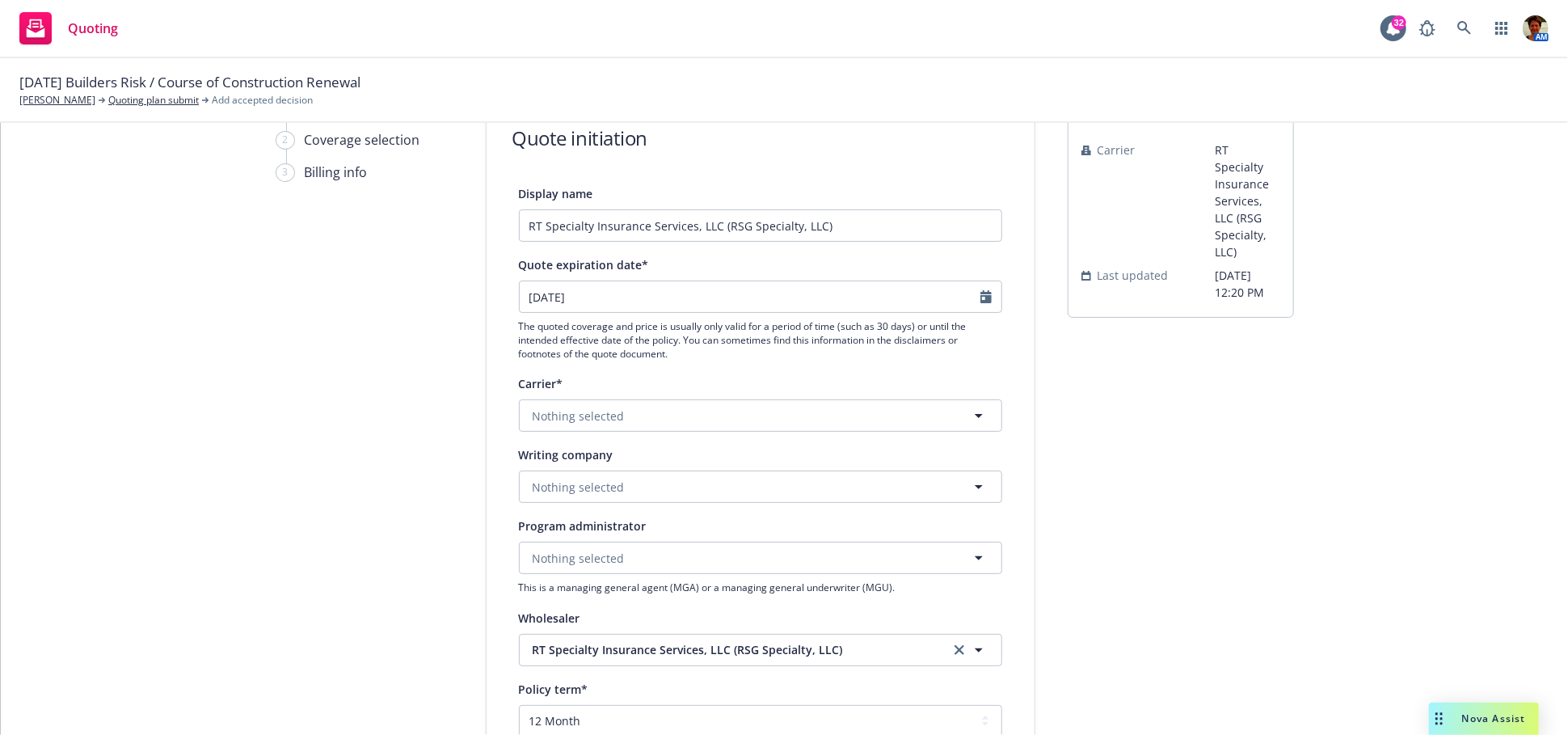
click at [792, 364] on div "Display name RT Specialty Insurance Services, LLC (RSG Specialty, LLC) Quote ex…" at bounding box center [761, 633] width 484 height 900
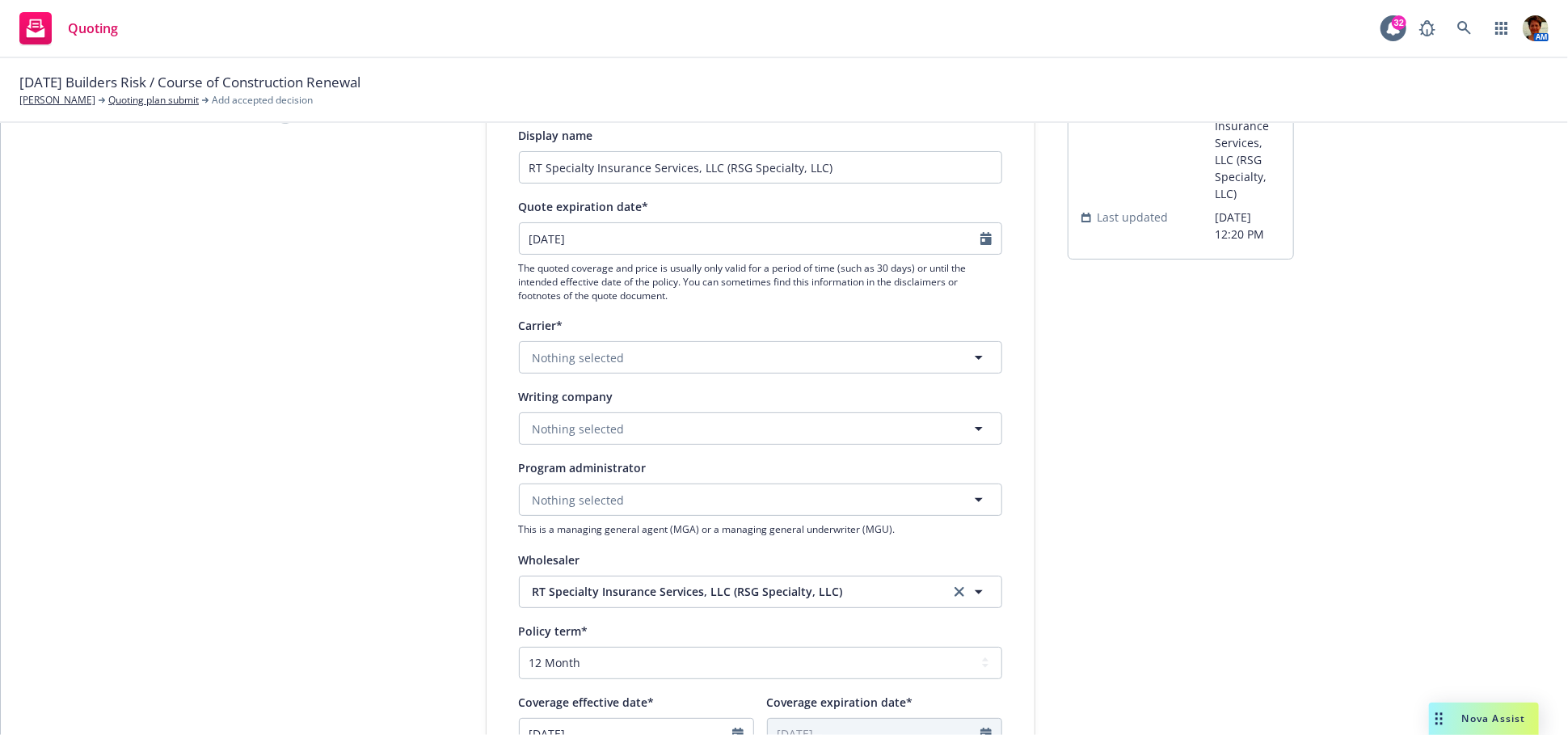
scroll to position [180, 0]
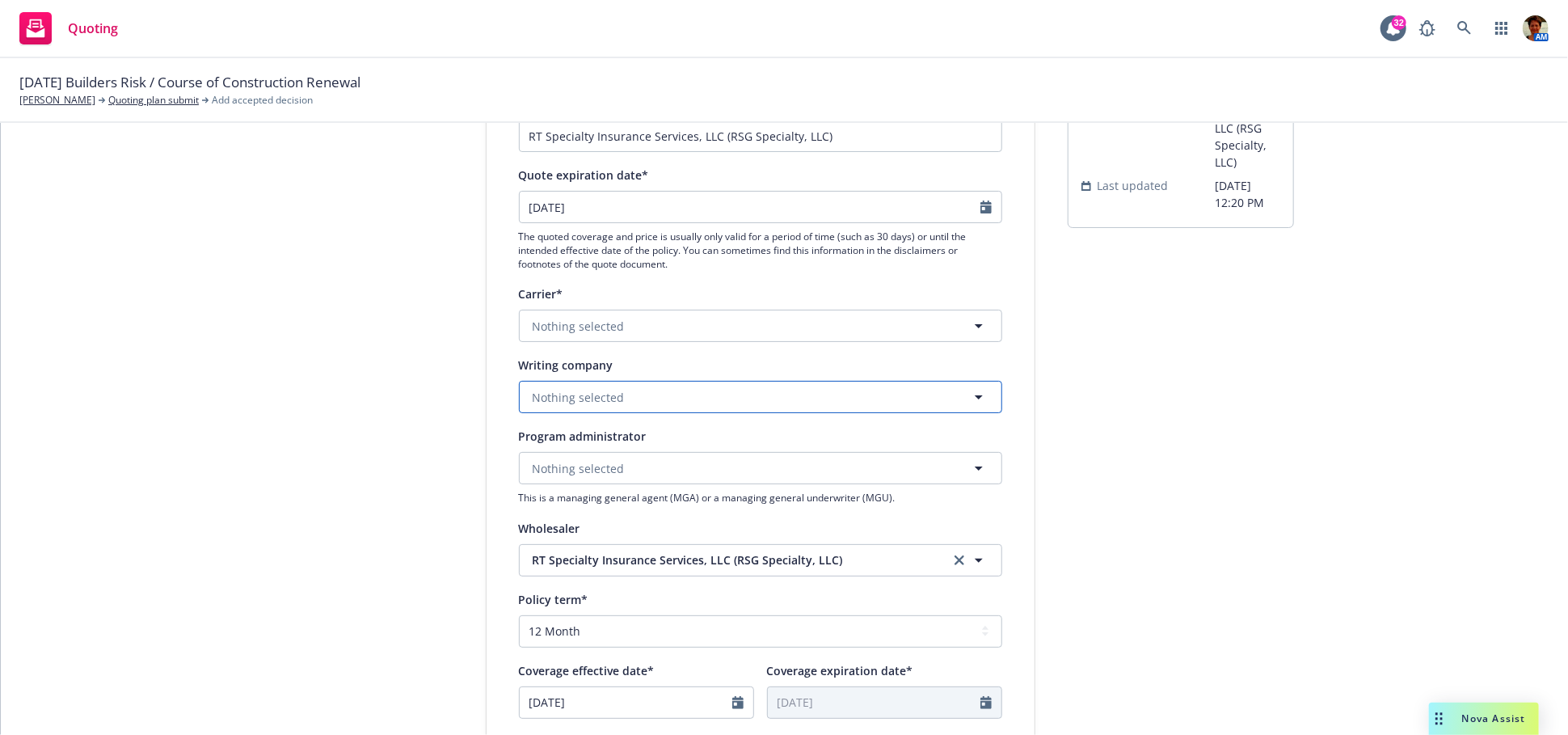
click at [655, 402] on button "Nothing selected" at bounding box center [761, 397] width 484 height 32
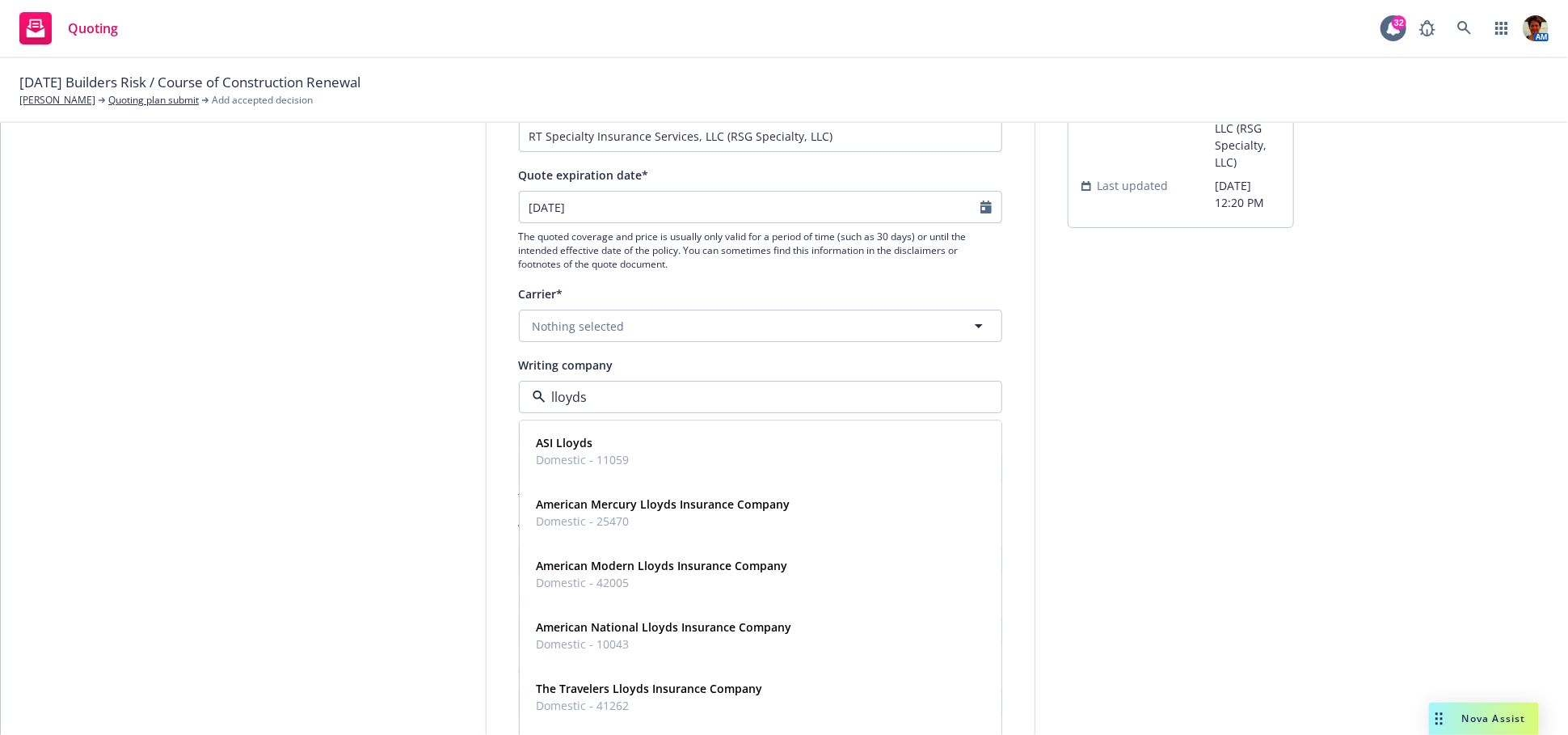
type input "[PERSON_NAME]"
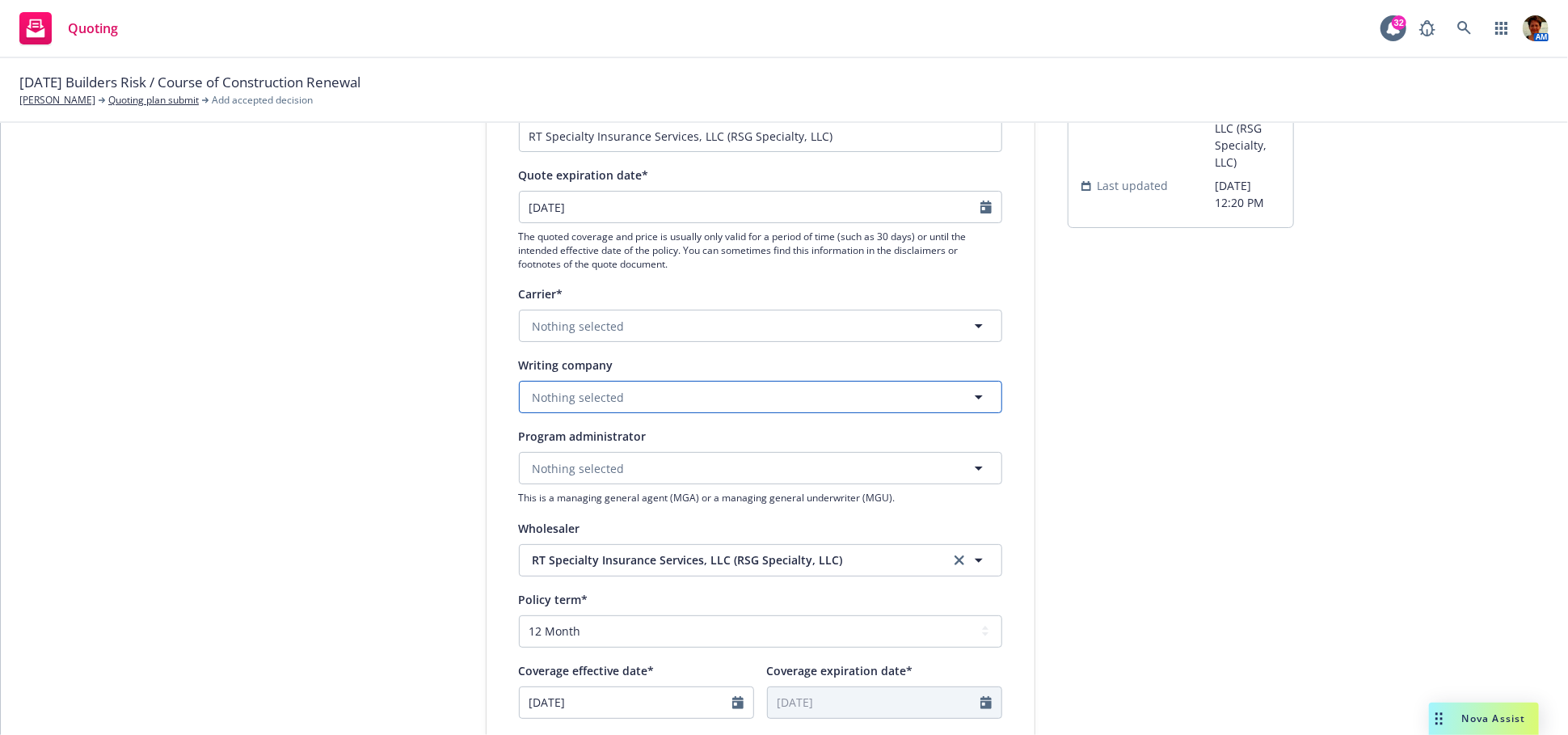
click at [651, 400] on button "Nothing selected" at bounding box center [761, 397] width 484 height 32
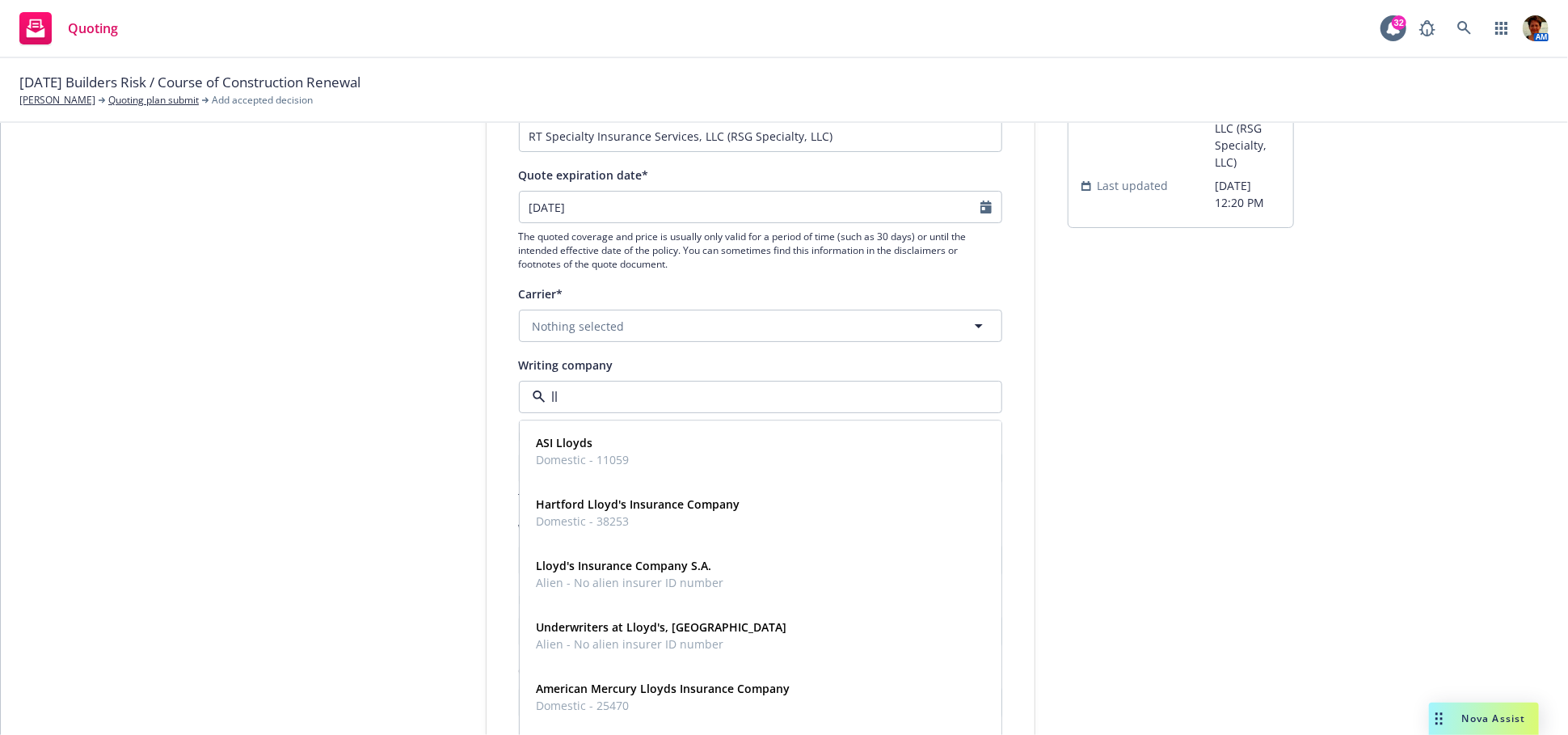
type input "l"
type input "underwriters"
click at [698, 690] on strong "Underwriters at Lloyd's, [GEOGRAPHIC_DATA]" at bounding box center [662, 689] width 250 height 16
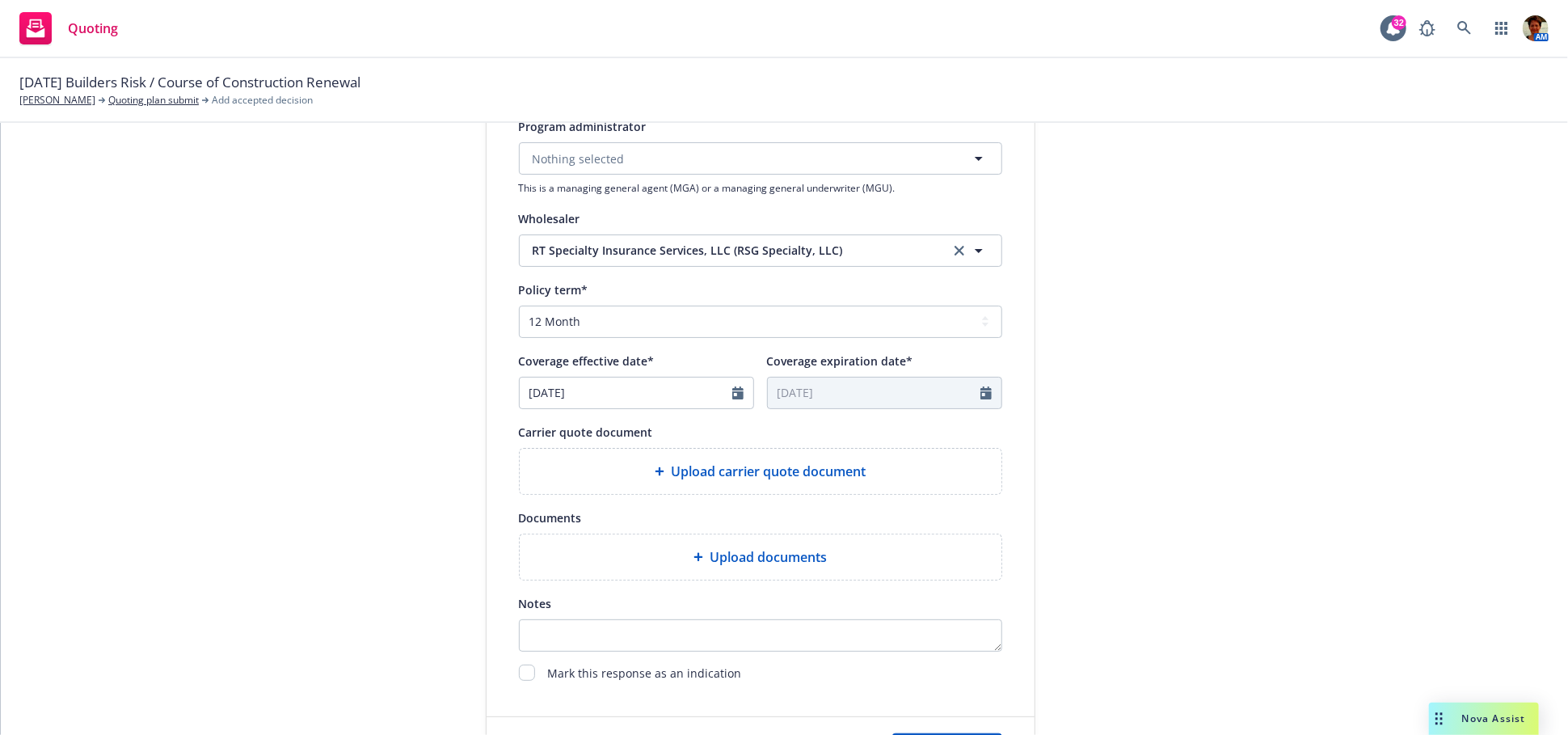
scroll to position [628, 0]
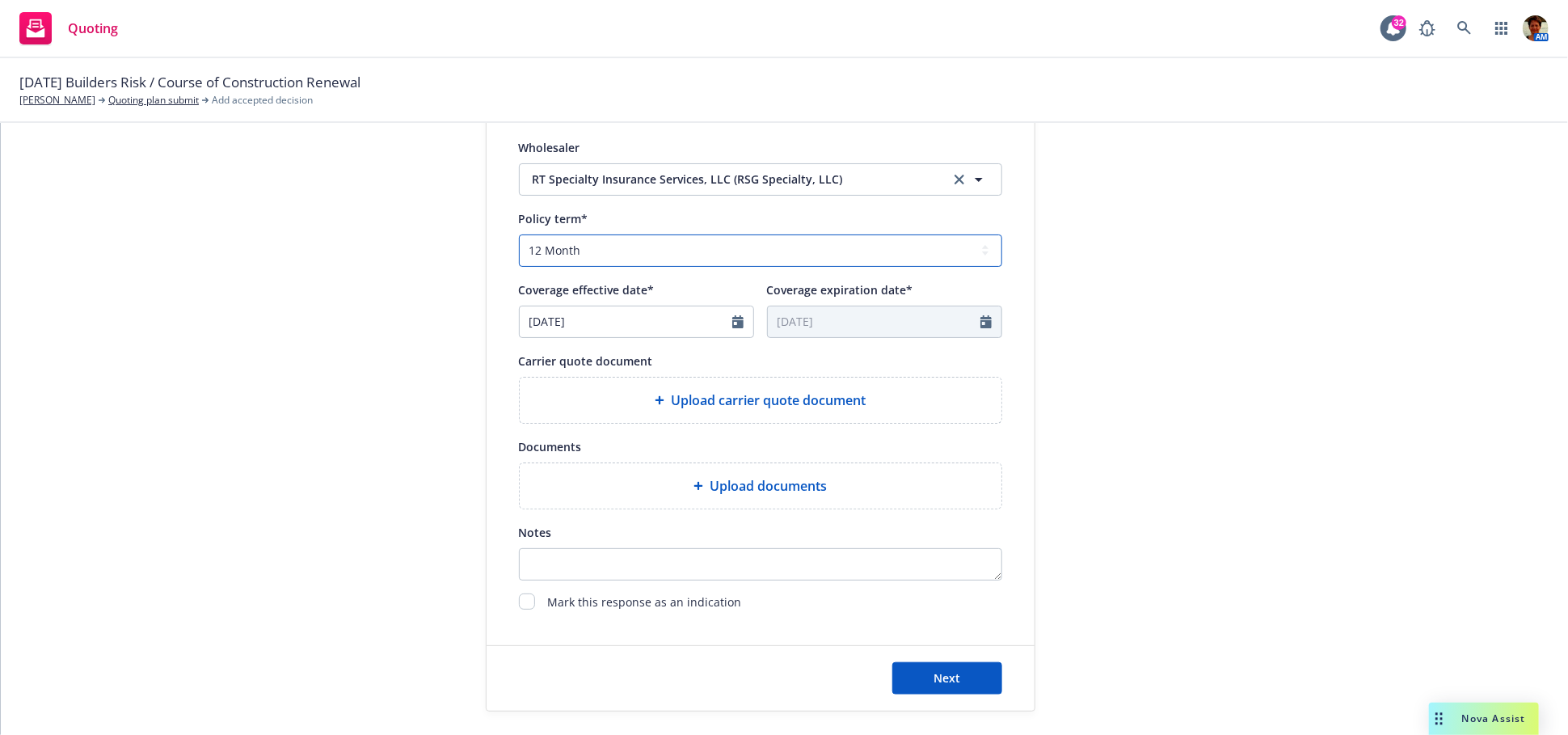
click at [589, 256] on select "Select policy term 12 Month 6 Month 4 Month 3 Month 2 Month 1 Month 36 Month (3…" at bounding box center [761, 250] width 484 height 32
select select "6"
click at [519, 234] on select "Select policy term 12 Month 6 Month 4 Month 3 Month 2 Month 1 Month 36 Month (3…" at bounding box center [761, 250] width 484 height 32
type input "[DATE]"
click at [608, 564] on textarea "Notes" at bounding box center [761, 564] width 484 height 32
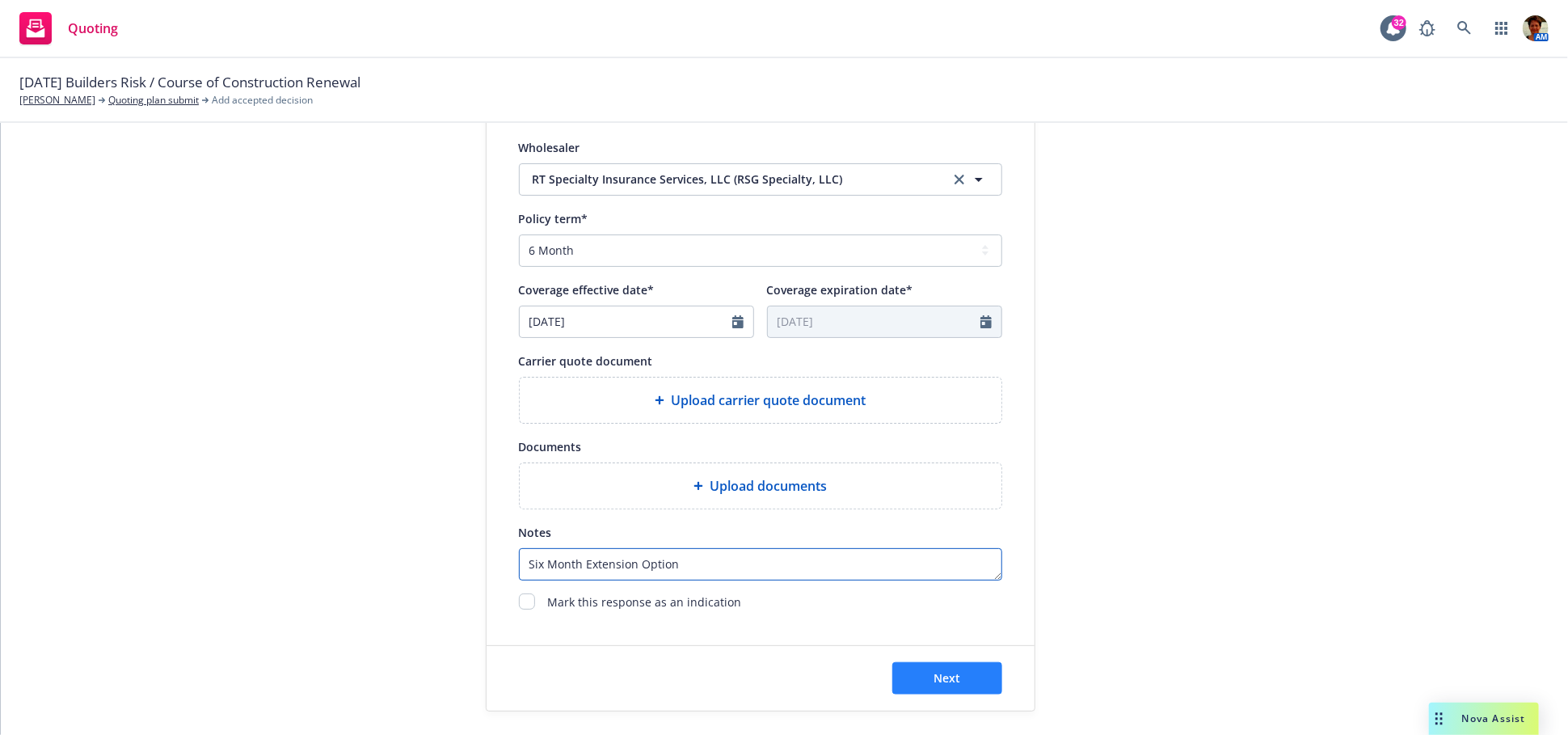
type textarea "Six Month Extension Option"
click at [955, 668] on button "Next" at bounding box center [947, 678] width 110 height 32
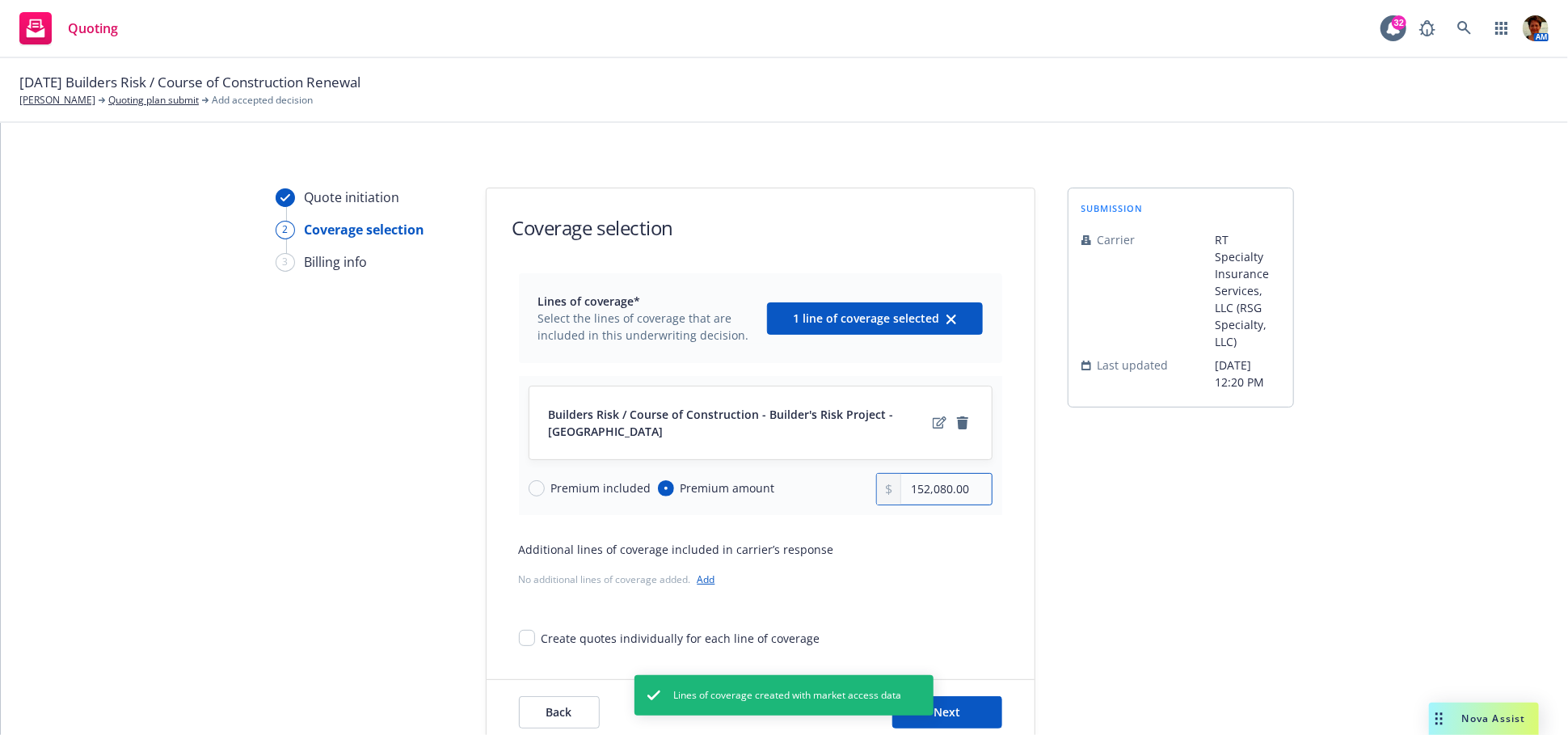
drag, startPoint x: 927, startPoint y: 494, endPoint x: 899, endPoint y: 497, distance: 28.2
click at [901, 497] on input "152,080.00" at bounding box center [945, 488] width 90 height 31
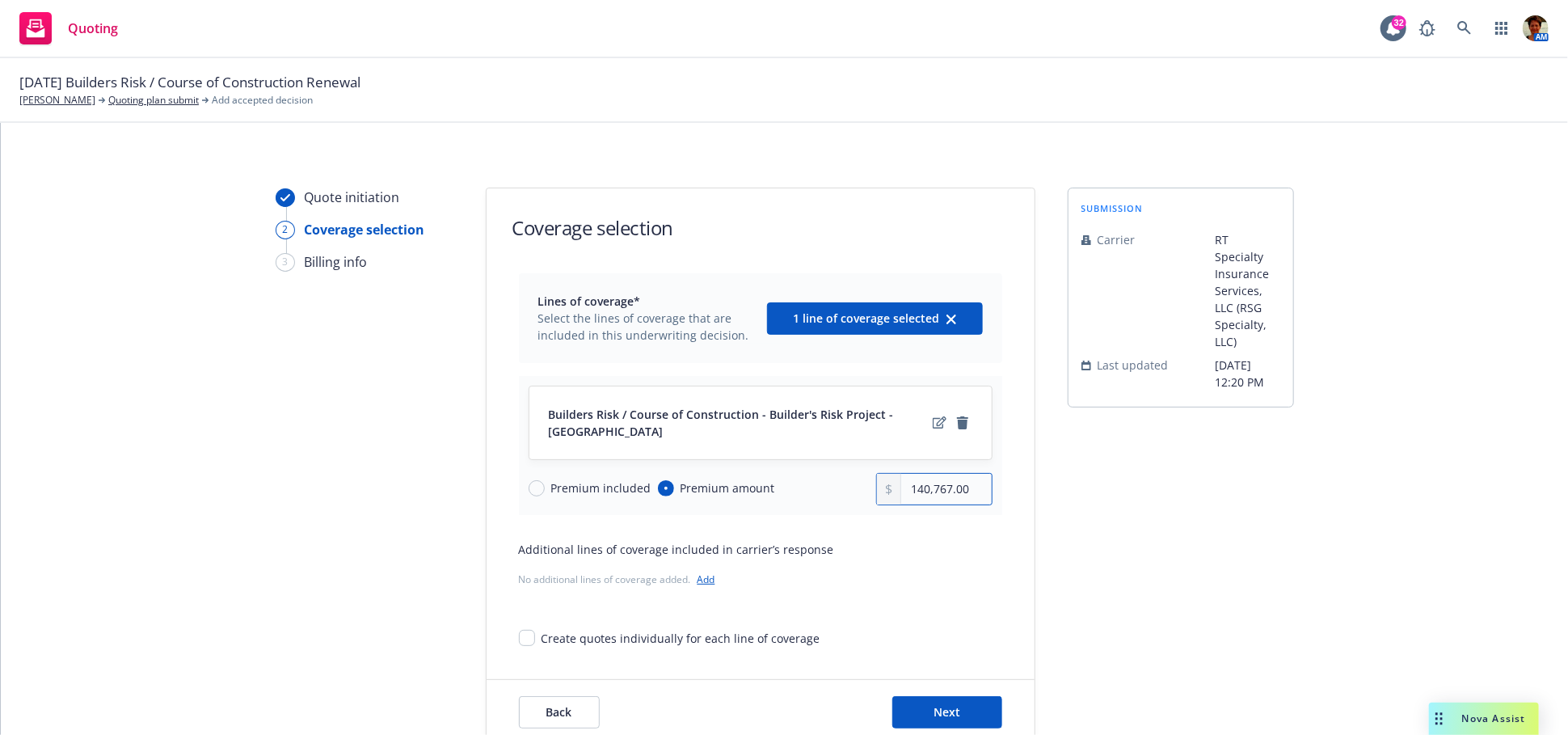
type input "140,767.00"
click at [938, 700] on button "Next" at bounding box center [947, 712] width 110 height 32
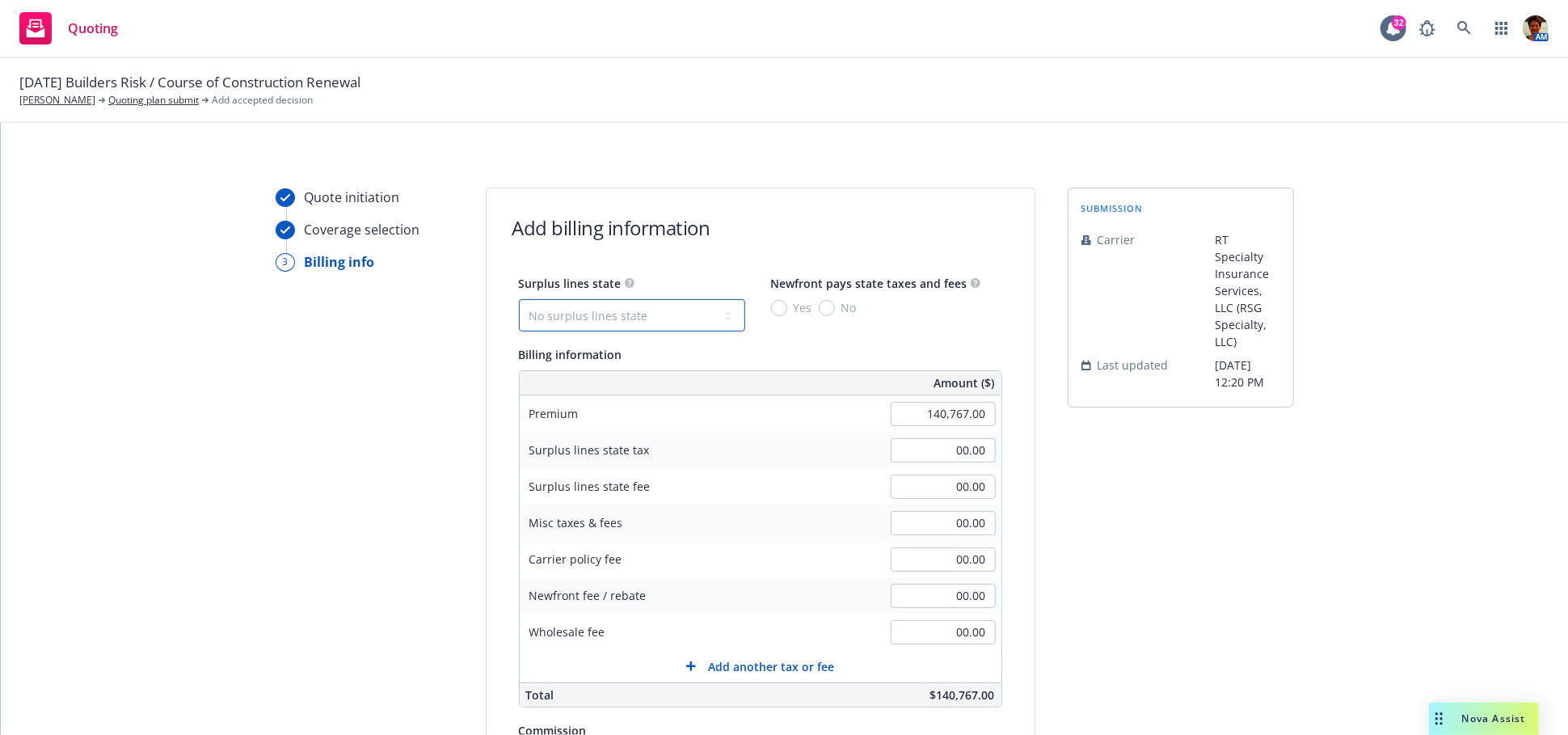
click at [653, 311] on select "No surplus lines state [US_STATE] [US_STATE] [US_STATE] [US_STATE] [US_STATE] […" at bounding box center [632, 315] width 226 height 32
select select "CA"
click at [519, 299] on select "No surplus lines state [US_STATE] [US_STATE] [US_STATE] [US_STATE] [US_STATE] […" at bounding box center [632, 315] width 226 height 32
type input "4,223.01"
type input "253.38"
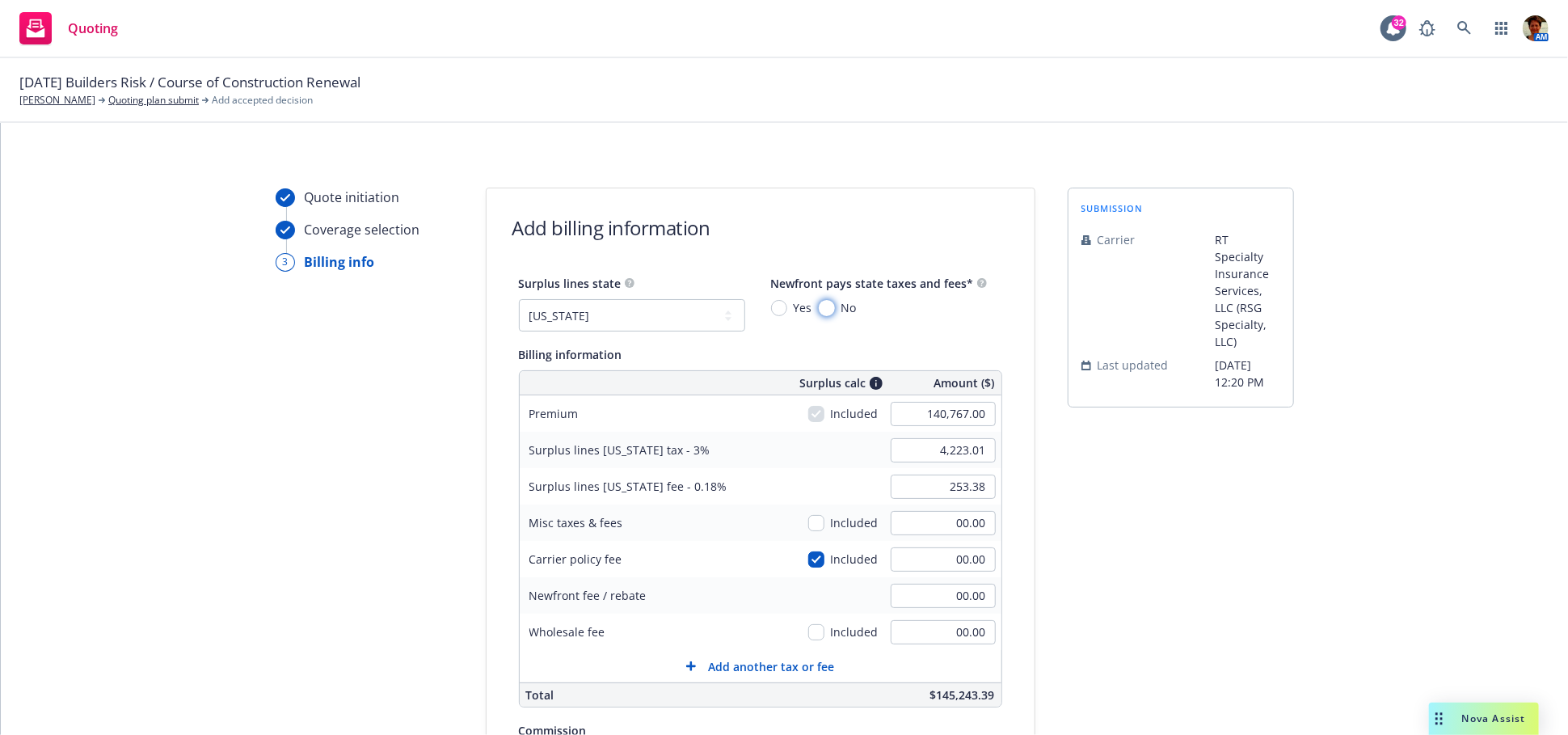
click at [819, 307] on input "No" at bounding box center [827, 308] width 16 height 16
radio input "true"
click at [941, 598] on input "00.00" at bounding box center [942, 596] width 105 height 24
type input "750.00"
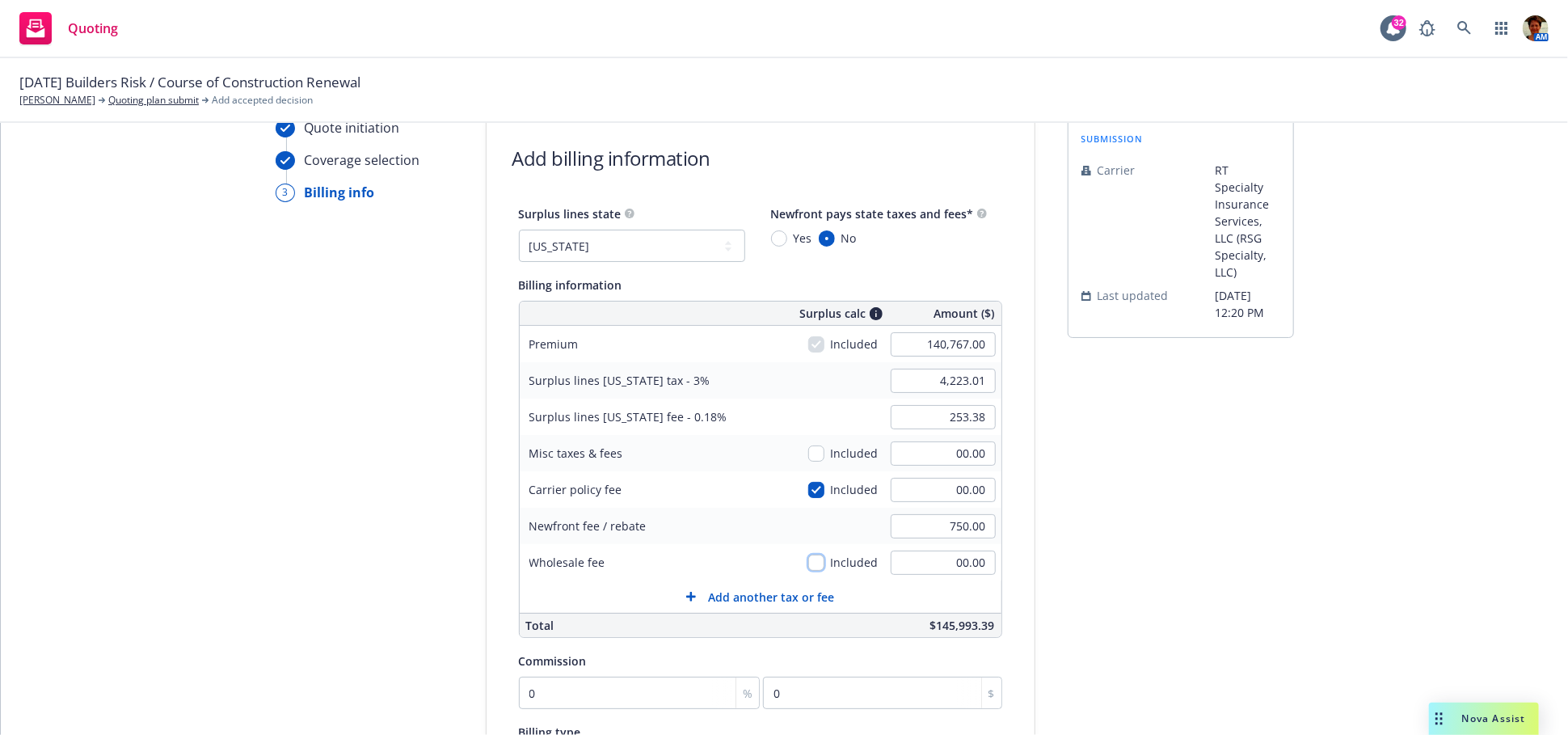
scroll to position [269, 0]
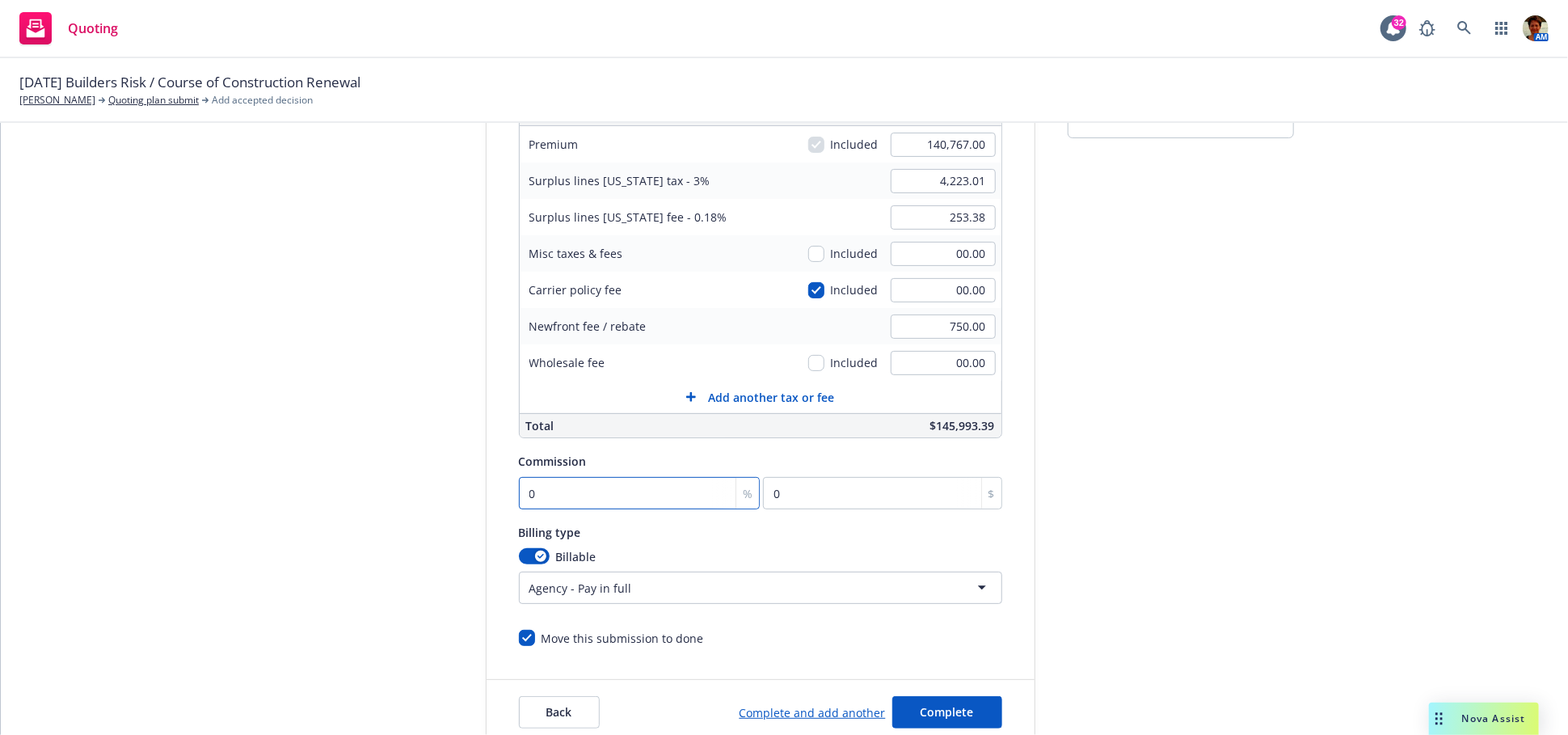
click at [580, 500] on input "0" at bounding box center [639, 493] width 242 height 32
type input "1"
type input "1407.67"
type input "10"
type input "14076.7"
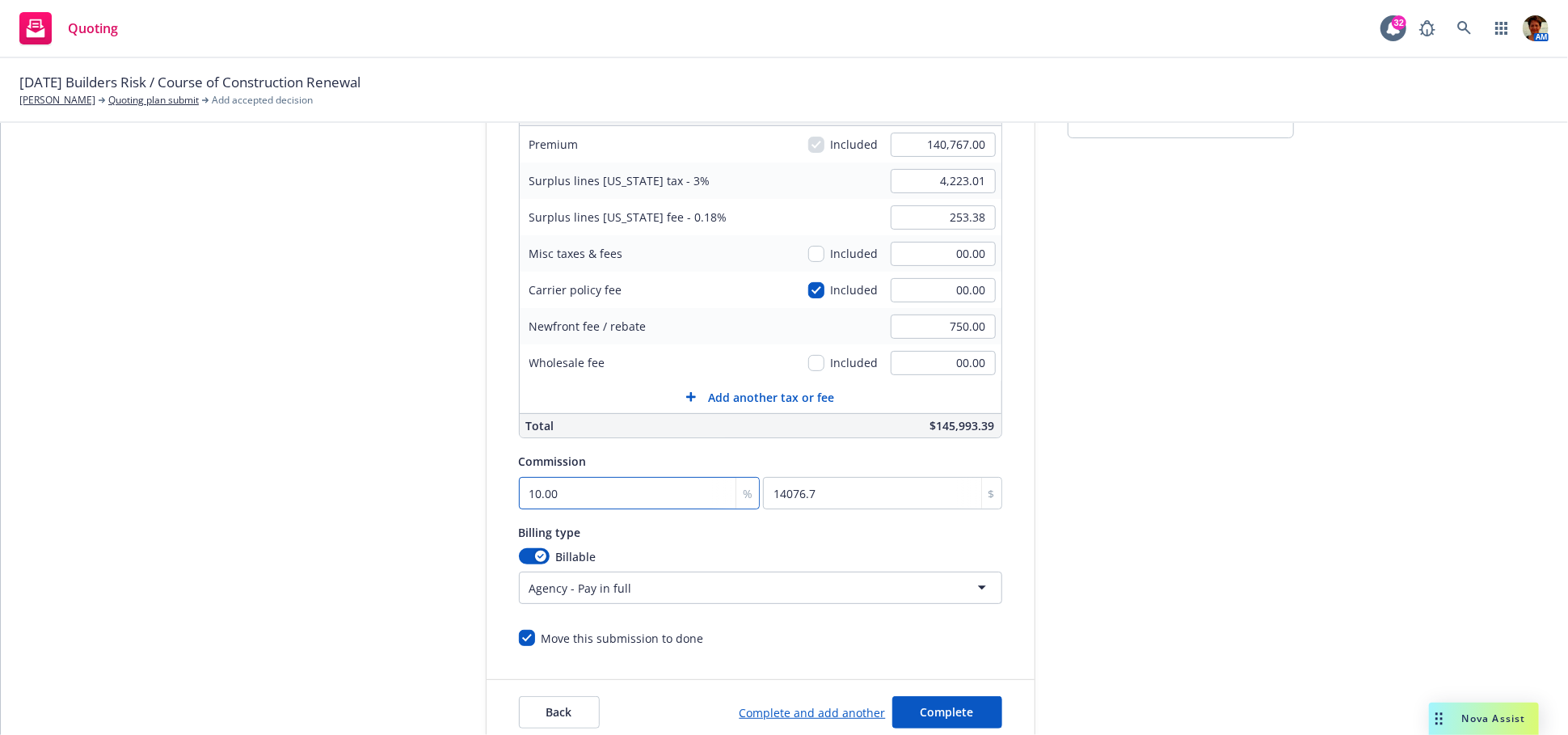
type input "10.00"
click at [945, 706] on span "Complete" at bounding box center [947, 712] width 54 height 16
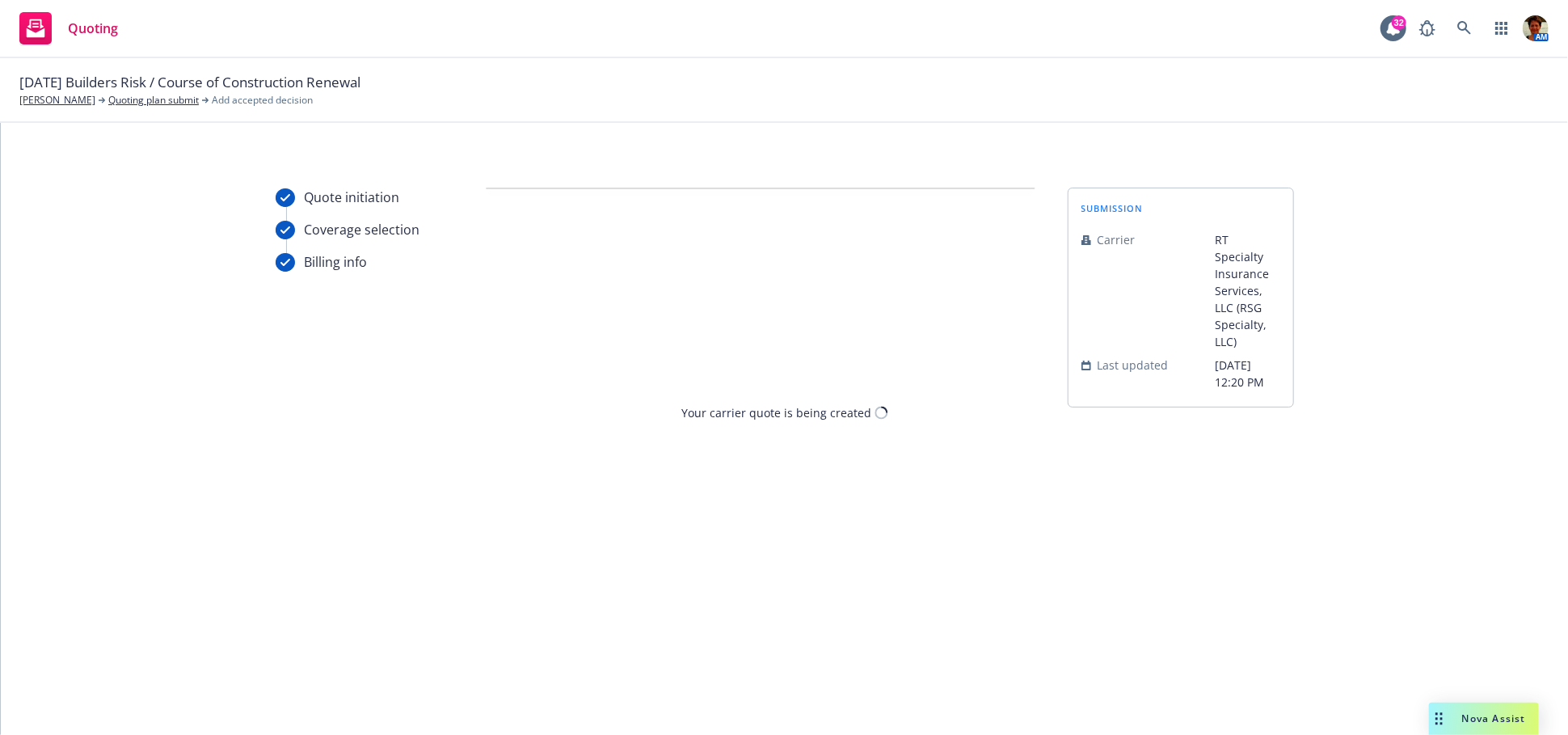
scroll to position [0, 0]
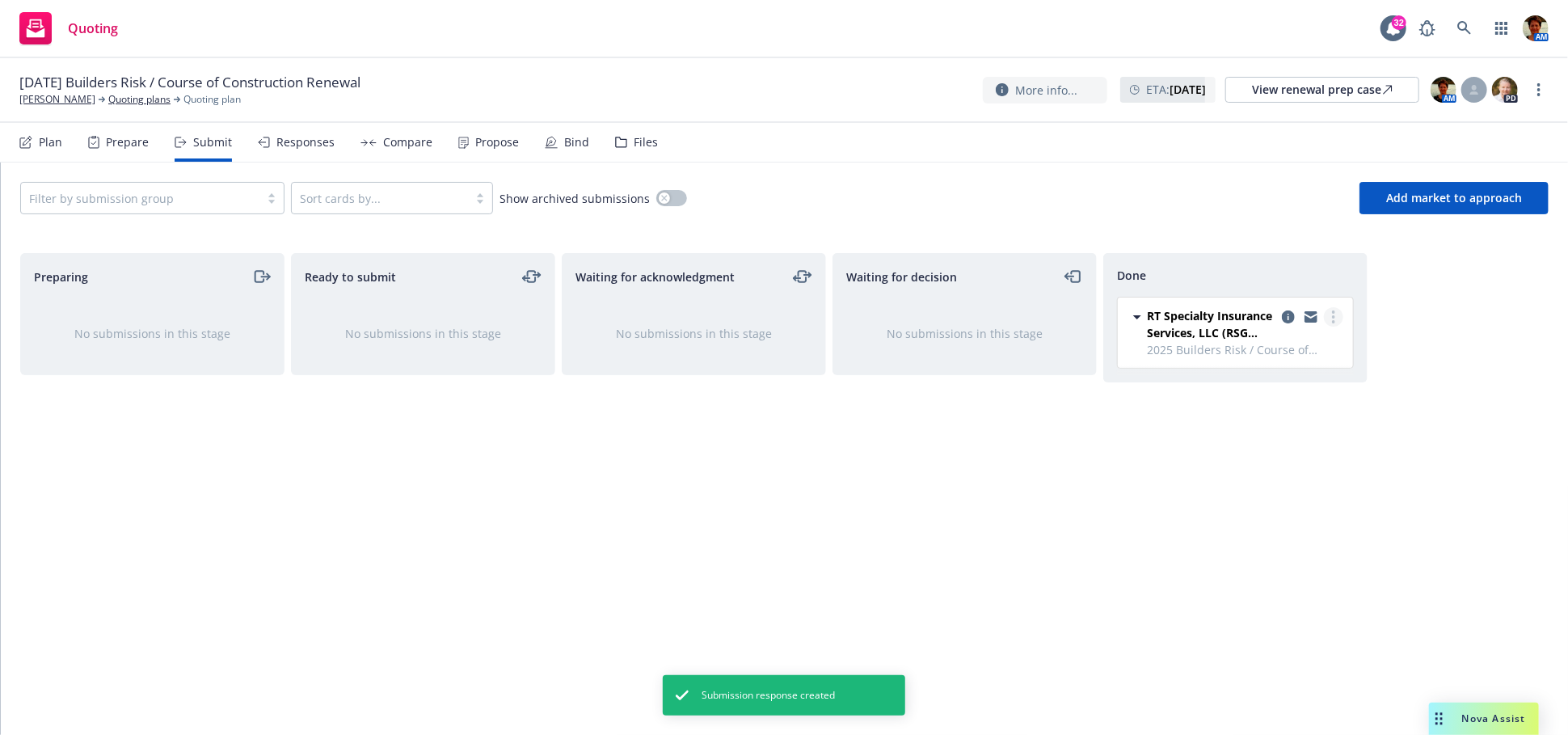
click at [1332, 315] on icon "more" at bounding box center [1333, 317] width 3 height 13
click at [1248, 371] on link "Add accepted decision" at bounding box center [1261, 382] width 161 height 32
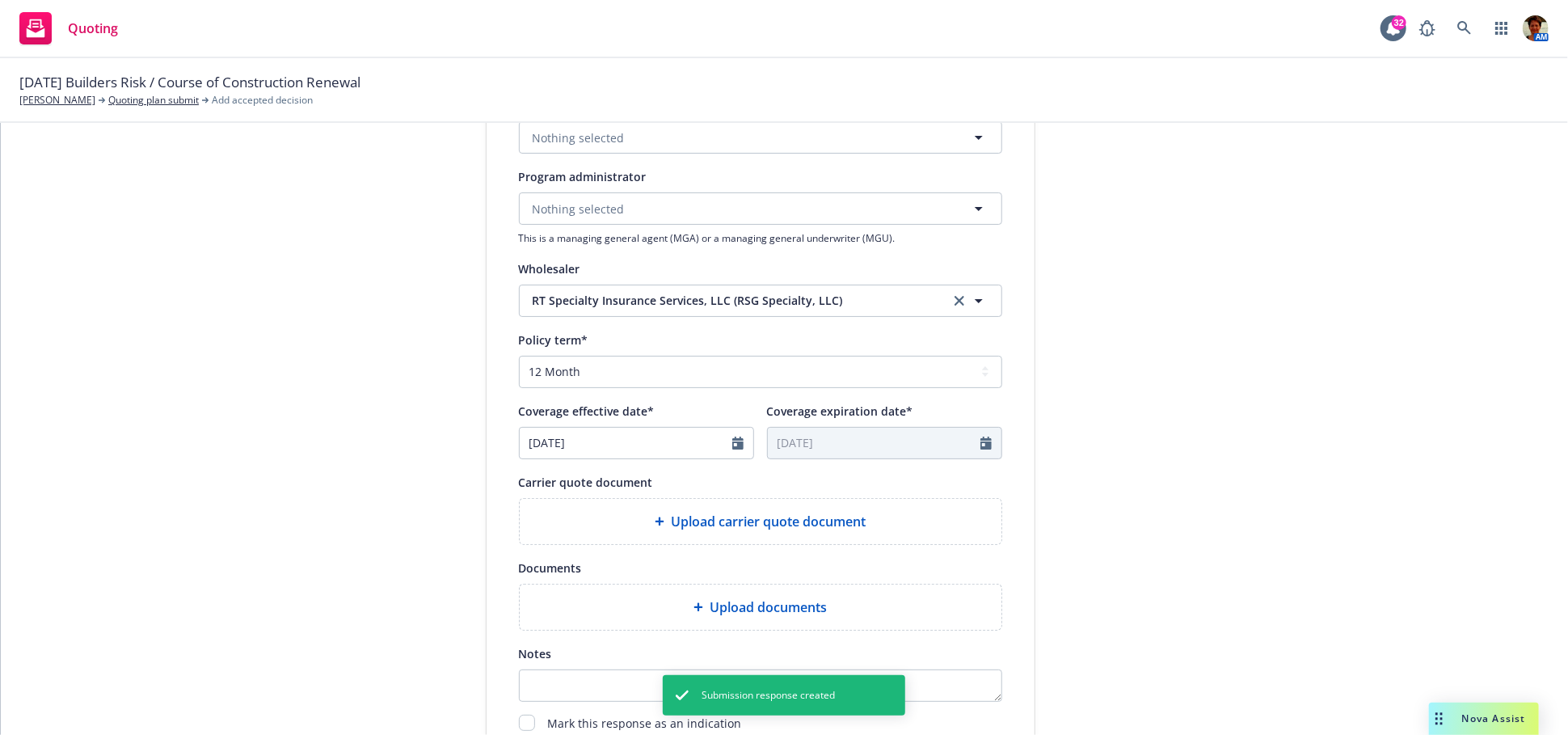
scroll to position [449, 0]
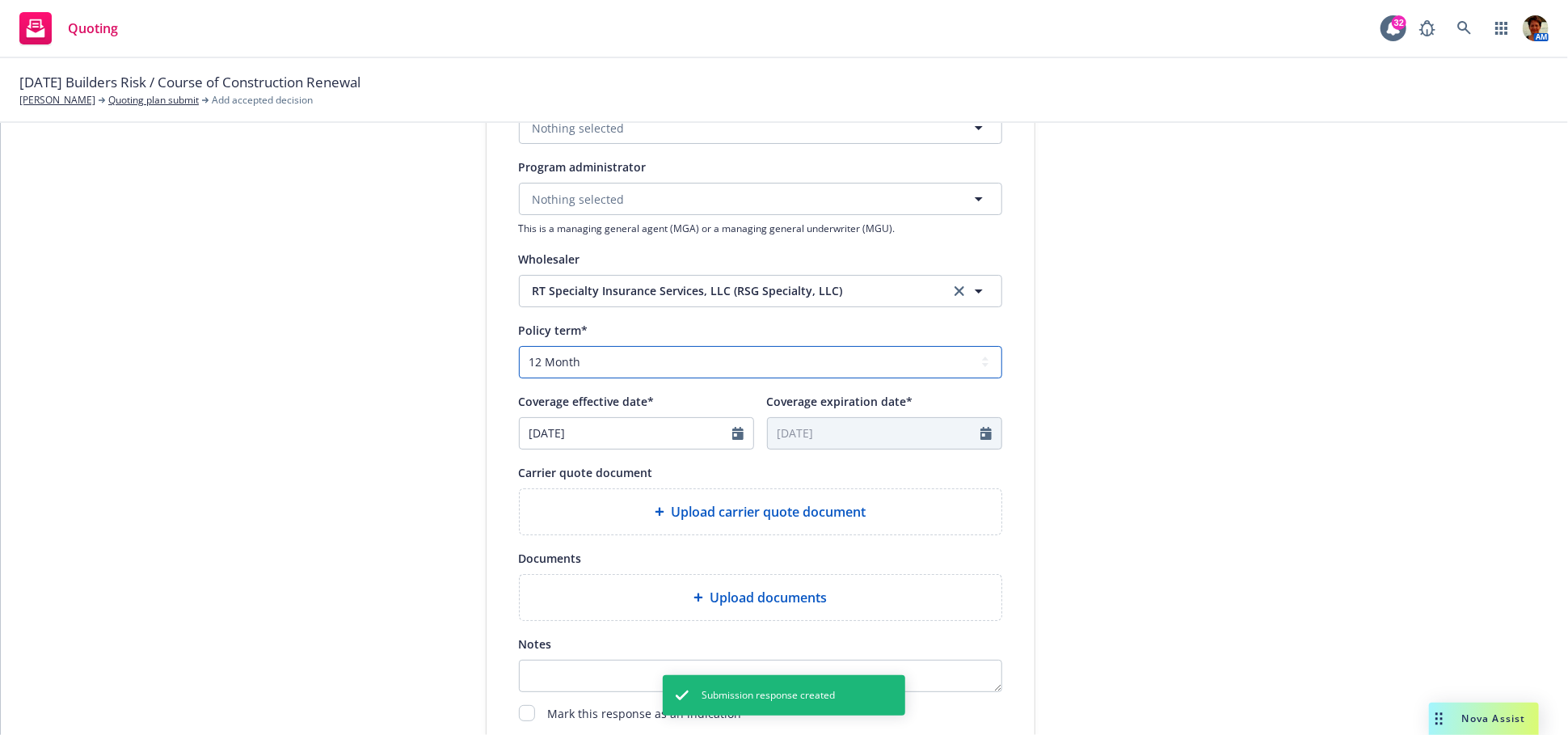
click at [664, 365] on select "Select policy term 12 Month 6 Month 4 Month 3 Month 2 Month 1 Month 36 Month (3…" at bounding box center [761, 361] width 484 height 32
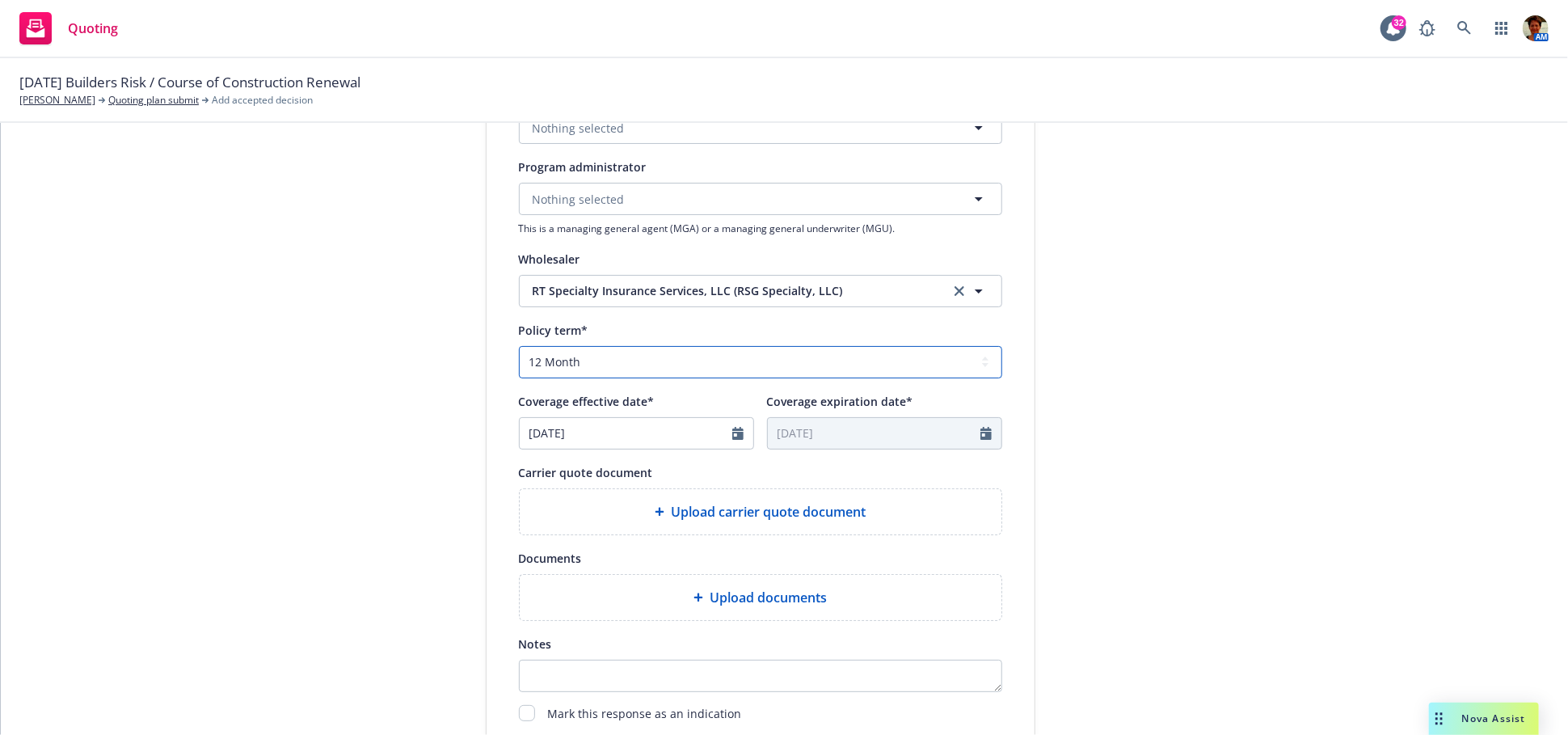
select select "other"
click at [519, 346] on select "Select policy term 12 Month 6 Month 4 Month 3 Month 2 Month 1 Month 36 Month (3…" at bounding box center [761, 361] width 484 height 32
select select "9"
click at [855, 430] on input "[DATE]" at bounding box center [874, 433] width 212 height 31
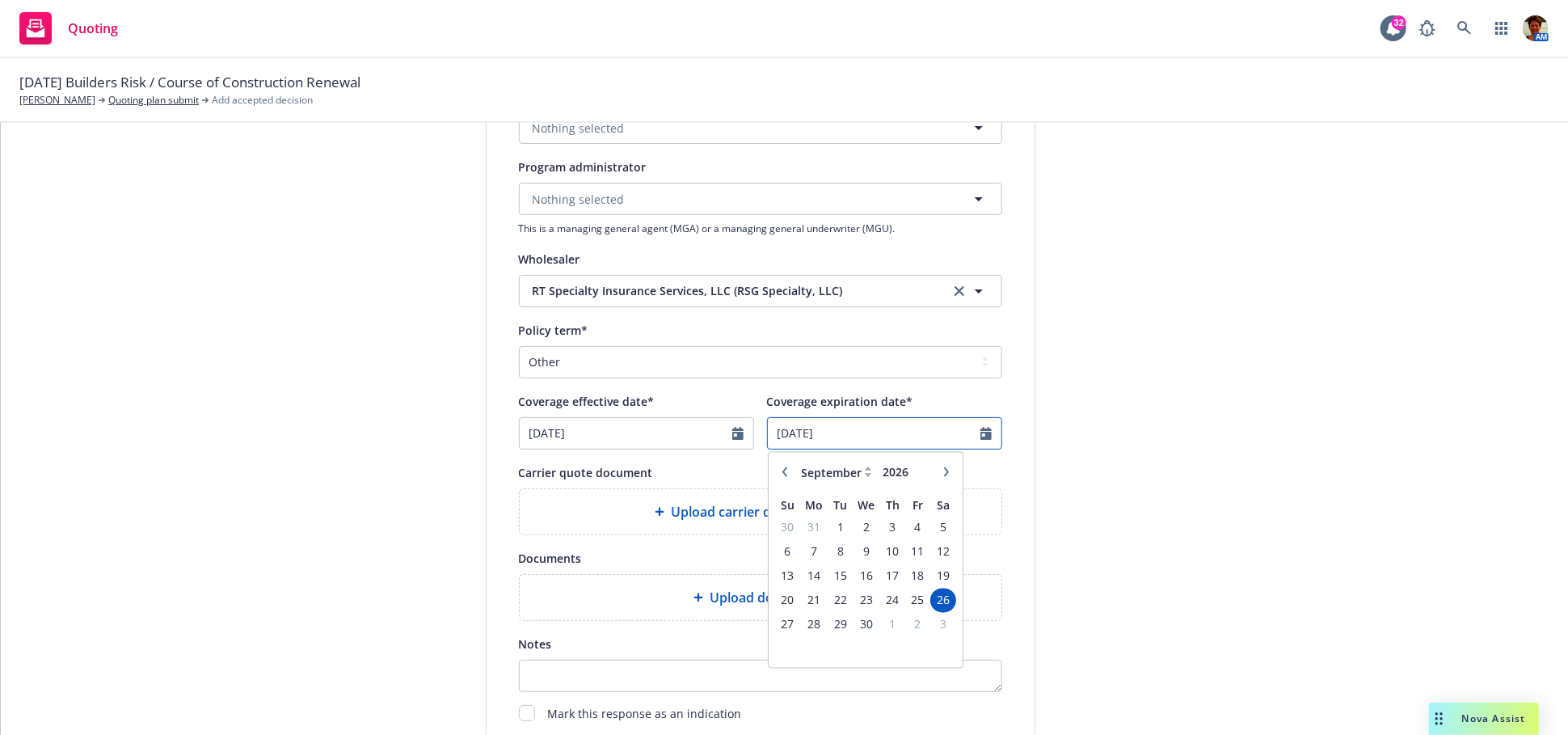
type input "[DATE]"
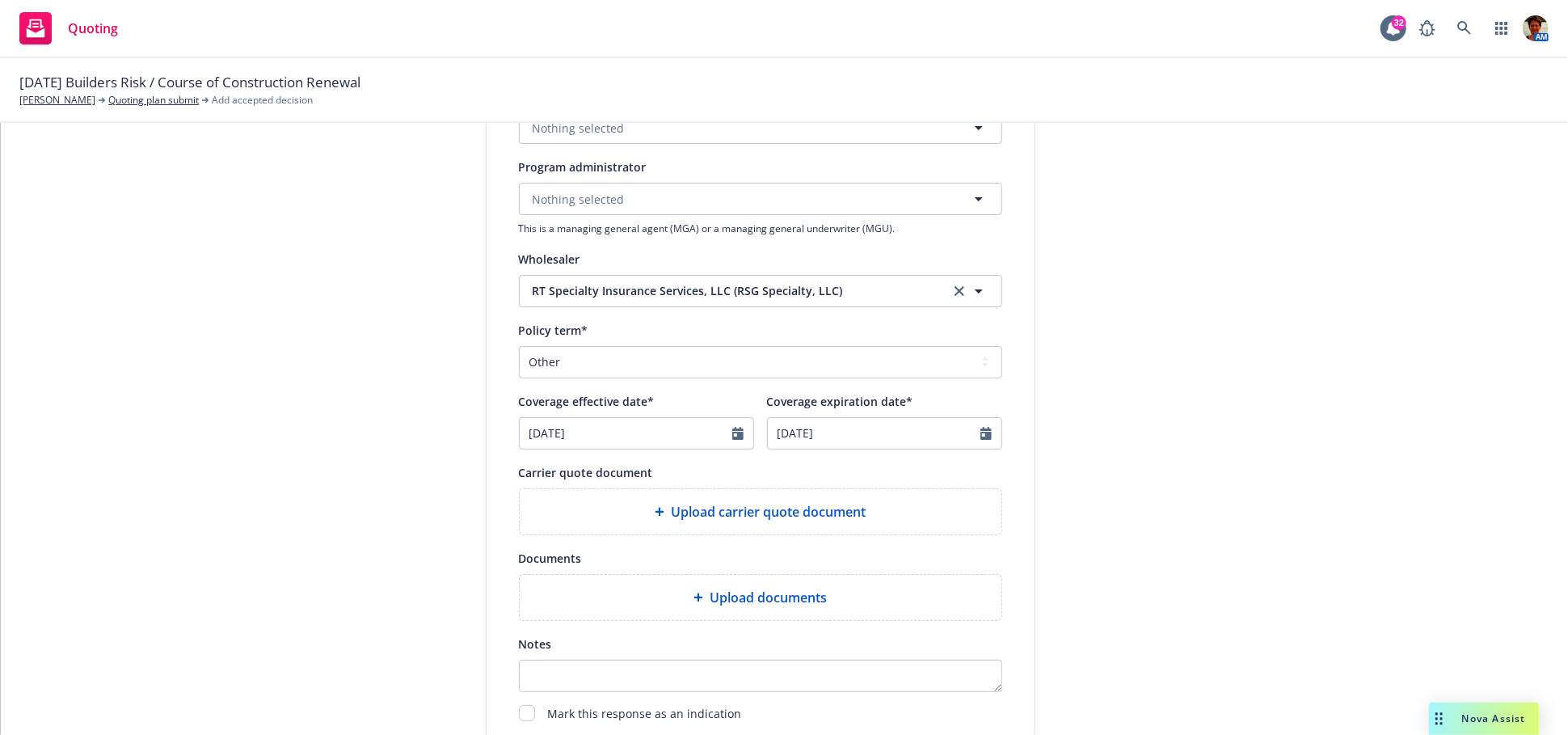
click at [1165, 418] on div "submission Carrier RT Specialty Insurance Services, LLC (RSG Specialty, LLC) La…" at bounding box center [1181, 281] width 226 height 1084
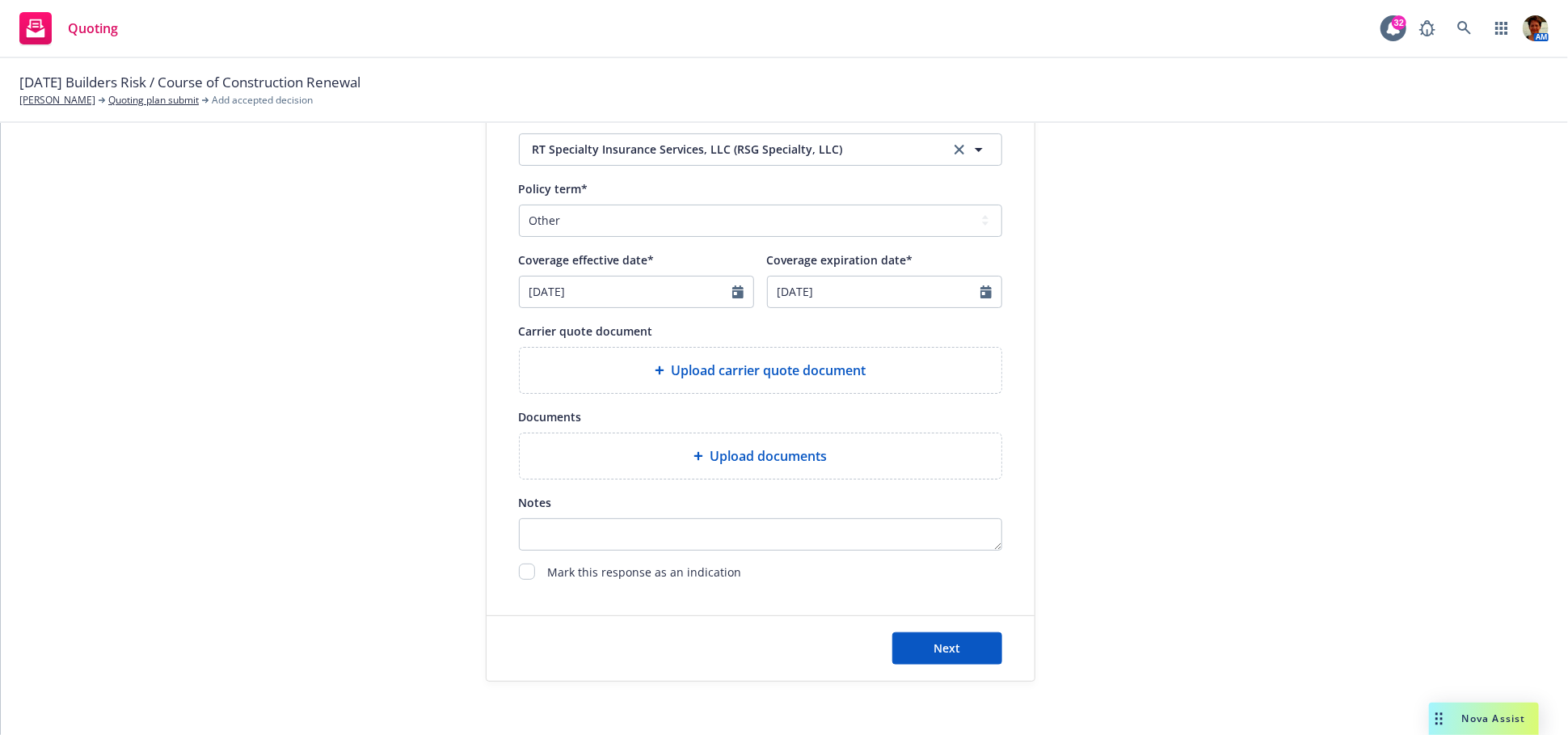
scroll to position [600, 0]
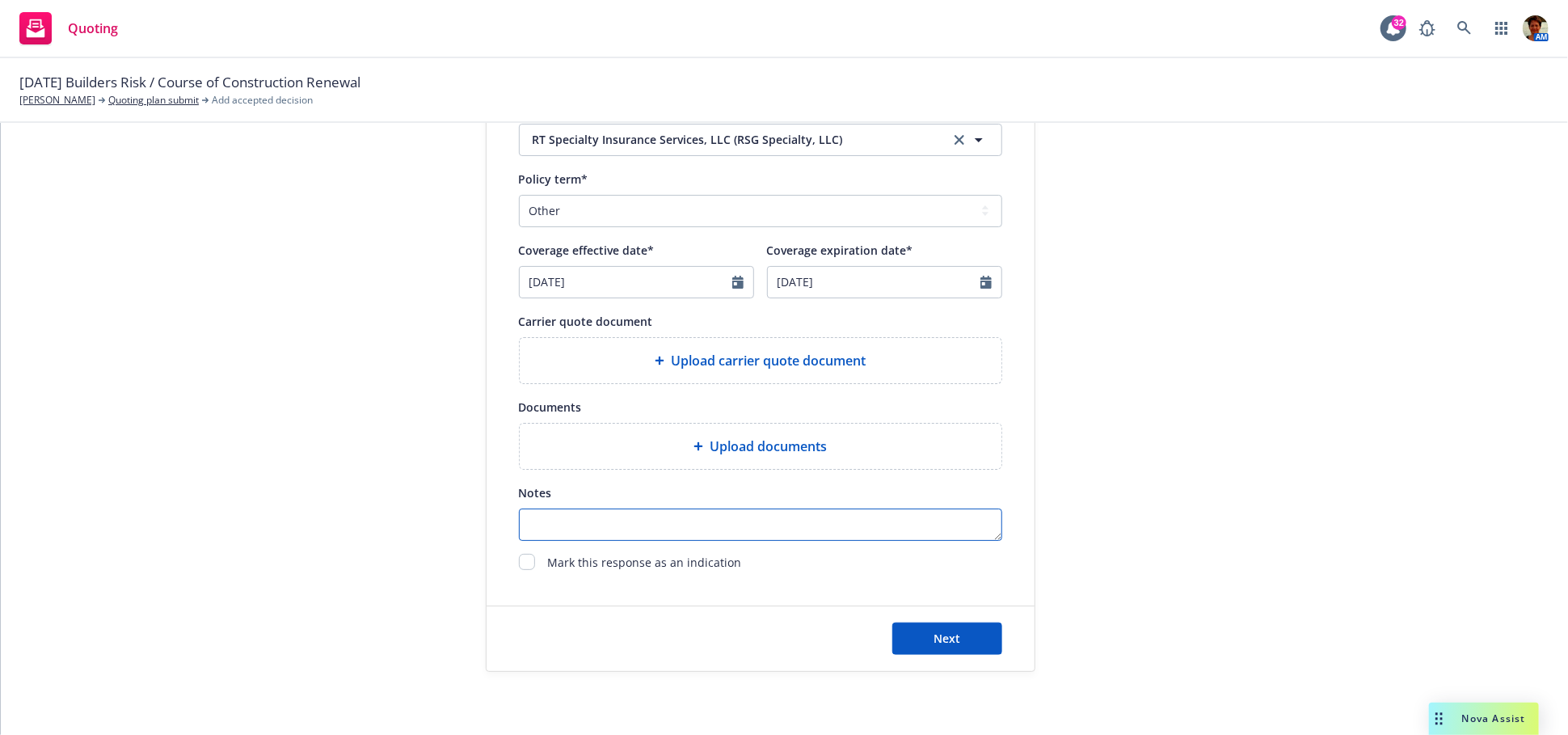
click at [652, 526] on textarea "Notes" at bounding box center [761, 525] width 484 height 32
type textarea "Nine Month Extension Option"
click at [937, 639] on span "Next" at bounding box center [946, 638] width 27 height 16
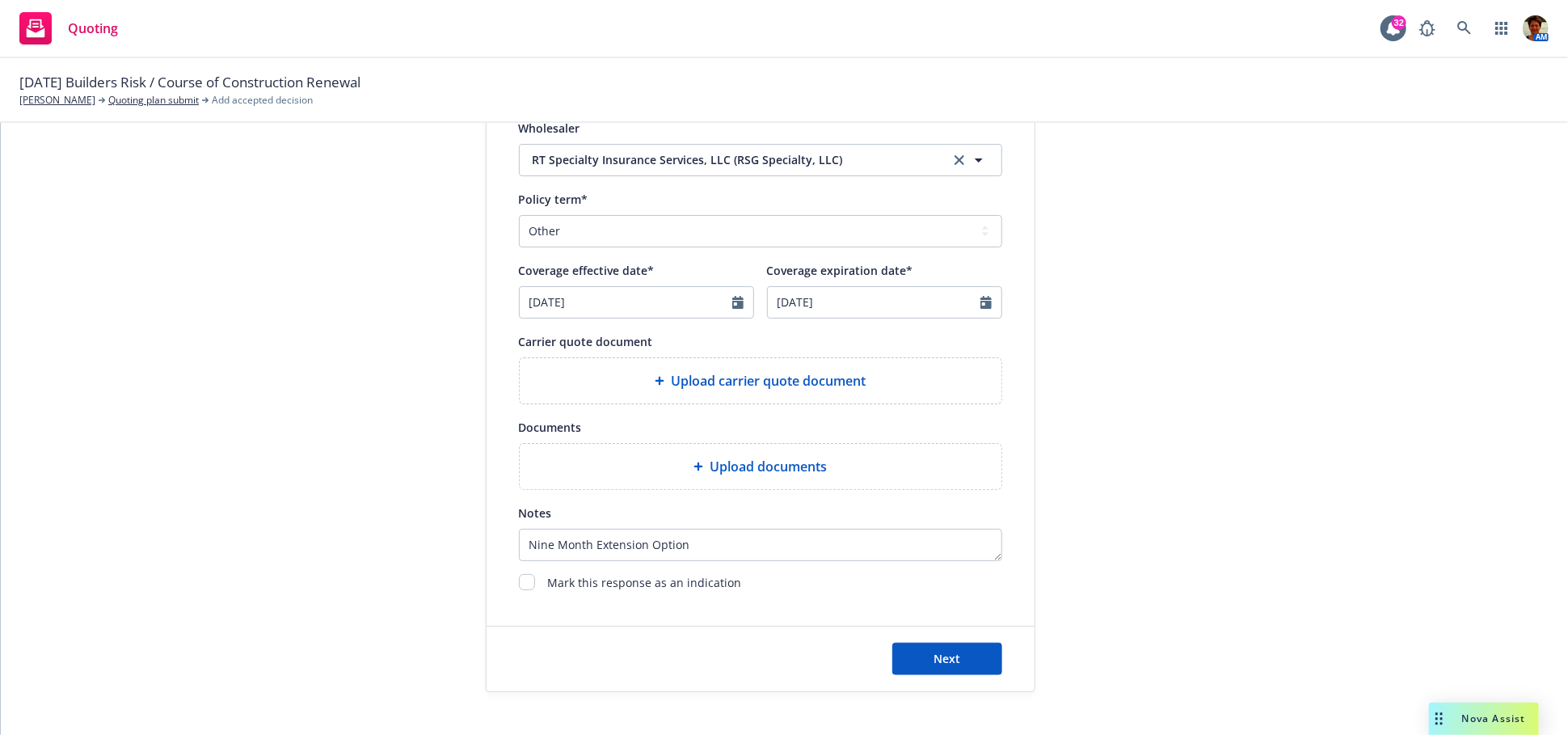
scroll to position [331, 0]
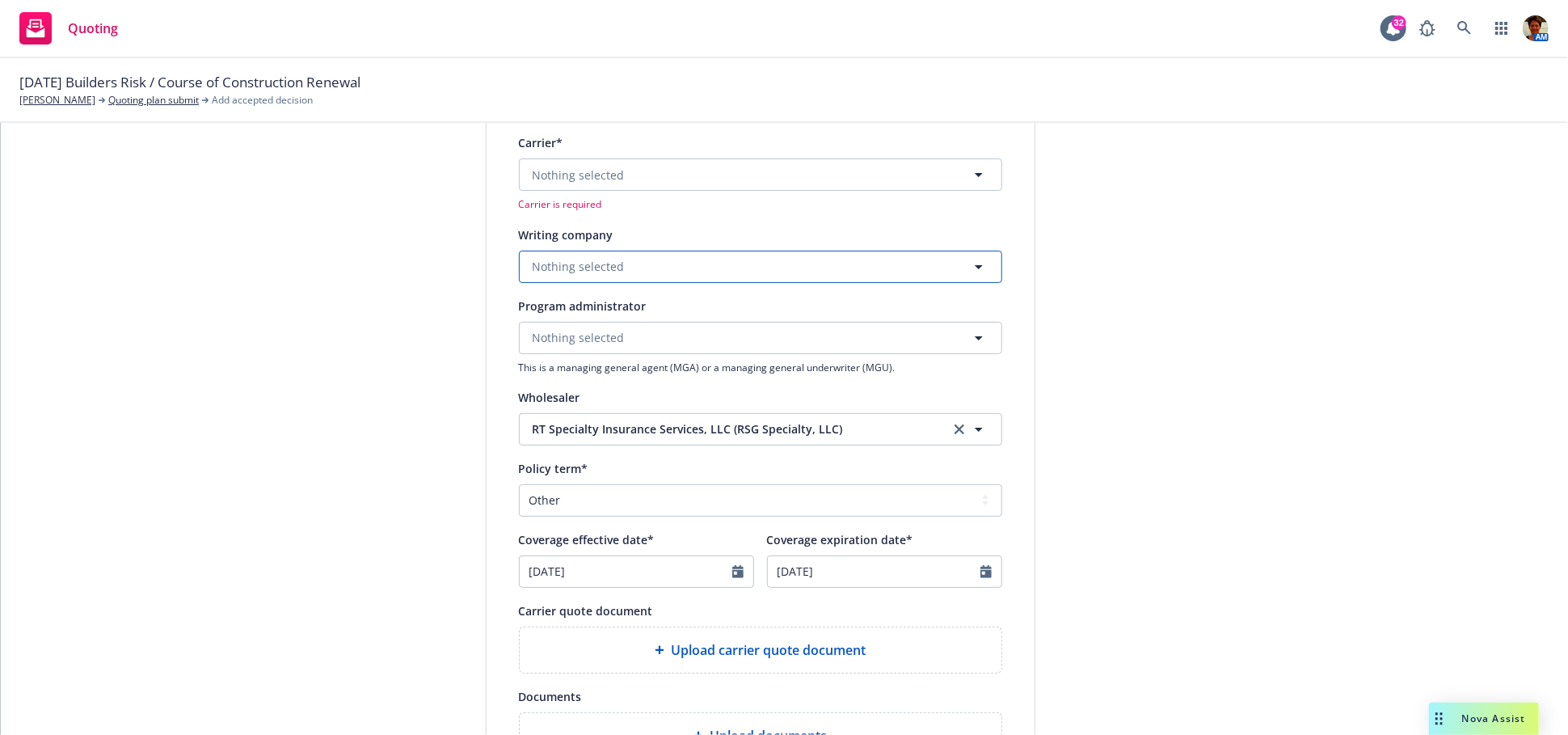
click at [574, 270] on span "Nothing selected" at bounding box center [578, 266] width 92 height 17
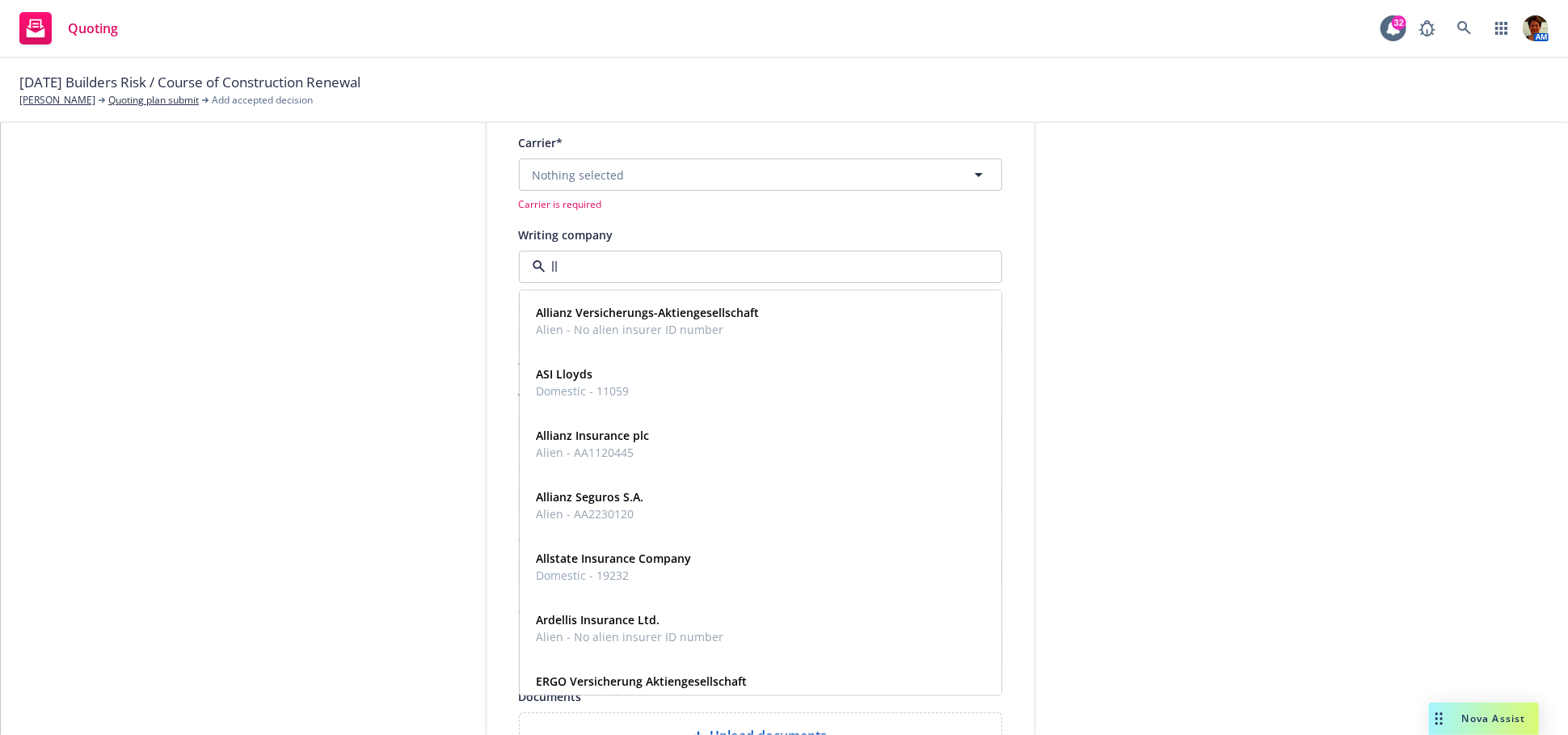
type input "l"
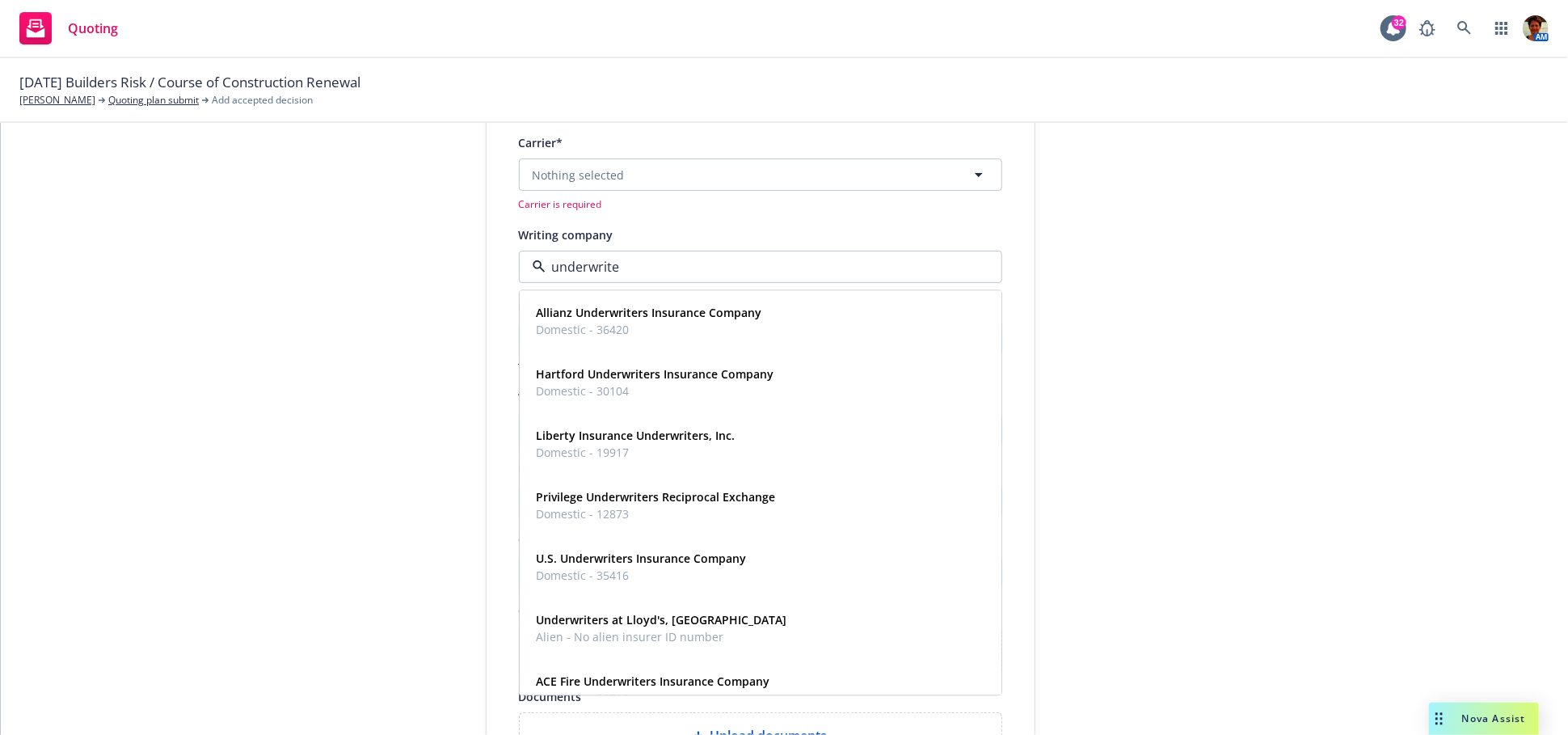
type input "underwriter"
click at [590, 626] on strong "Underwriters at Lloyd's, [GEOGRAPHIC_DATA]" at bounding box center [662, 619] width 250 height 16
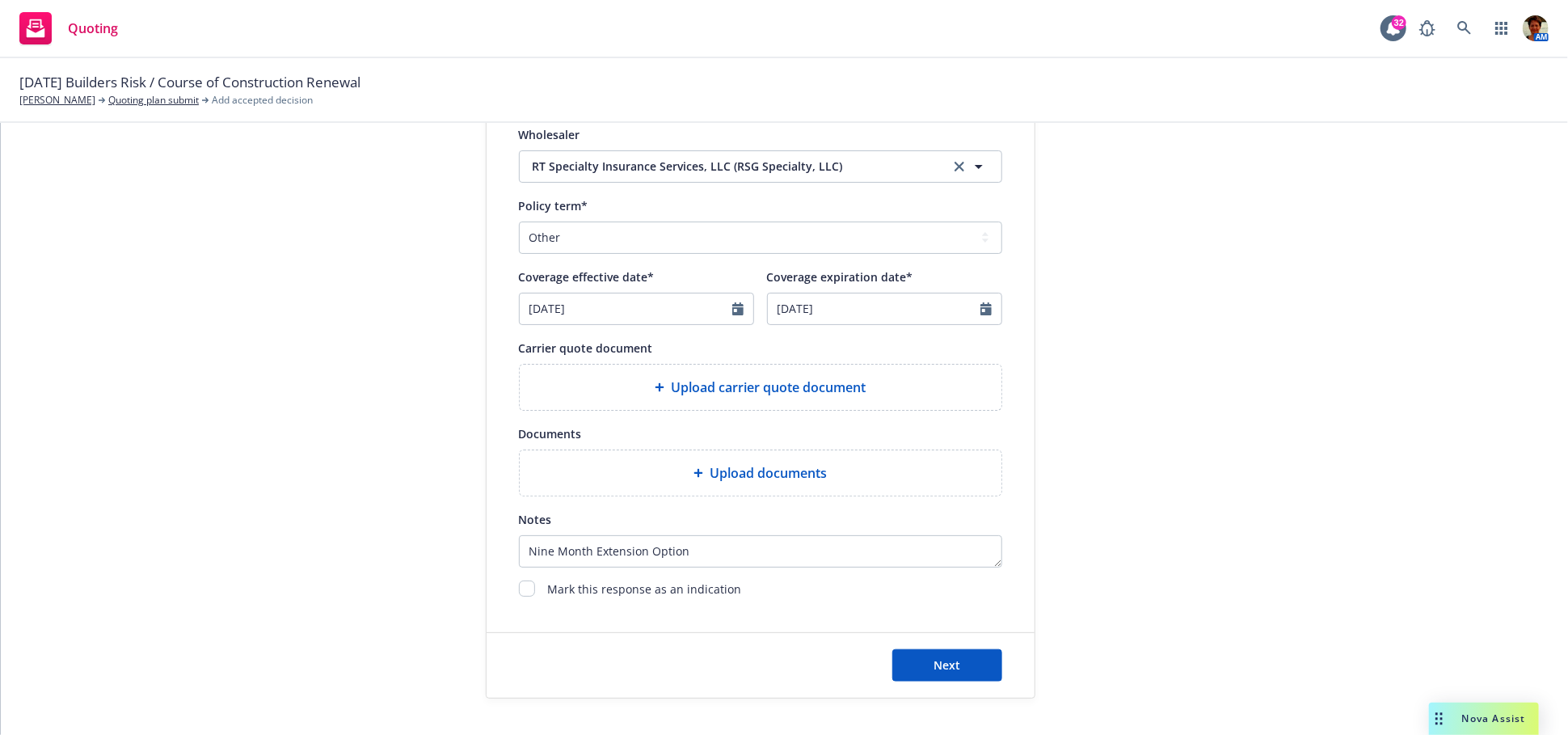
scroll to position [667, 0]
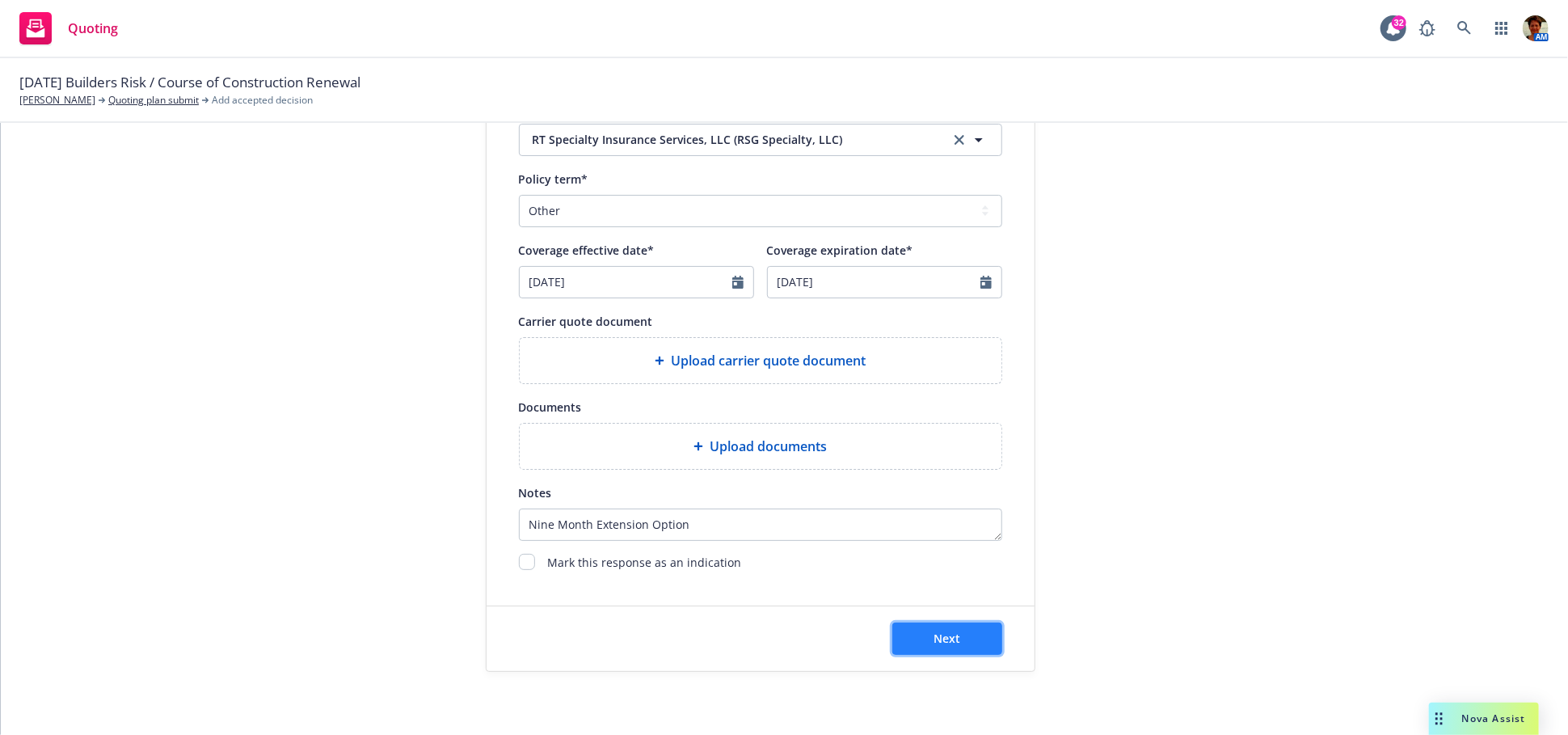
click at [959, 632] on button "Next" at bounding box center [947, 639] width 110 height 32
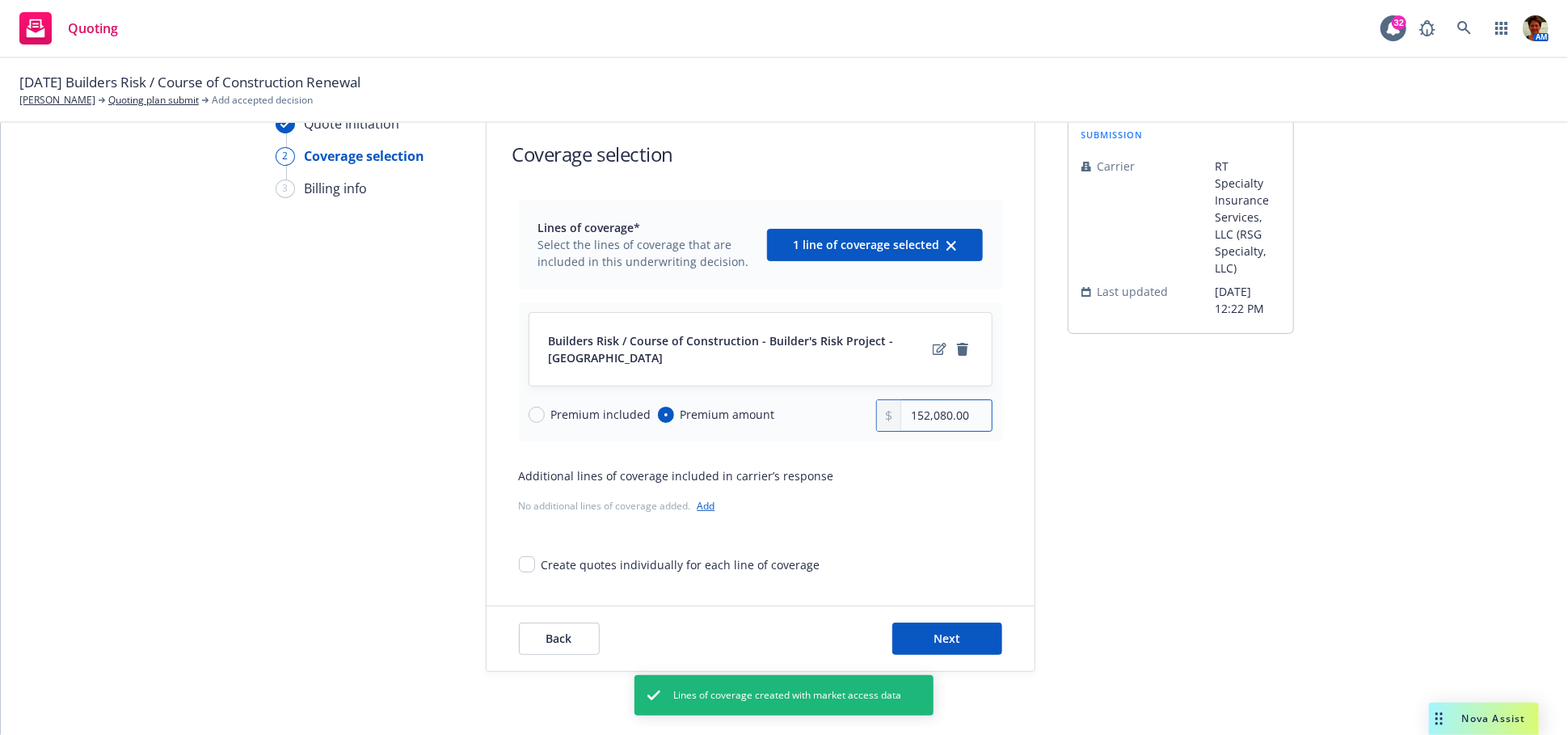
drag, startPoint x: 973, startPoint y: 409, endPoint x: 877, endPoint y: 431, distance: 98.5
click at [882, 432] on div "Builders Risk / Course of Construction - Builder's Risk Project - 914 N Roxbury…" at bounding box center [761, 372] width 484 height 139
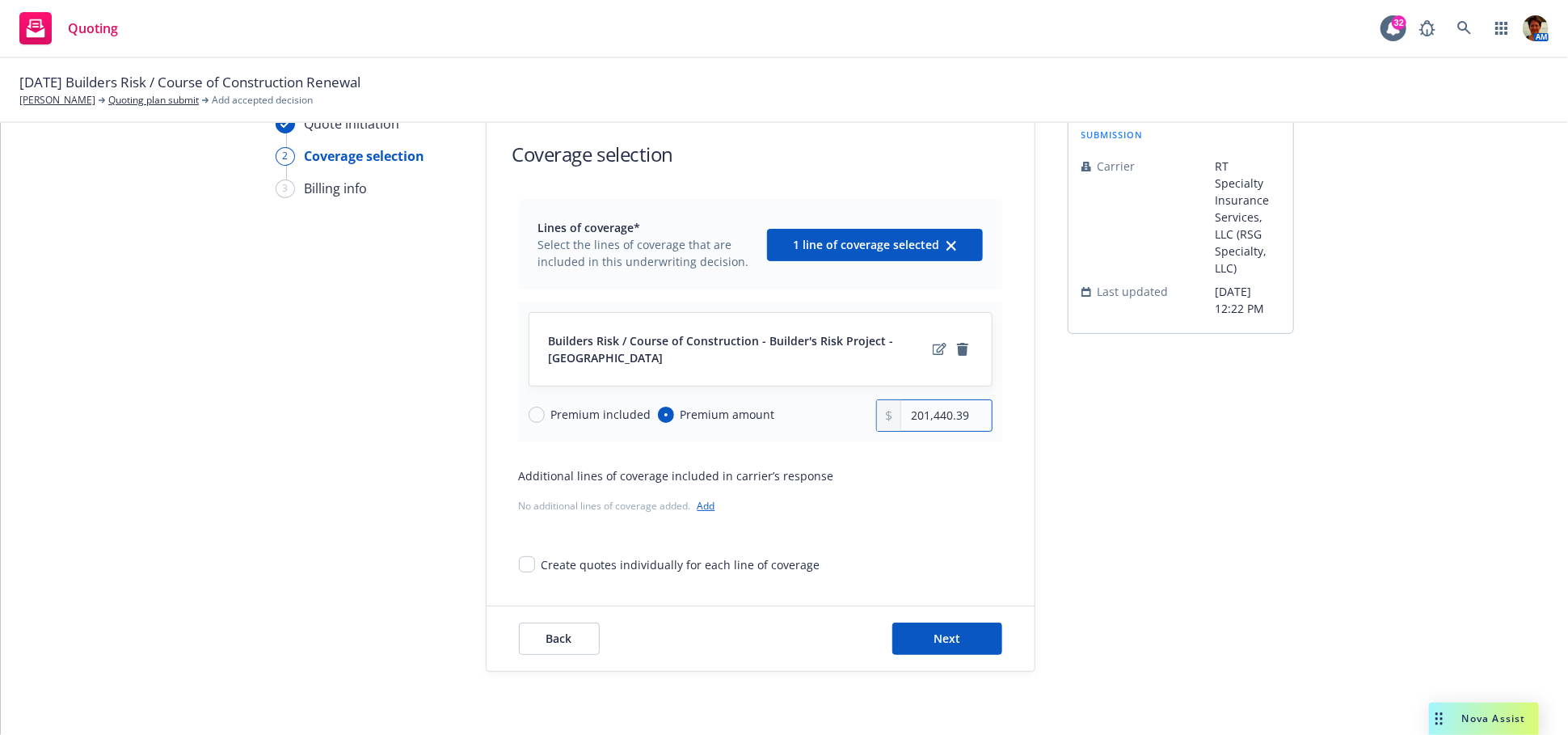
type input "201,440.39"
click at [924, 635] on button "Next" at bounding box center [947, 639] width 110 height 32
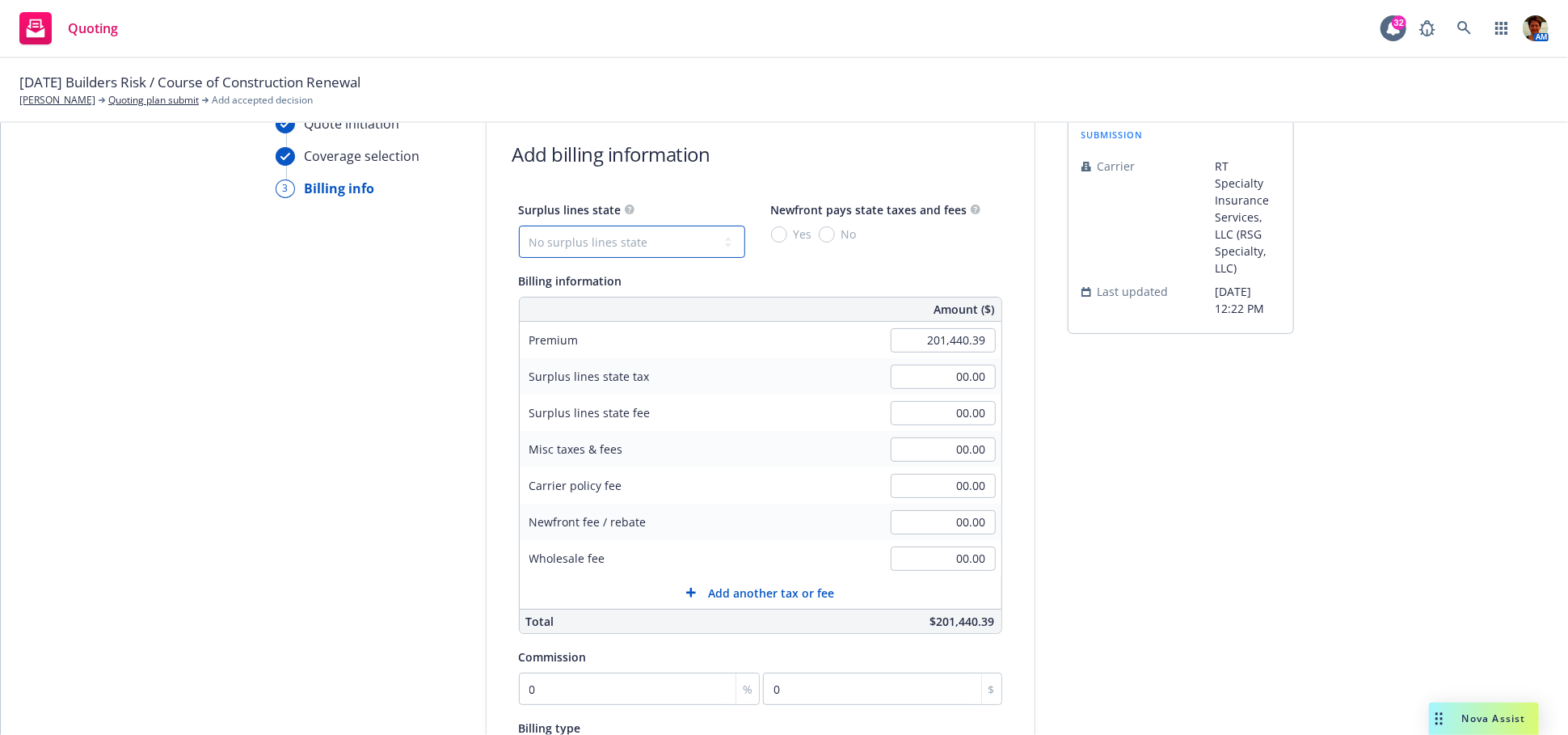
click at [646, 231] on select "No surplus lines state [US_STATE] [US_STATE] [US_STATE] [US_STATE] [US_STATE] […" at bounding box center [632, 241] width 226 height 32
select select "CA"
click at [519, 225] on select "No surplus lines state [US_STATE] [US_STATE] [US_STATE] [US_STATE] [US_STATE] […" at bounding box center [632, 241] width 226 height 32
type input "6,043.21"
type input "362.59"
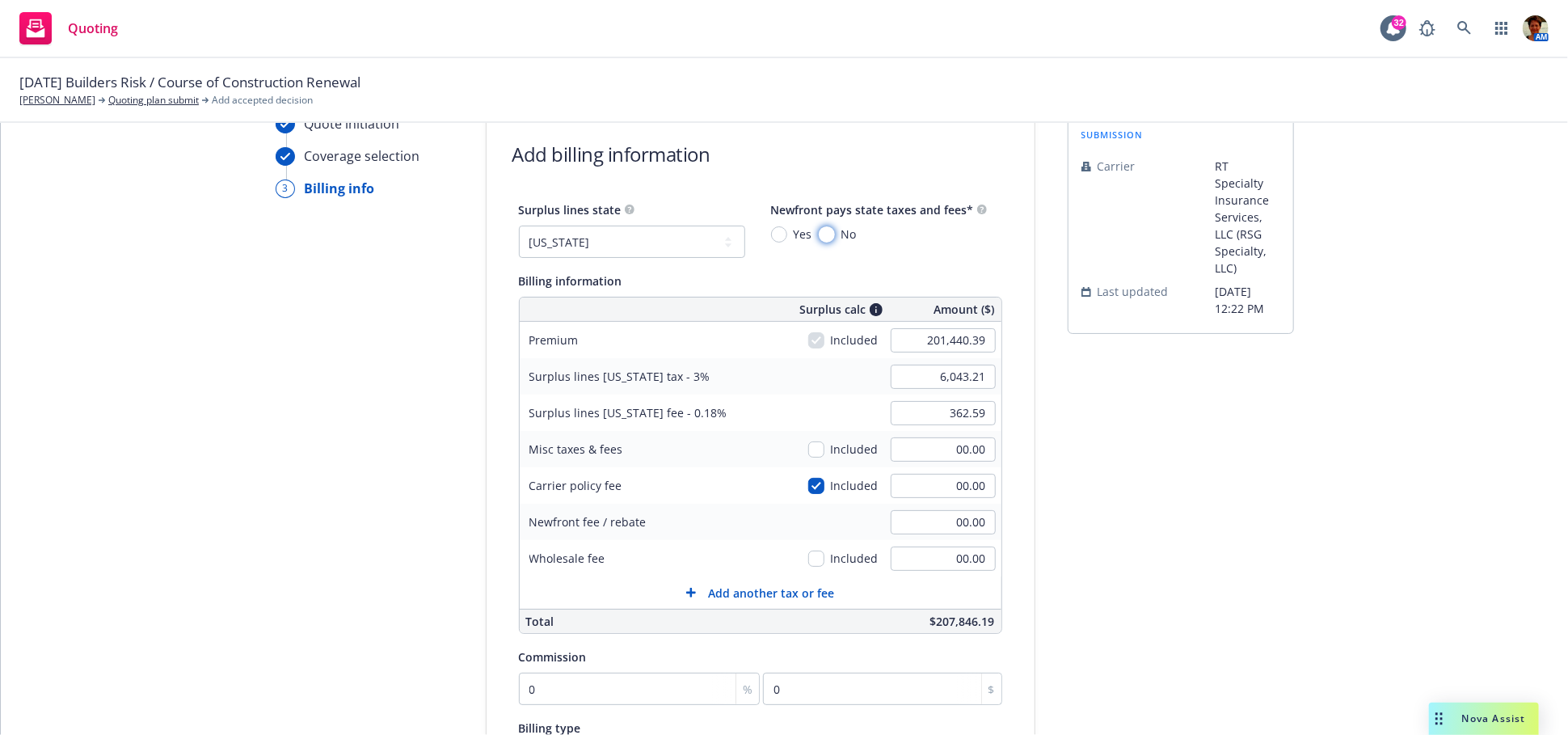
drag, startPoint x: 809, startPoint y: 232, endPoint x: 813, endPoint y: 241, distance: 9.8
click at [819, 234] on input "No" at bounding box center [827, 234] width 16 height 16
radio input "true"
click at [927, 522] on input "00.00" at bounding box center [942, 522] width 105 height 24
type input "750.00"
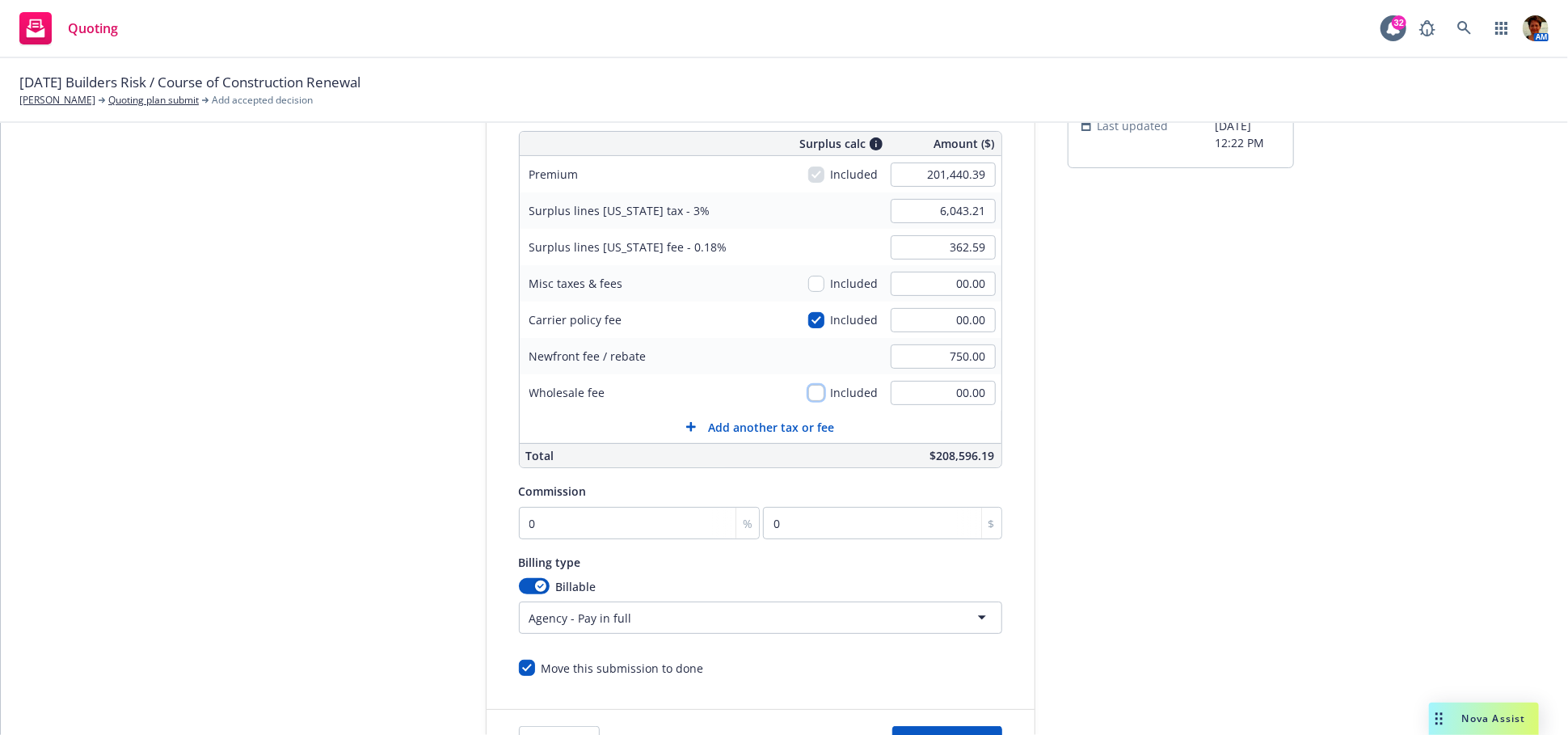
scroll to position [254, 0]
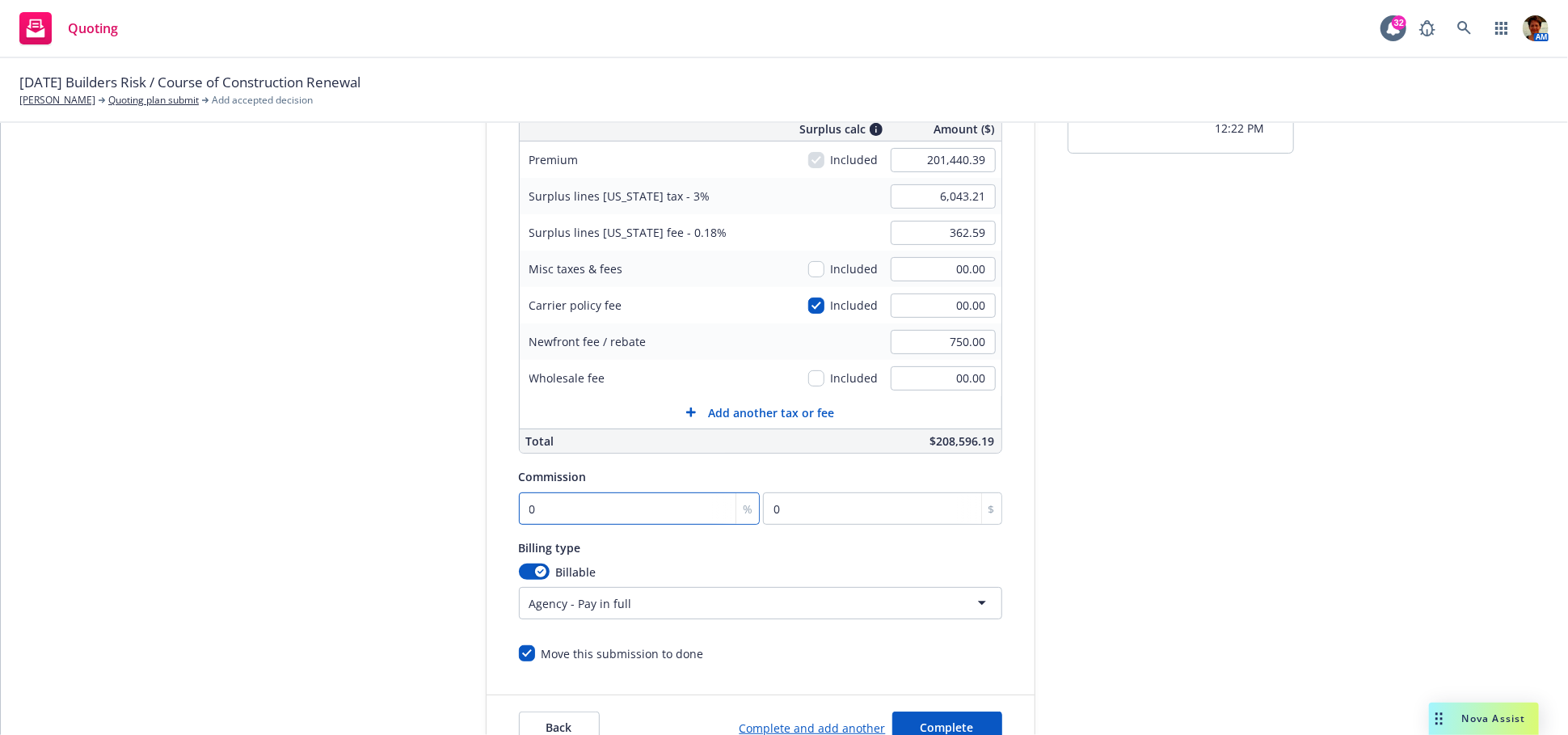
click at [623, 512] on input "0" at bounding box center [639, 508] width 242 height 32
type input "1"
type input "2014.4"
type input "10"
type input "20144.04"
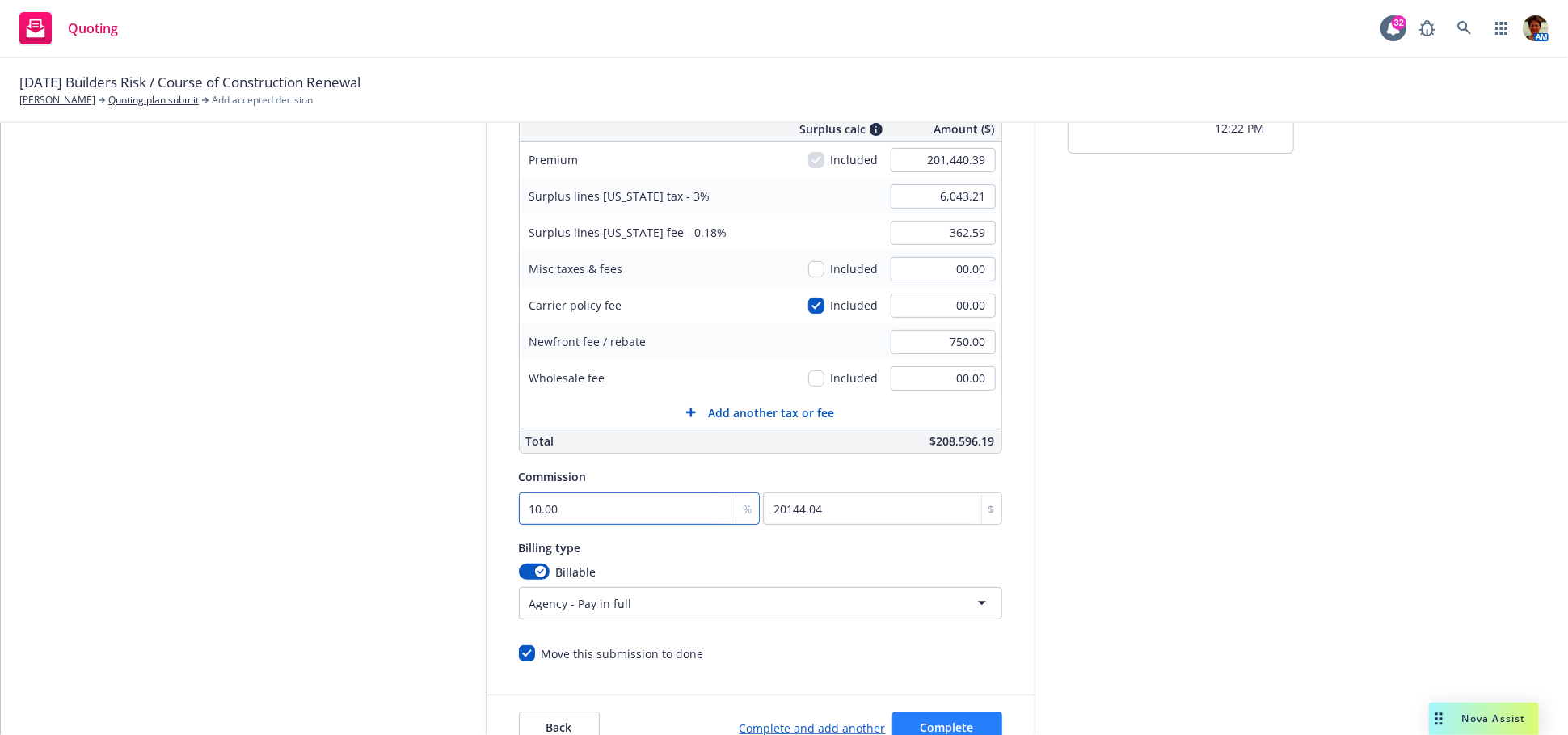
type input "10.00"
click at [946, 719] on span "Complete" at bounding box center [947, 727] width 54 height 16
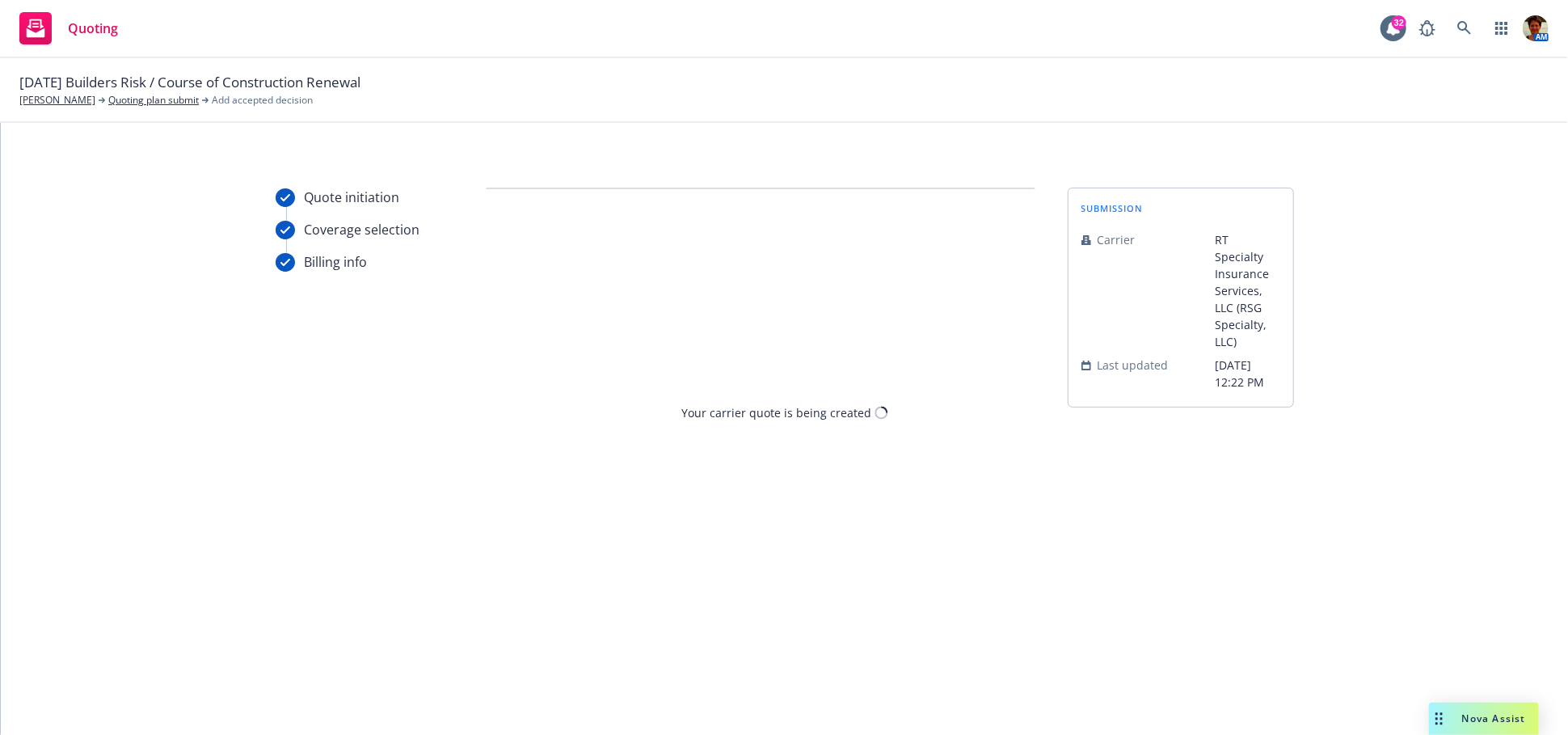
scroll to position [0, 0]
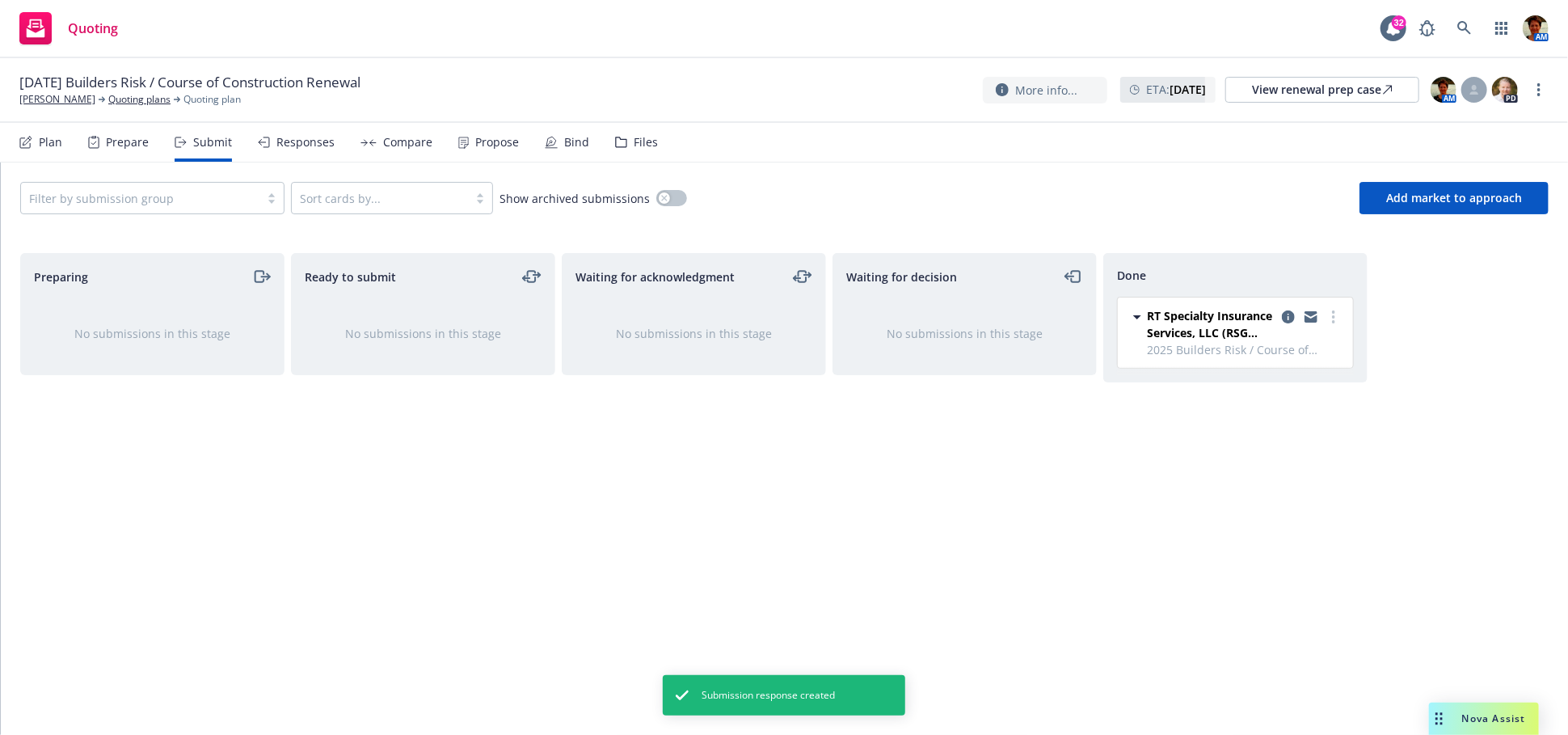
click at [497, 139] on div "Propose" at bounding box center [497, 143] width 44 height 13
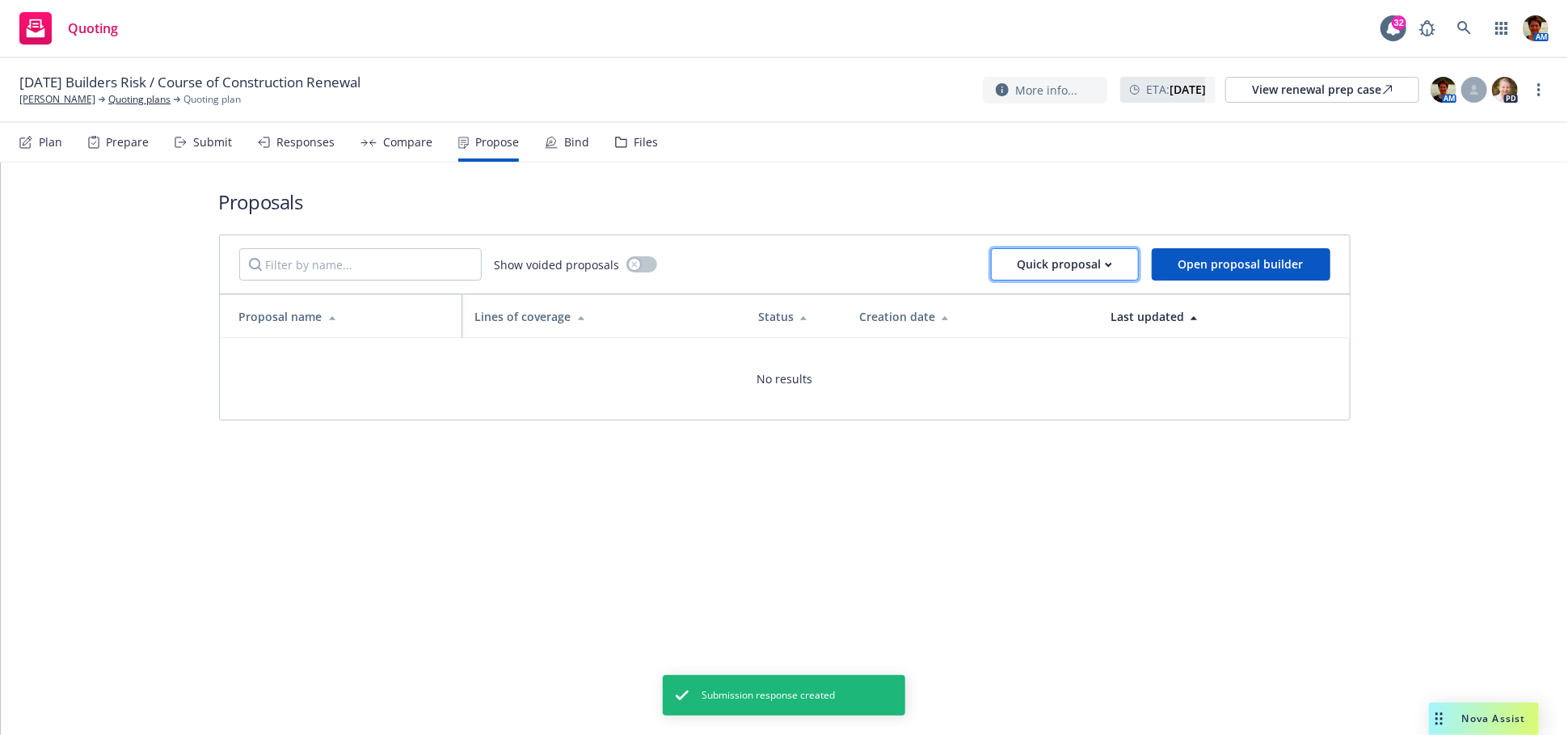
click at [1071, 273] on div "Quick proposal" at bounding box center [1065, 264] width 95 height 31
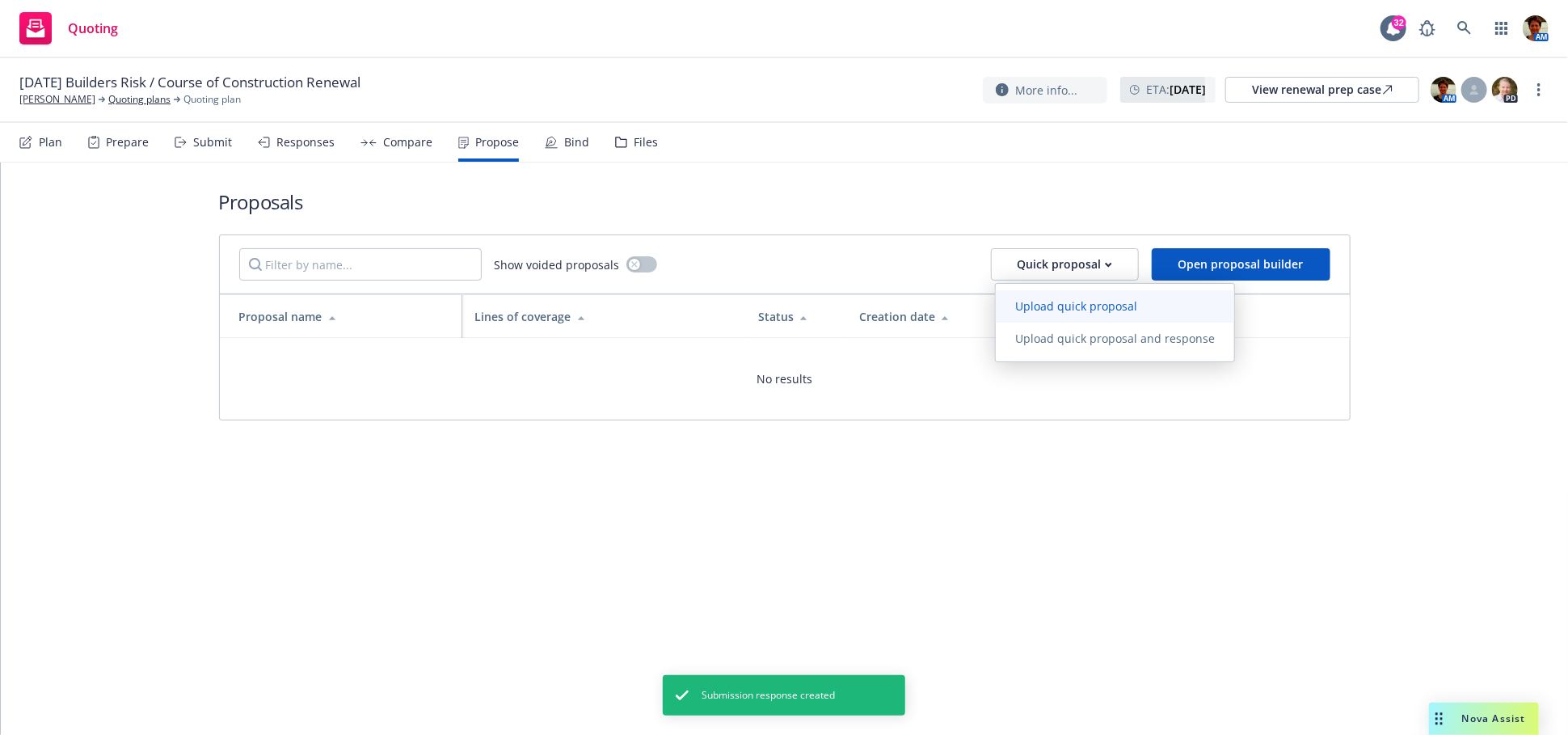
click at [1056, 299] on span "Upload quick proposal" at bounding box center [1077, 306] width 161 height 16
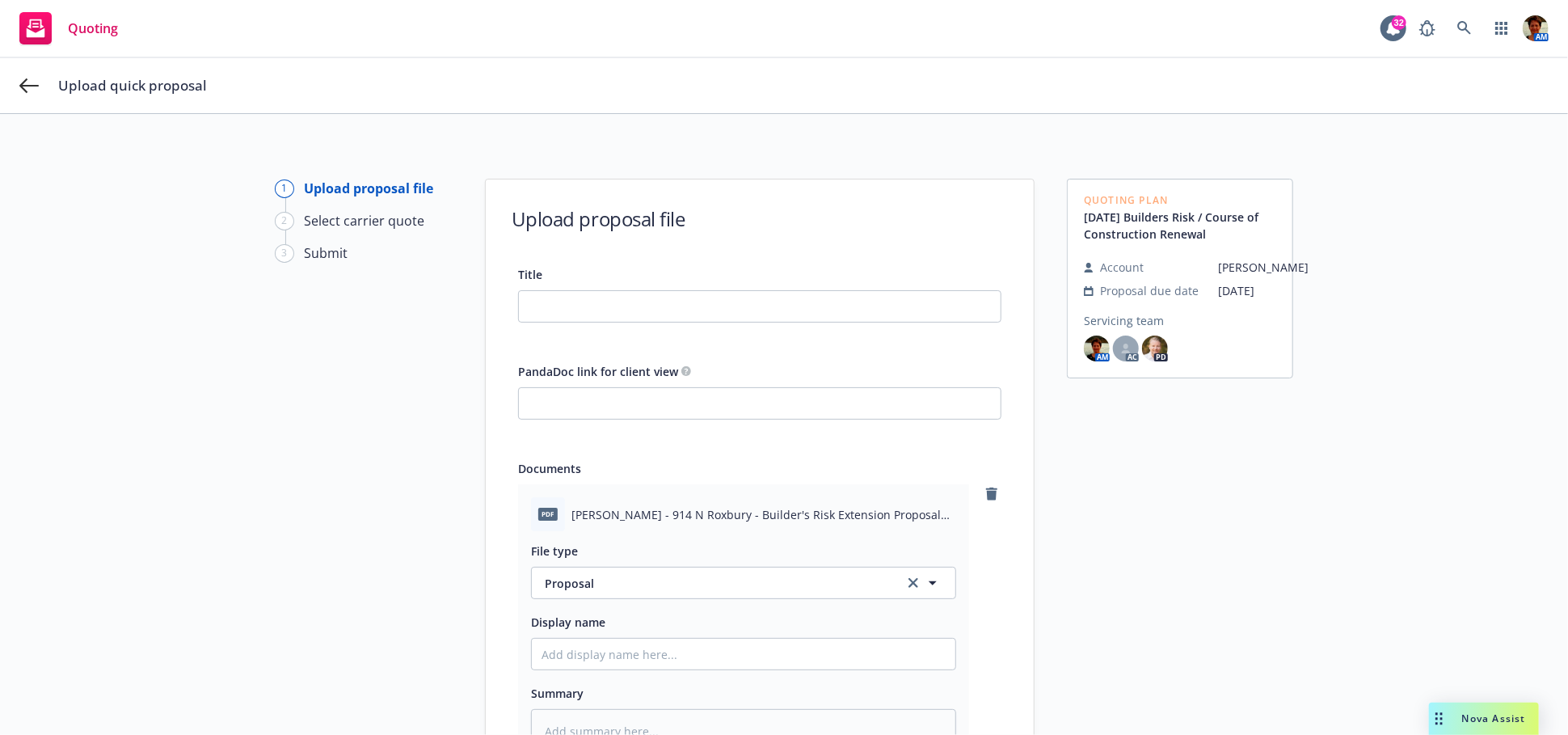
type textarea "x"
drag, startPoint x: 567, startPoint y: 515, endPoint x: 934, endPoint y: 539, distance: 367.8
click at [934, 539] on div "pdf [PERSON_NAME] - 914 N Roxbury - Builder's Risk Extension Proposal Eff [DATE…" at bounding box center [743, 625] width 451 height 282
copy div "[PERSON_NAME] - 914 N Roxbury - Builder's Risk Extension Proposal Eff [DATE].pd…"
click at [746, 309] on input "Title" at bounding box center [760, 306] width 482 height 31
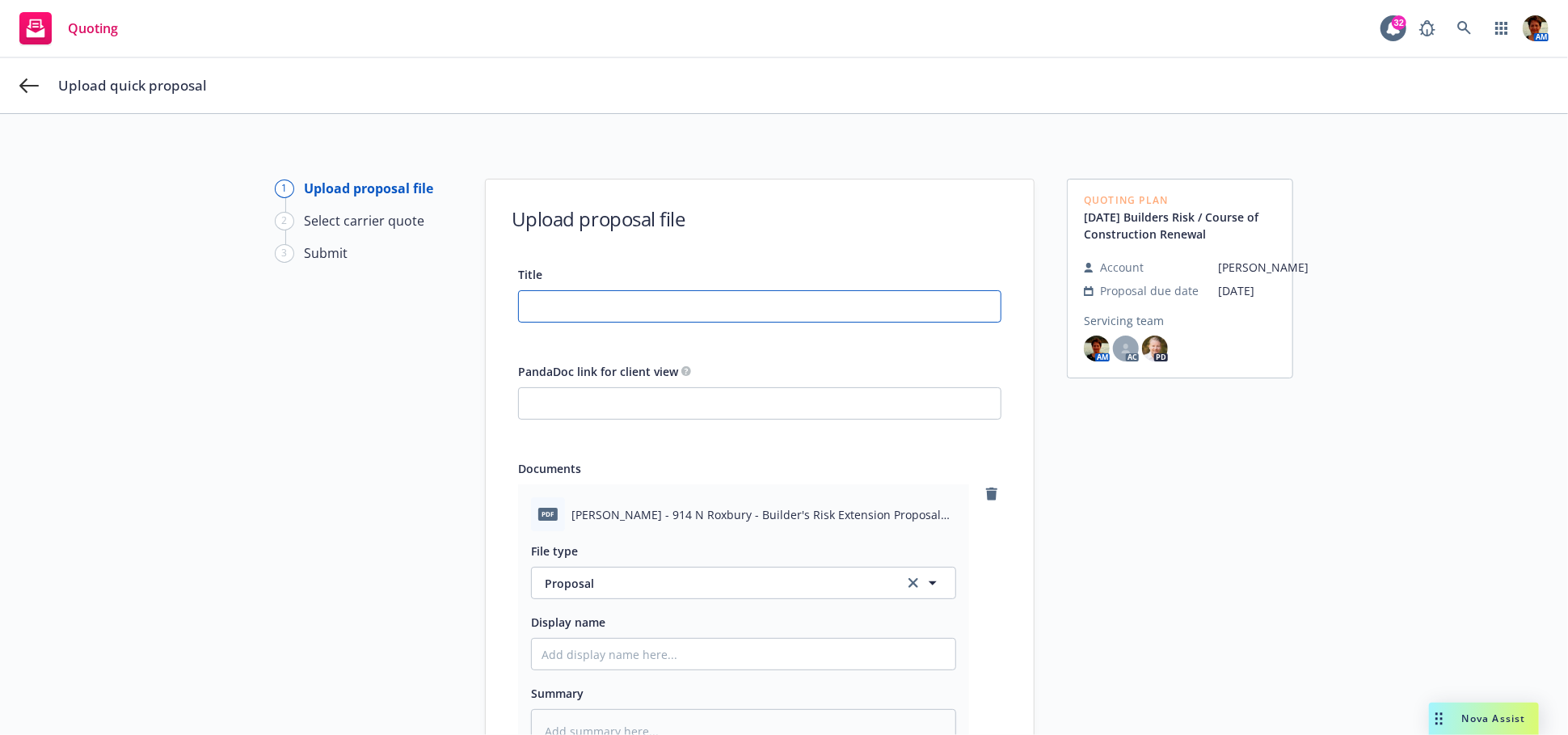
paste input "[PERSON_NAME] - 914 N Roxbury - Builder's Risk Extension Proposal Eff [DATE].pd…"
type input "[PERSON_NAME] - 914 N Roxbury - Builder's Risk Extension Proposal Eff [DATE].pd…"
type textarea "x"
type input "[PERSON_NAME] - 914 N Roxbury - Builder's Risk Extension Proposal Eff [DATE].pd…"
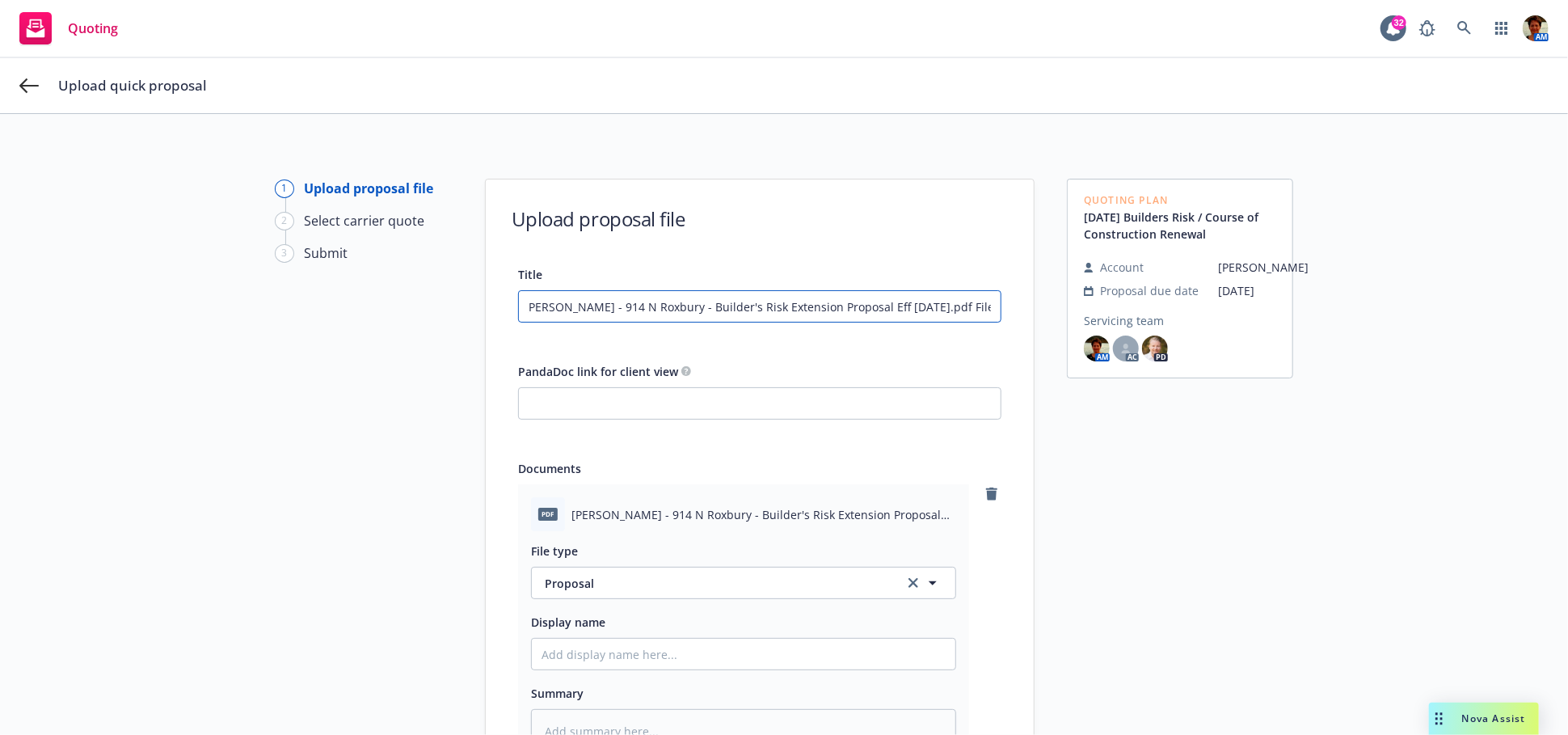
type textarea "x"
type input "[PERSON_NAME] - 914 N Roxbury - Builder's Risk Extension Proposal Eff [DATE].pd…"
type textarea "x"
type input "[PERSON_NAME] - 914 N Roxbury - Builder's Risk Extension Proposal Eff [DATE].pd…"
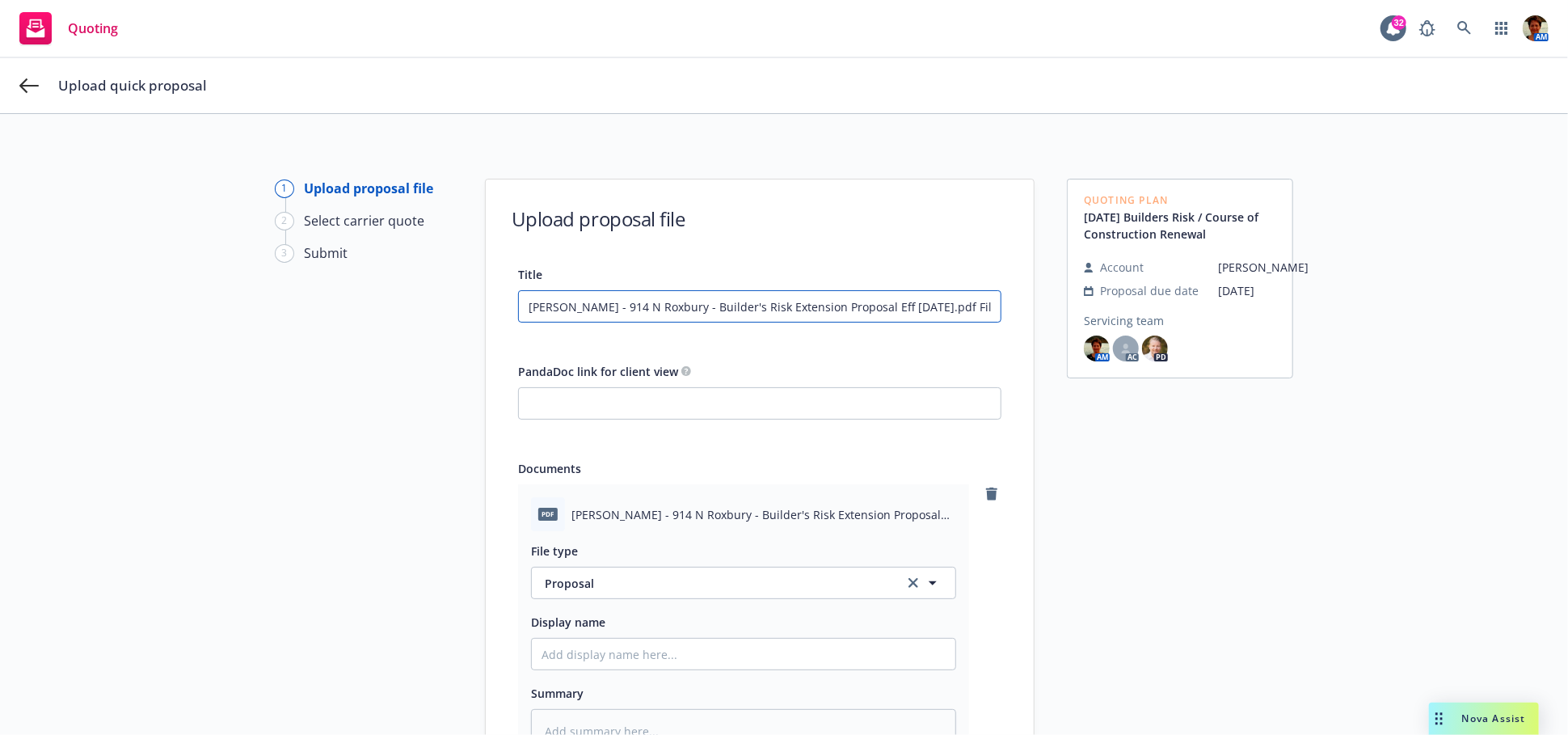
type textarea "x"
type input "[PERSON_NAME] - 914 N Roxbury - Builder's Risk Extension Proposal Eff [DATE].pd…"
type textarea "x"
type input "[PERSON_NAME] - 914 N Roxbury - Builder's Risk Extension Proposal Eff [DATE].pd…"
type textarea "x"
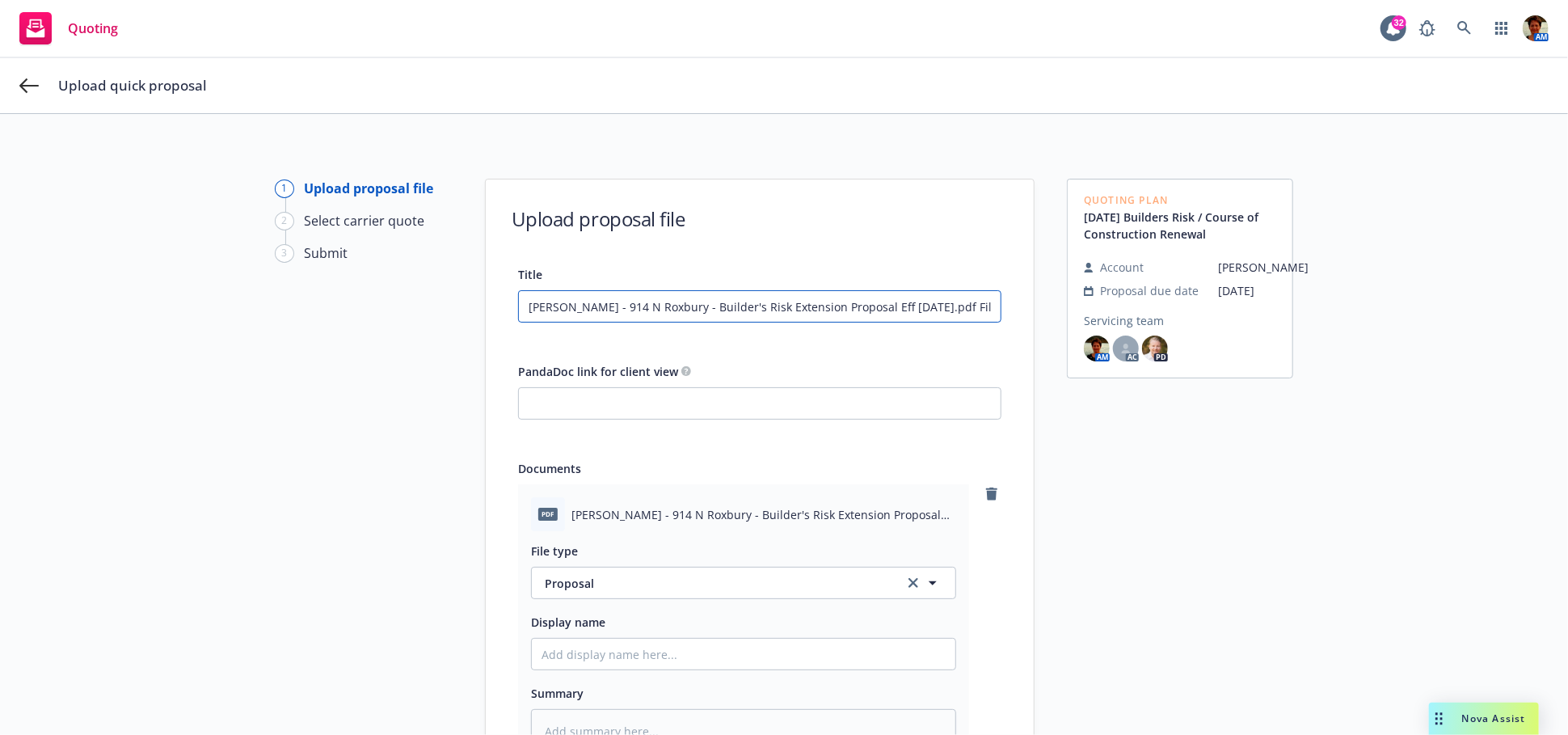
type input "[PERSON_NAME] - 914 N Roxbury - Builder's Risk Extension Proposal Eff [DATE].pd…"
type textarea "x"
type input "[PERSON_NAME] - 914 N Roxbury - Builder's Risk Extension Proposal Eff [DATE].pd…"
type textarea "x"
type input "[PERSON_NAME] - 914 N Roxbury - Builder's Risk Extension Proposal Eff [DATE].pd…"
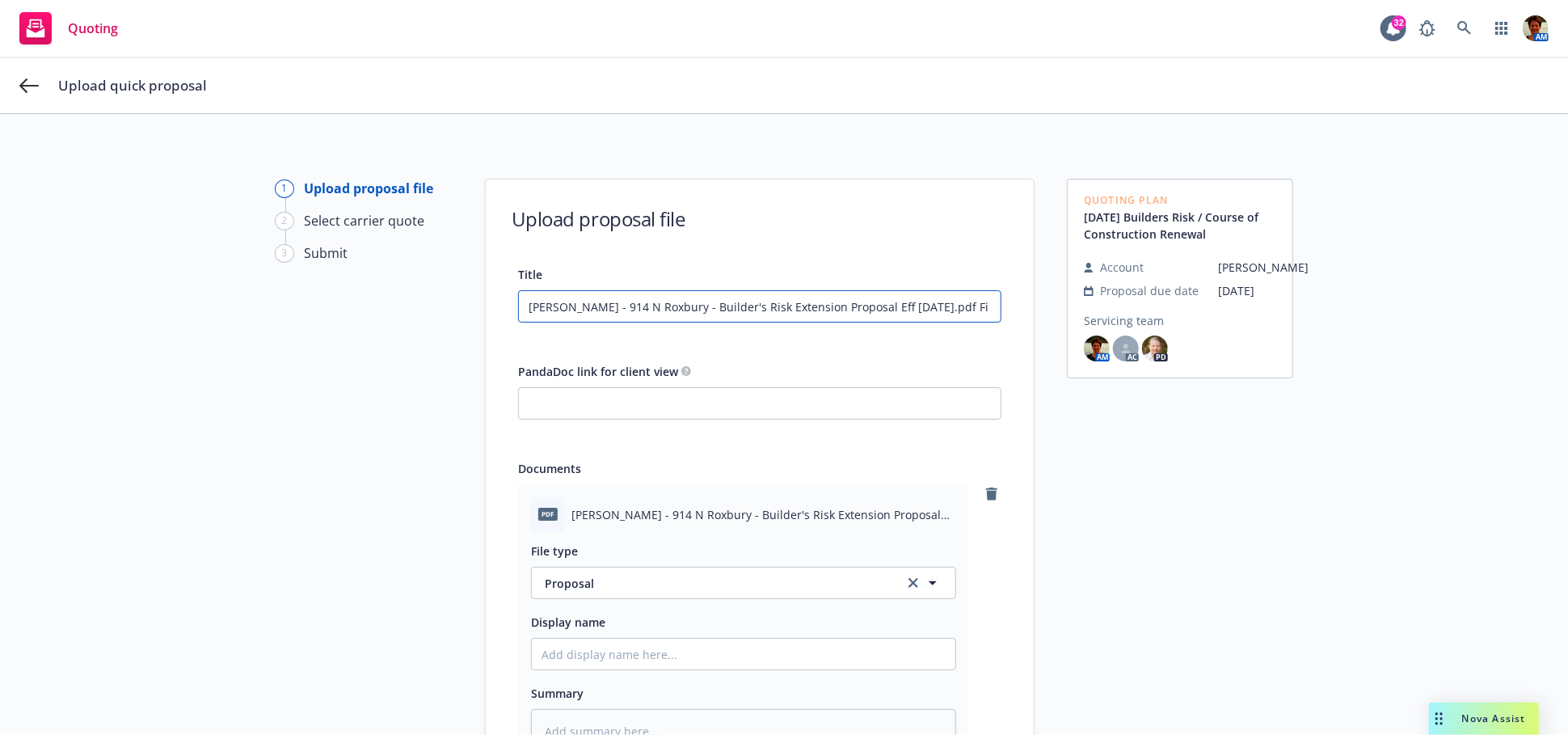
type textarea "x"
type input "[PERSON_NAME] - 914 N Roxbury - Builder's Risk Extension Proposal Eff [DATE].pdf"
type textarea "x"
type input "[PERSON_NAME] - 914 N Roxbury - Builder's Risk Extension Proposal Eff [DATE].pdf"
type textarea "x"
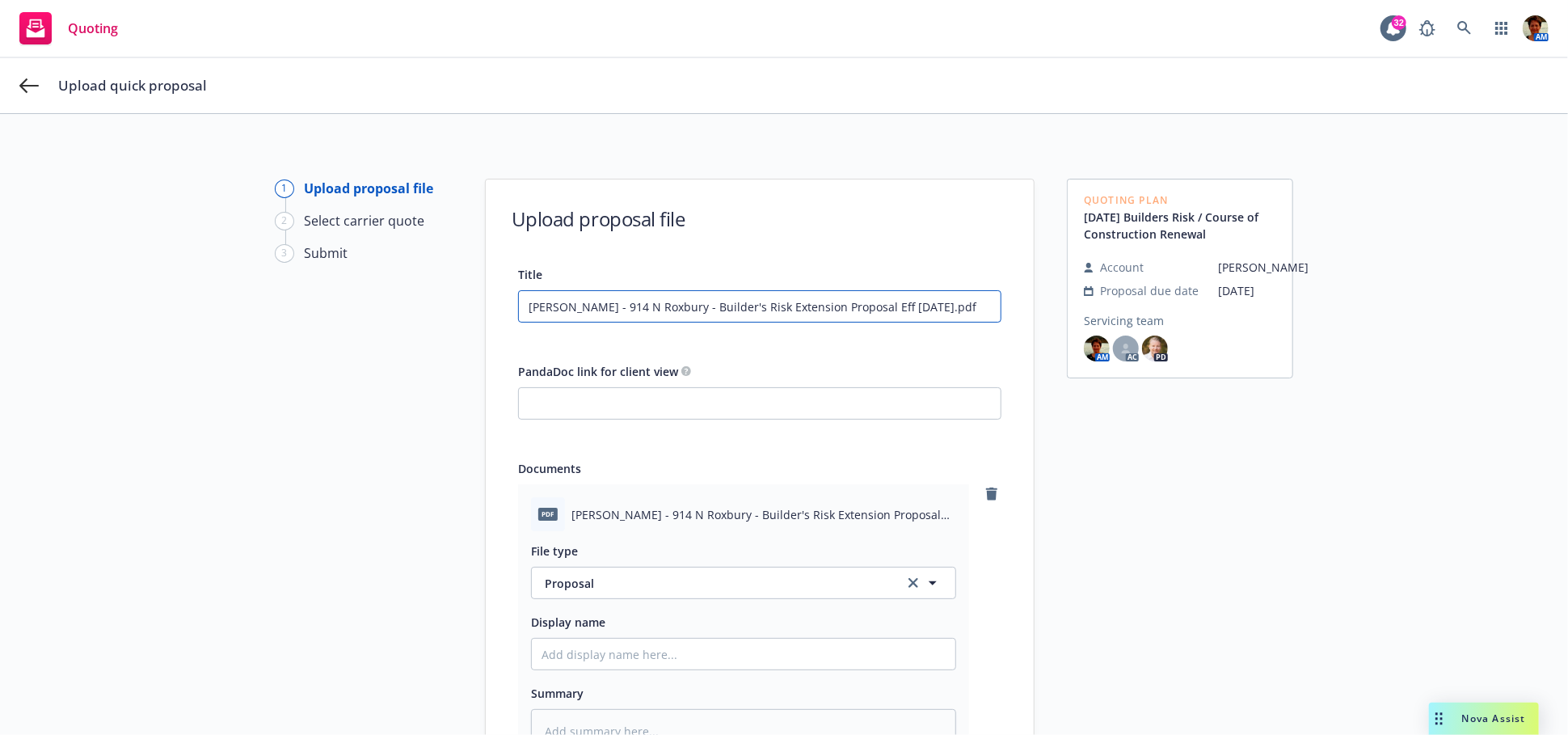
type input "[PERSON_NAME] - 914 N Roxbury - Builder's Risk Extension Proposal Eff [DATE].pd"
type textarea "x"
type input "[PERSON_NAME] - 914 N Roxbury - Builder's Risk Extension Proposal Eff [DATE].p"
type textarea "x"
type input "[PERSON_NAME] - 914 N Roxbury - Builder's Risk Extension Proposal Eff [DATE]."
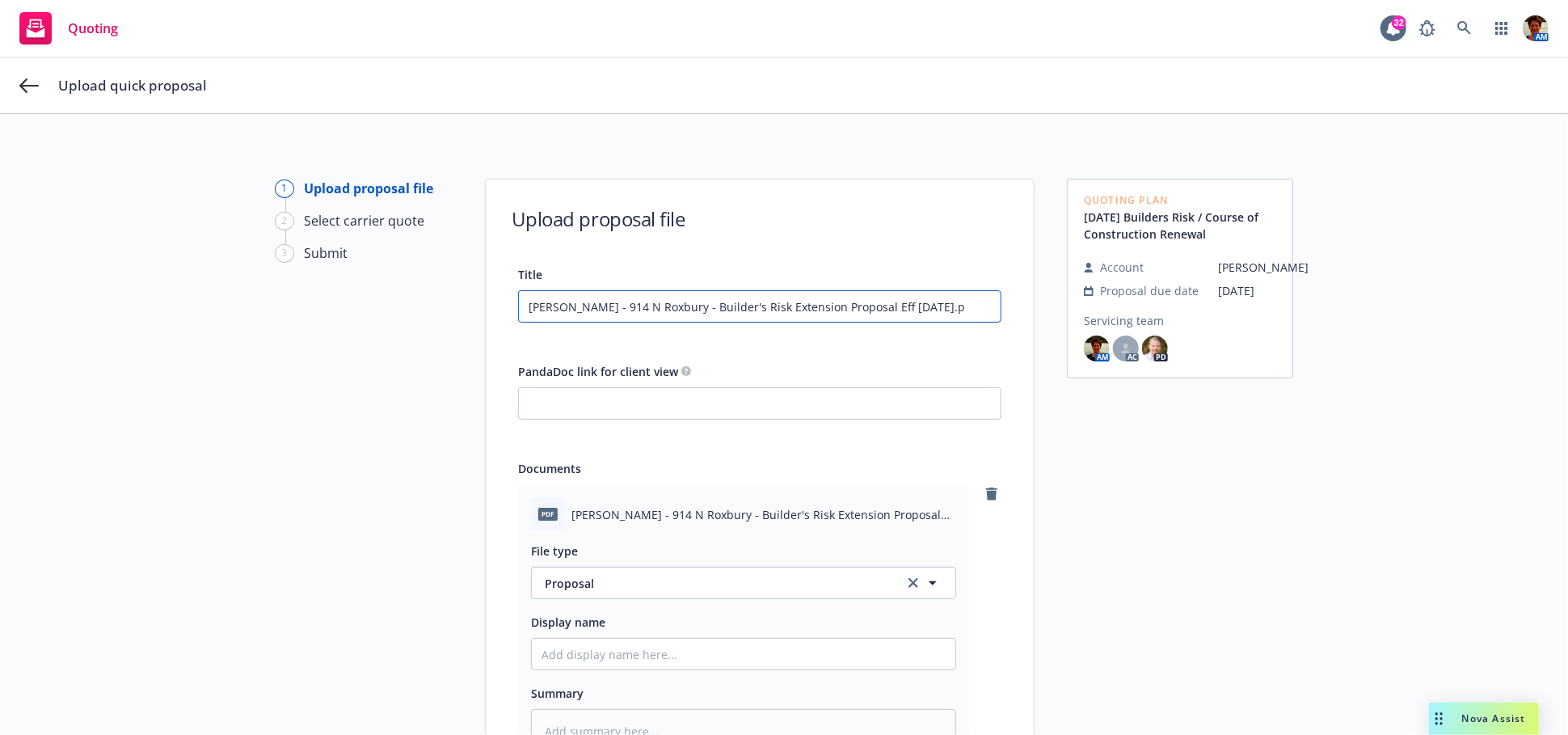
type textarea "x"
type input "[PERSON_NAME] - 914 N Roxbury - Builder's Risk Extension Proposal Eff [DATE]"
type textarea "x"
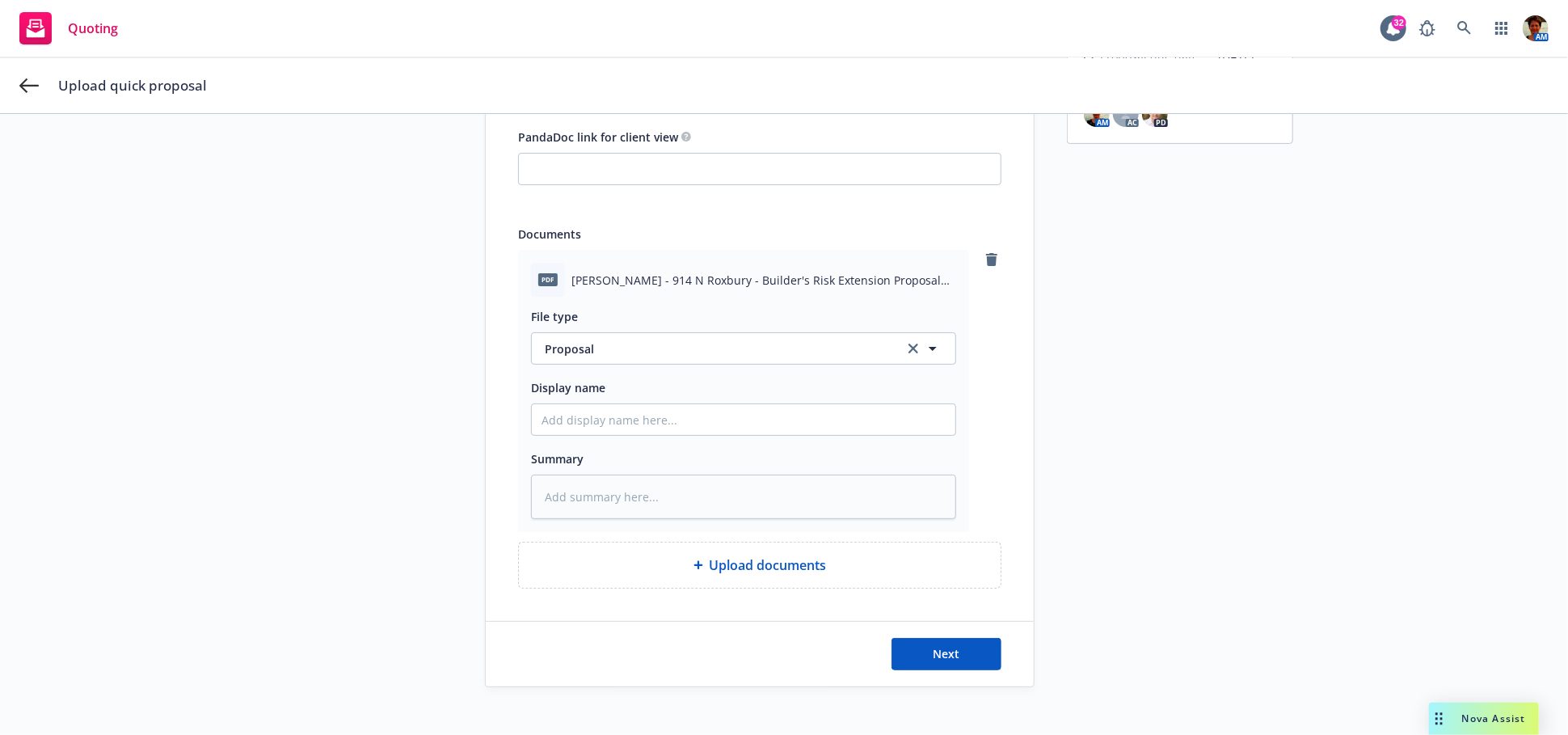
scroll to position [250, 0]
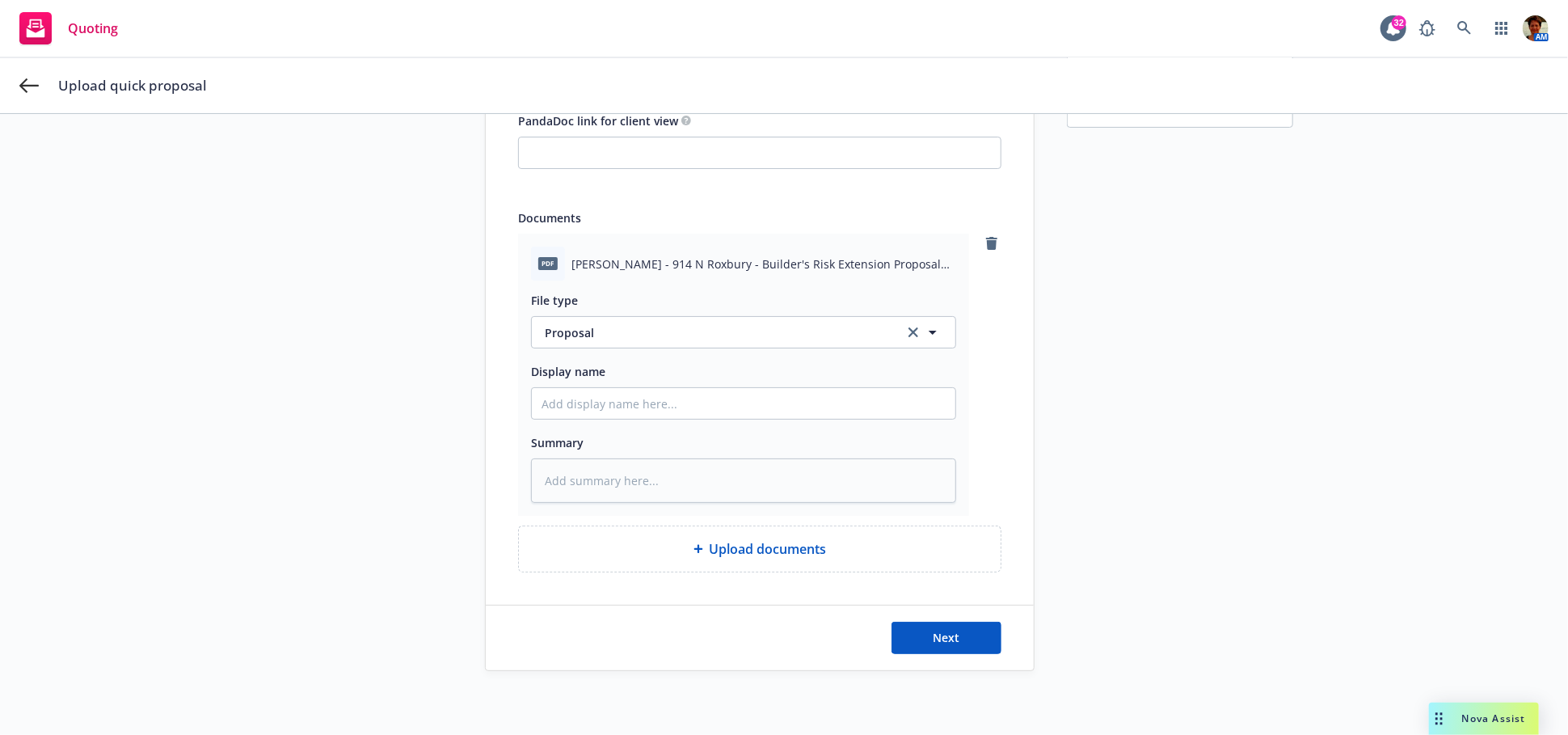
type input "[PERSON_NAME] - 914 N Roxbury - Builder's Risk Extension Proposal Eff [DATE]"
click at [726, 403] on input "Display name" at bounding box center [743, 403] width 424 height 31
paste input "[PERSON_NAME] - 914 N Roxbury - Builder's Risk Extension Proposal Eff [DATE].pd…"
type textarea "x"
type input "[PERSON_NAME] - 914 N Roxbury - Builder's Risk Extension Proposal Eff [DATE].pd…"
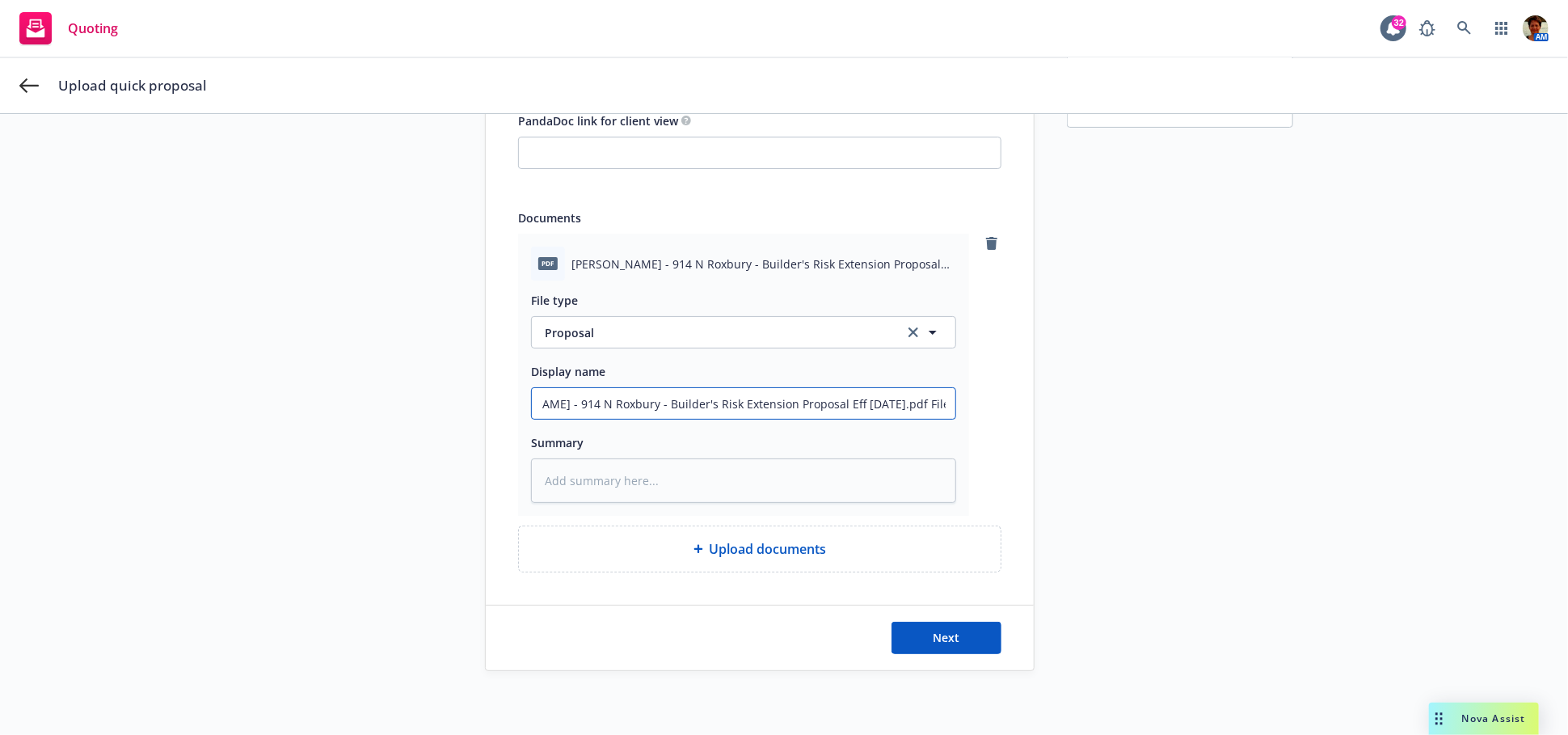
type textarea "x"
type input "[PERSON_NAME] - 914 N Roxbury - Builder's Risk Extension Proposal Eff [DATE].pd…"
type textarea "x"
type input "[PERSON_NAME] - 914 N Roxbury - Builder's Risk Extension Proposal Eff [DATE].pd…"
type textarea "x"
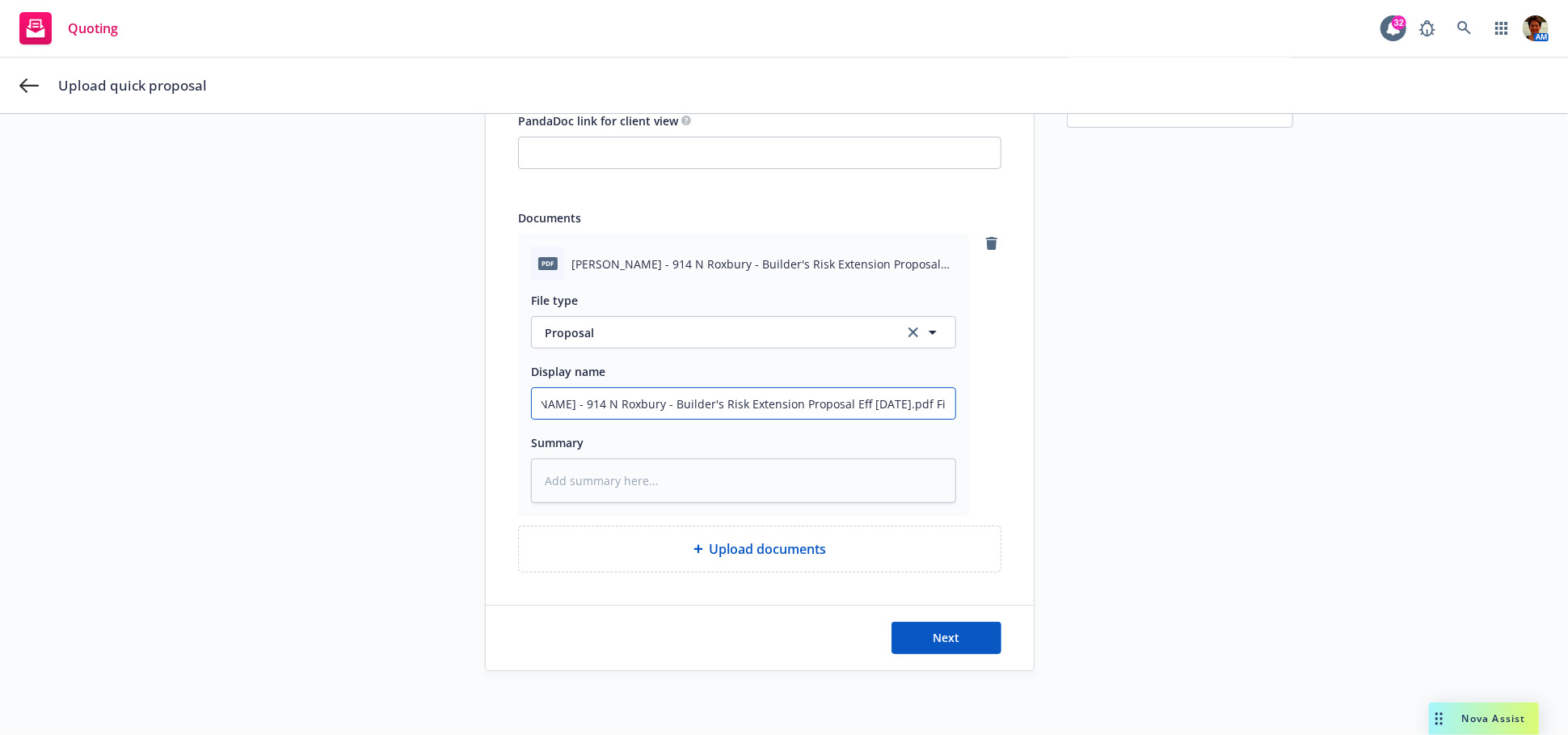
type input "[PERSON_NAME] - 914 N Roxbury - Builder's Risk Extension Proposal Eff [DATE].pd…"
type textarea "x"
type input "[PERSON_NAME] - 914 N Roxbury - Builder's Risk Extension Proposal Eff [DATE].pd…"
type textarea "x"
type input "[PERSON_NAME] - 914 N Roxbury - Builder's Risk Extension Proposal Eff [DATE].pd…"
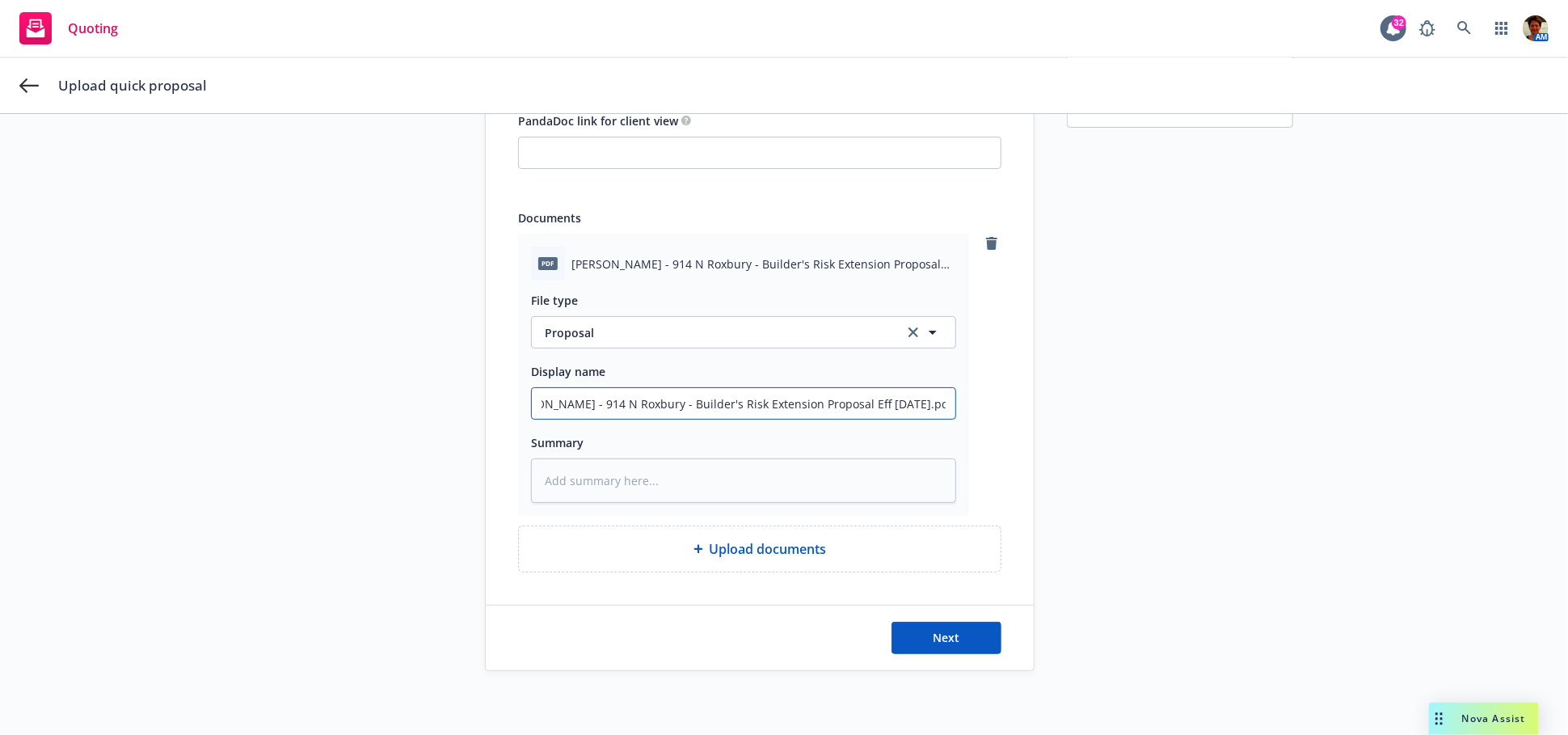
type textarea "x"
type input "[PERSON_NAME] - 914 N Roxbury - Builder's Risk Extension Proposal Eff [DATE].pd…"
type textarea "x"
type input "[PERSON_NAME] - 914 N Roxbury - Builder's Risk Extension Proposal Eff [DATE].pd…"
type textarea "x"
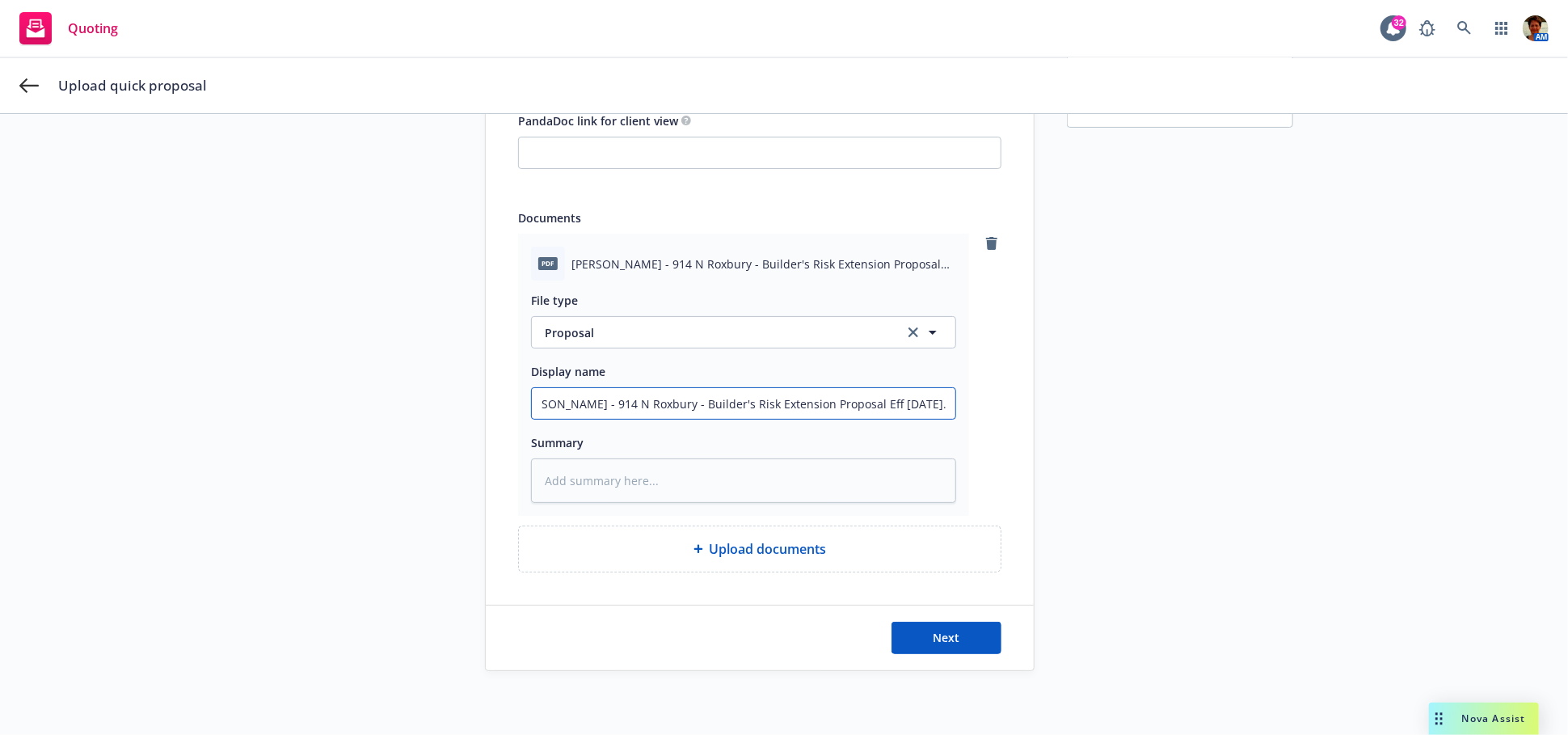
type input "[PERSON_NAME] - 914 N Roxbury - Builder's Risk Extension Proposal Eff [DATE].pdf"
type textarea "x"
type input "[PERSON_NAME] - 914 N Roxbury - Builder's Risk Extension Proposal Eff [DATE].pdf"
type textarea "x"
type input "[PERSON_NAME] - 914 N Roxbury - Builder's Risk Extension Proposal Eff [DATE].pd"
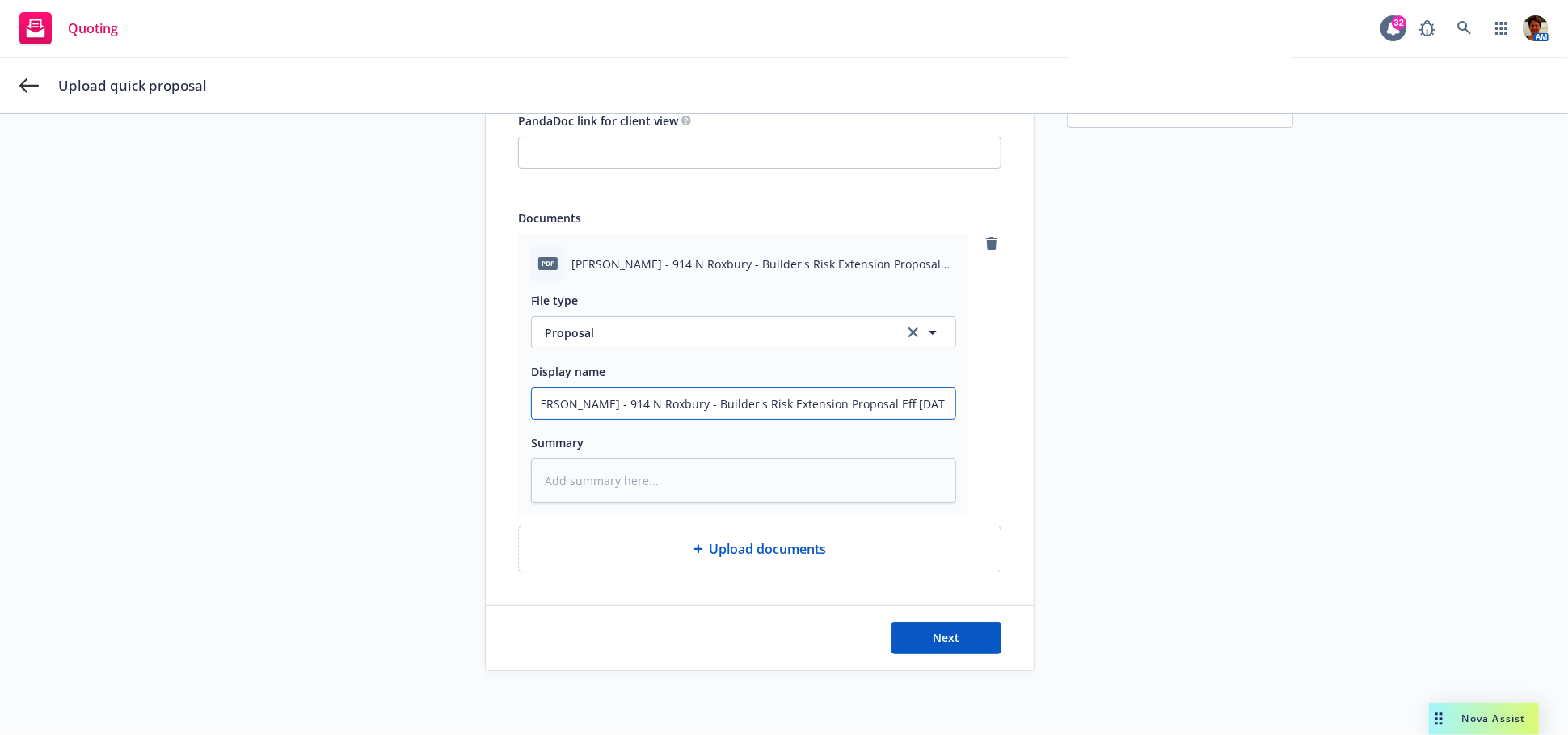
type textarea "x"
type input "[PERSON_NAME] - 914 N Roxbury - Builder's Risk Extension Proposal Eff [DATE].p"
type textarea "x"
type input "[PERSON_NAME] - 914 N Roxbury - Builder's Risk Extension Proposal Eff [DATE]."
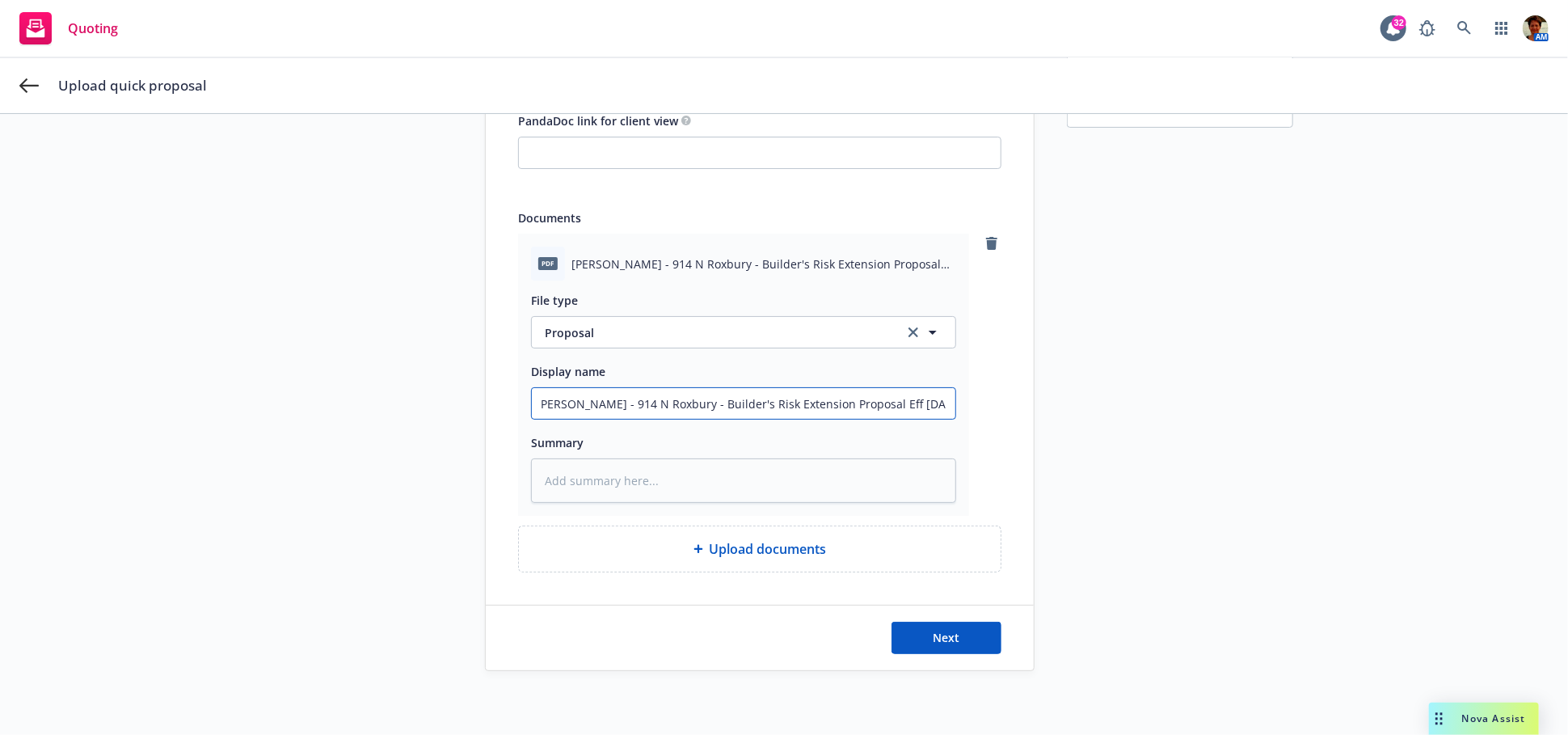
scroll to position [0, 0]
type textarea "x"
type input "[PERSON_NAME] - 914 N Roxbury - Builder's Risk Extension Proposal Eff [DATE]"
click at [740, 481] on textarea at bounding box center [743, 481] width 425 height 44
paste textarea "[PERSON_NAME] - 914 N Roxbury - Builder's Risk Extension Proposal Eff [DATE].pd…"
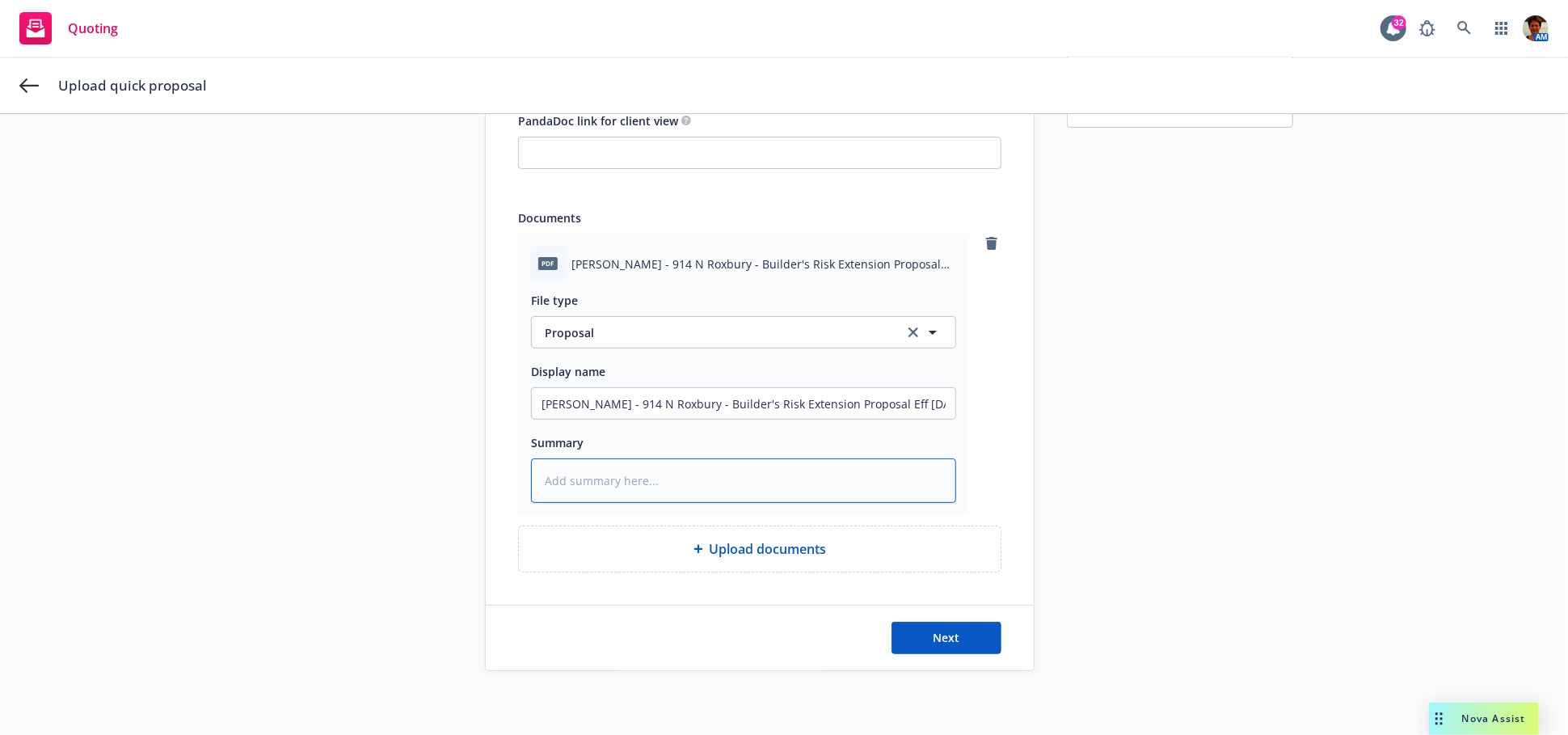
type textarea "x"
type textarea "[PERSON_NAME] - 914 N Roxbury - Builder's Risk Extension Proposal Eff [DATE].pd…"
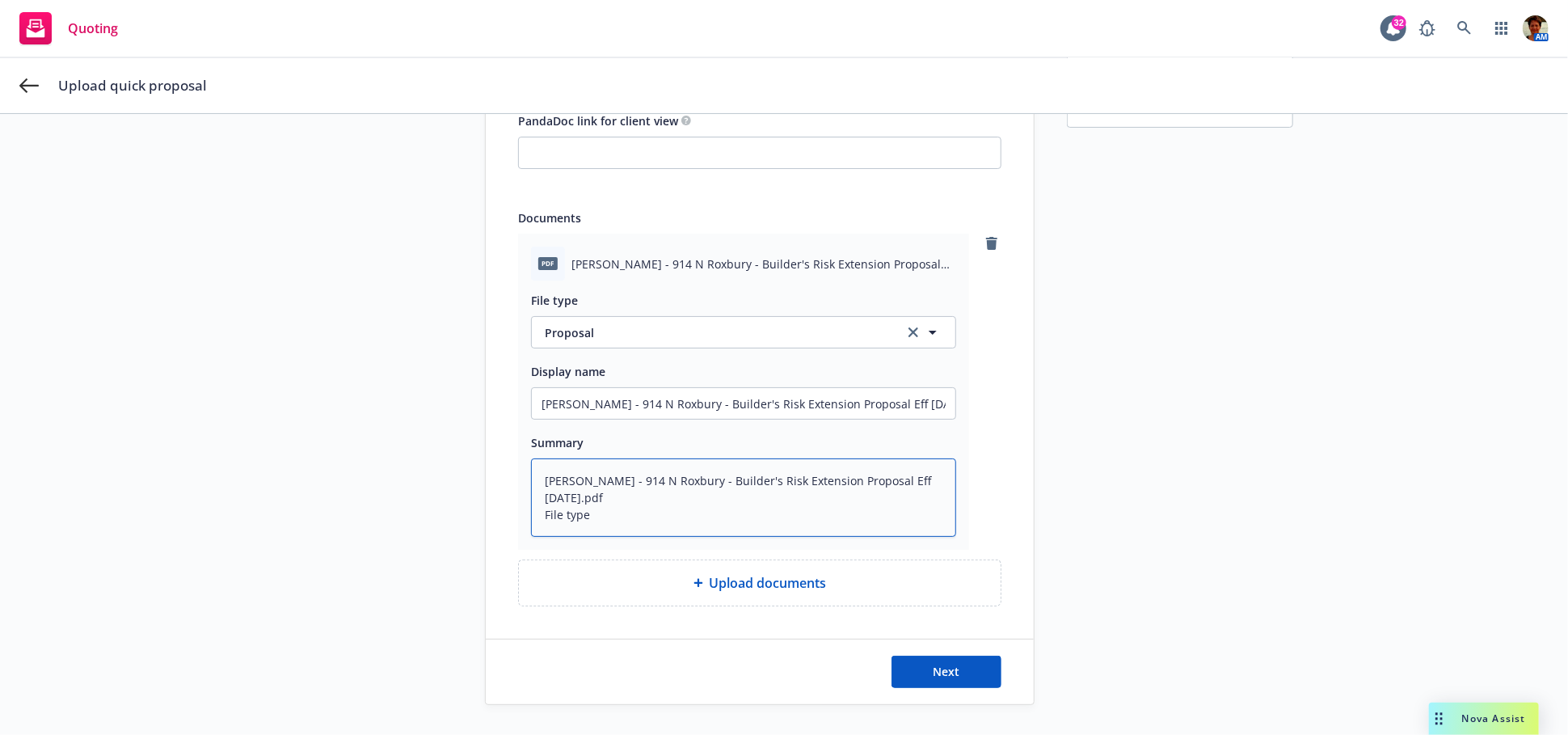
type textarea "x"
type textarea "[PERSON_NAME] - 914 N Roxbury - Builder's Risk Extension Proposal Eff [DATE].pd…"
type textarea "x"
type textarea "[PERSON_NAME] - 914 N Roxbury - Builder's Risk Extension Proposal Eff [DATE].pd…"
type textarea "x"
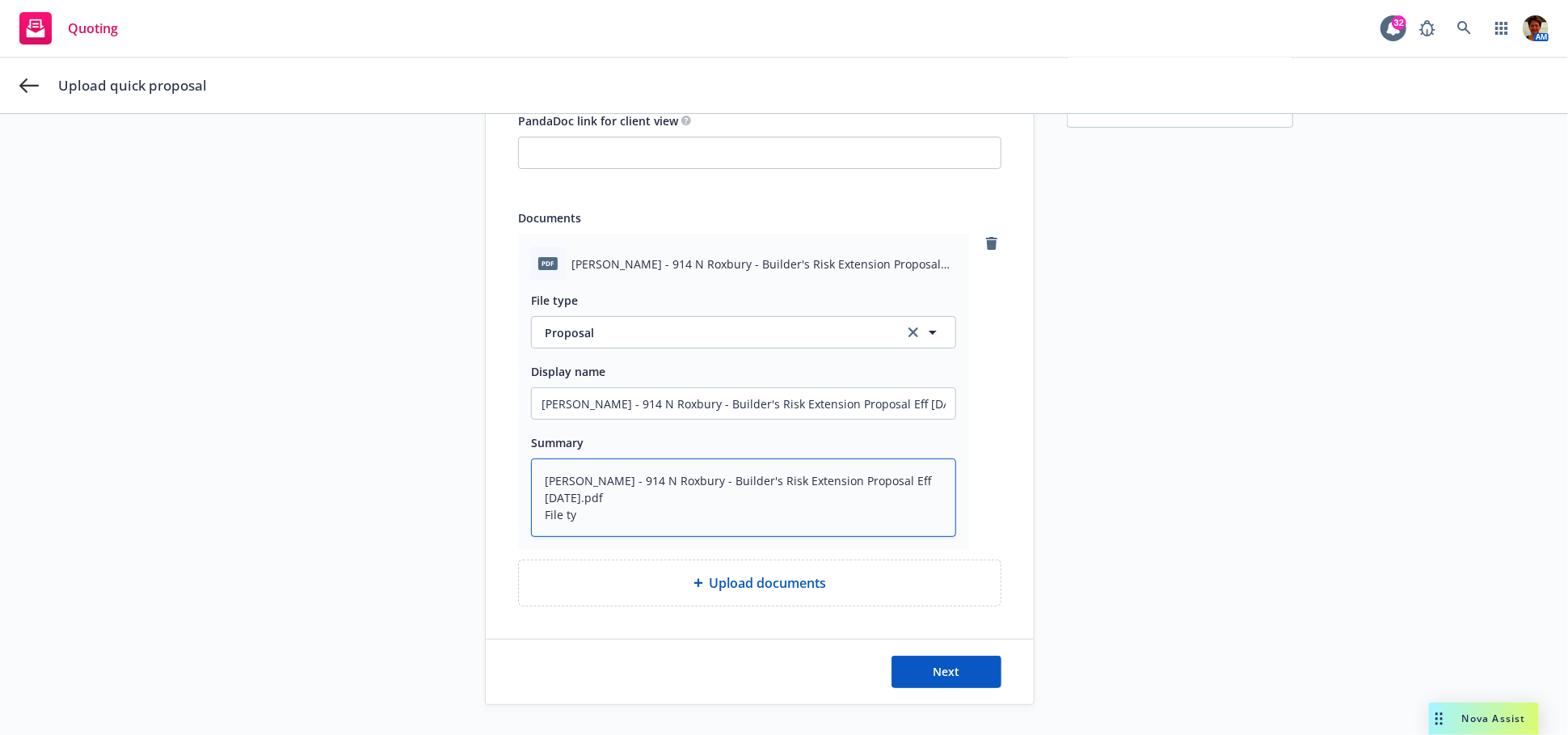
type textarea "[PERSON_NAME] - 914 N Roxbury - Builder's Risk Extension Proposal Eff [DATE].pd…"
type textarea "x"
type textarea "[PERSON_NAME] - 914 N Roxbury - Builder's Risk Extension Proposal Eff [DATE].pd…"
type textarea "x"
type textarea "[PERSON_NAME] - 914 N Roxbury - Builder's Risk Extension Proposal Eff [DATE].pd…"
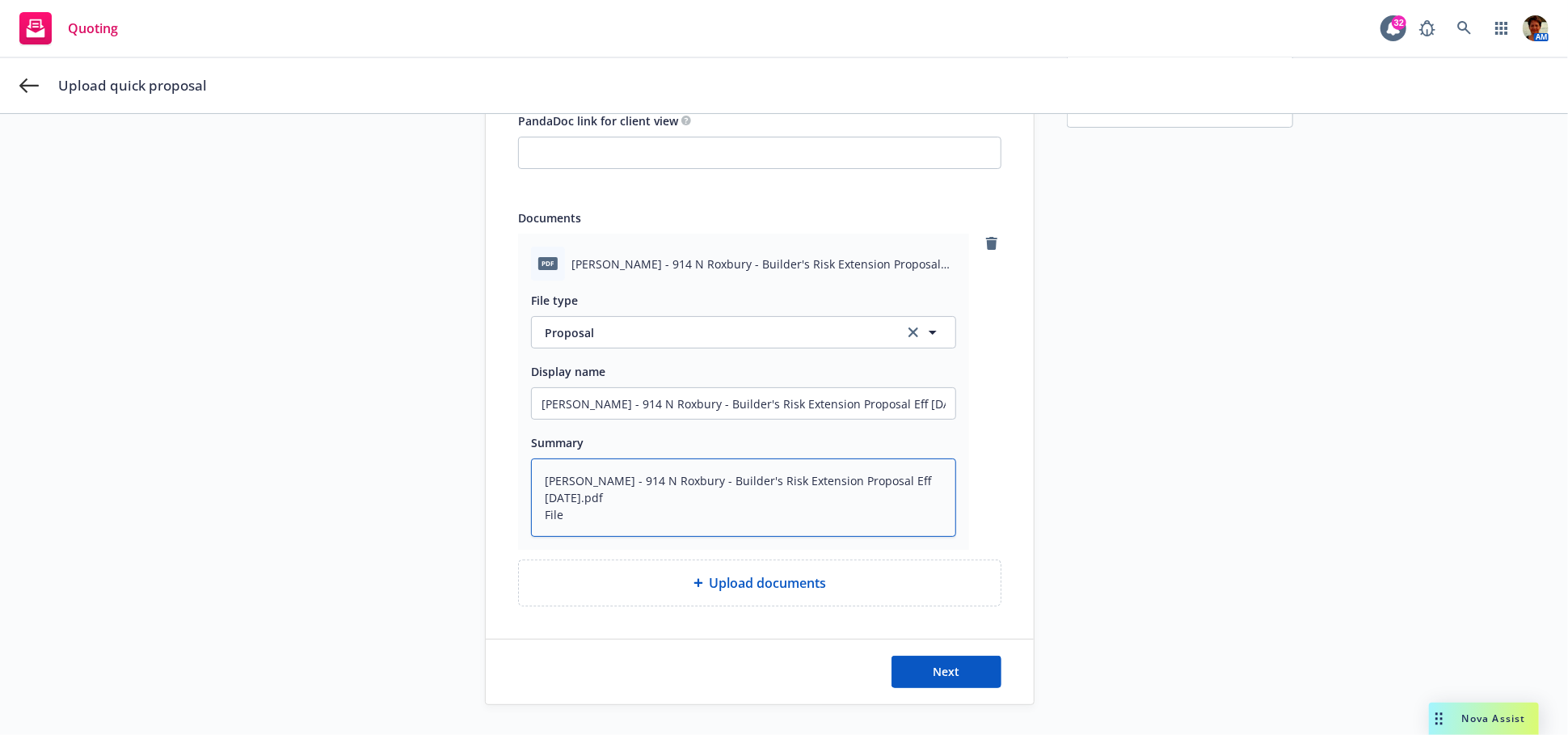
type textarea "x"
type textarea "[PERSON_NAME] - 914 N Roxbury - Builder's Risk Extension Proposal Eff [DATE].pd…"
type textarea "x"
type textarea "[PERSON_NAME] - 914 N Roxbury - Builder's Risk Extension Proposal Eff [DATE].pd…"
type textarea "x"
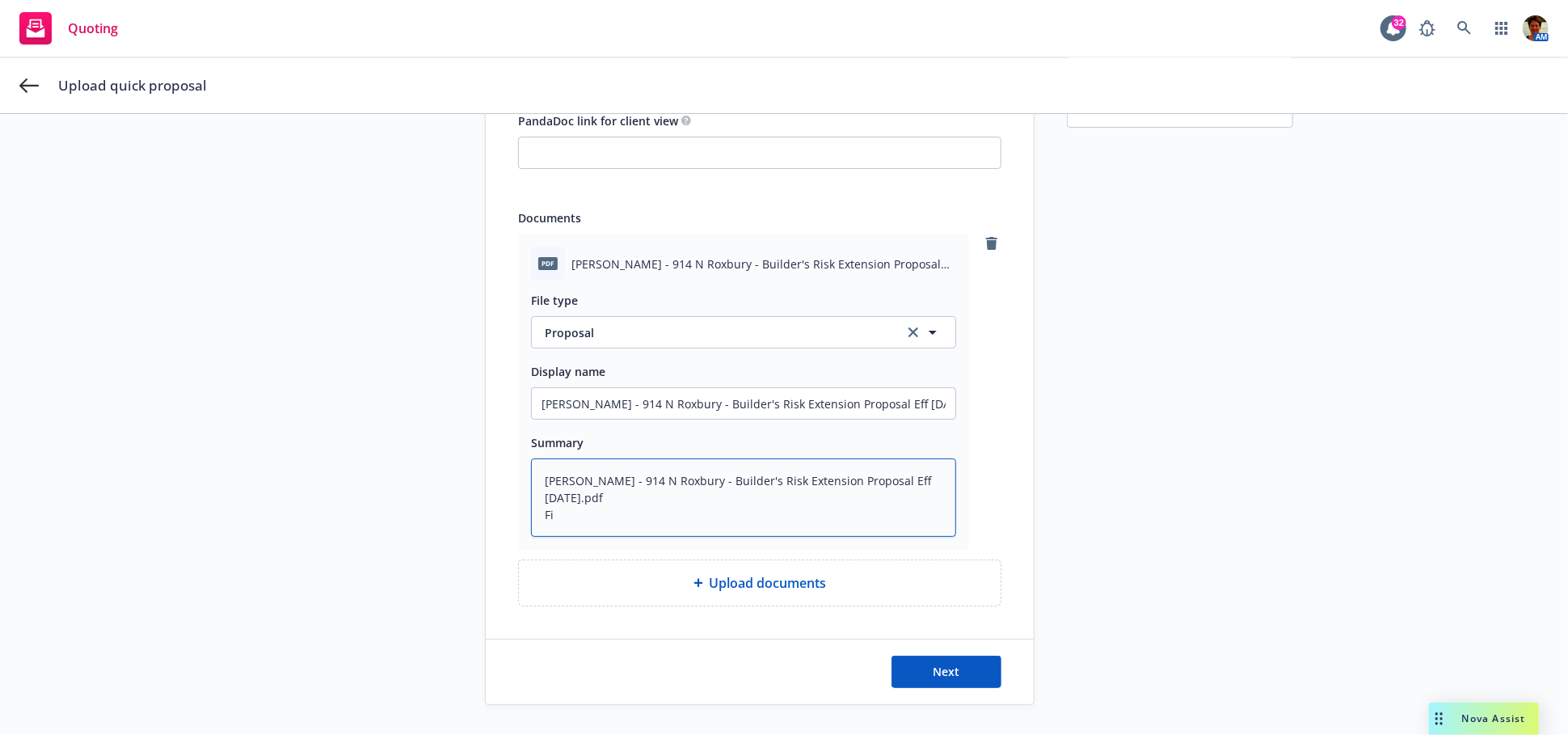
type textarea "[PERSON_NAME] - 914 N Roxbury - Builder's Risk Extension Proposal Eff [DATE].pd…"
type textarea "x"
type textarea "[PERSON_NAME] - 914 N Roxbury - Builder's Risk Extension Proposal Eff [DATE].pdf"
type textarea "x"
type textarea "[PERSON_NAME] - 914 N Roxbury - Builder's Risk Extension Proposal Eff [DATE].pdf"
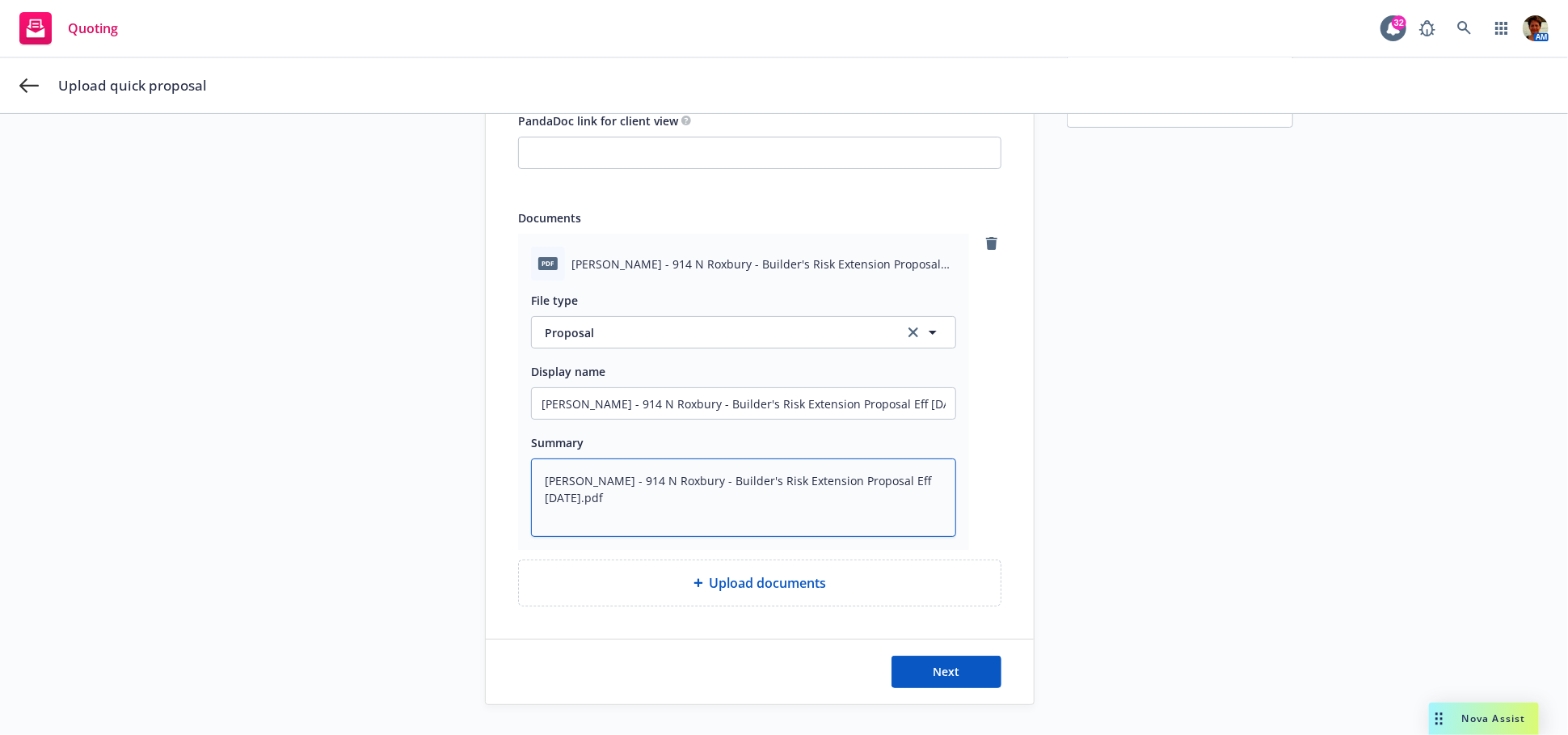
type textarea "x"
type textarea "[PERSON_NAME] - 914 N Roxbury - Builder's Risk Extension Proposal Eff [DATE].pd"
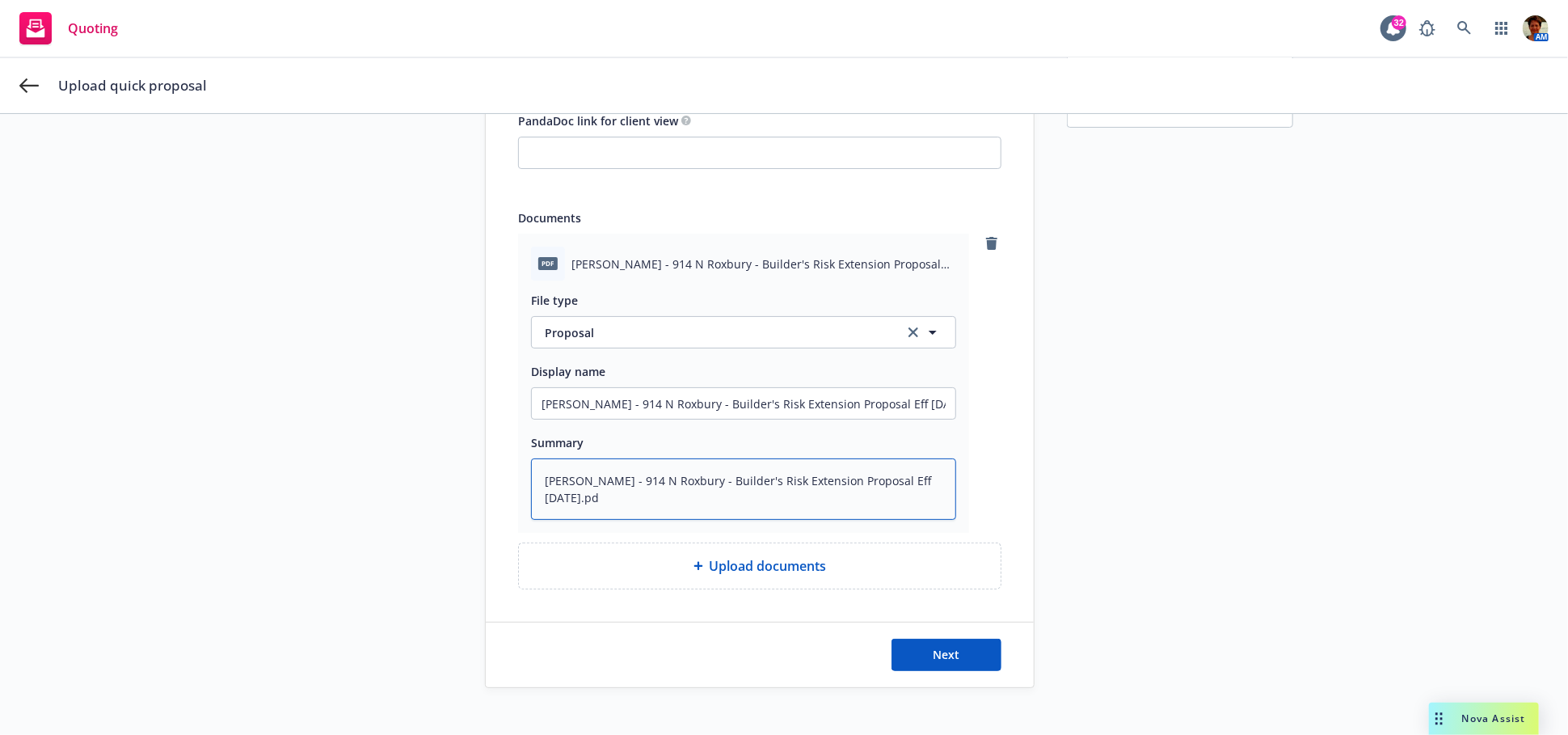
type textarea "x"
type textarea "[PERSON_NAME] - 914 N Roxbury - Builder's Risk Extension Proposal Eff [DATE].p"
type textarea "x"
type textarea "[PERSON_NAME] - 914 N Roxbury - Builder's Risk Extension Proposal Eff [DATE]."
type textarea "x"
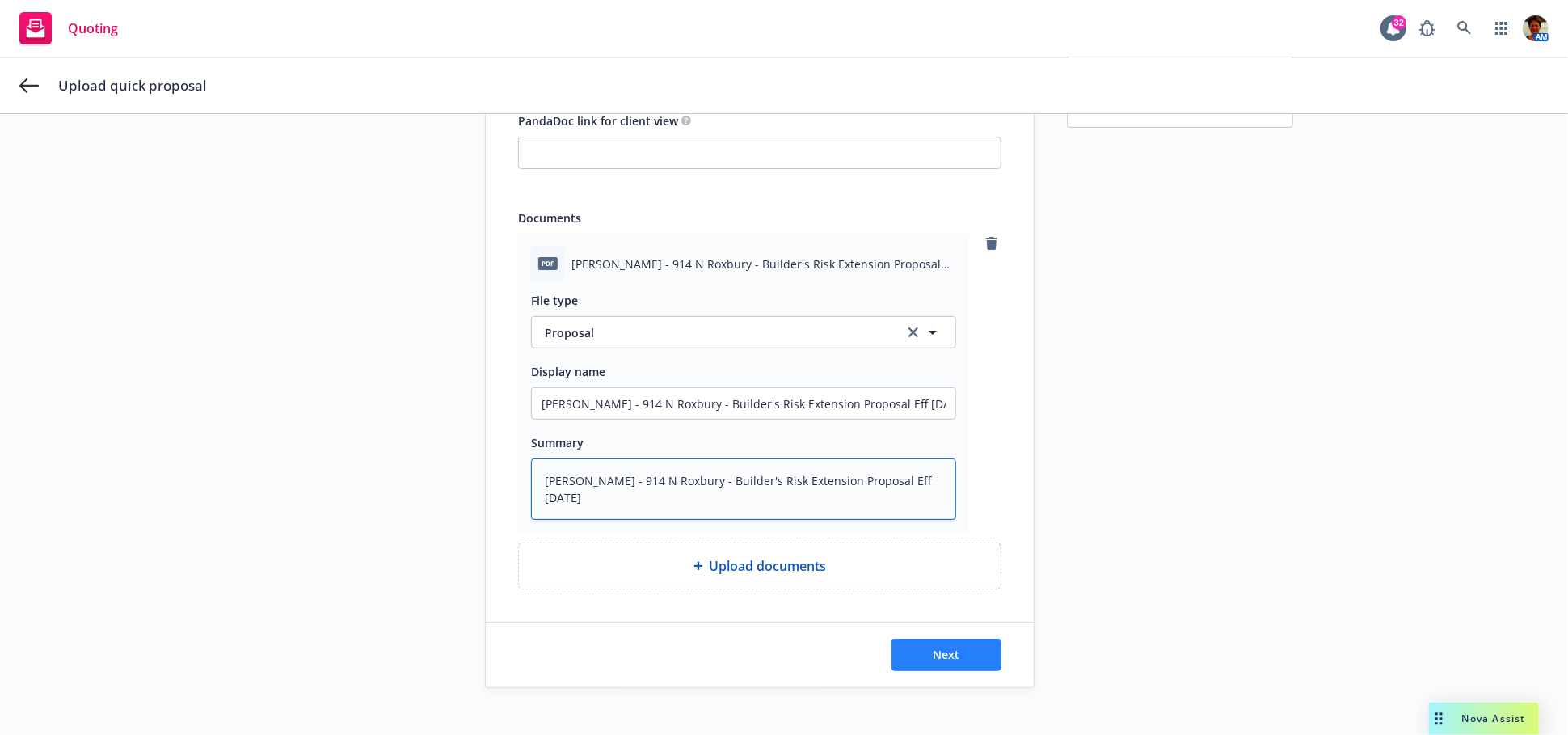
type textarea "[PERSON_NAME] - 914 N Roxbury - Builder's Risk Extension Proposal Eff [DATE]"
click at [947, 651] on span "Next" at bounding box center [946, 654] width 27 height 16
type textarea "x"
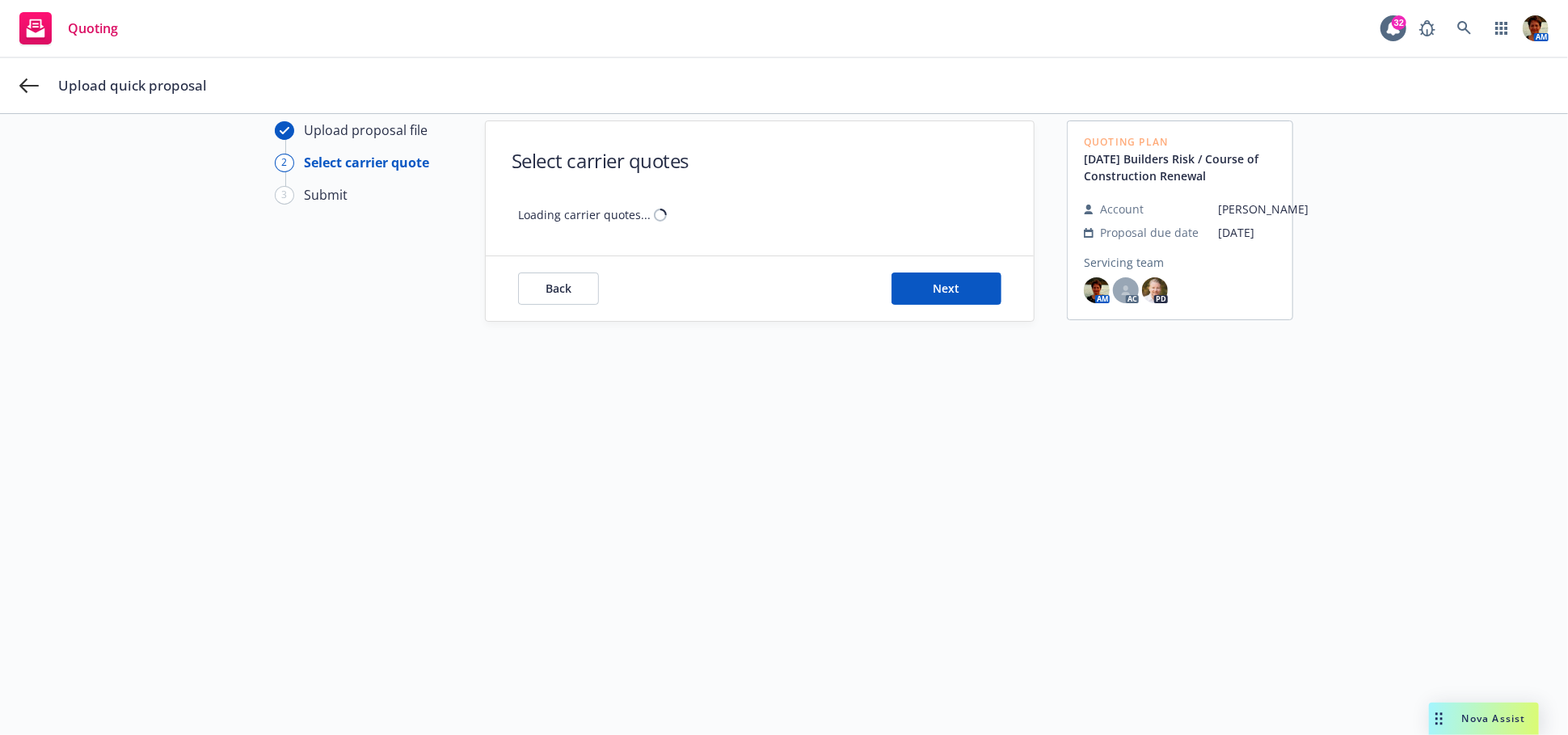
scroll to position [57, 0]
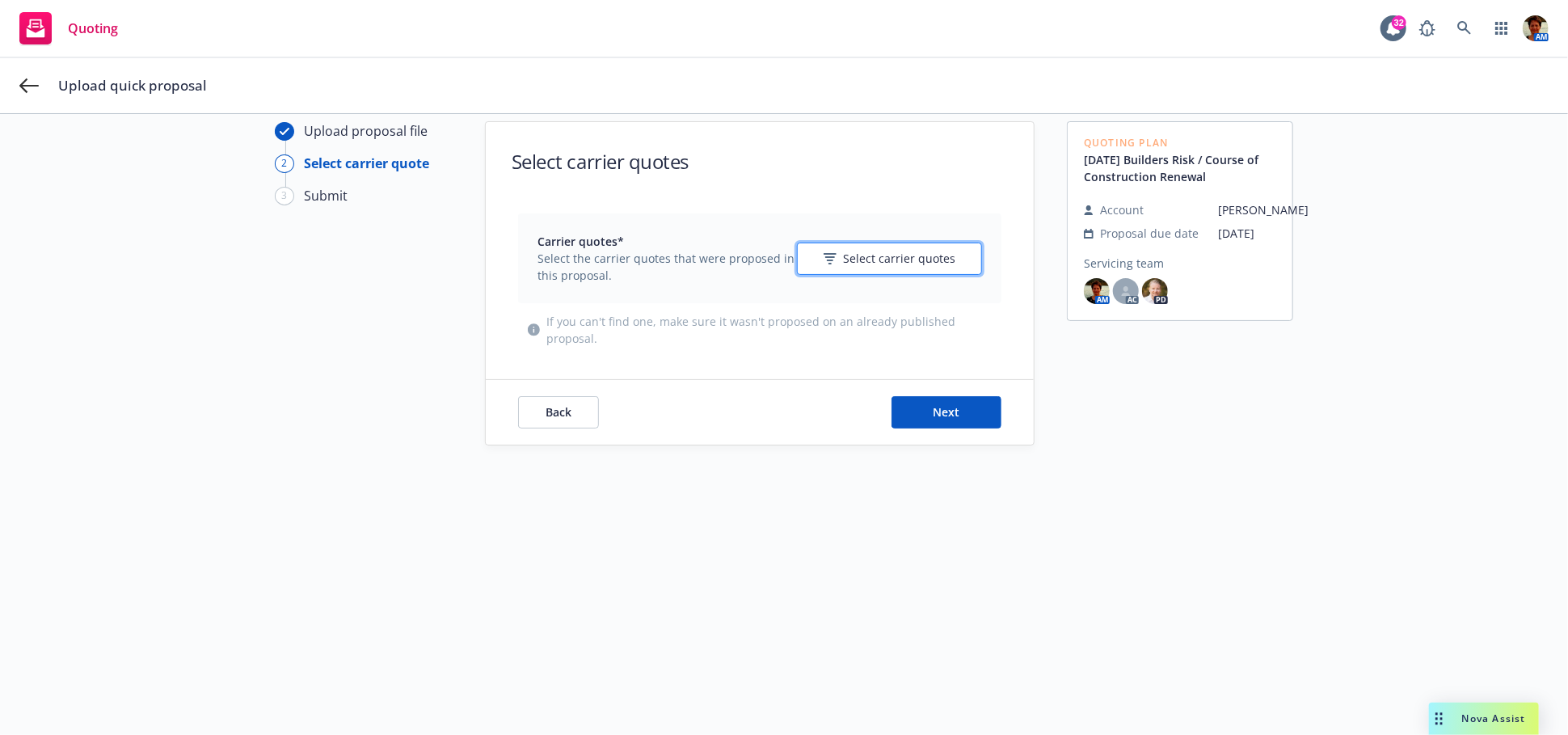
click at [900, 260] on span "Select carrier quotes" at bounding box center [899, 259] width 112 height 17
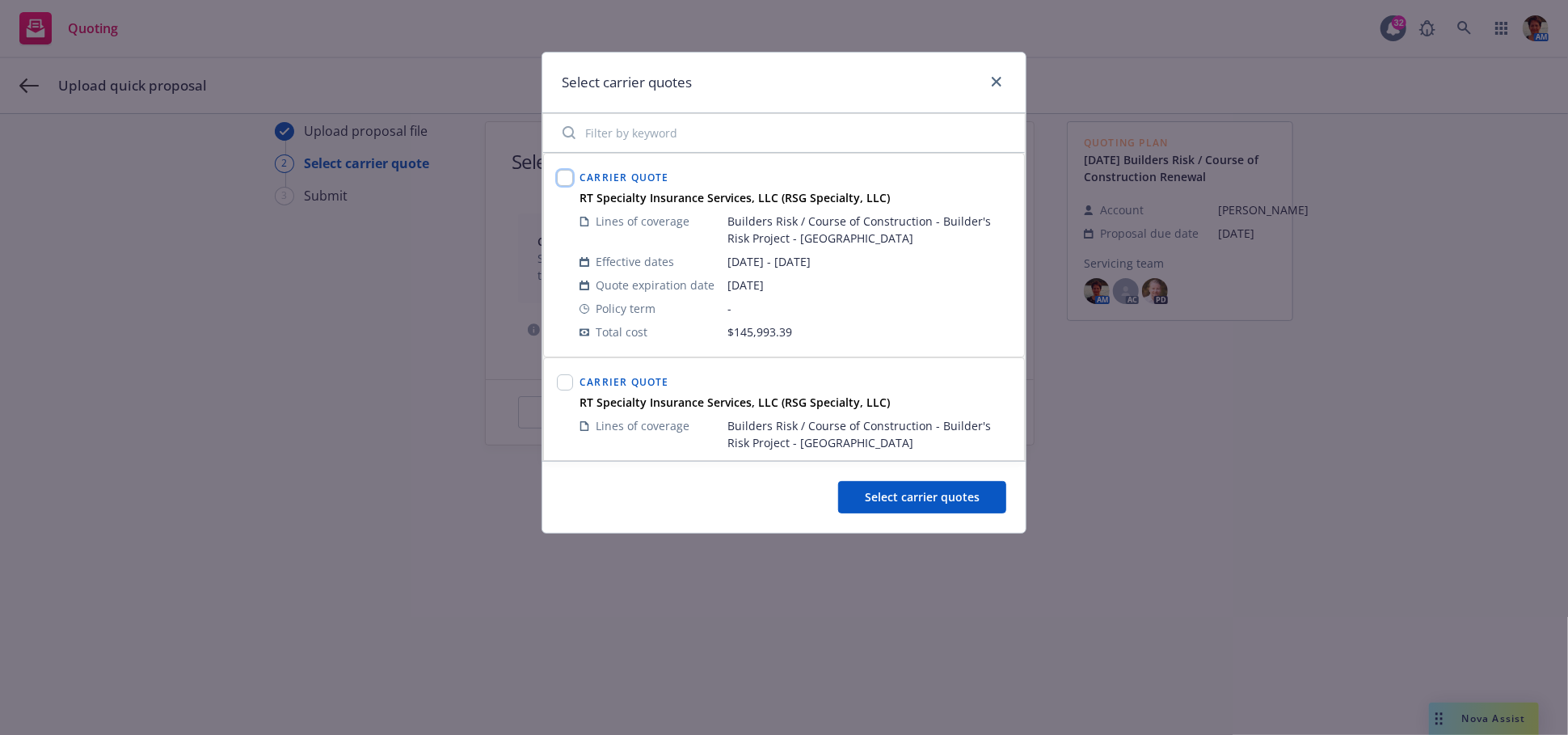
drag, startPoint x: 569, startPoint y: 178, endPoint x: 563, endPoint y: 265, distance: 87.2
click at [568, 185] on input "checkbox" at bounding box center [564, 177] width 16 height 16
checkbox input "true"
drag, startPoint x: 564, startPoint y: 387, endPoint x: 682, endPoint y: 434, distance: 127.0
click at [564, 387] on input "checkbox" at bounding box center [564, 382] width 16 height 16
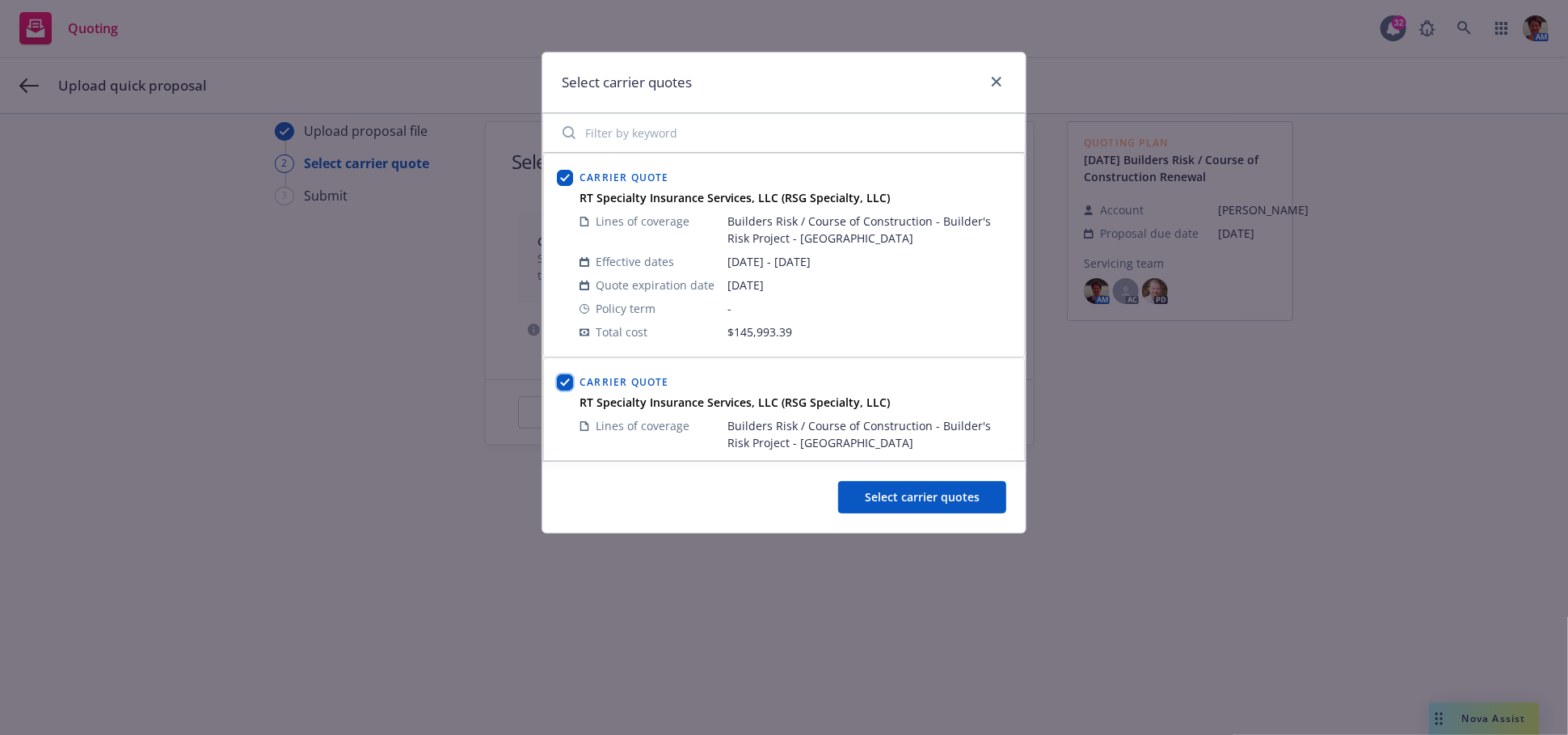
checkbox input "true"
click at [930, 501] on span "Select carrier quotes" at bounding box center [922, 497] width 115 height 16
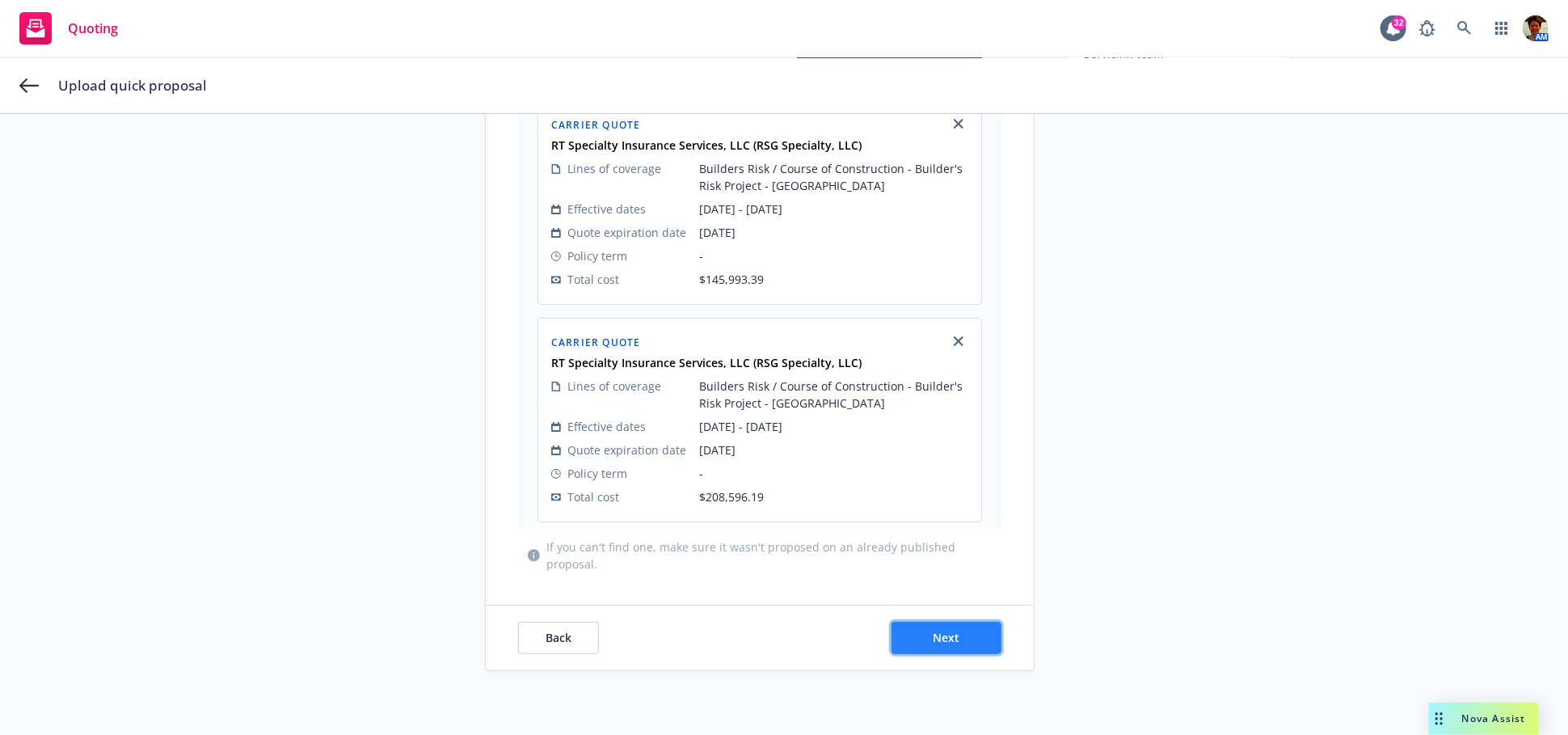
click at [933, 635] on span "Next" at bounding box center [946, 637] width 27 height 16
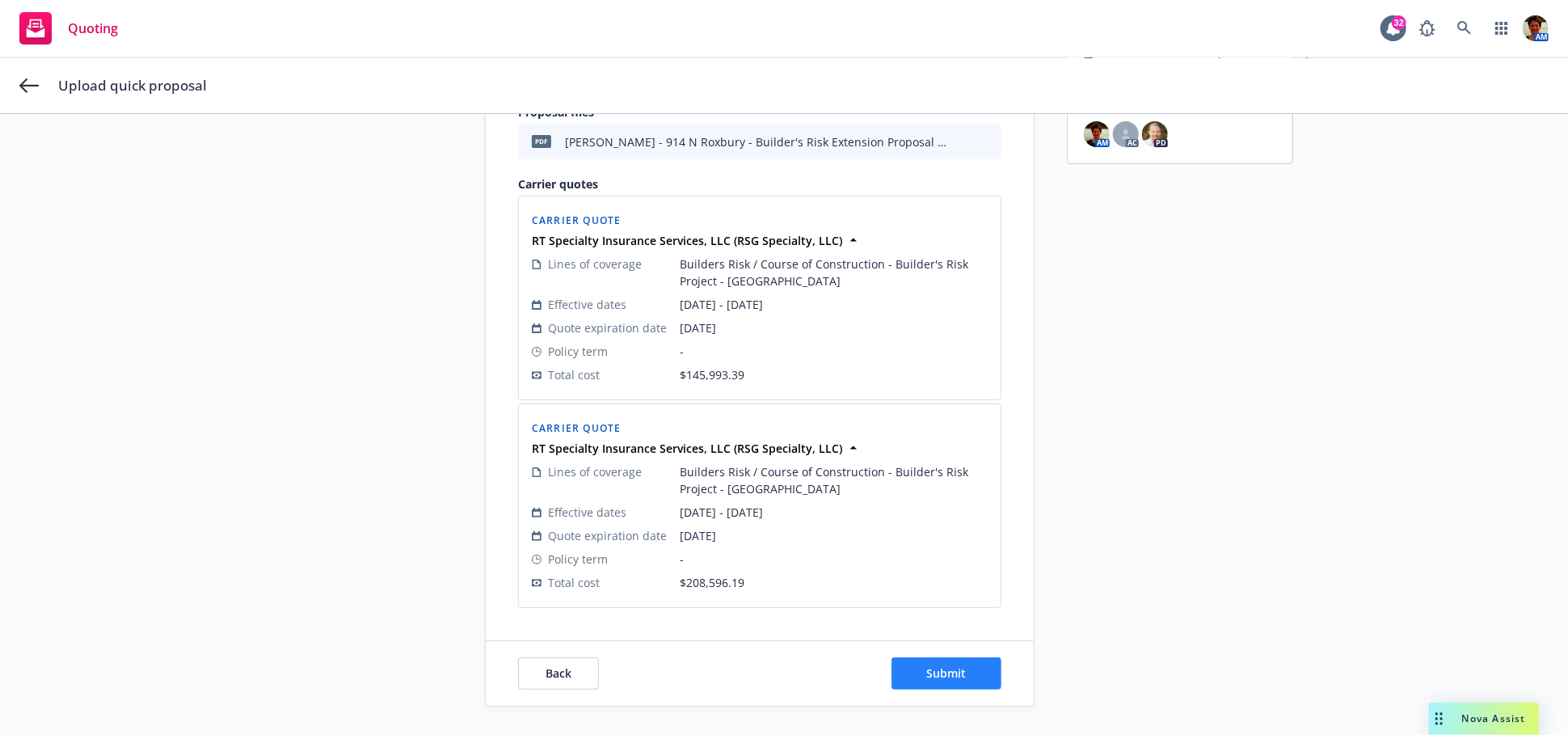
scroll to position [250, 0]
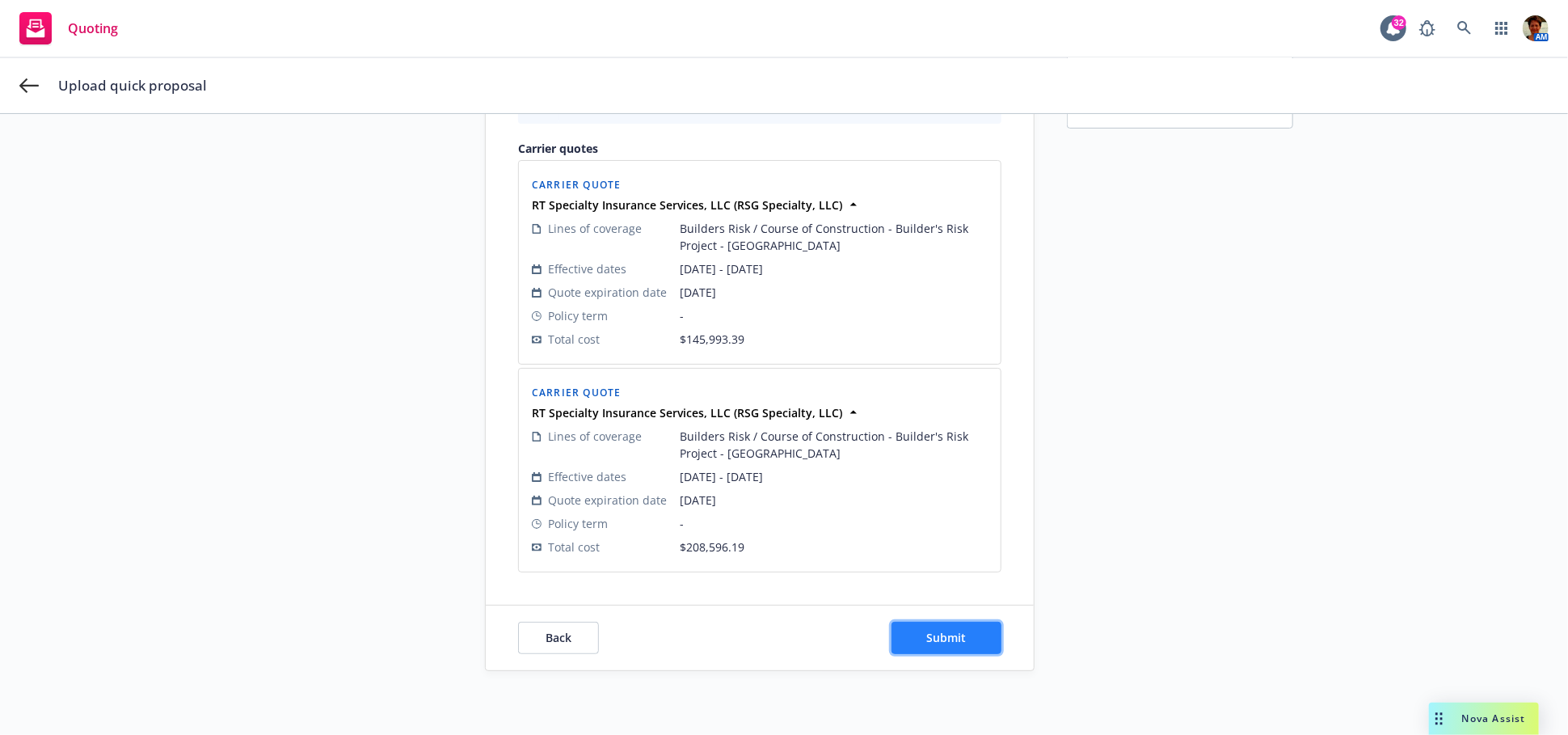
click at [929, 633] on span "Submit" at bounding box center [946, 637] width 40 height 16
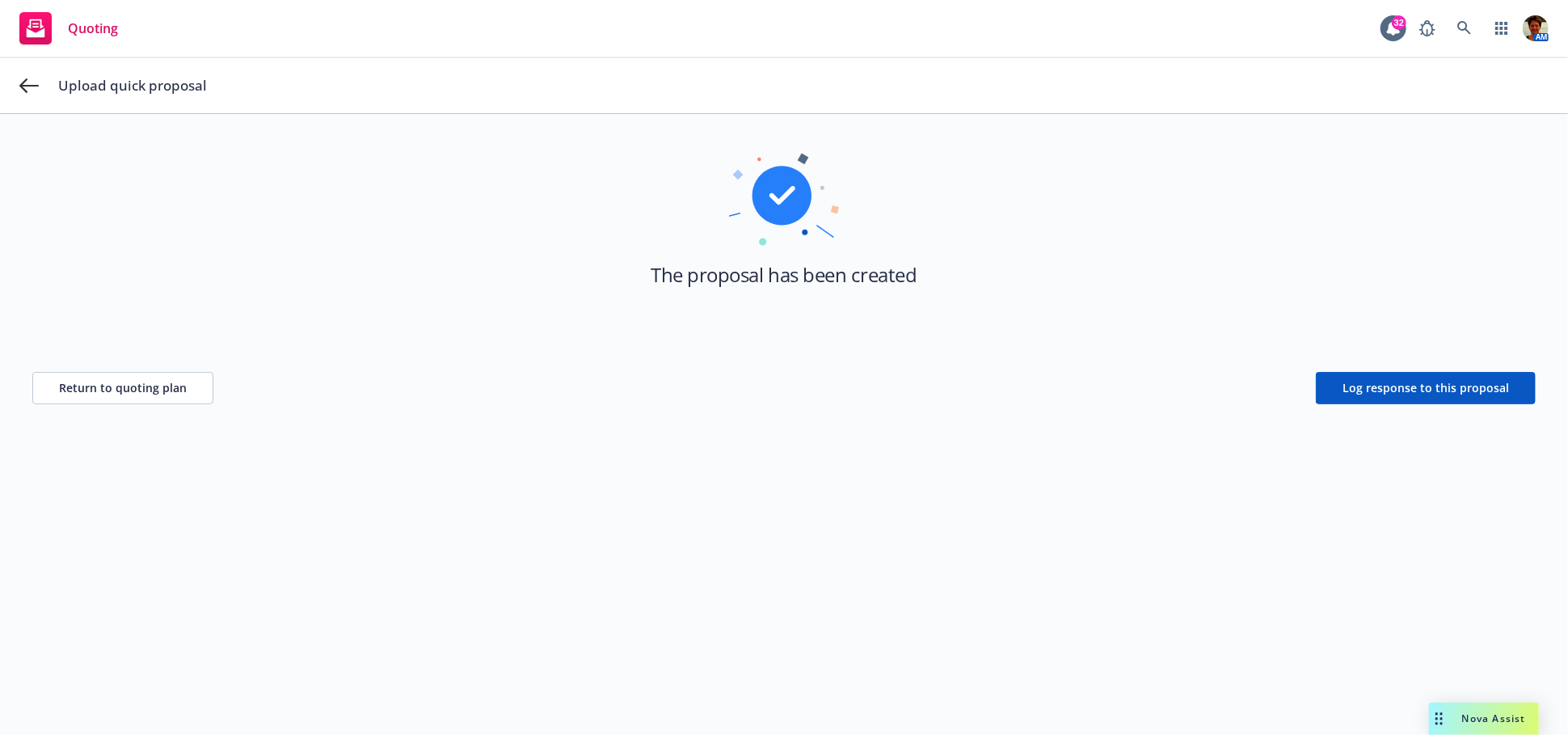
scroll to position [57, 0]
click at [142, 381] on span "Return to quoting plan" at bounding box center [123, 388] width 128 height 16
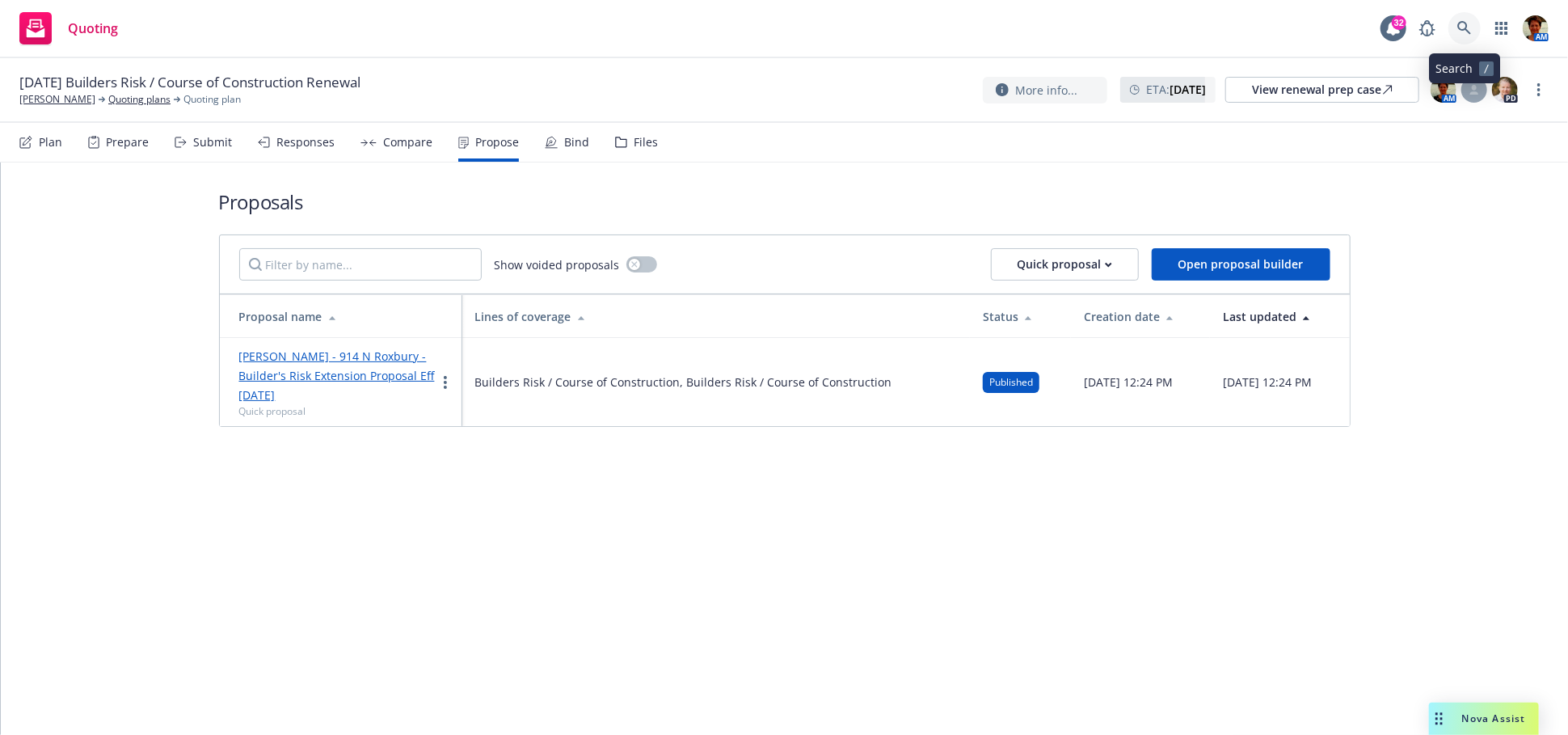
click at [1470, 30] on icon at bounding box center [1465, 29] width 15 height 15
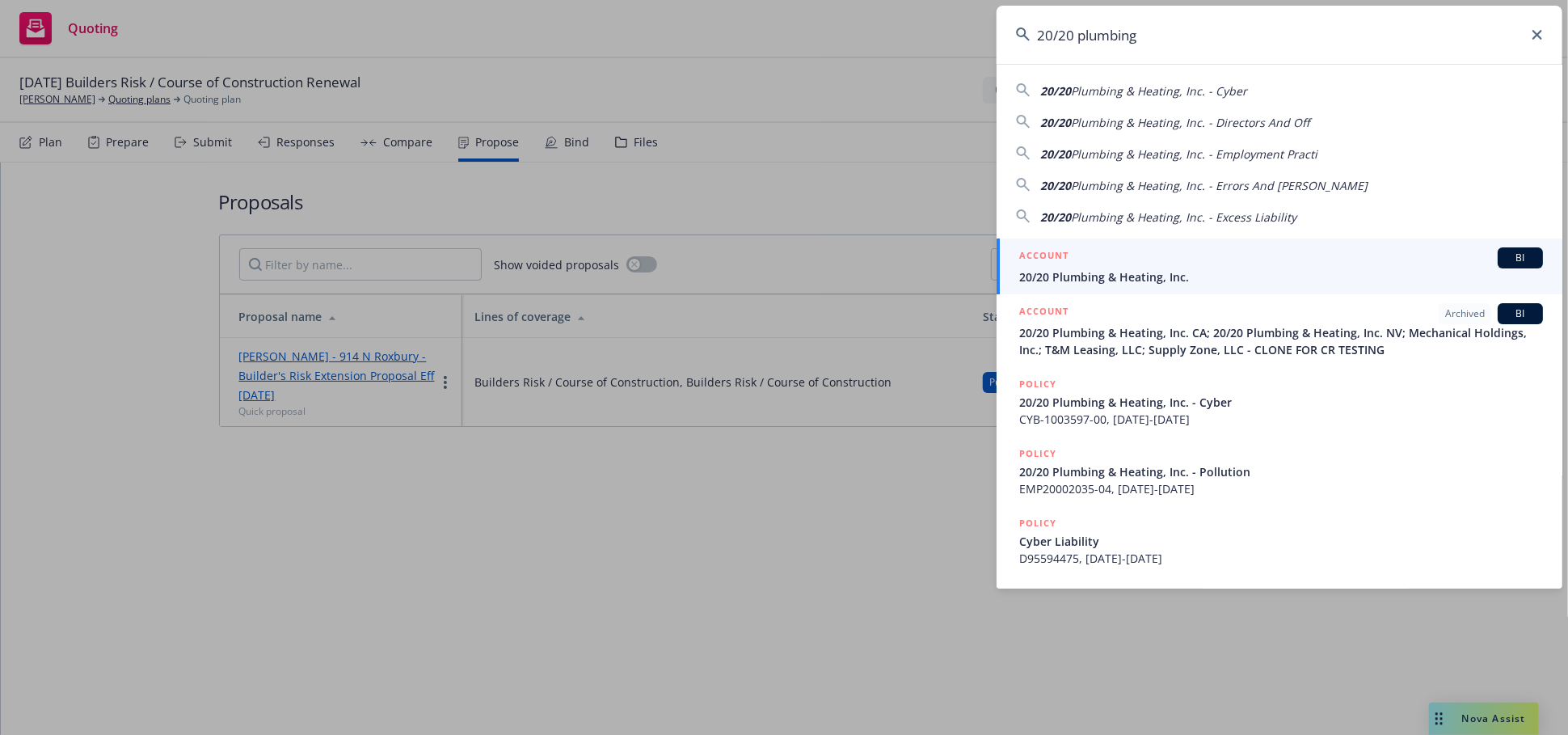
type input "20/20 plumbing"
click at [1092, 270] on span "20/20 Plumbing & Heating, Inc." at bounding box center [1281, 277] width 524 height 17
